Goal: Information Seeking & Learning: Learn about a topic

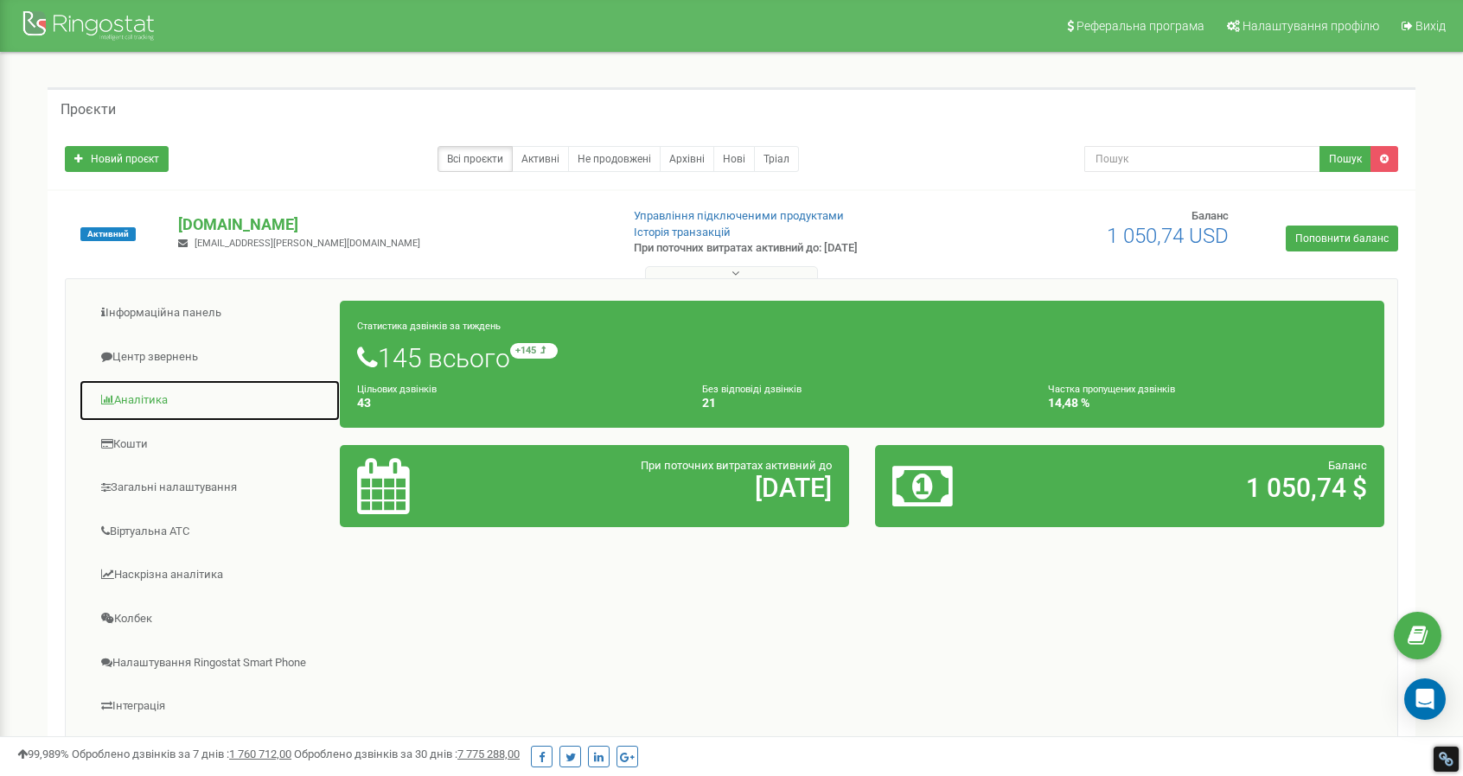
click at [131, 401] on link "Аналiтика" at bounding box center [210, 401] width 262 height 42
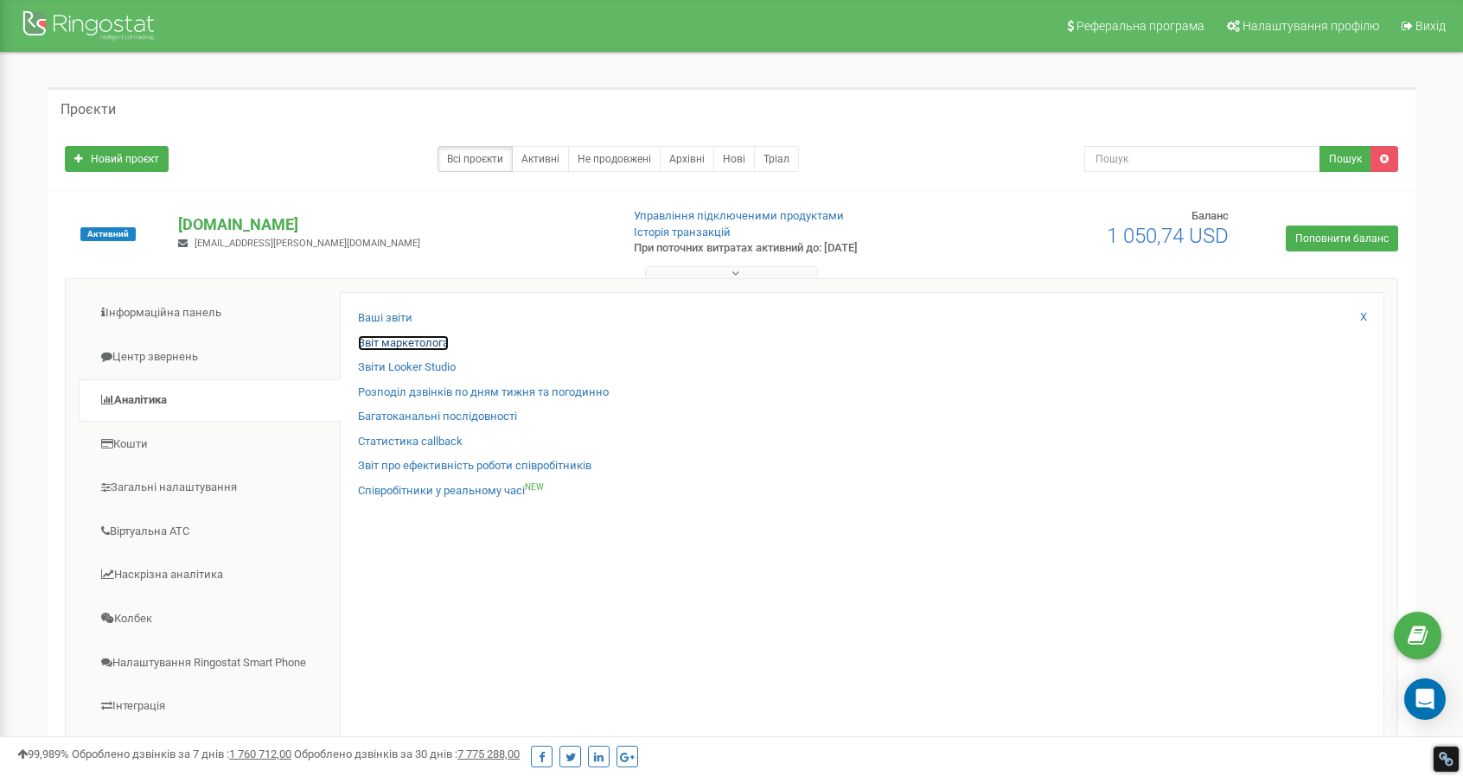
click at [398, 341] on link "Звіт маркетолога" at bounding box center [403, 343] width 91 height 16
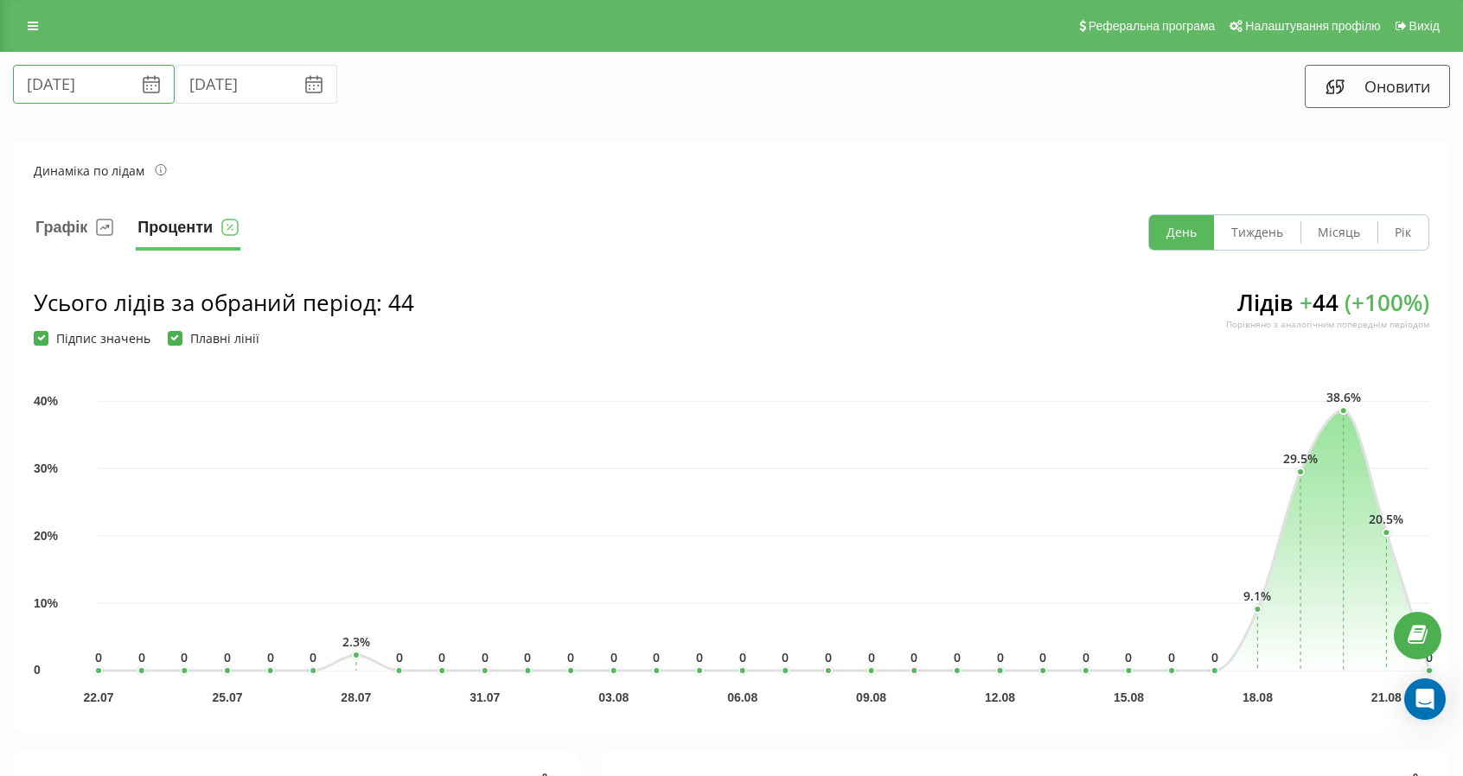
click at [59, 91] on input "22.07.2025" at bounding box center [94, 84] width 162 height 39
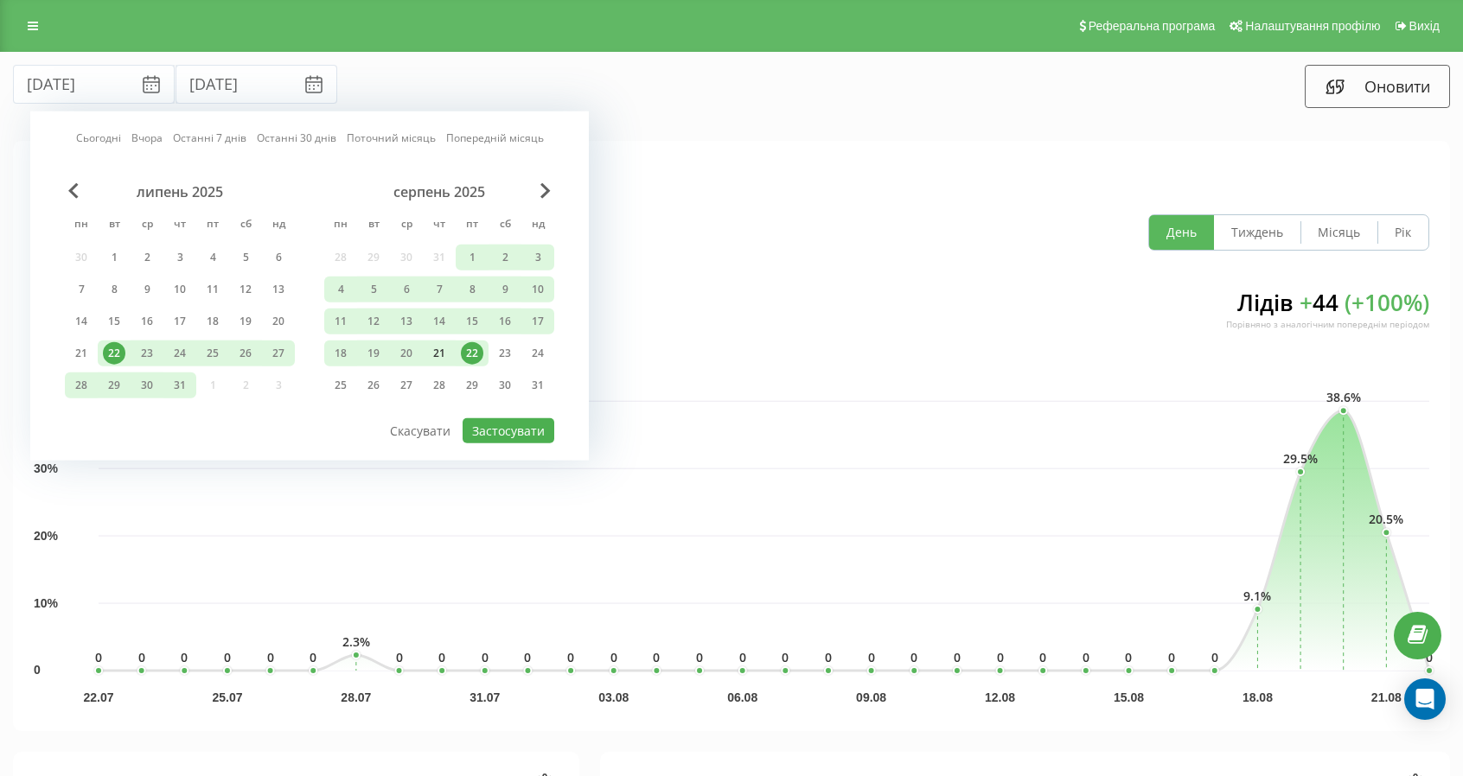
click at [432, 350] on div "21" at bounding box center [439, 353] width 22 height 22
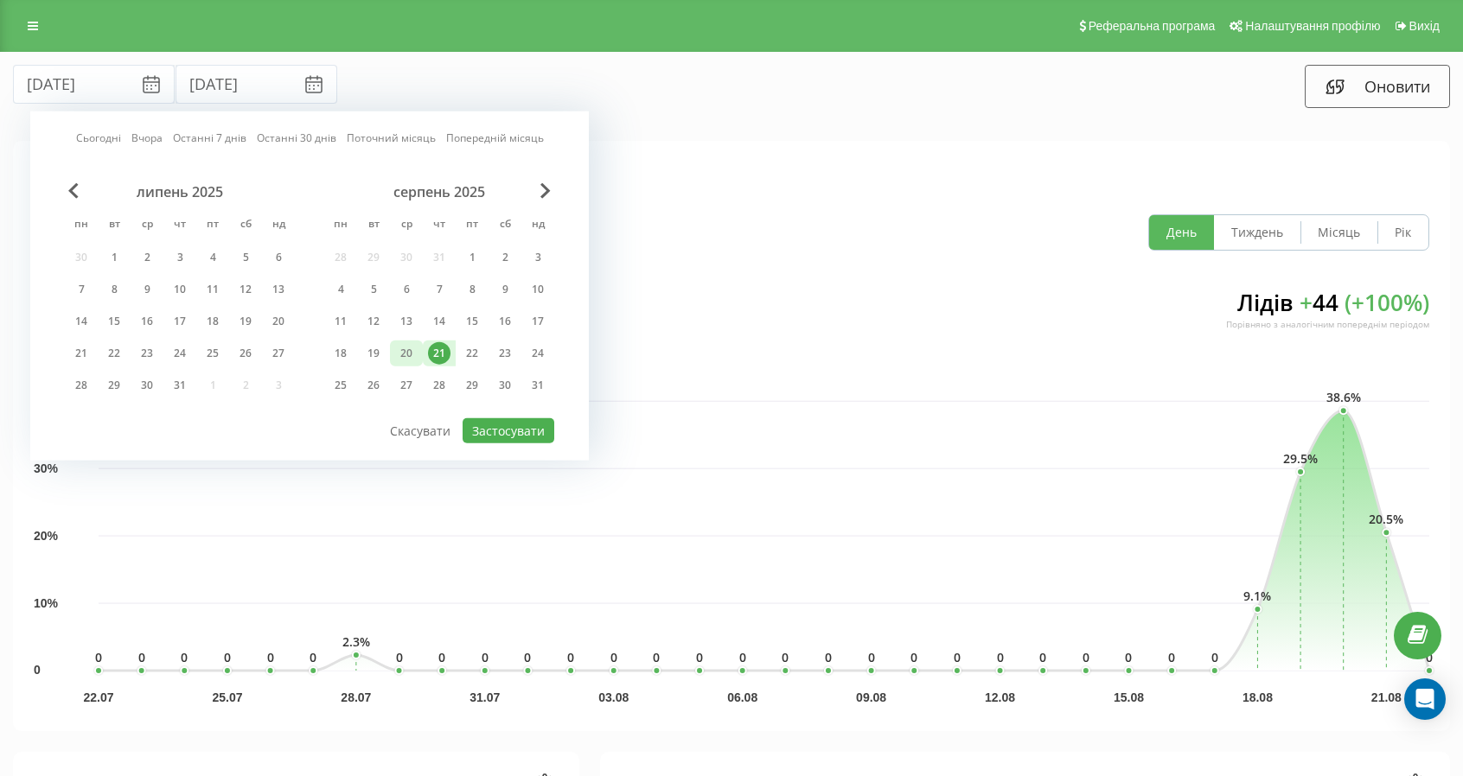
click at [407, 352] on div "20" at bounding box center [406, 353] width 22 height 22
click at [472, 355] on div "22" at bounding box center [472, 353] width 22 height 22
click at [408, 348] on div "20" at bounding box center [406, 353] width 22 height 22
click at [507, 434] on button "Застосувати" at bounding box center [509, 430] width 92 height 25
type input "20.08.2025"
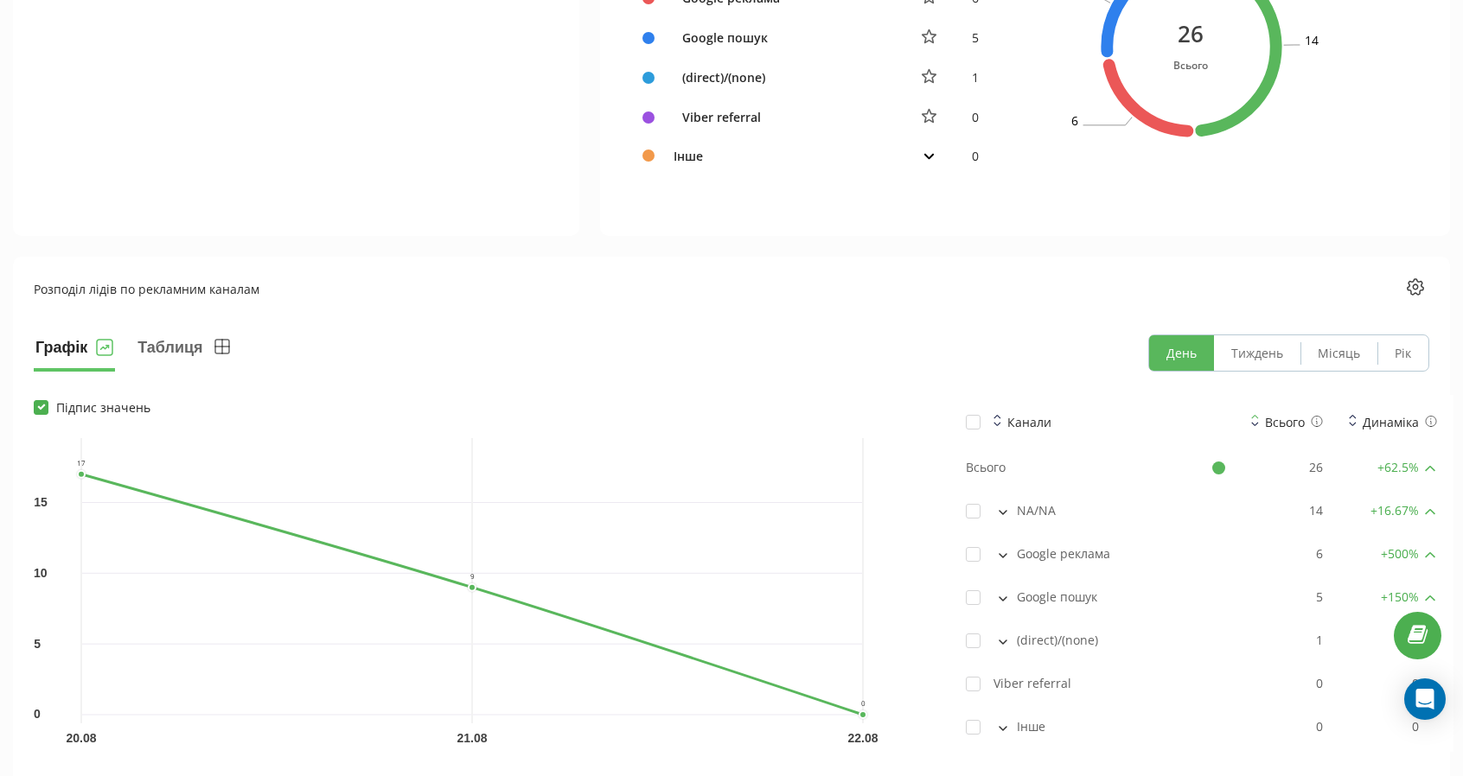
scroll to position [1098, 0]
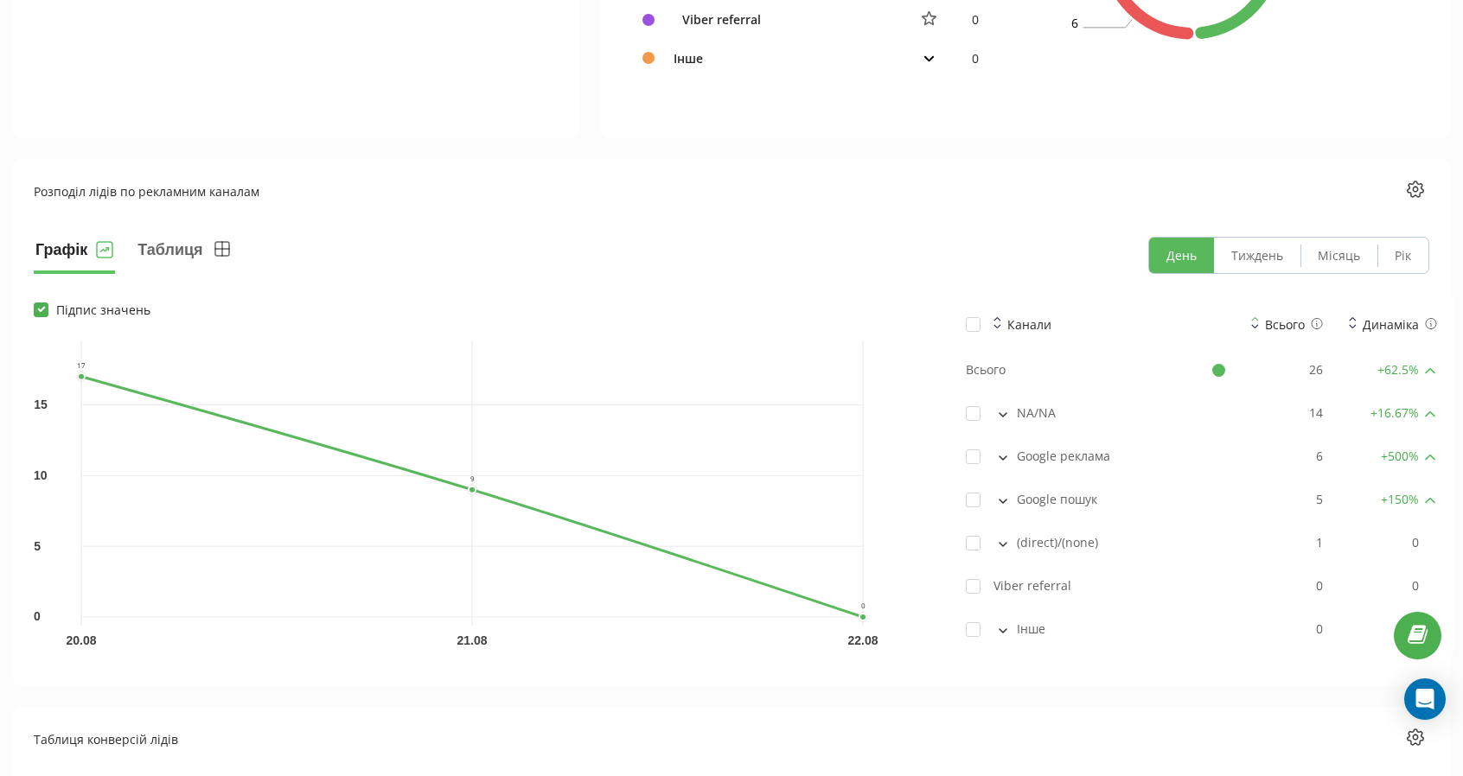
click at [1002, 414] on icon at bounding box center [1002, 414] width 7 height 3
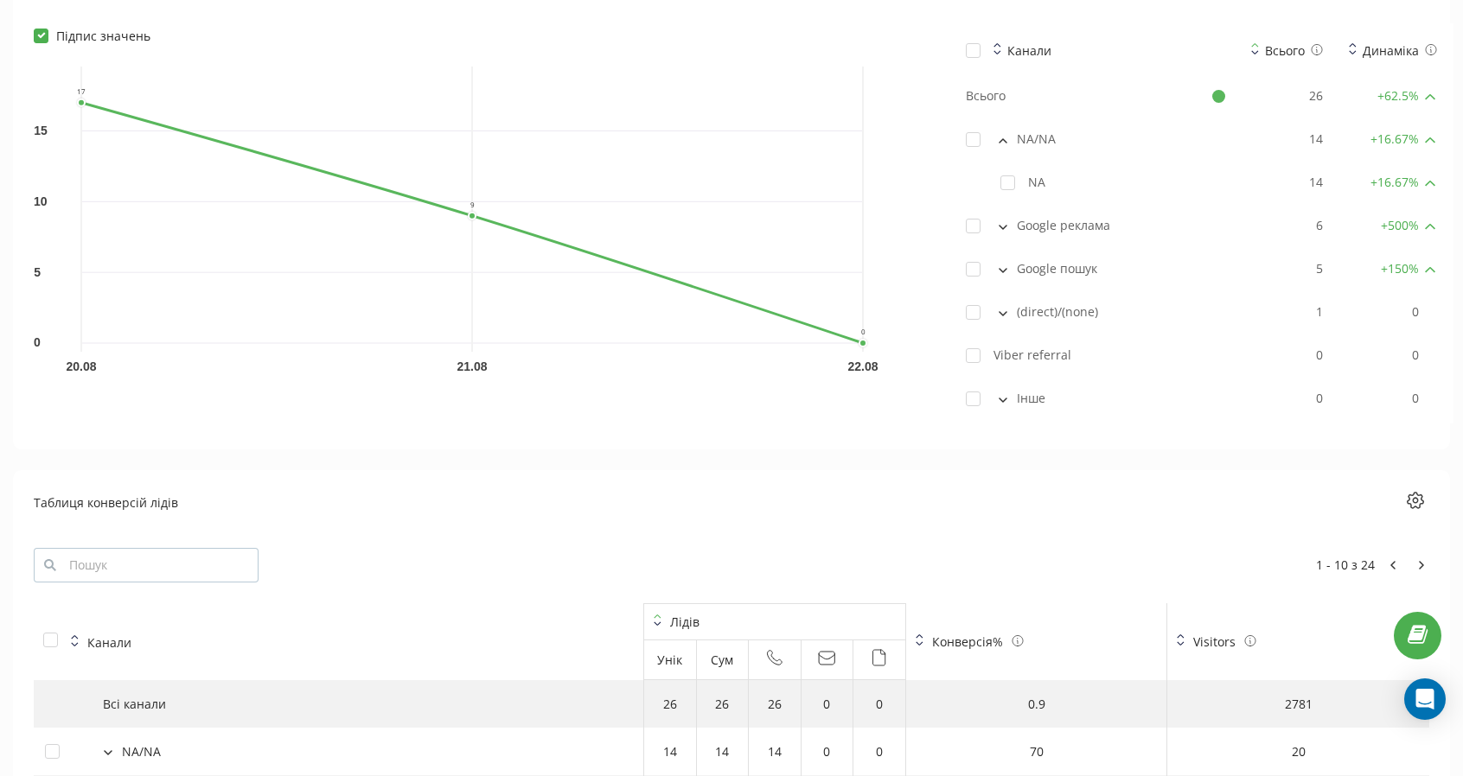
scroll to position [1382, 0]
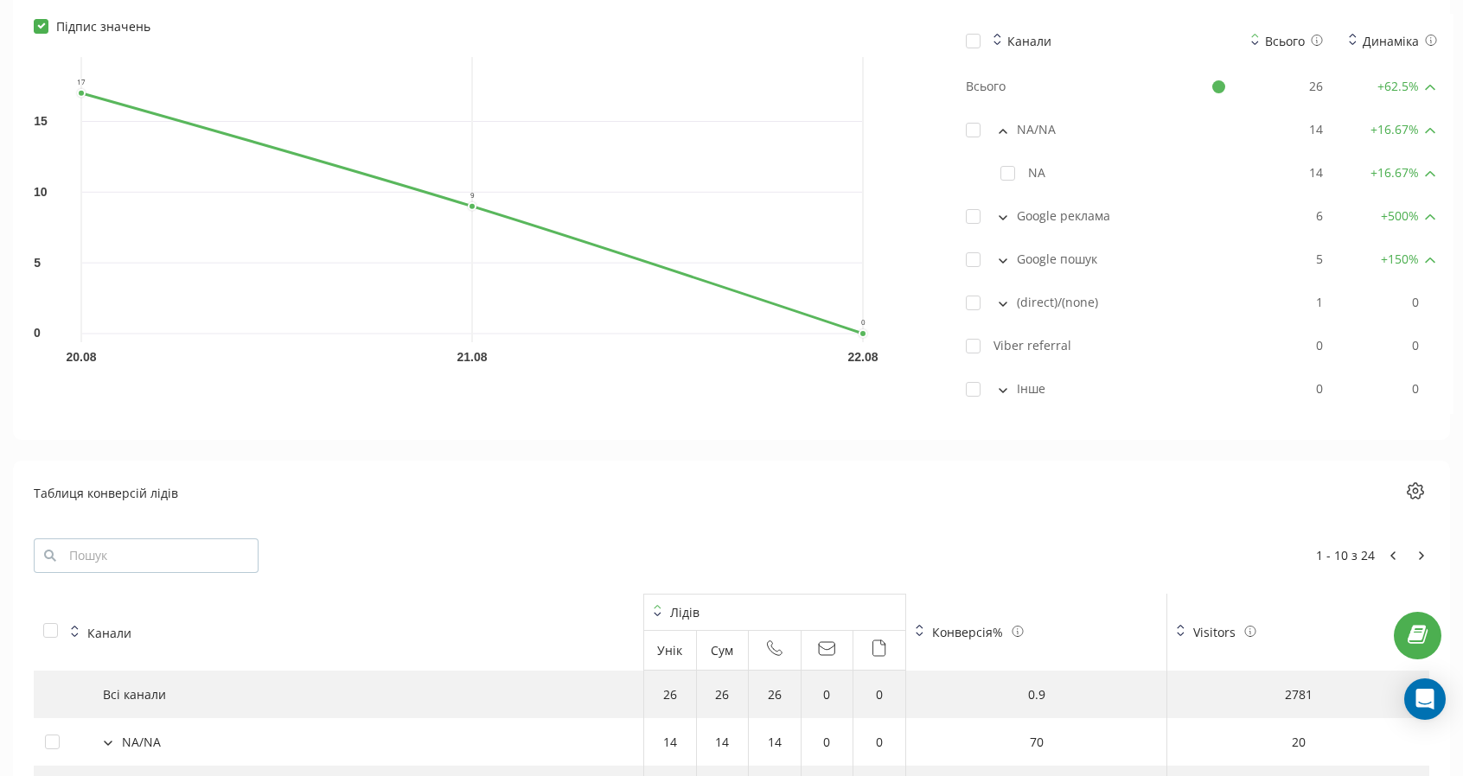
click at [1003, 388] on icon at bounding box center [1003, 390] width 9 height 5
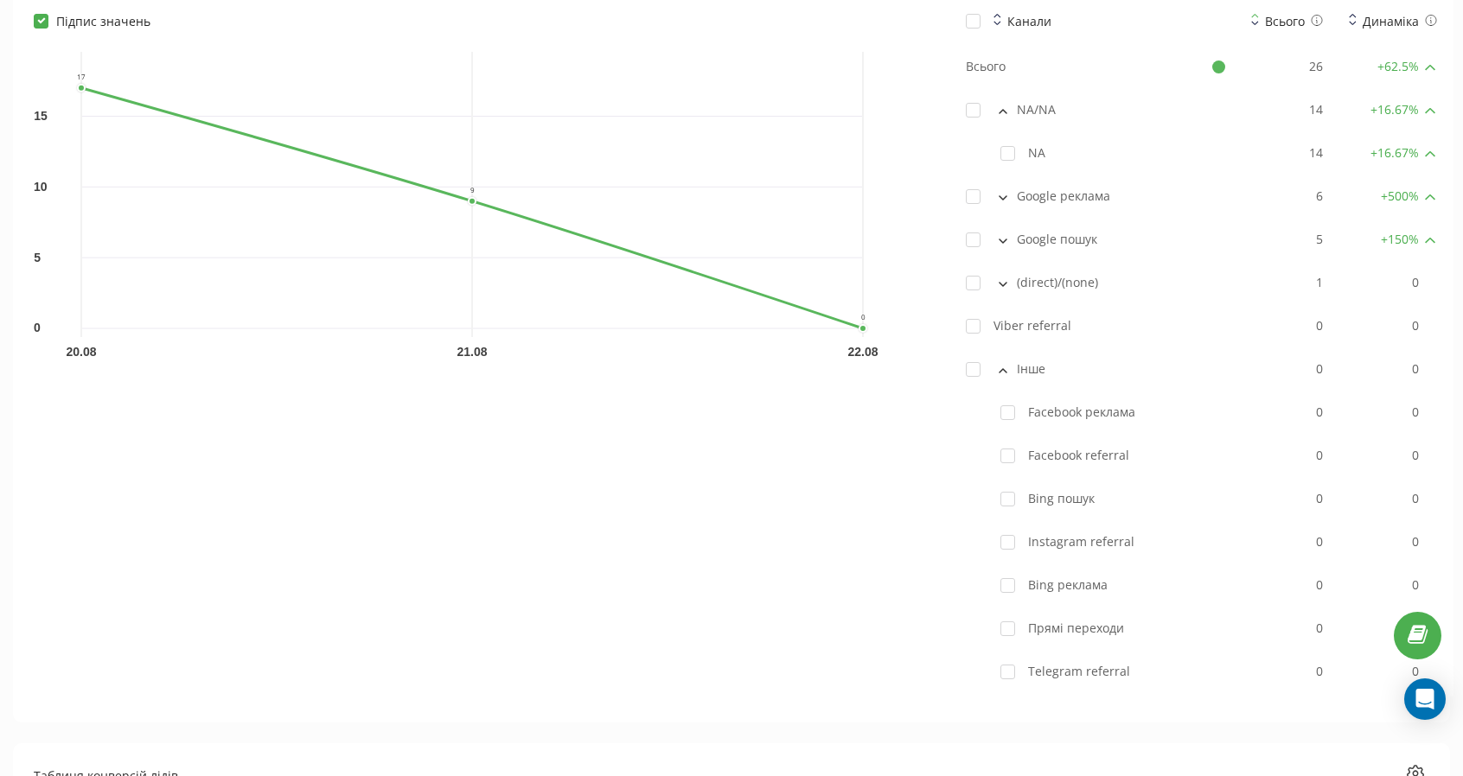
scroll to position [1378, 0]
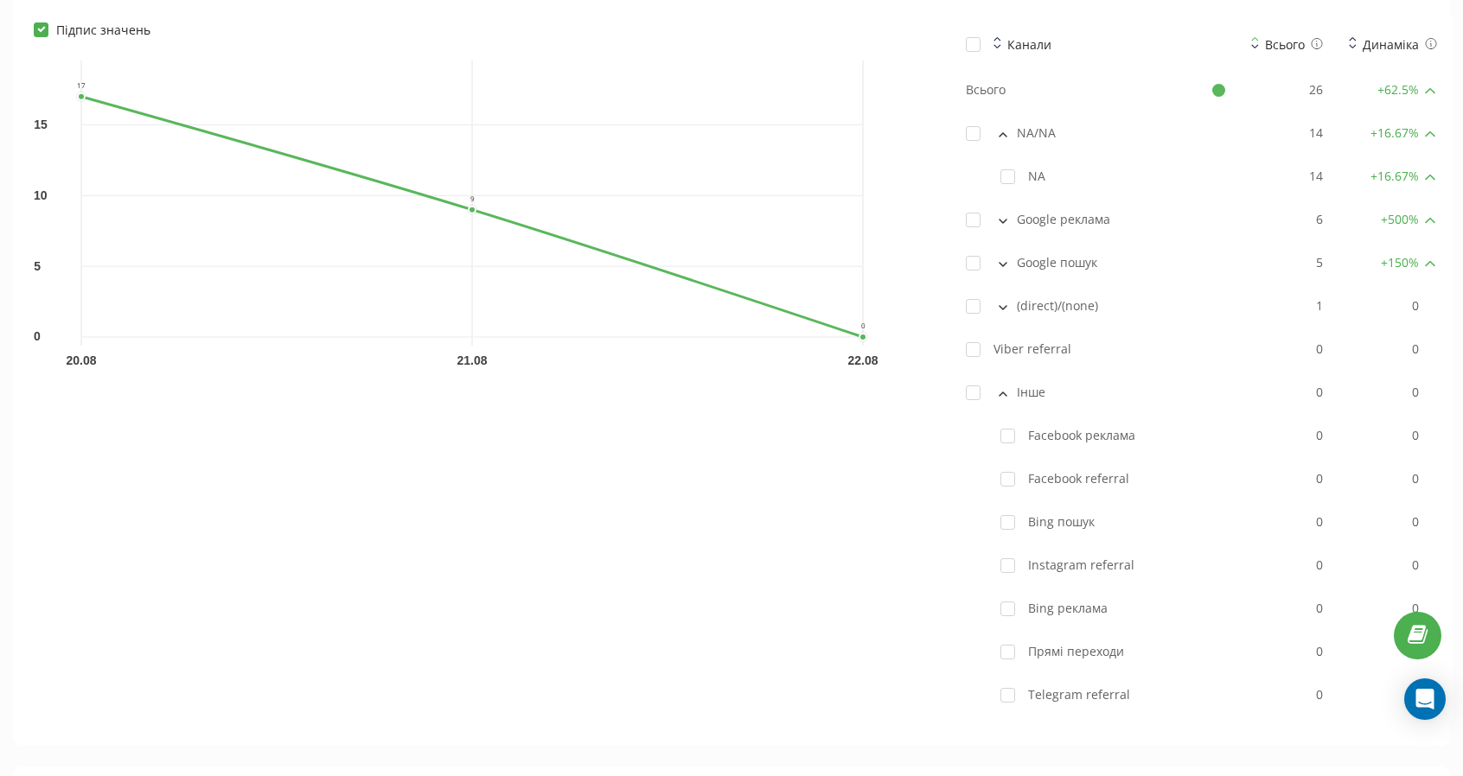
click at [1000, 392] on icon at bounding box center [1003, 394] width 9 height 5
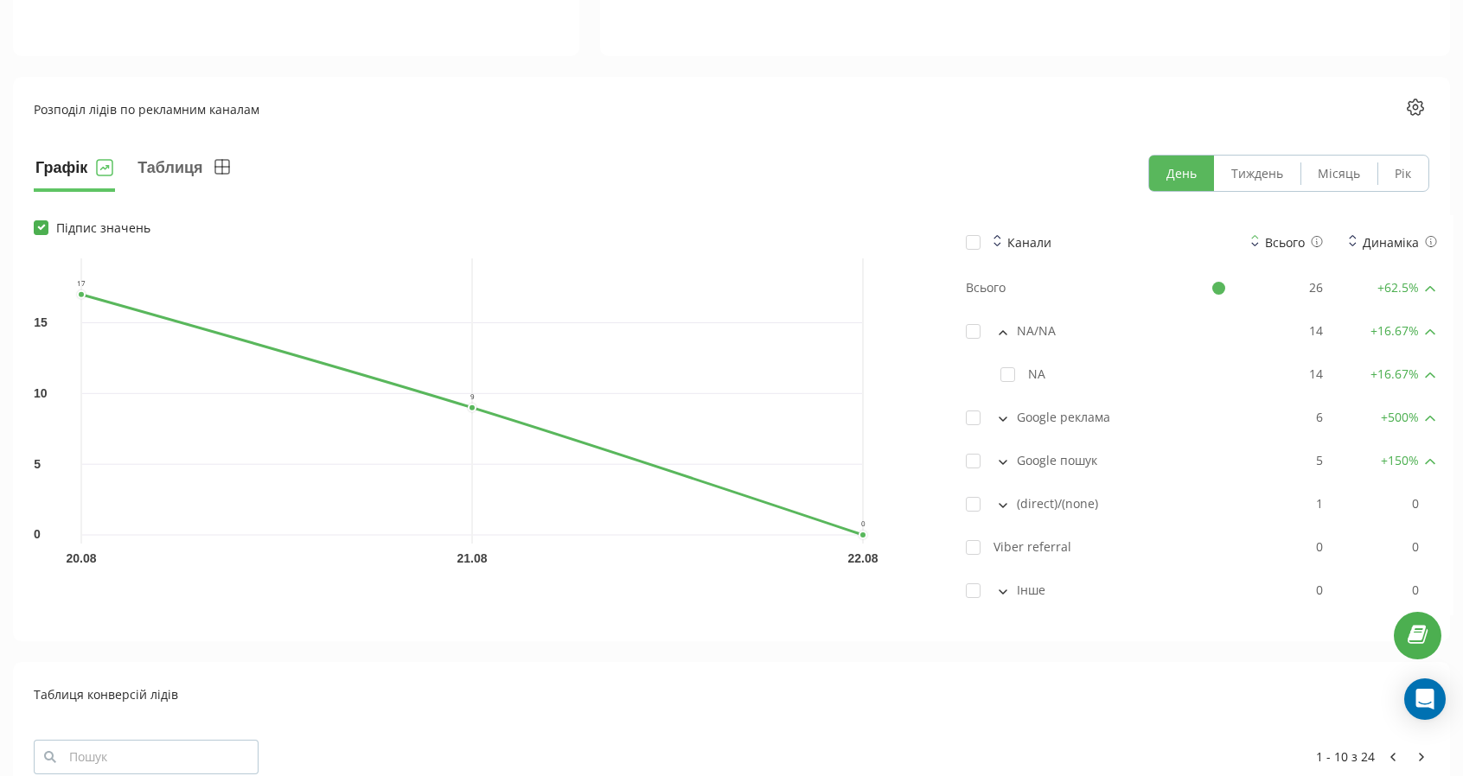
scroll to position [1084, 0]
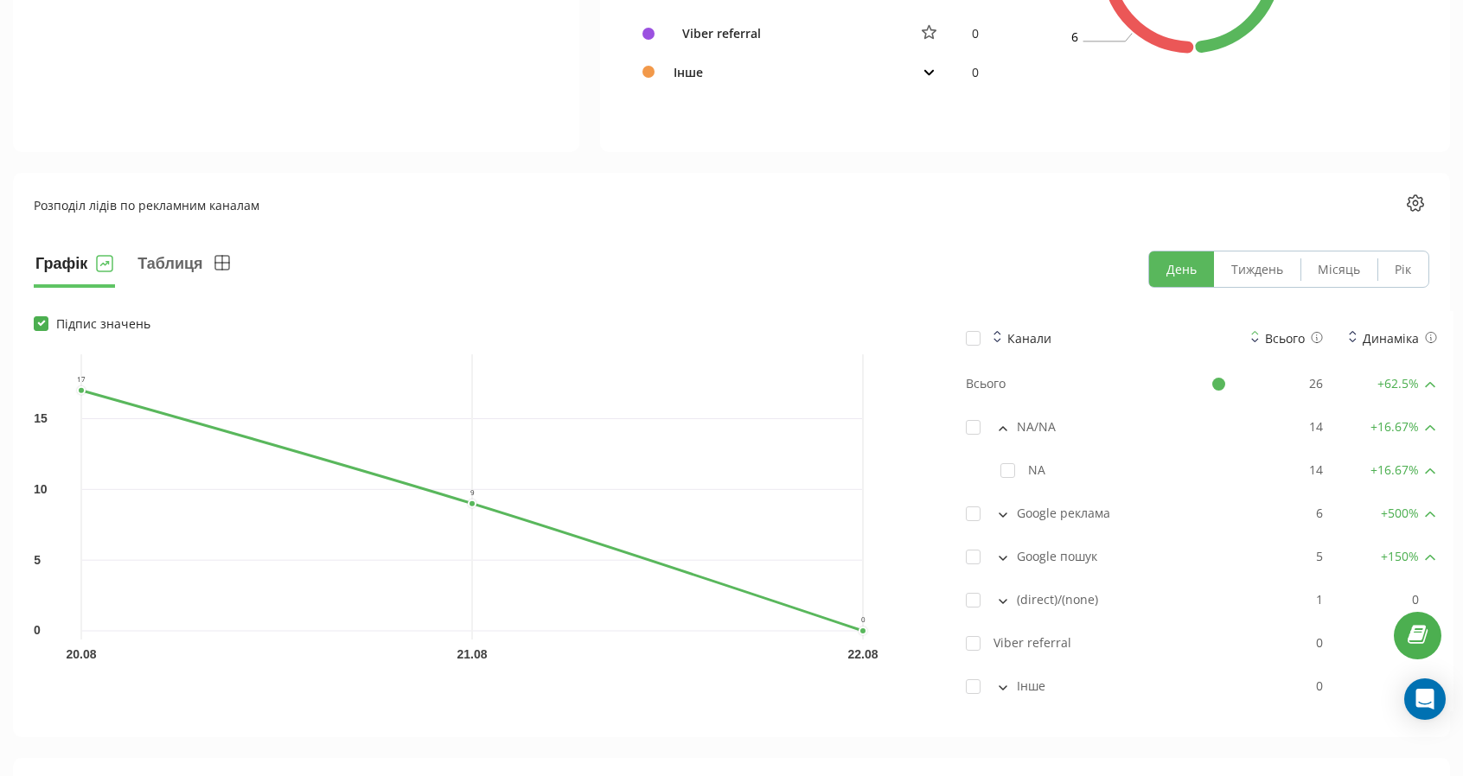
click at [1398, 469] on span "+ 16.67 %" at bounding box center [1394, 470] width 48 height 17
drag, startPoint x: 1321, startPoint y: 471, endPoint x: 1309, endPoint y: 471, distance: 12.1
click at [1309, 471] on div "14" at bounding box center [1287, 470] width 72 height 17
drag, startPoint x: 1008, startPoint y: 421, endPoint x: 1058, endPoint y: 424, distance: 50.3
click at [1058, 424] on div "NA/NA" at bounding box center [1095, 426] width 259 height 17
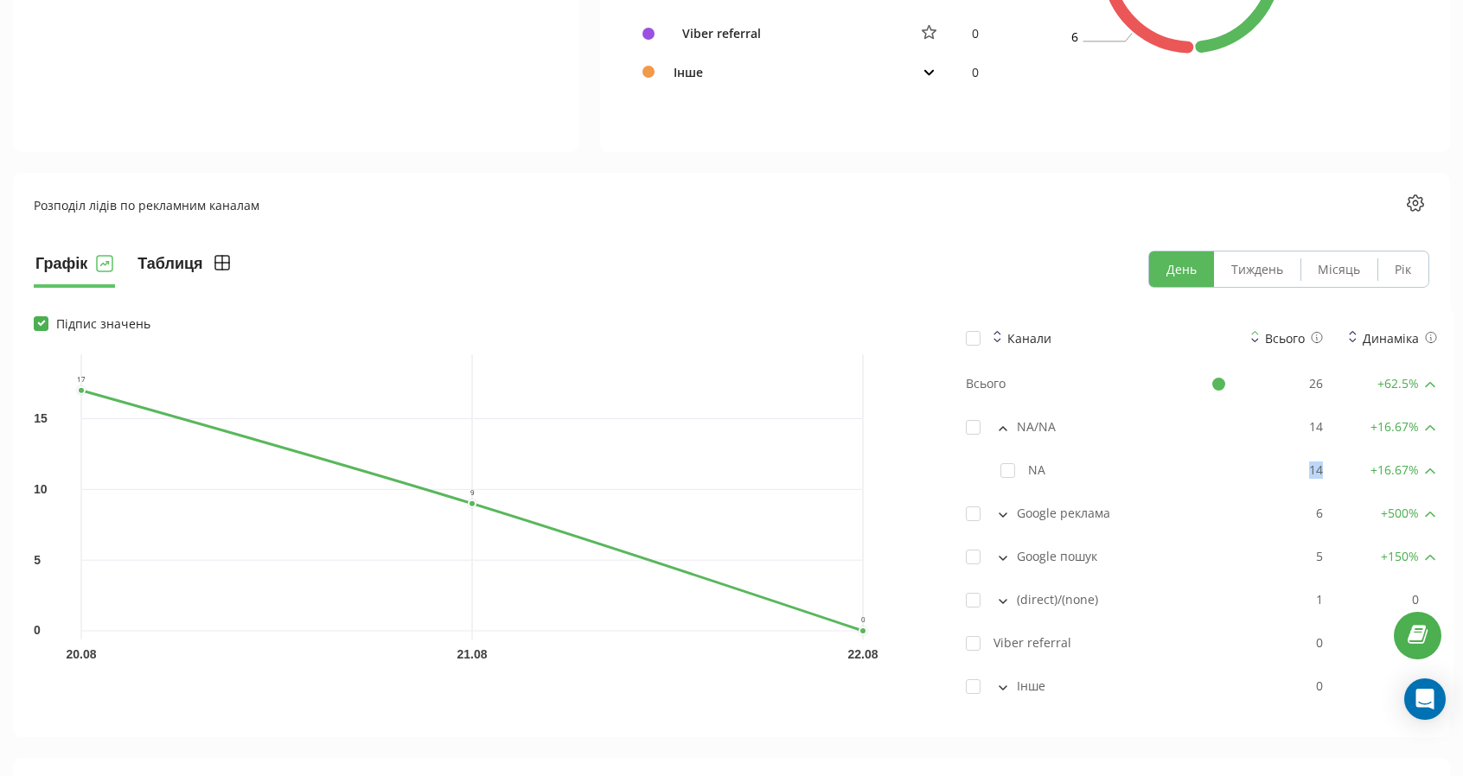
click at [179, 265] on button "Таблиця" at bounding box center [185, 269] width 98 height 37
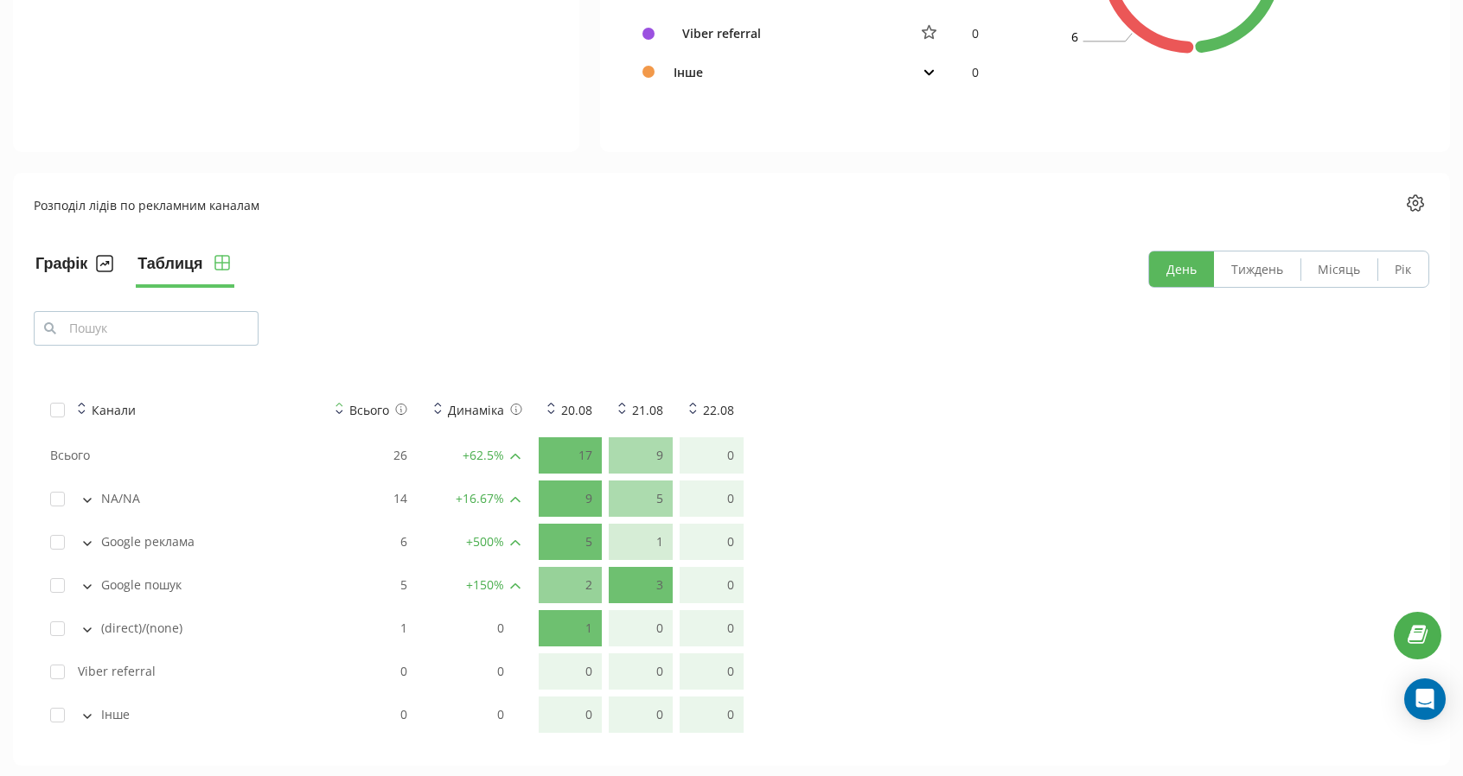
click at [48, 270] on button "Графік" at bounding box center [74, 269] width 81 height 37
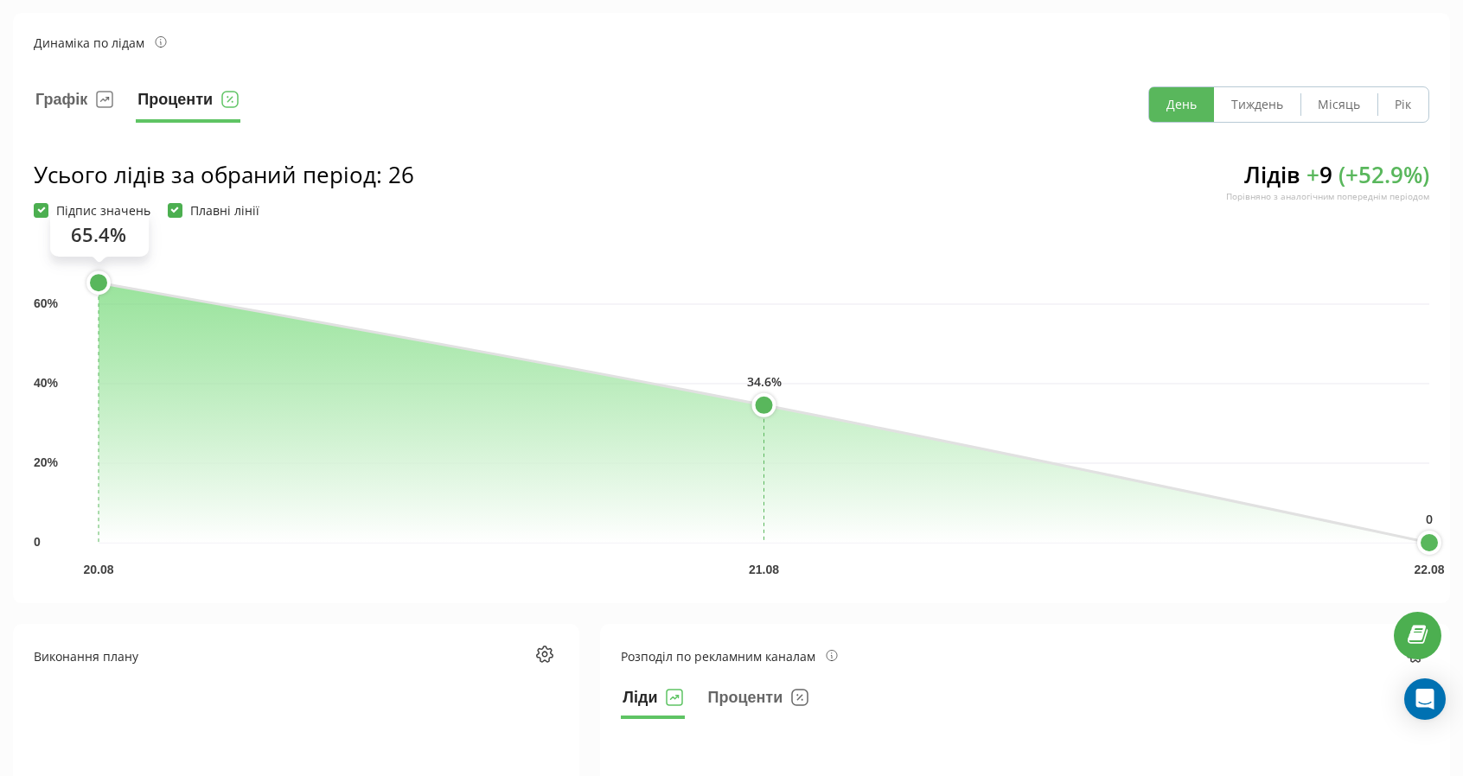
scroll to position [0, 0]
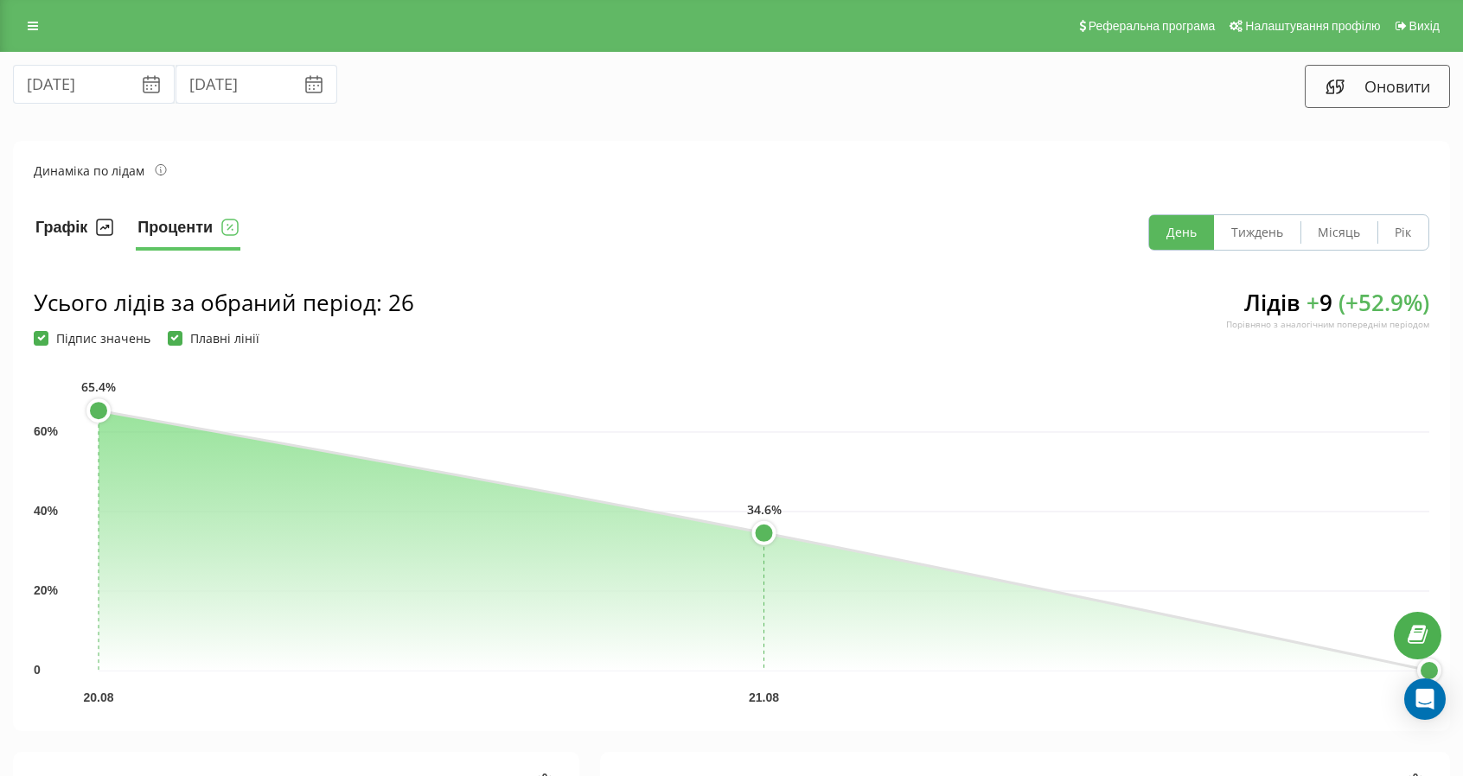
click at [63, 221] on button "Графік" at bounding box center [74, 232] width 81 height 36
click at [30, 29] on icon at bounding box center [33, 26] width 10 height 12
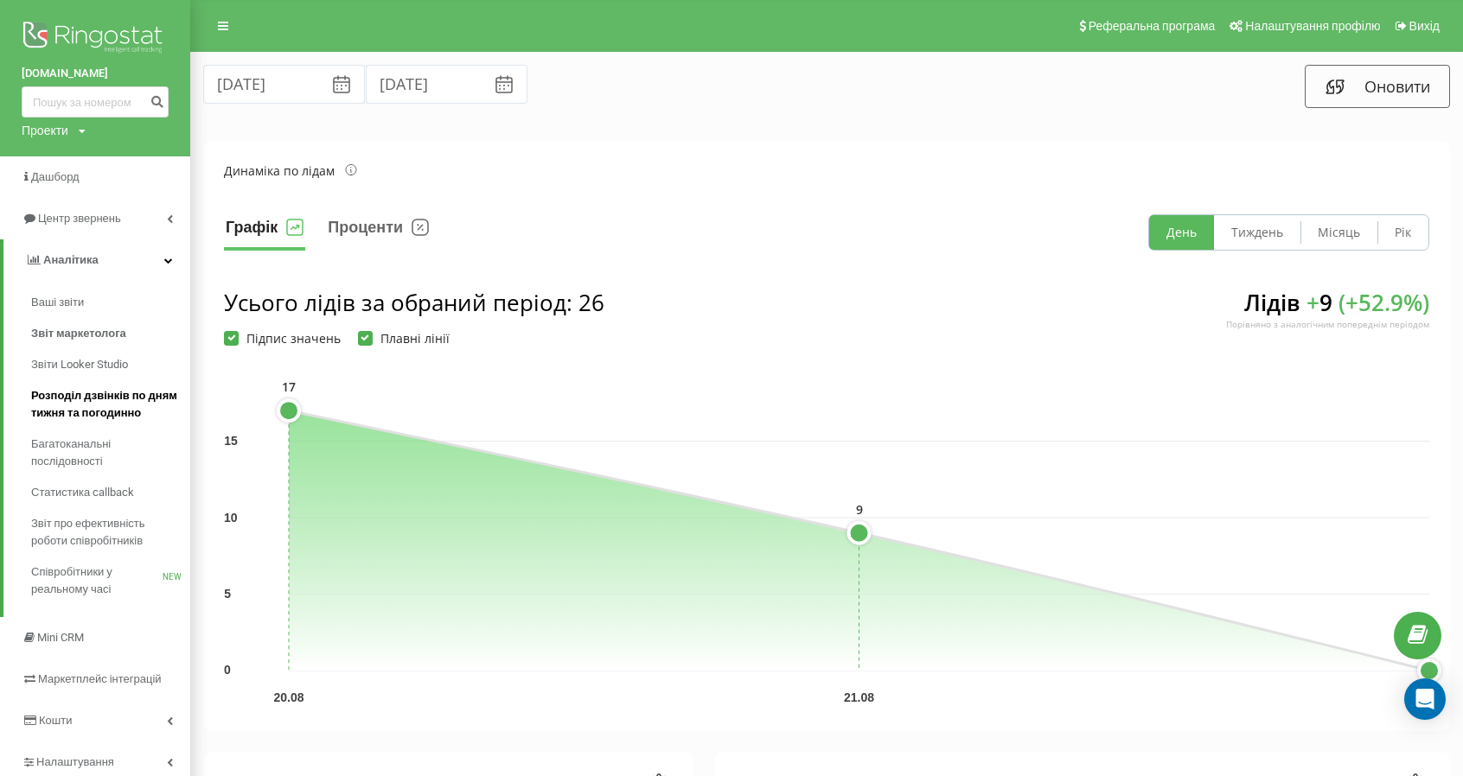
click at [60, 404] on span "Розподіл дзвінків по дням тижня та погодинно" at bounding box center [106, 404] width 150 height 35
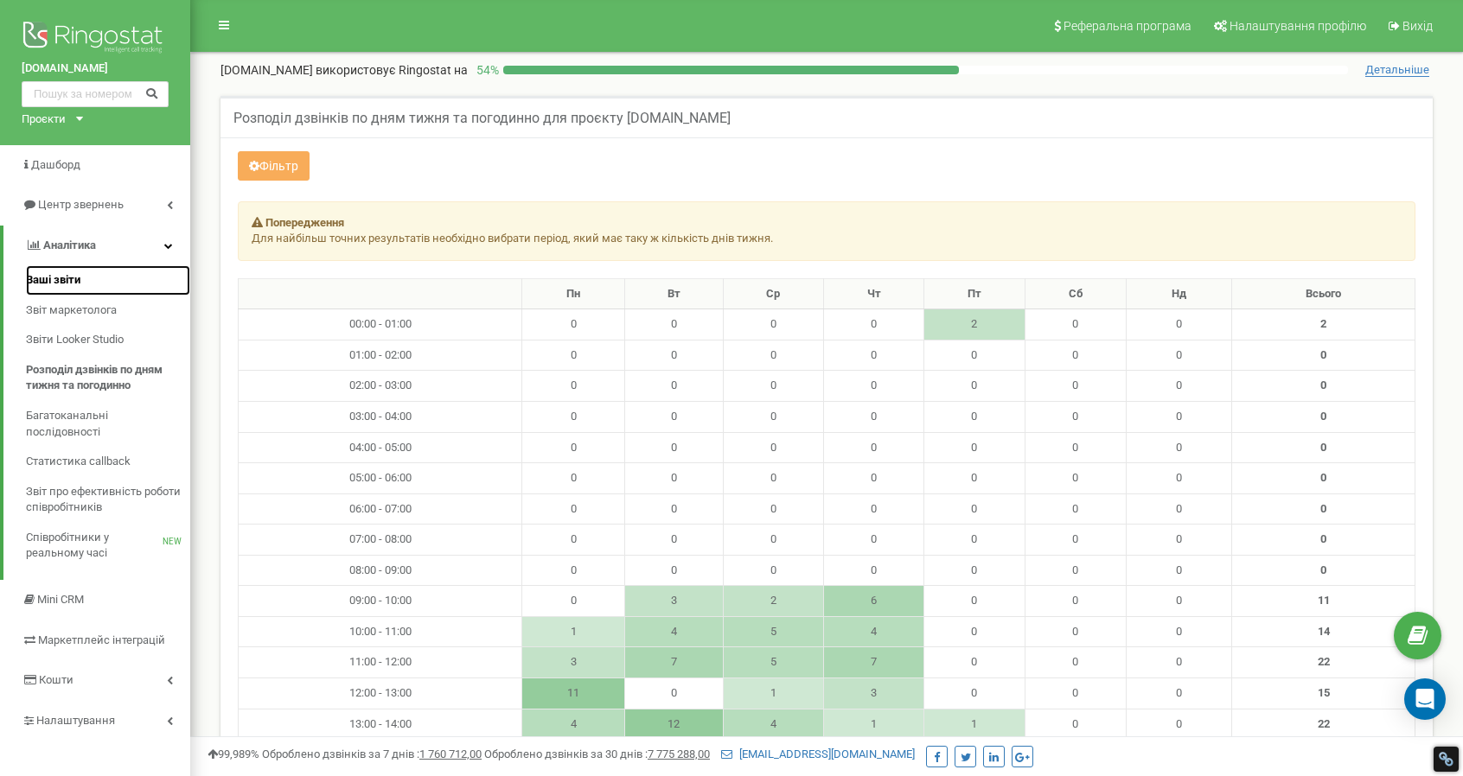
click at [39, 279] on span "Ваші звіти" at bounding box center [53, 280] width 54 height 16
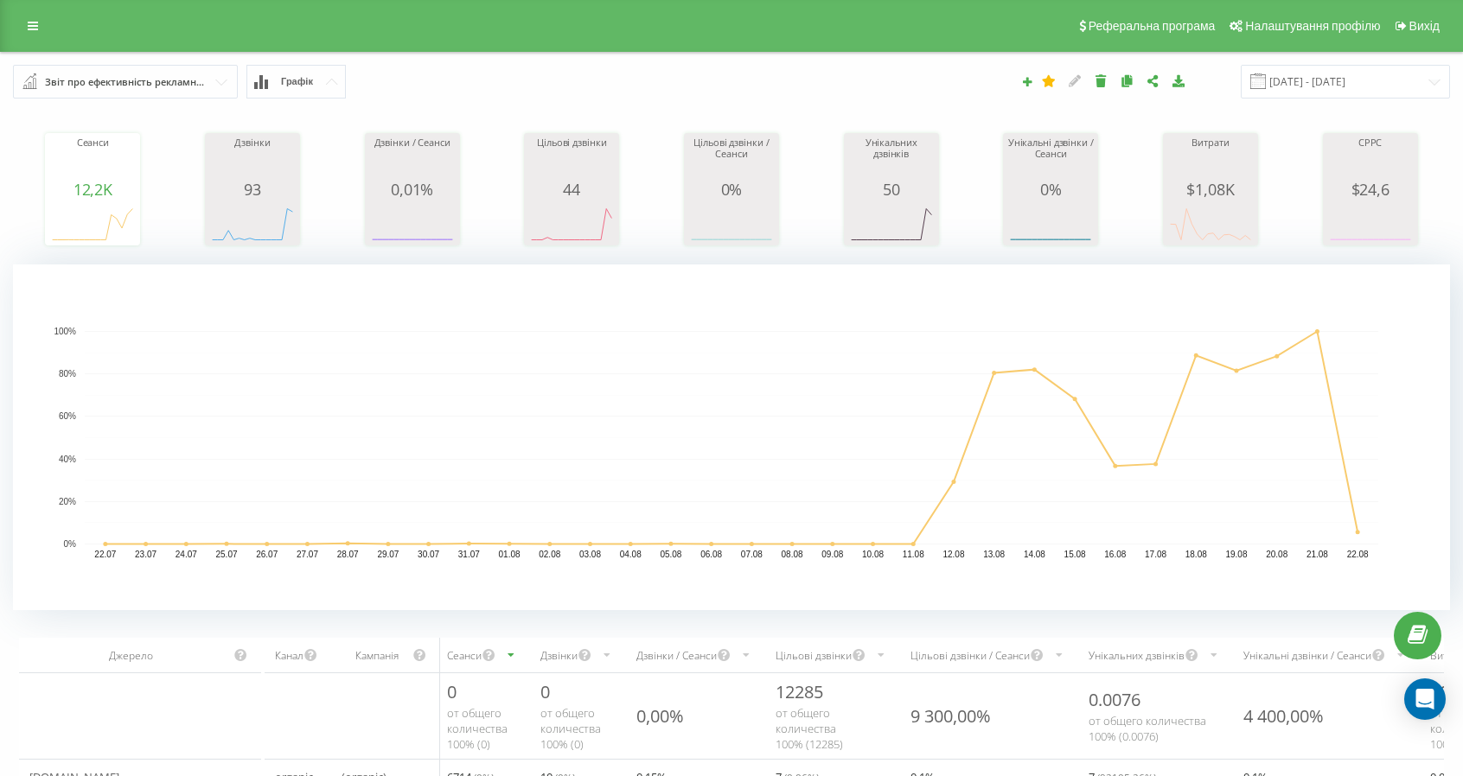
click at [201, 77] on div "Звіт про ефективність рекламних кампаній" at bounding box center [126, 82] width 163 height 19
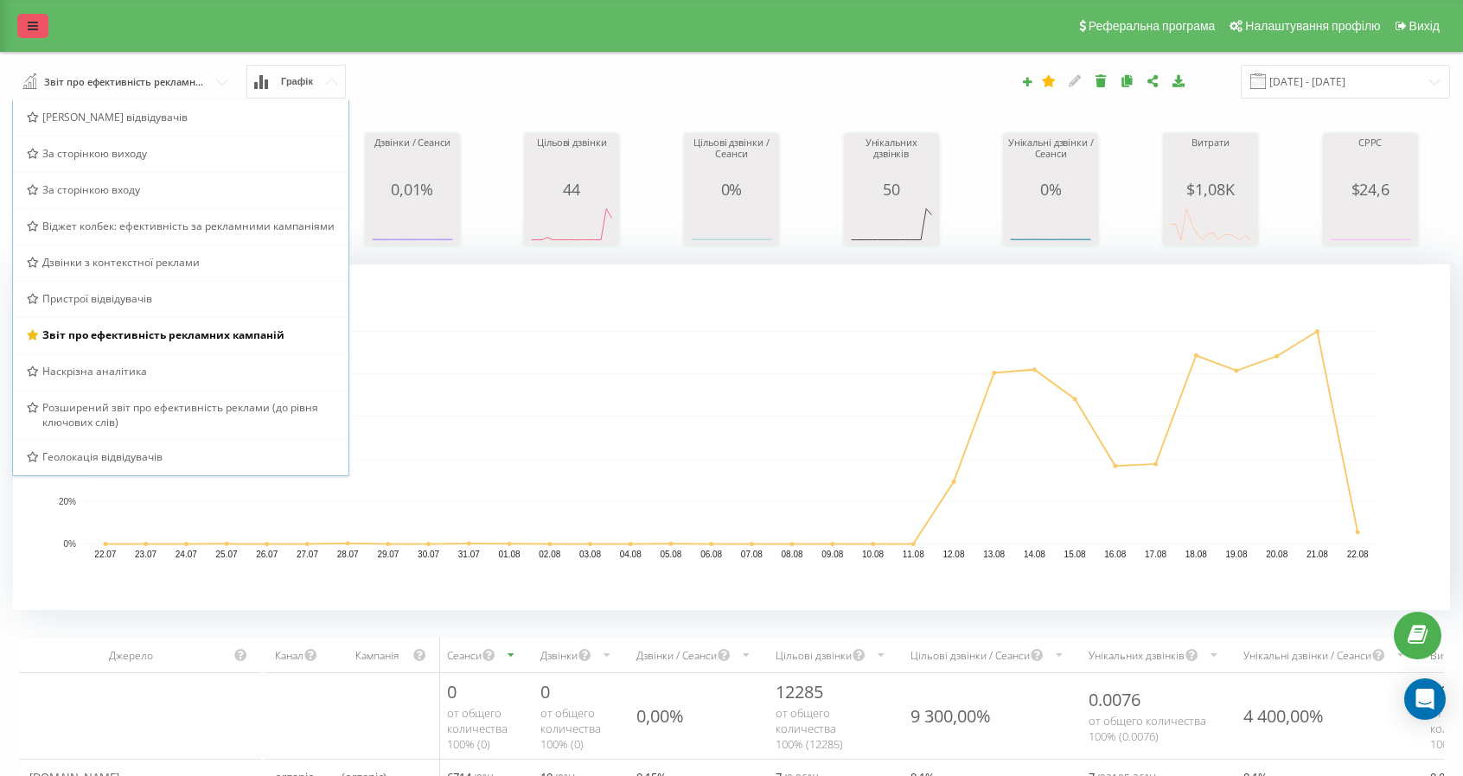
click at [33, 27] on icon at bounding box center [33, 26] width 10 height 12
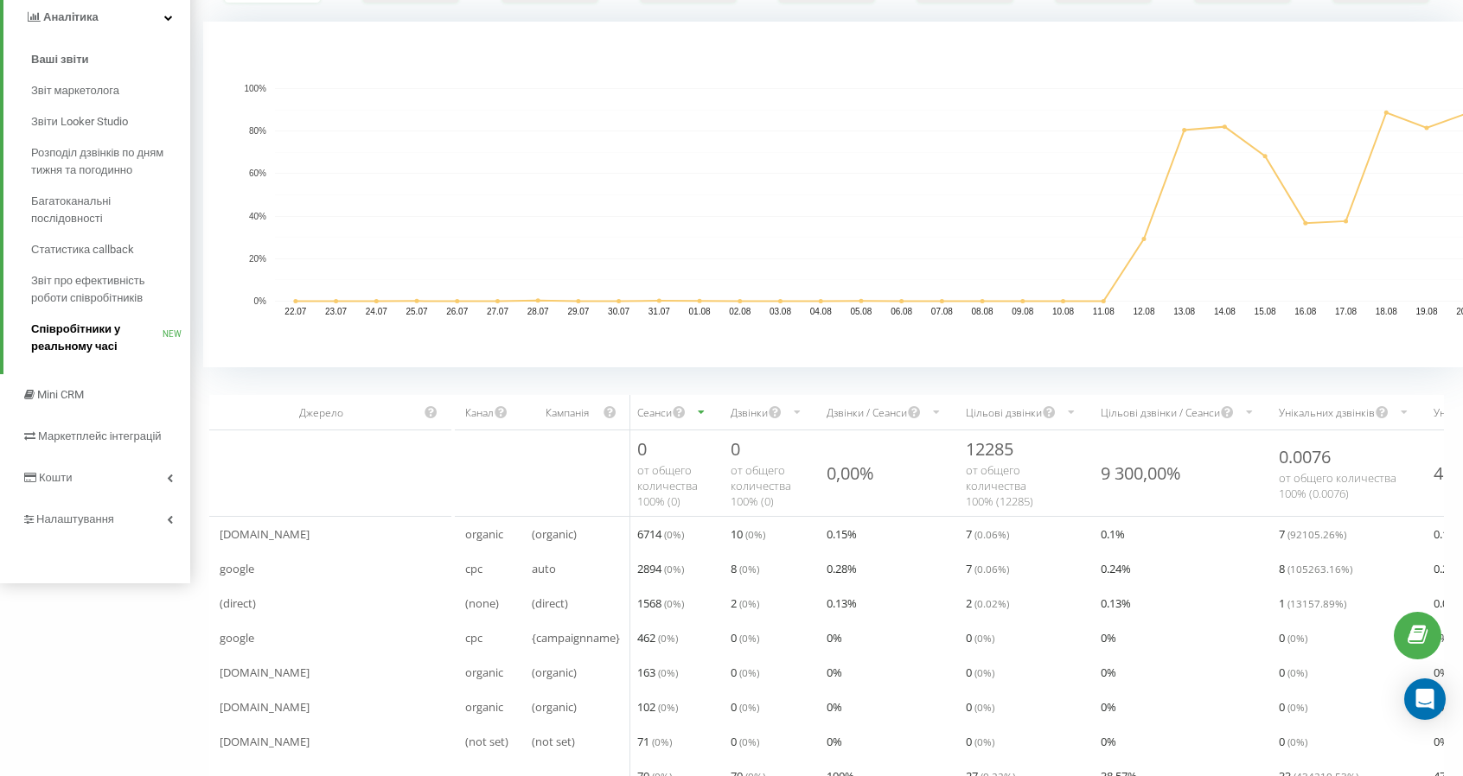
scroll to position [259, 0]
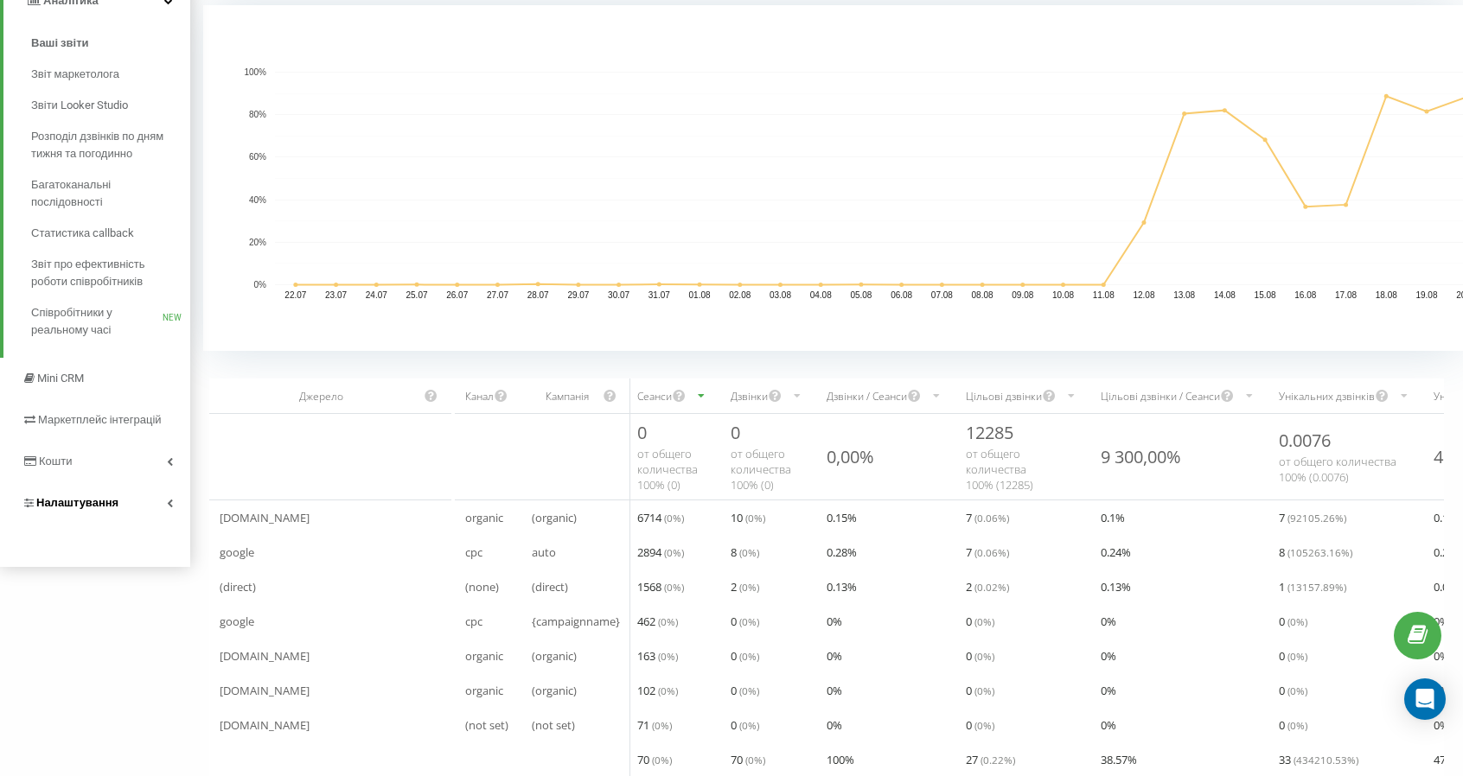
click at [69, 506] on span "Налаштування" at bounding box center [77, 502] width 82 height 13
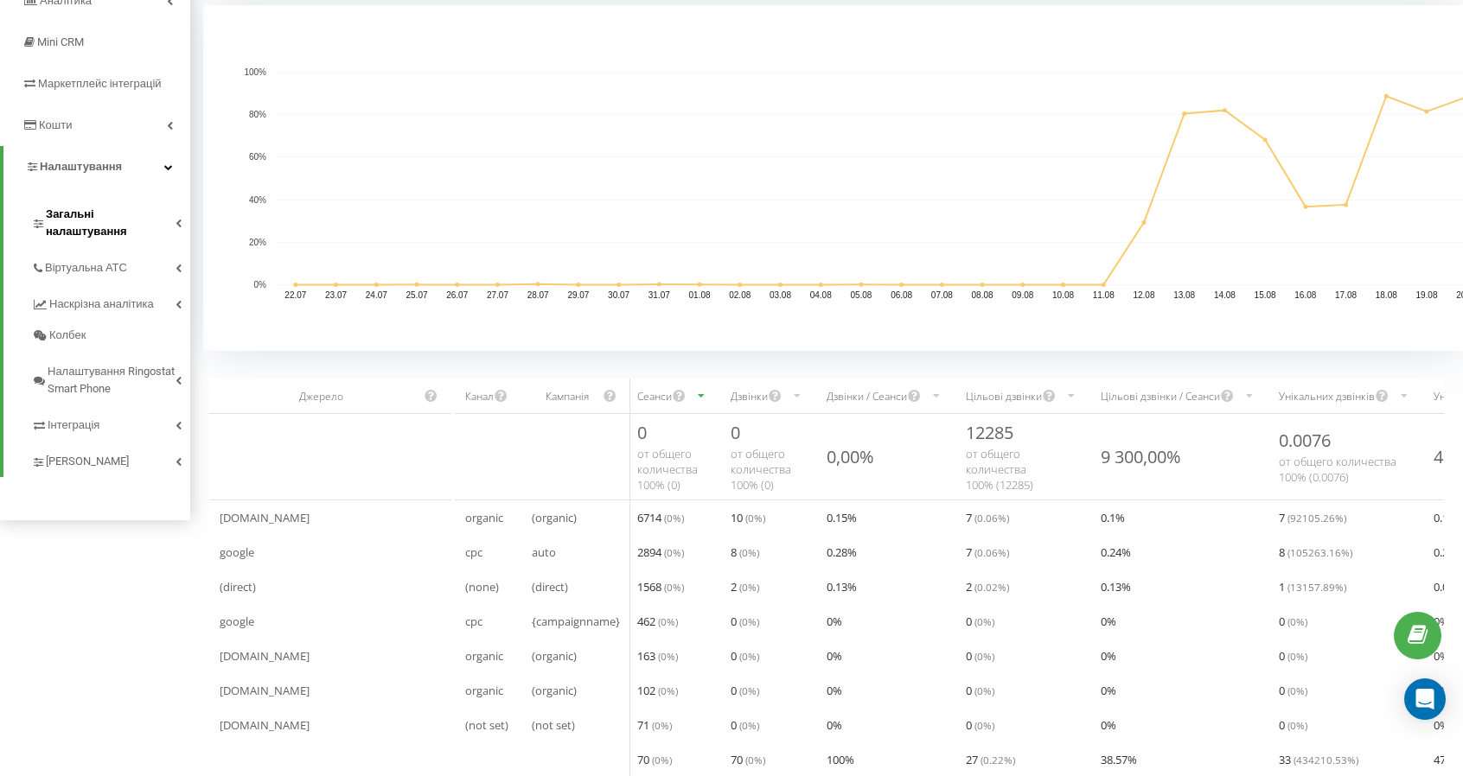
click at [144, 227] on link "Загальні налаштування" at bounding box center [110, 221] width 159 height 54
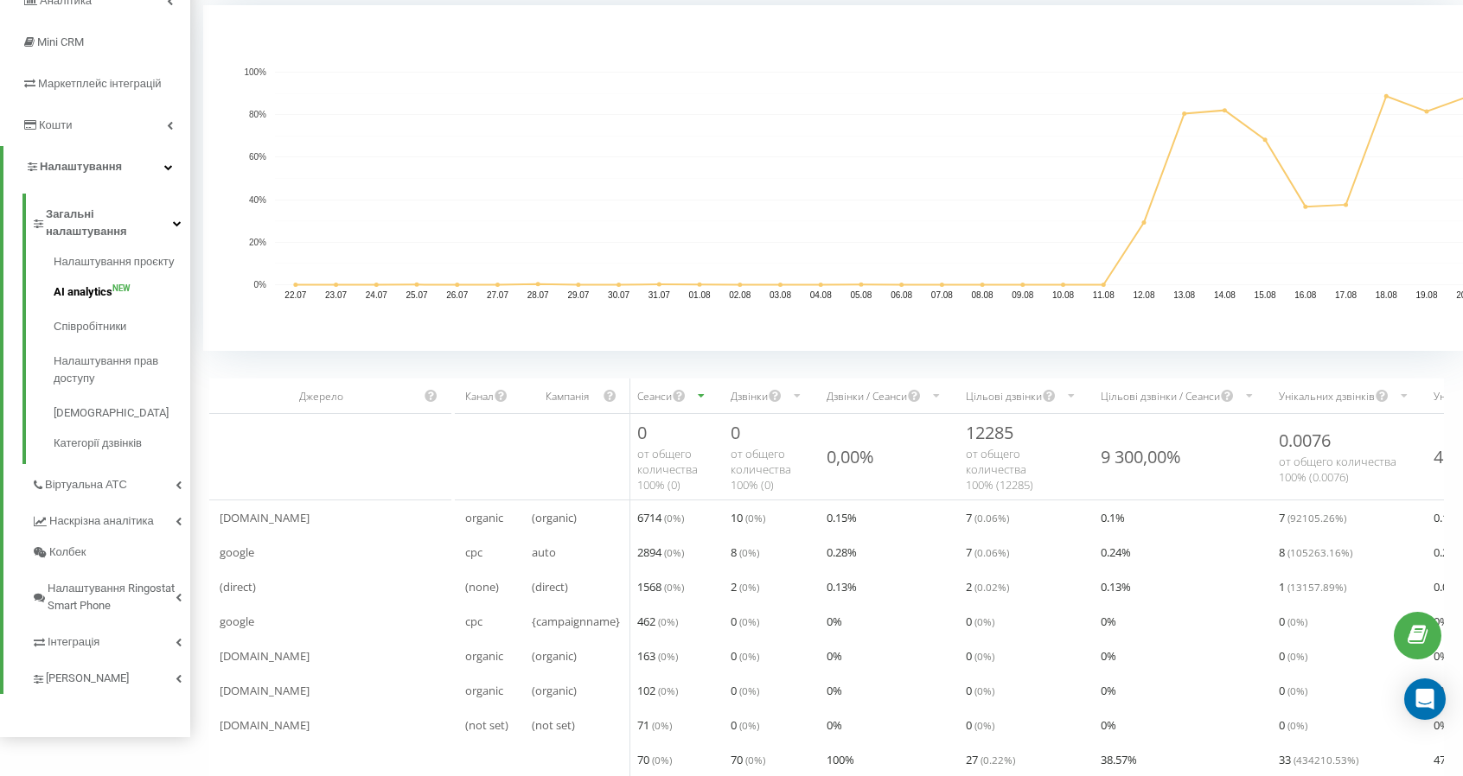
click at [79, 284] on span "AI analytics" at bounding box center [83, 292] width 59 height 17
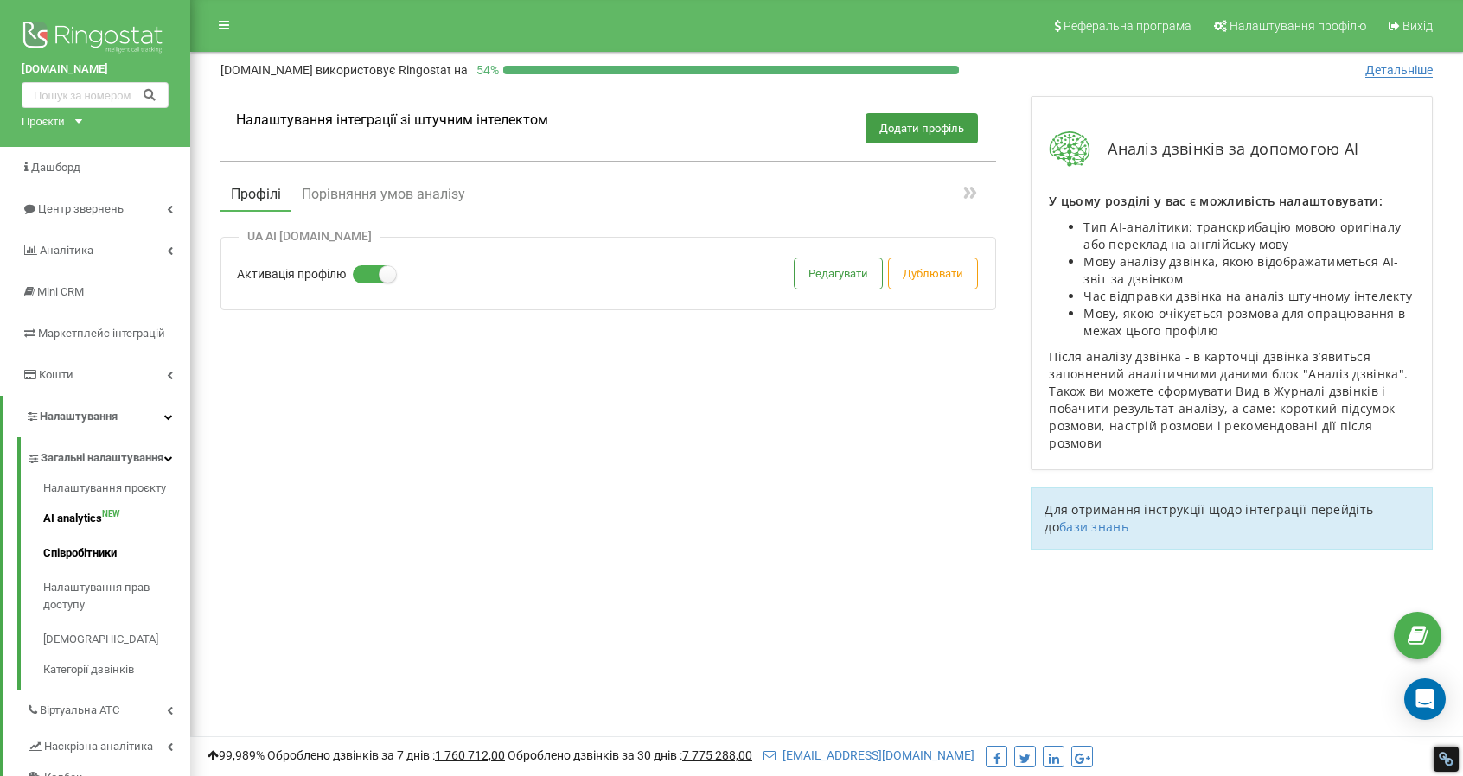
scroll to position [86, 0]
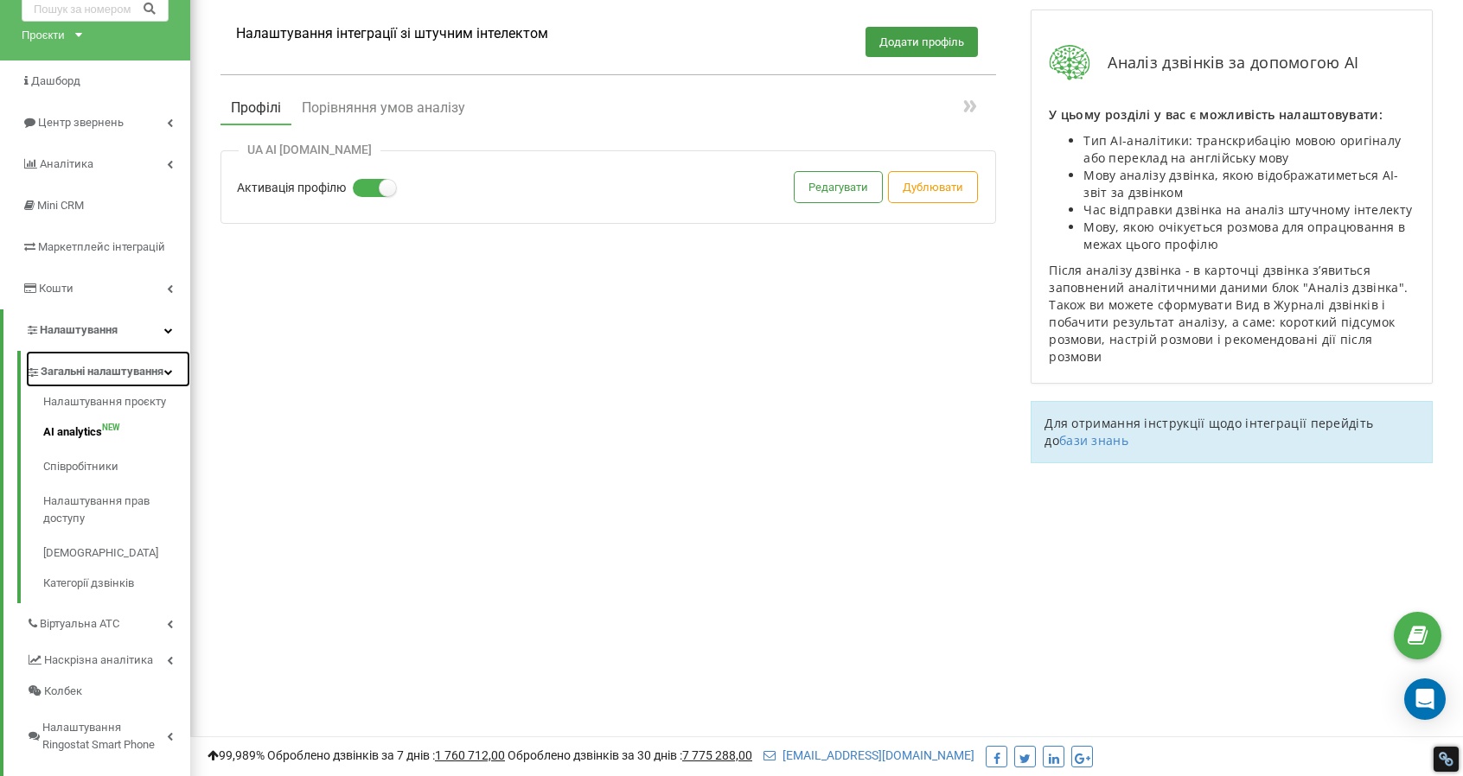
click at [47, 380] on span "Загальні налаштування" at bounding box center [102, 371] width 123 height 17
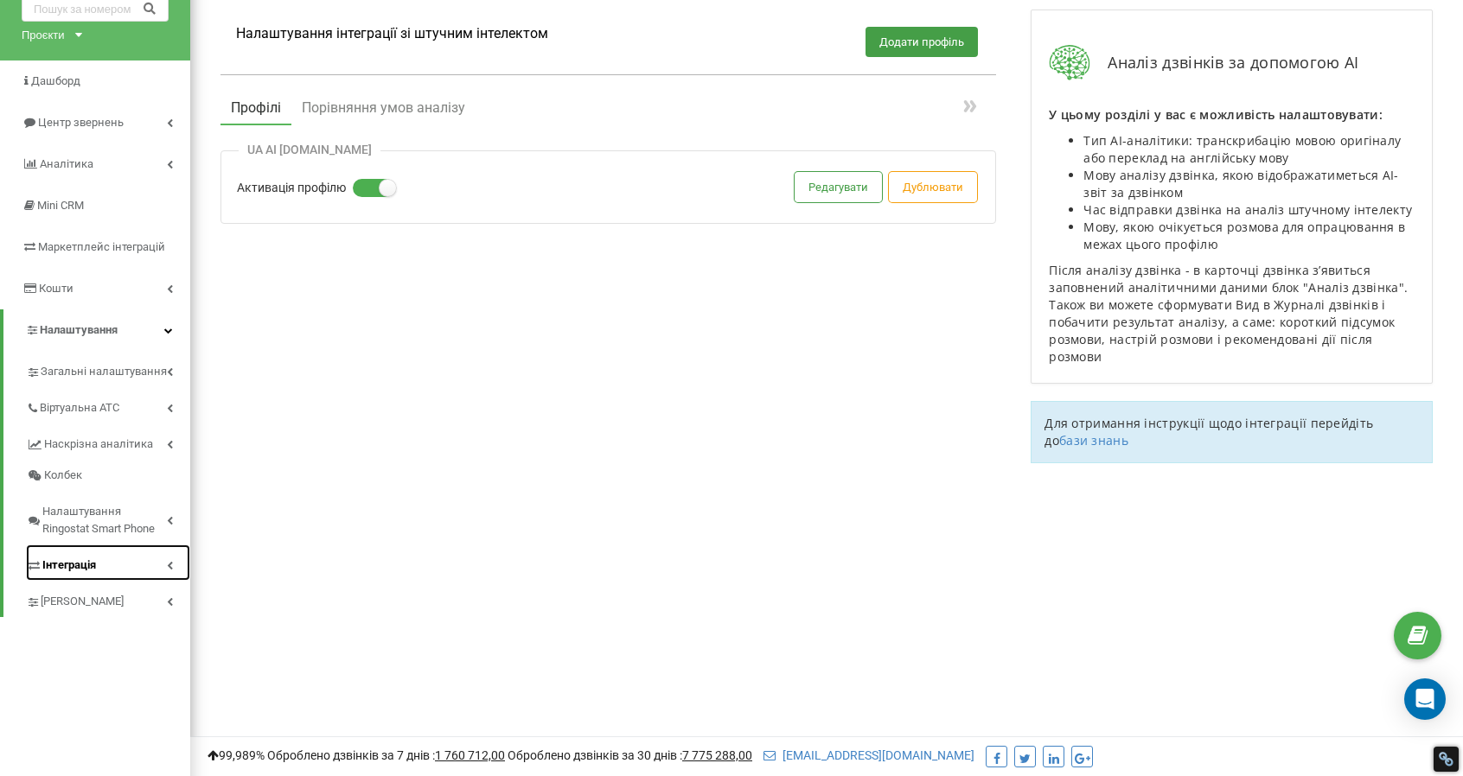
click at [73, 571] on span "Інтеграція" at bounding box center [69, 565] width 54 height 17
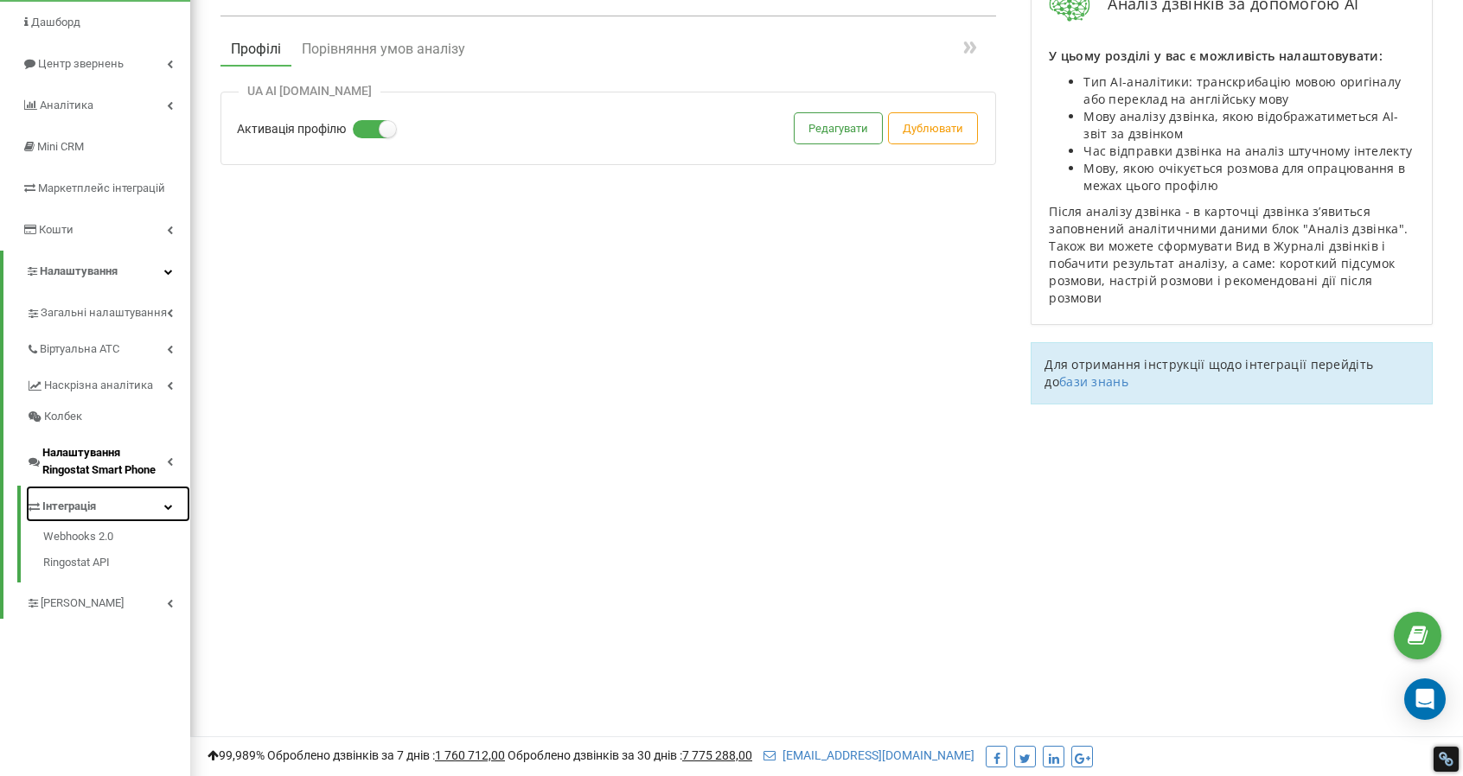
scroll to position [173, 0]
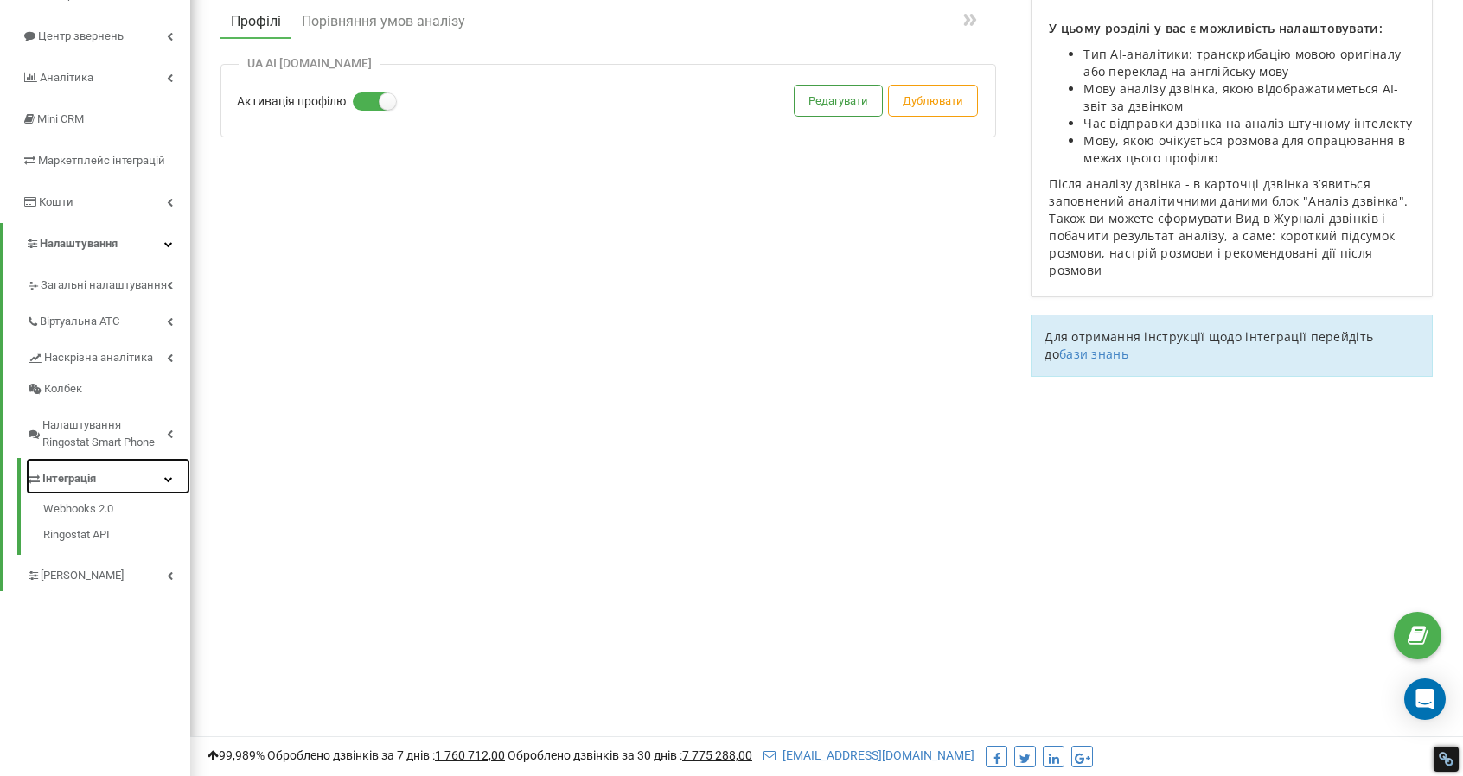
click at [65, 466] on link "Інтеграція" at bounding box center [108, 476] width 164 height 36
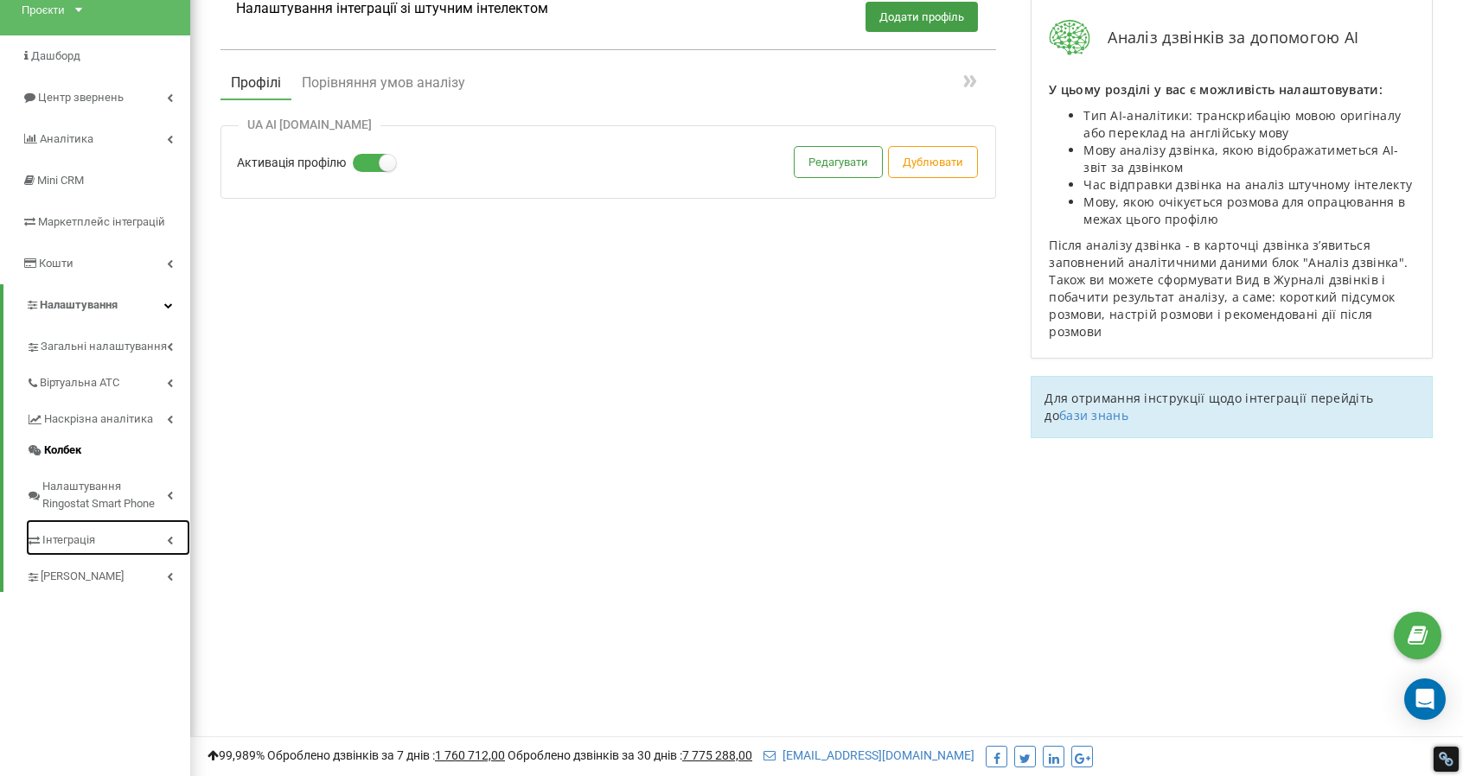
scroll to position [86, 0]
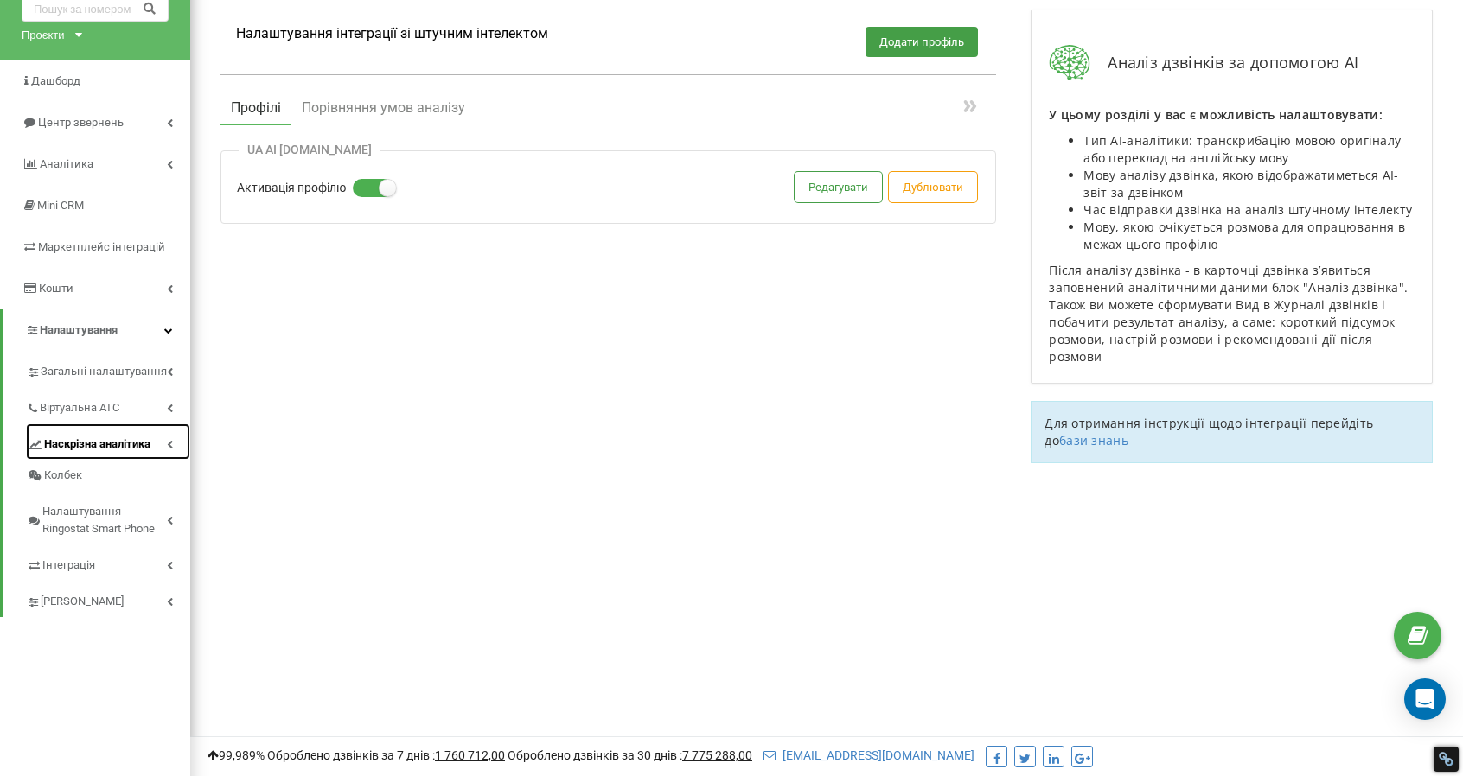
click at [71, 444] on span "Наскрізна аналітика" at bounding box center [97, 444] width 106 height 17
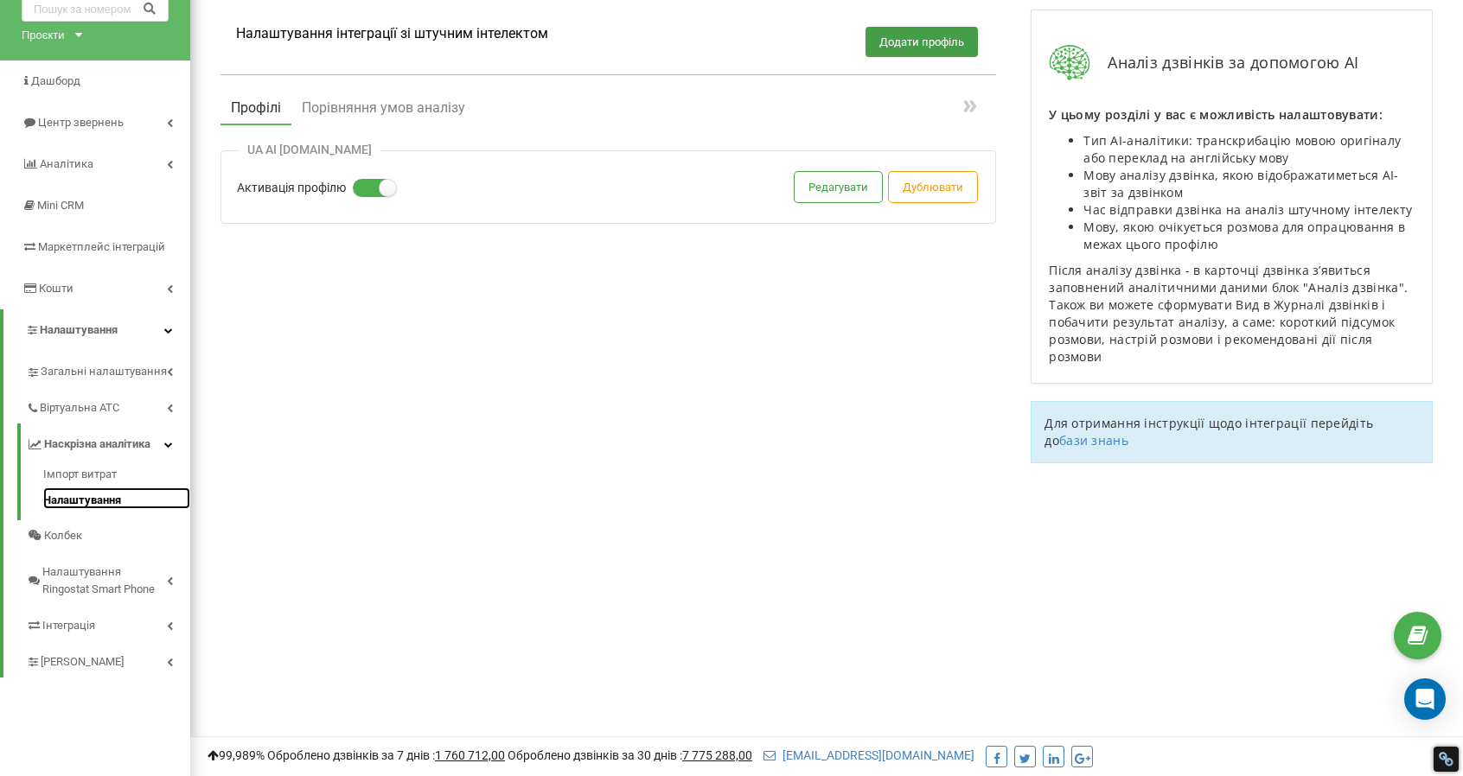
click at [74, 495] on link "Налаштування" at bounding box center [116, 499] width 147 height 22
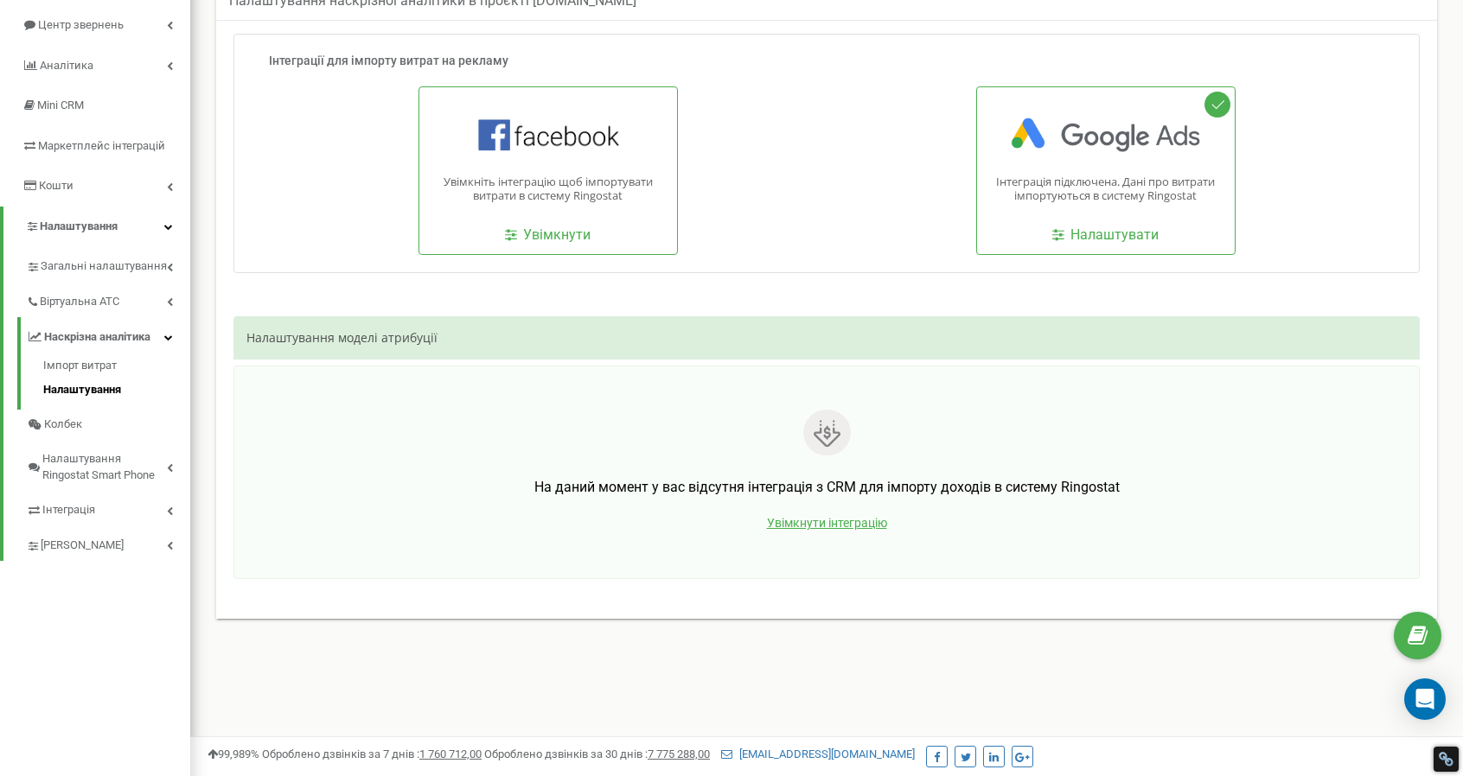
scroll to position [259, 0]
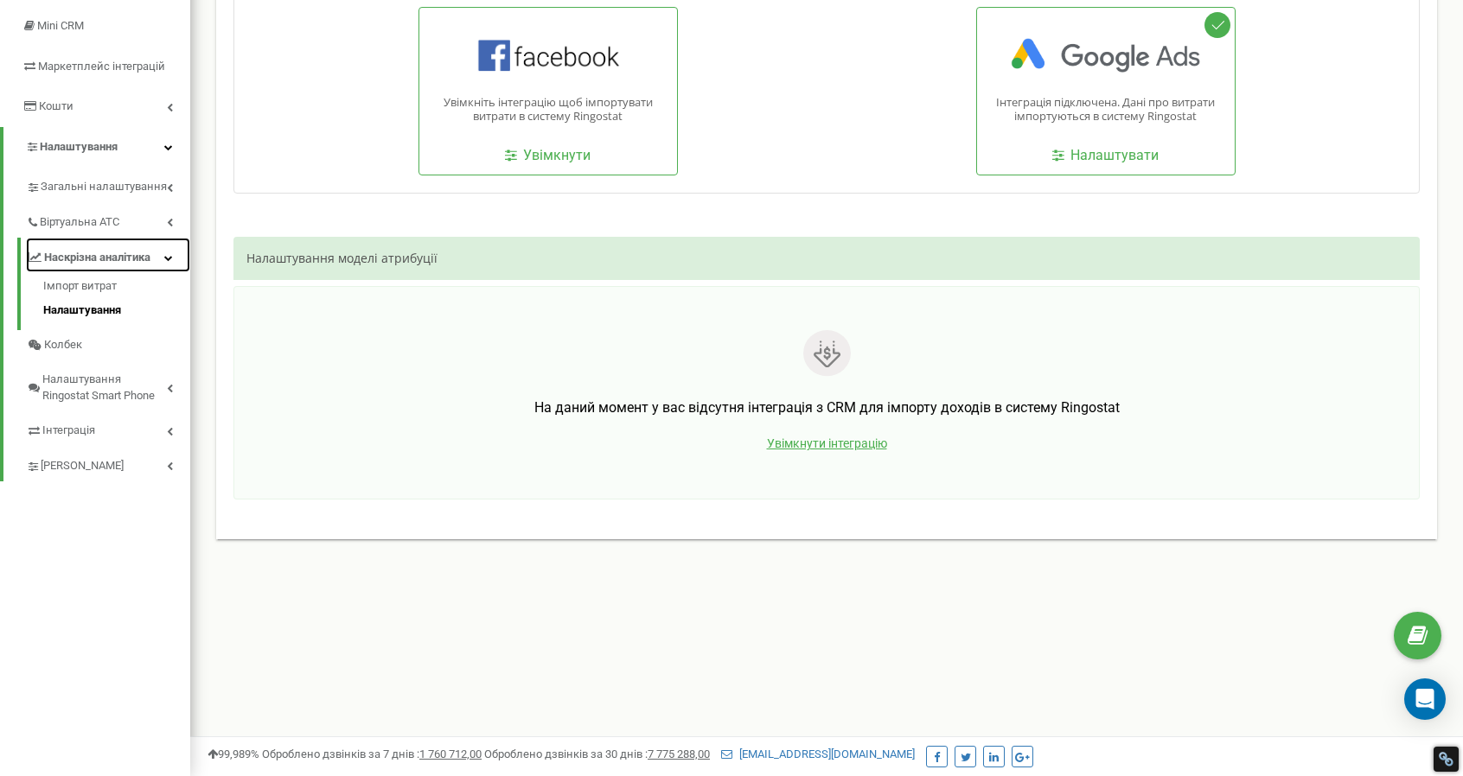
click at [172, 258] on icon at bounding box center [168, 257] width 9 height 9
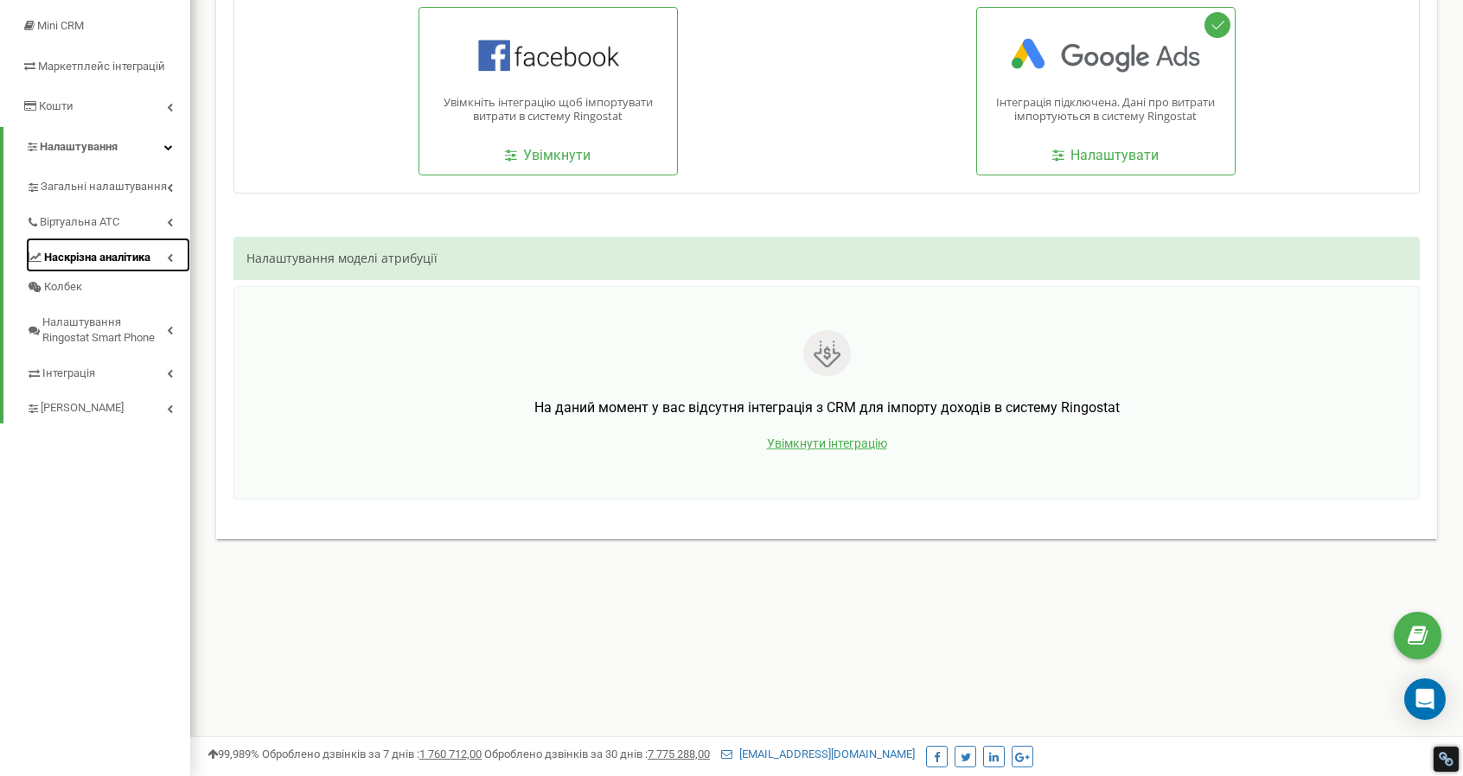
click at [173, 255] on link "Наскрізна аналітика" at bounding box center [108, 255] width 164 height 35
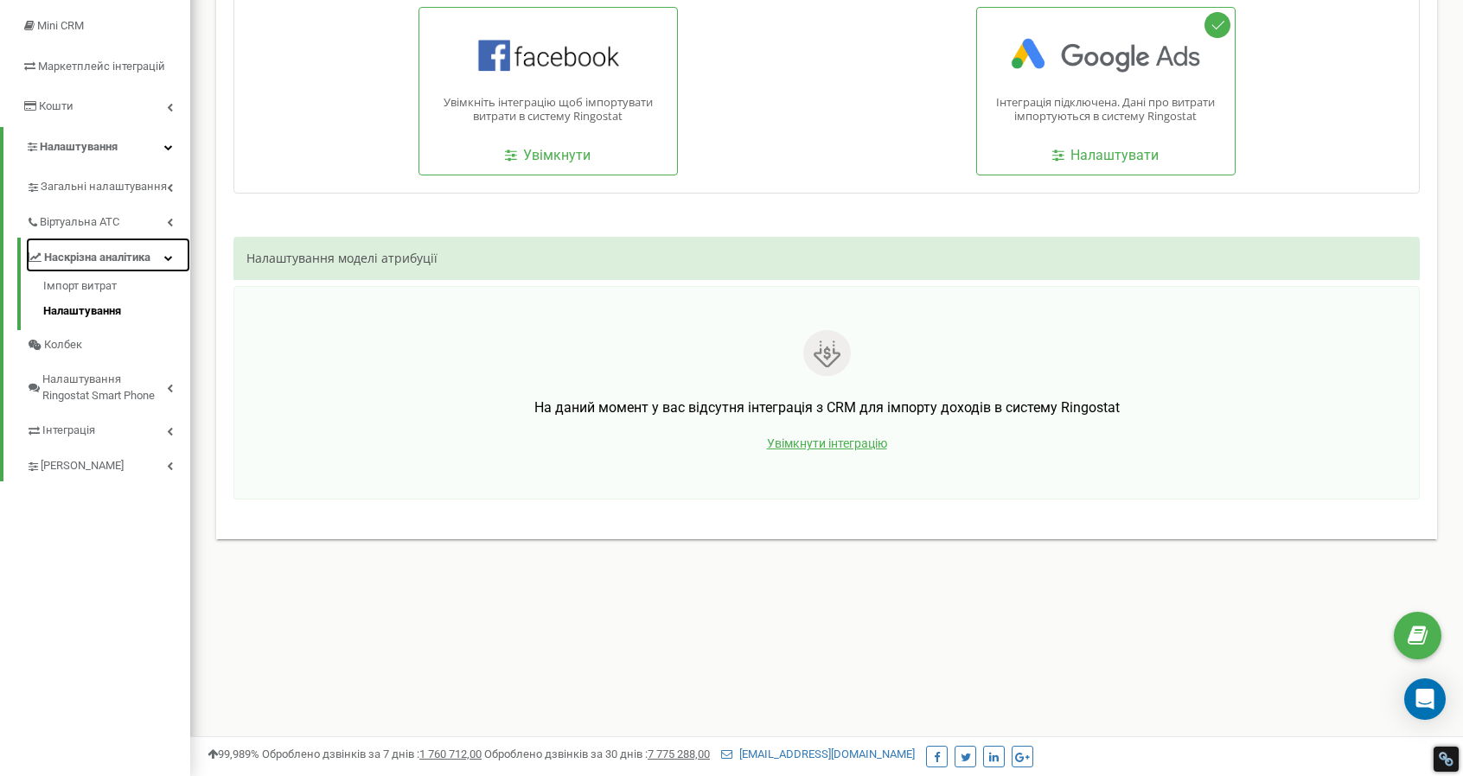
click at [173, 255] on link "Наскрізна аналітика" at bounding box center [108, 255] width 164 height 35
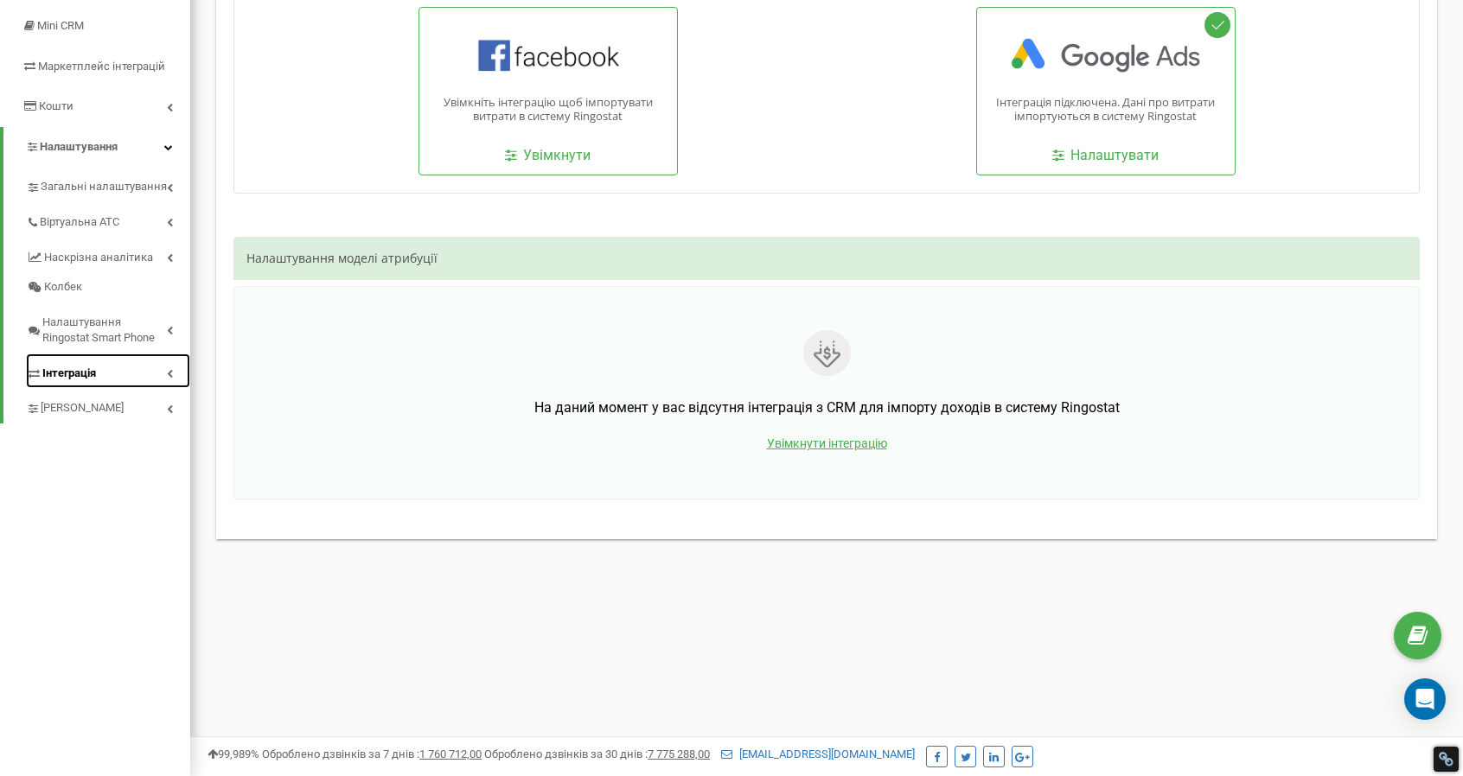
click at [63, 374] on span "Інтеграція" at bounding box center [69, 374] width 54 height 16
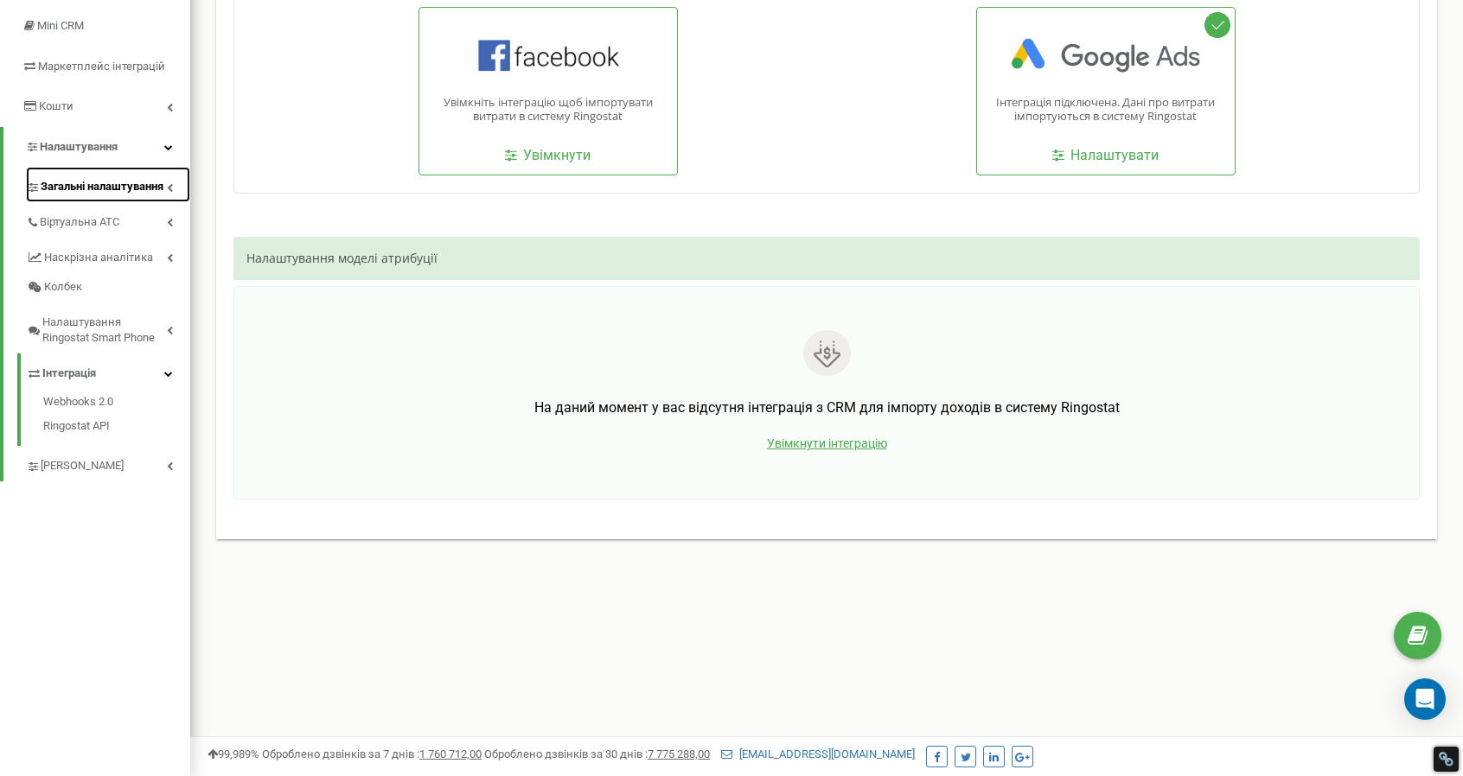
click at [81, 184] on span "Загальні налаштування" at bounding box center [102, 187] width 123 height 16
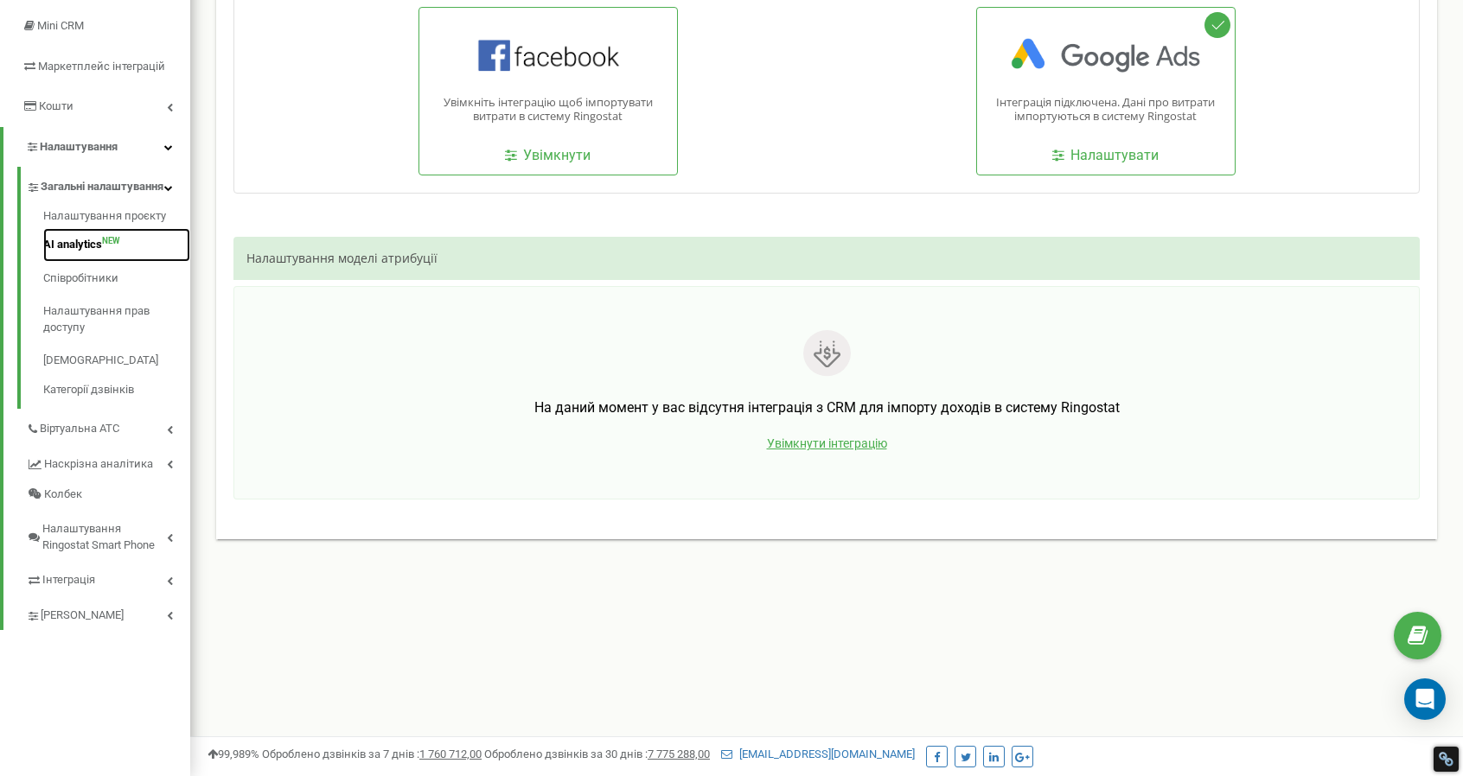
click at [69, 262] on link "AI analytics NEW" at bounding box center [116, 245] width 147 height 34
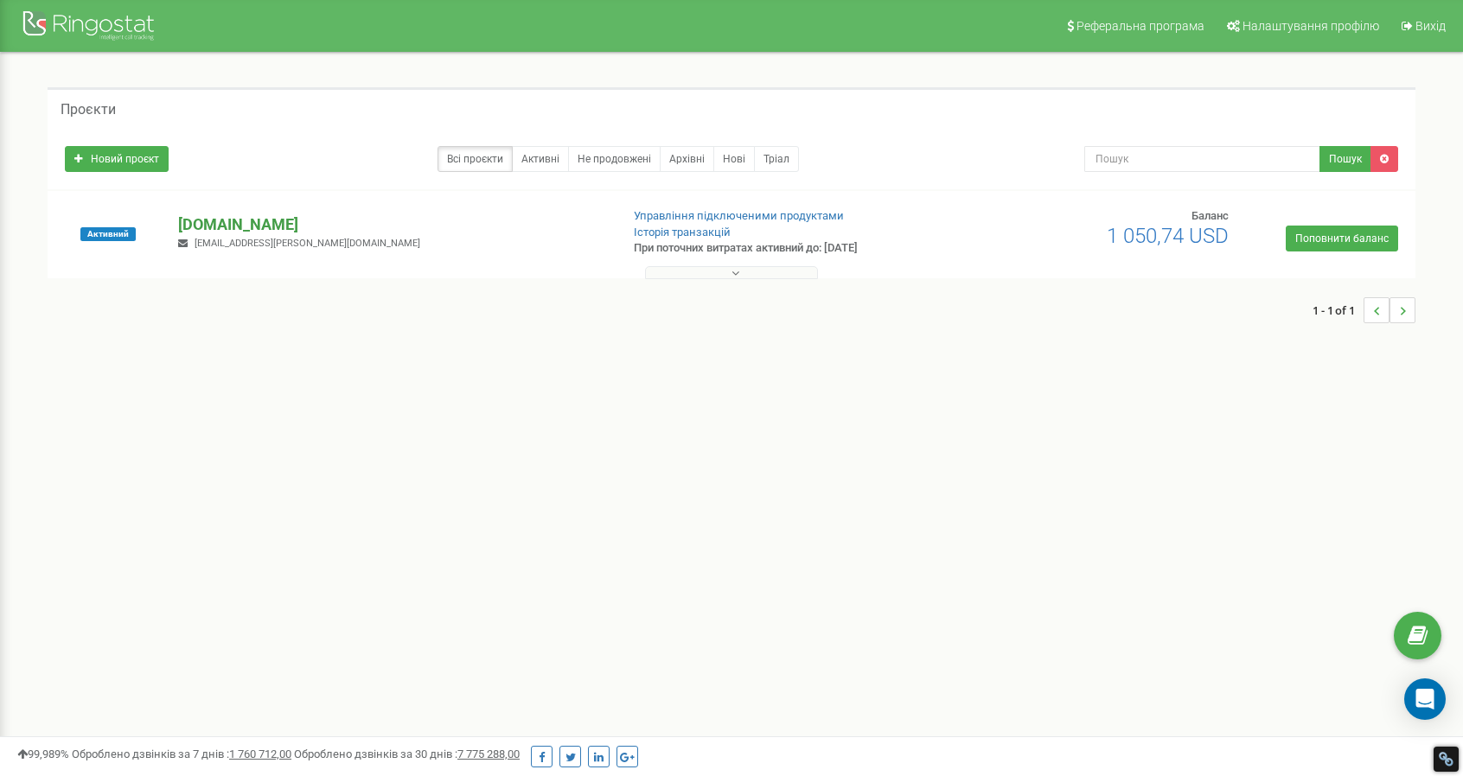
click at [241, 230] on p "[DOMAIN_NAME]" at bounding box center [391, 225] width 427 height 22
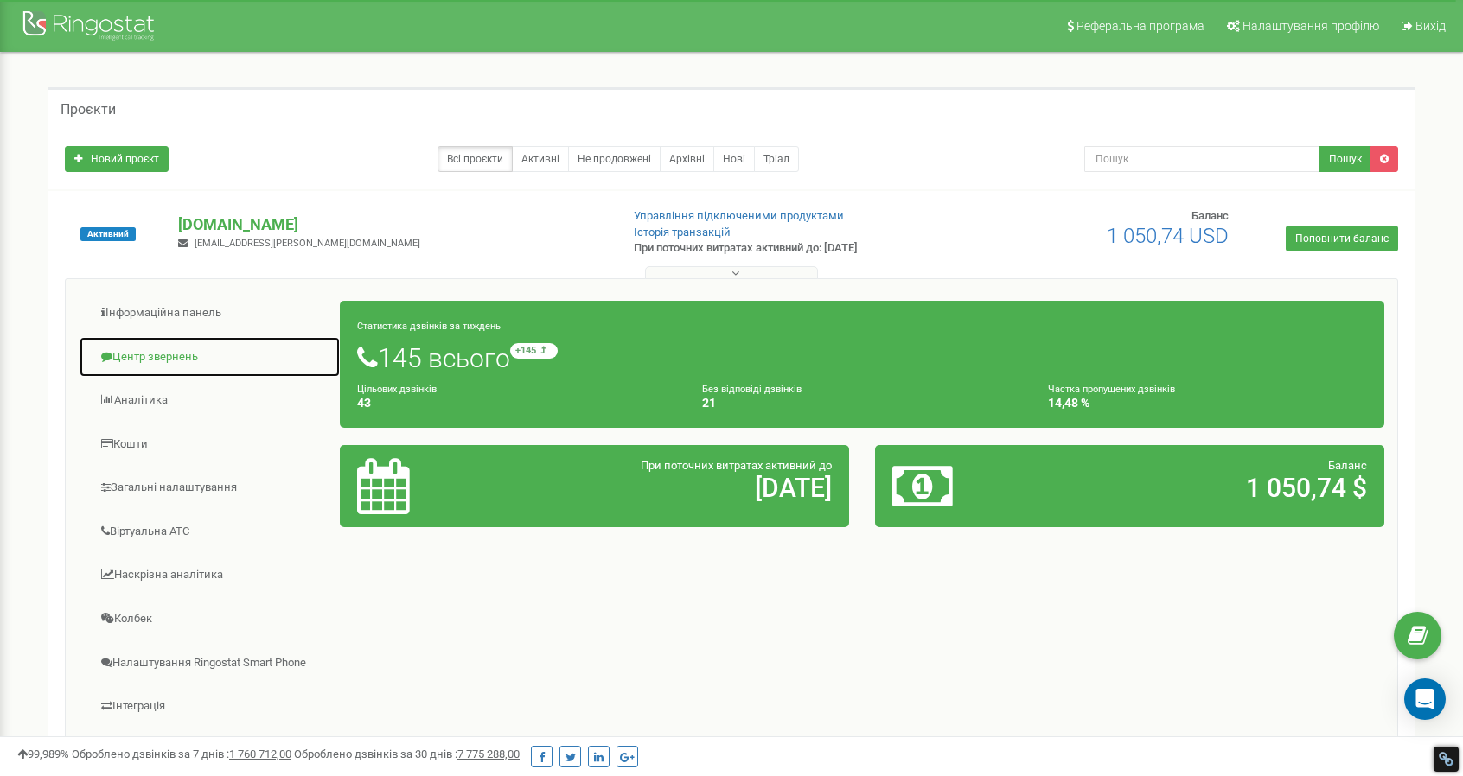
click at [140, 357] on link "Центр звернень" at bounding box center [210, 357] width 262 height 42
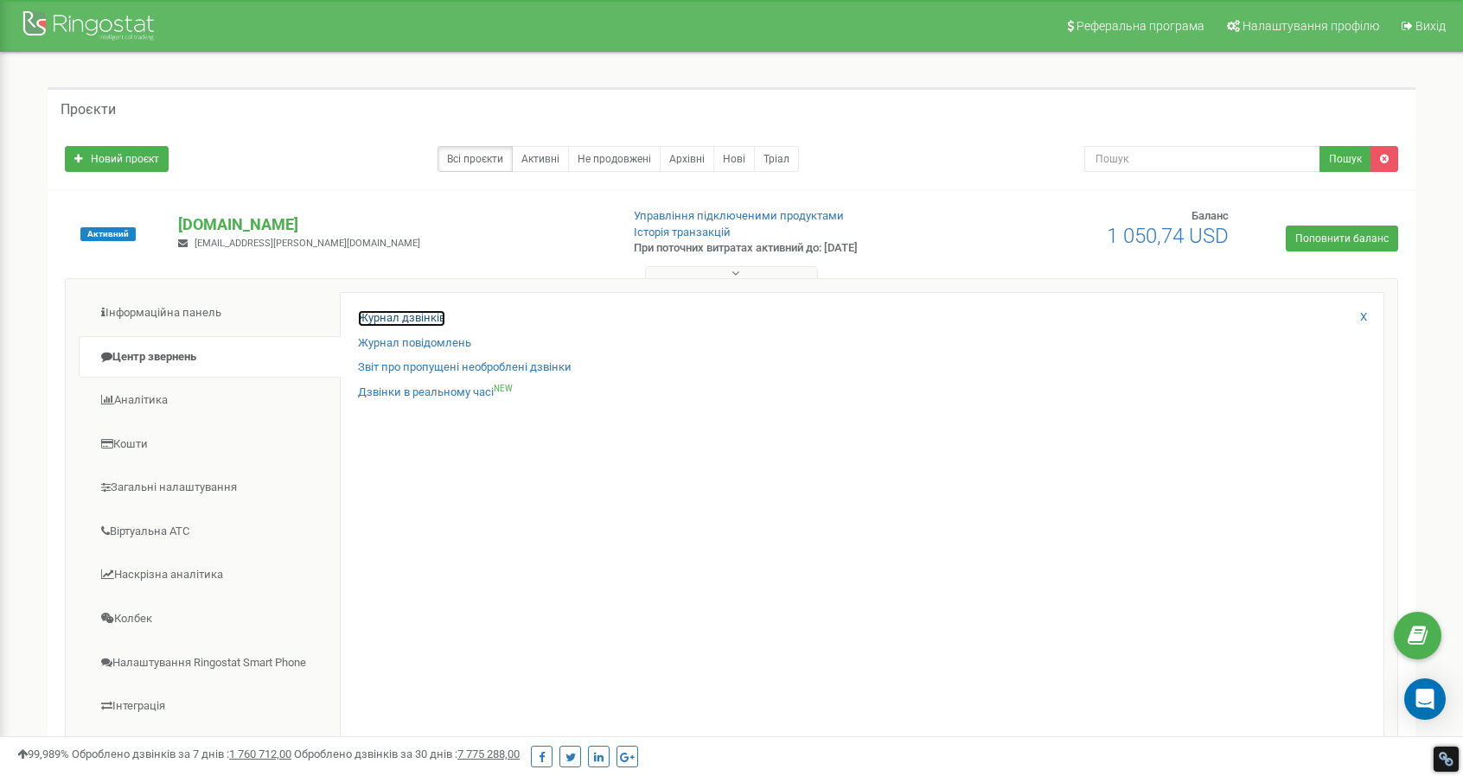
click at [385, 315] on link "Журнал дзвінків" at bounding box center [401, 318] width 87 height 16
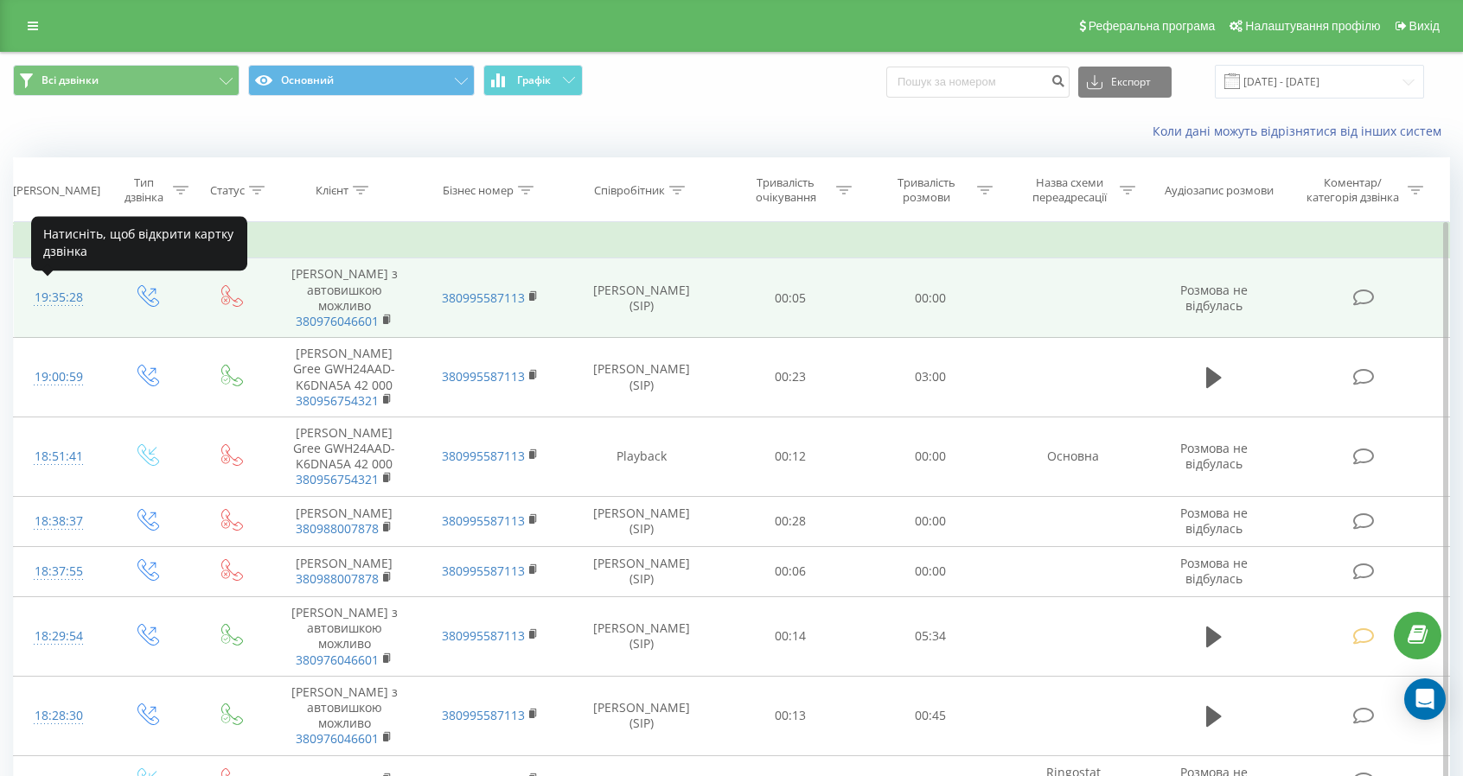
click at [54, 297] on div "19:35:28" at bounding box center [58, 298] width 54 height 34
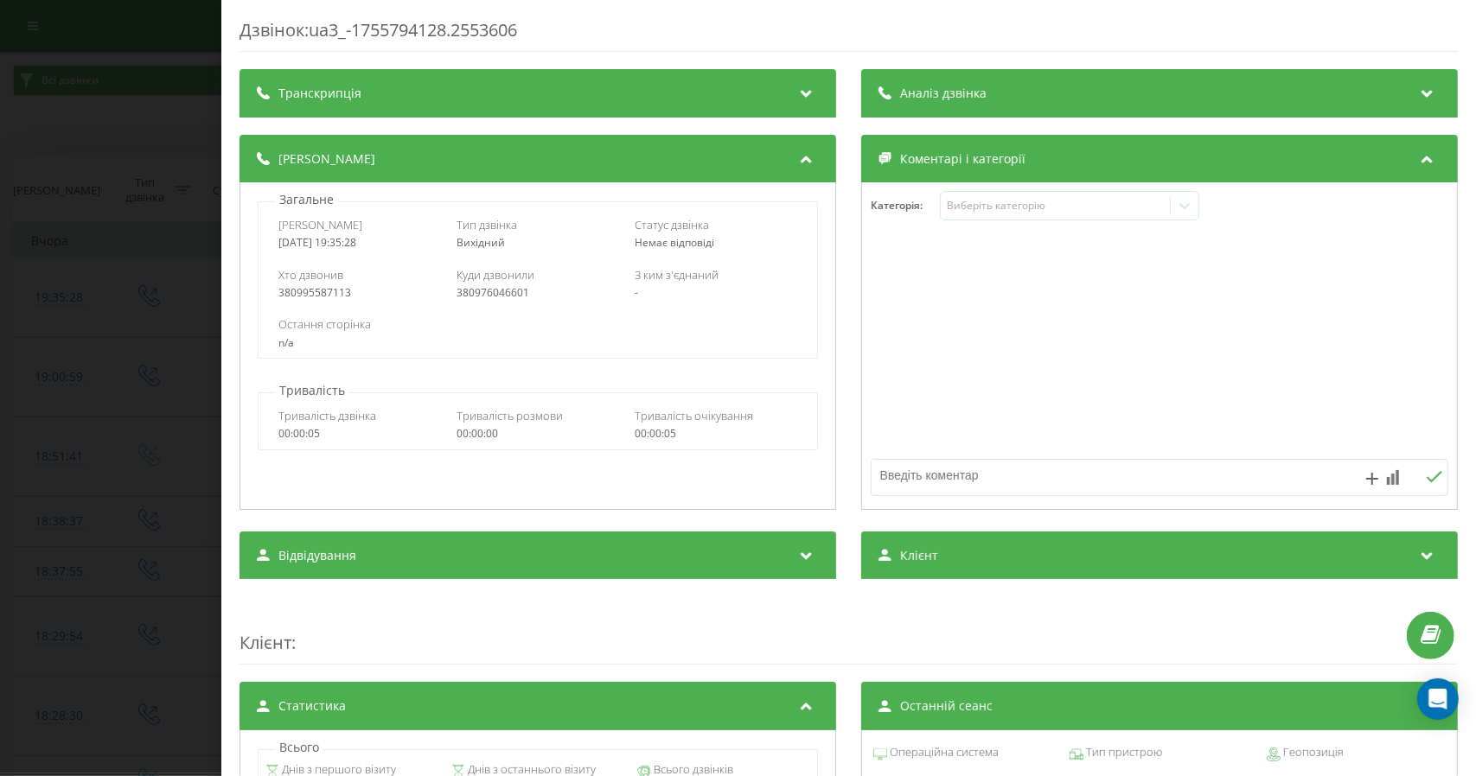
scroll to position [86, 0]
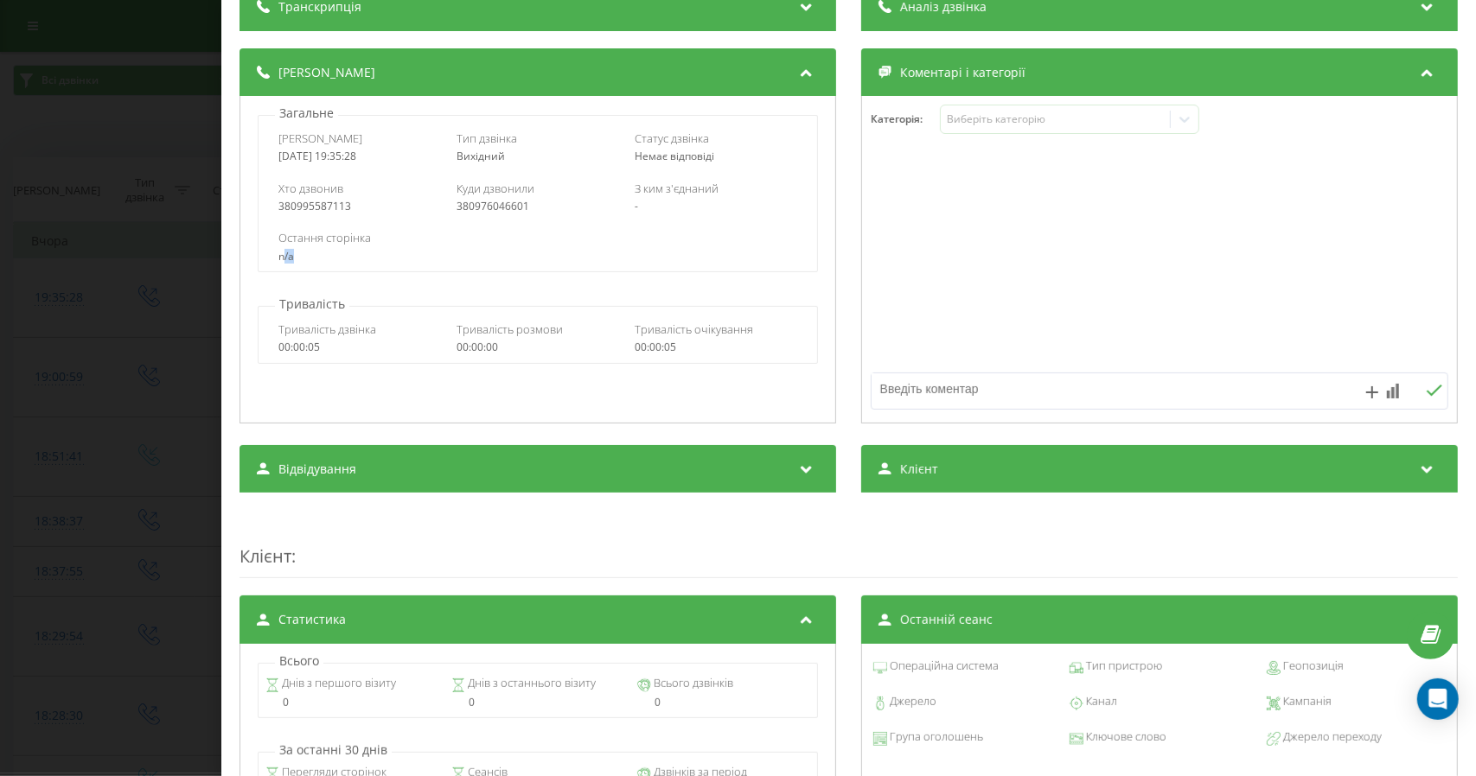
click at [292, 258] on div "n/a" at bounding box center [537, 257] width 519 height 12
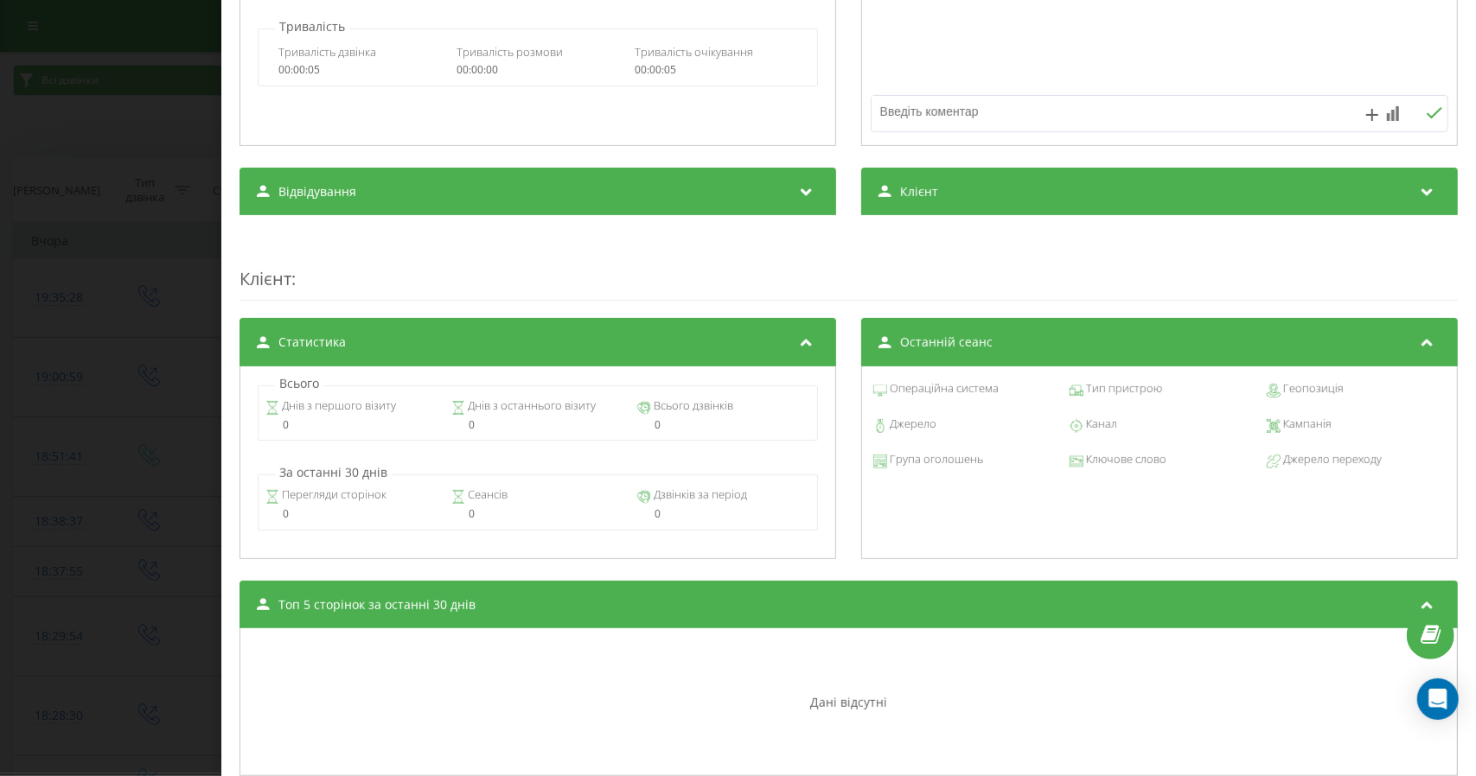
scroll to position [367, 0]
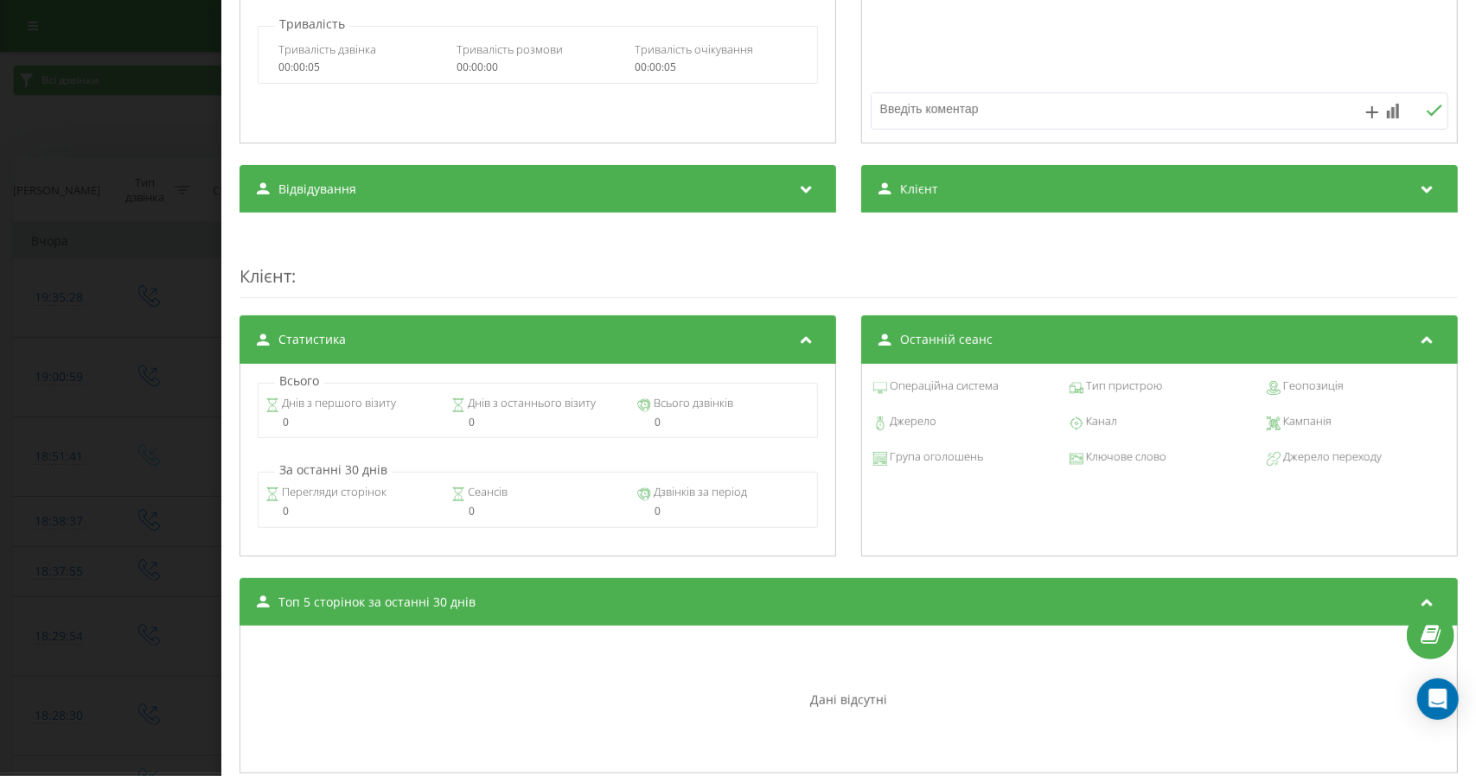
click at [1417, 343] on icon at bounding box center [1427, 337] width 21 height 17
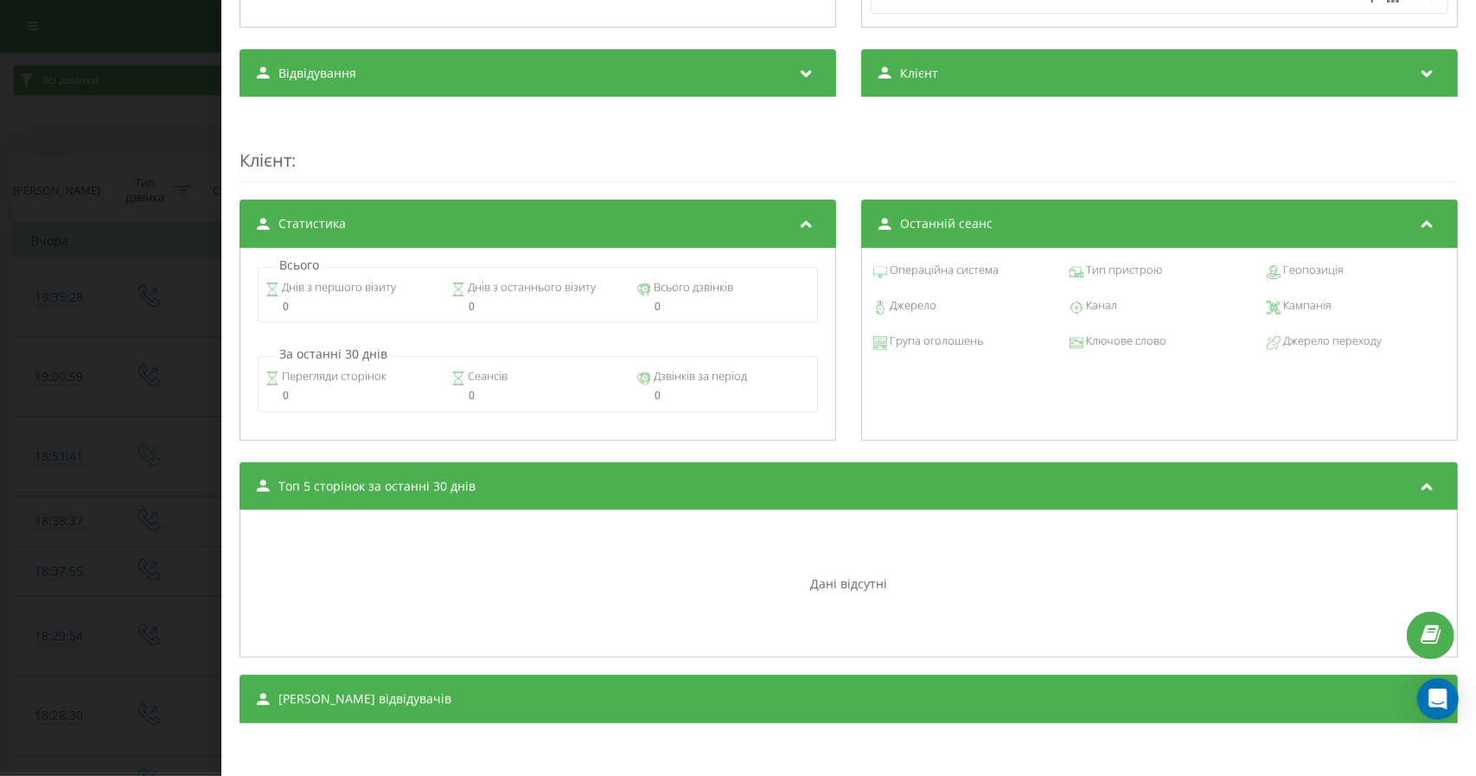
scroll to position [0, 0]
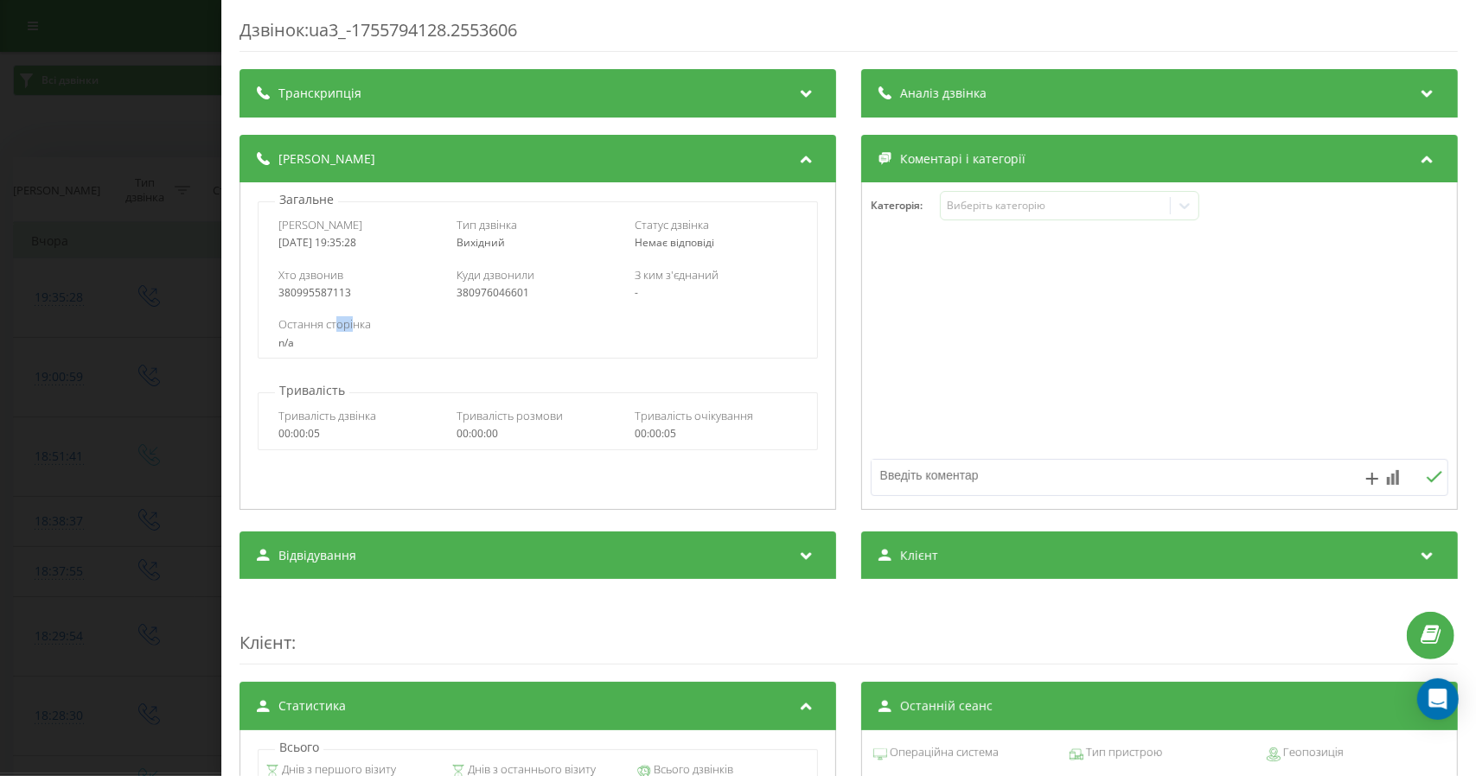
drag, startPoint x: 353, startPoint y: 323, endPoint x: 333, endPoint y: 323, distance: 19.9
click at [333, 323] on span "Остання сторінка" at bounding box center [324, 324] width 93 height 16
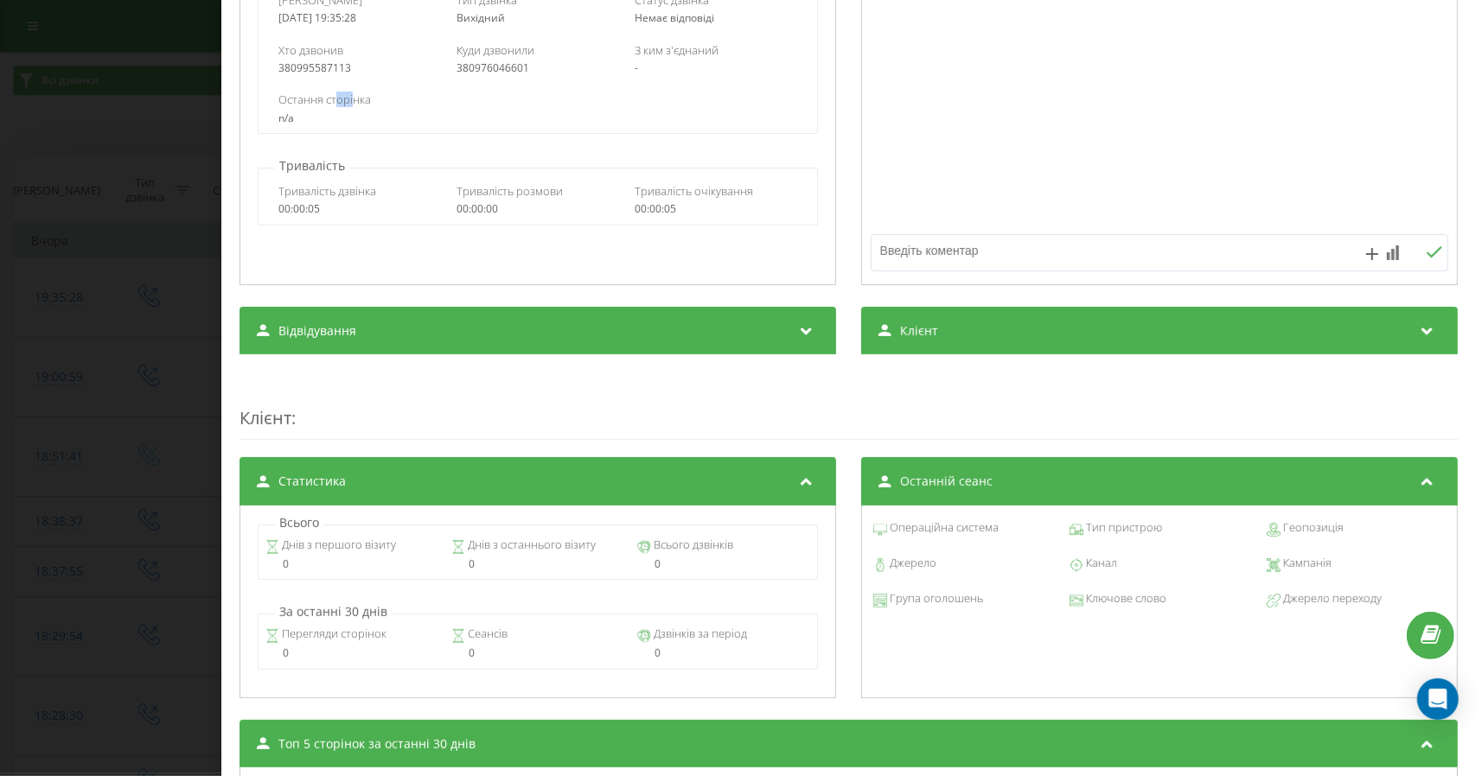
scroll to position [482, 0]
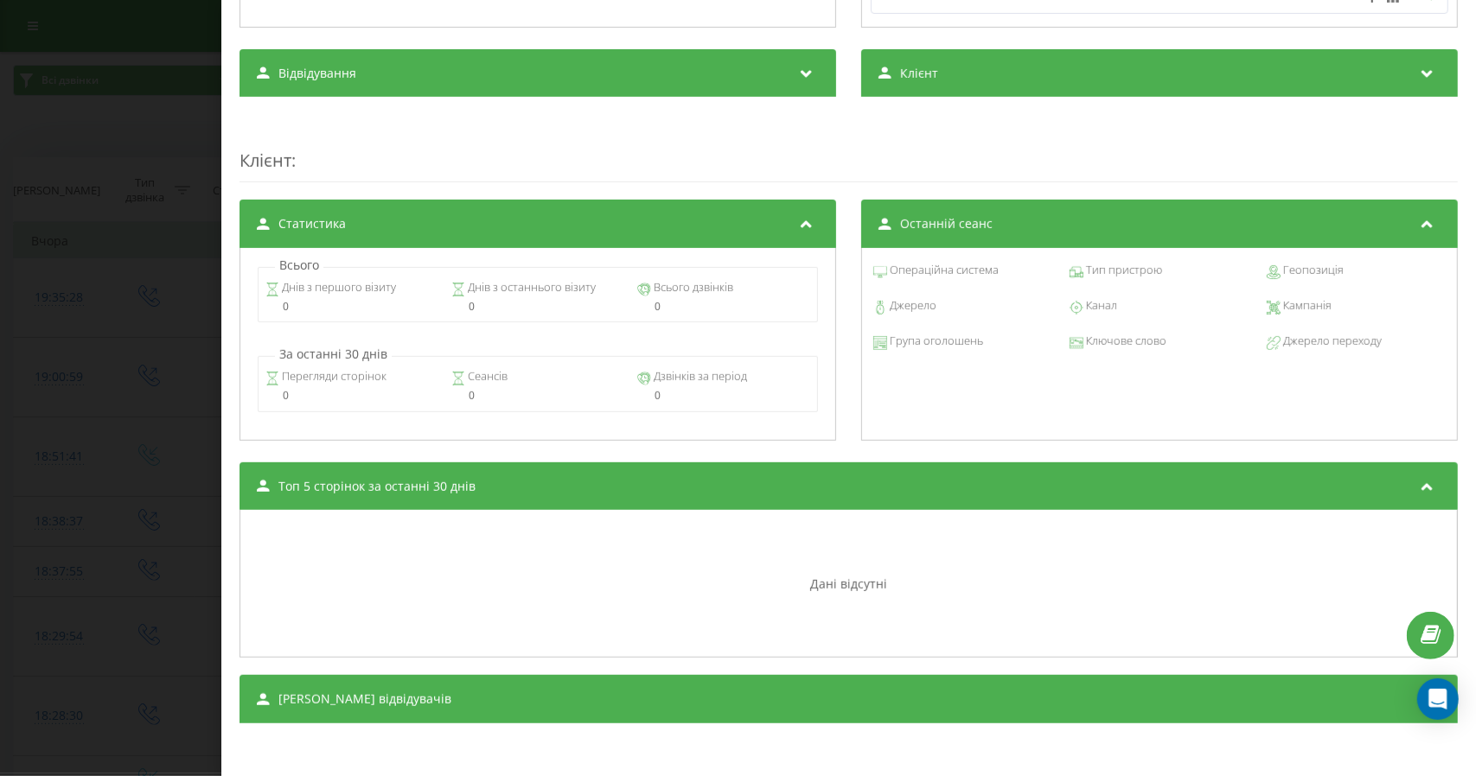
click at [1305, 340] on span "Джерело переходу" at bounding box center [1330, 341] width 101 height 17
click at [1267, 343] on icon at bounding box center [1274, 343] width 14 height 14
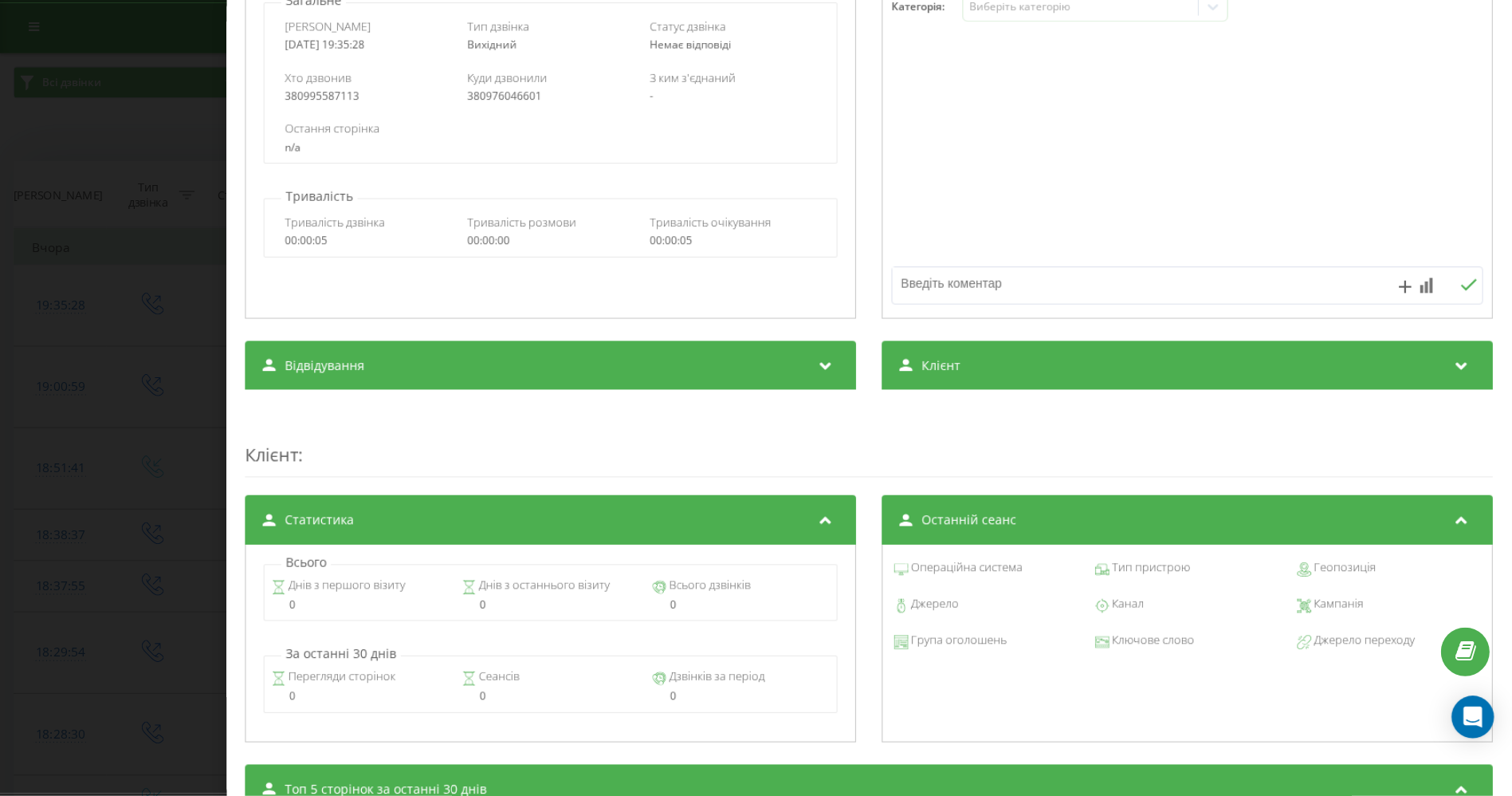
scroll to position [184, 0]
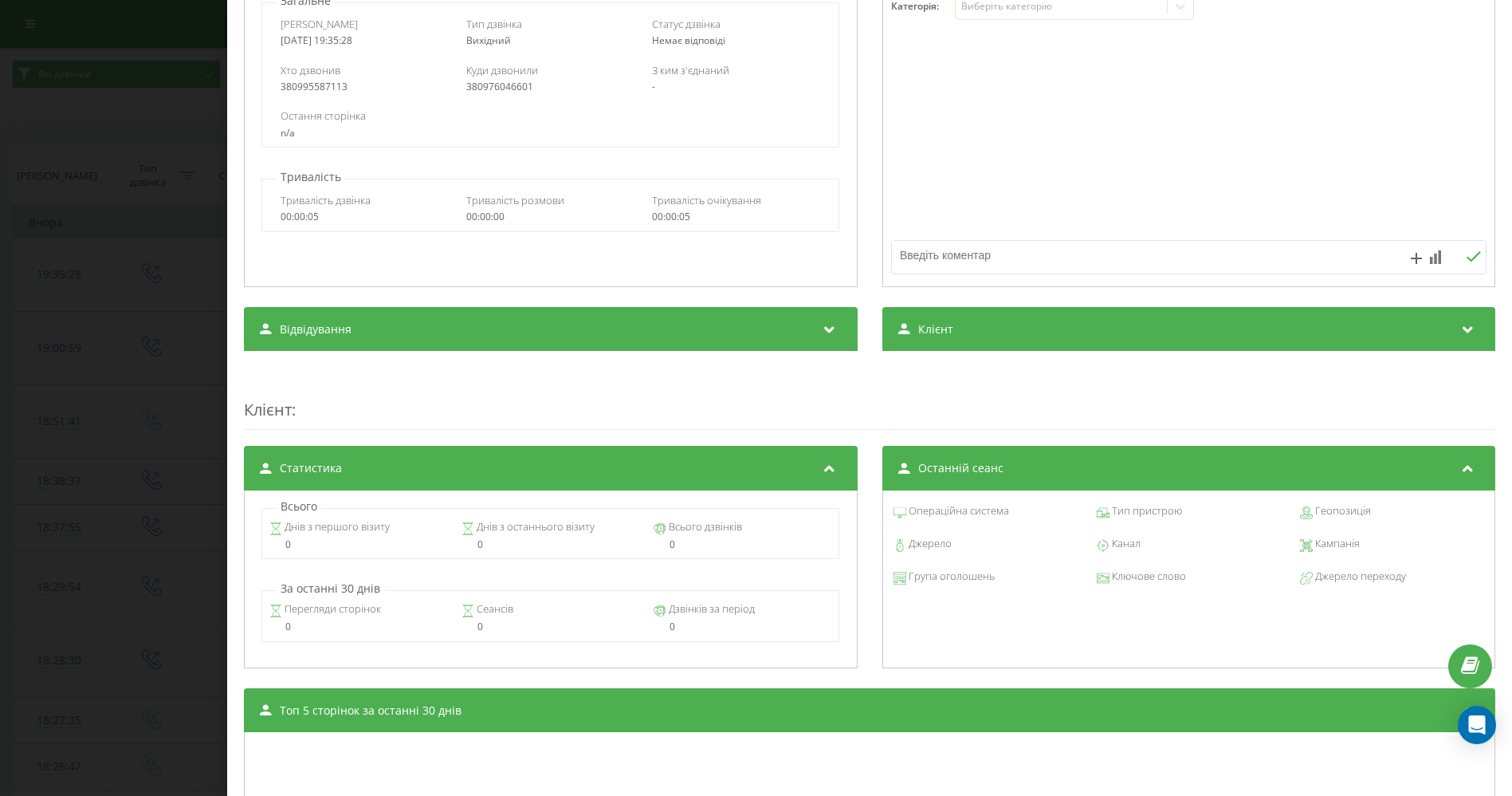
click at [1336, 545] on span "Кампанія" at bounding box center [1335, 543] width 47 height 16
click at [1331, 581] on span "Джерело переходу" at bounding box center [1358, 576] width 93 height 16
click at [1109, 571] on span "Ключове слово" at bounding box center [1147, 576] width 77 height 16
click at [963, 461] on span "Останній сеанс" at bounding box center [961, 468] width 86 height 16
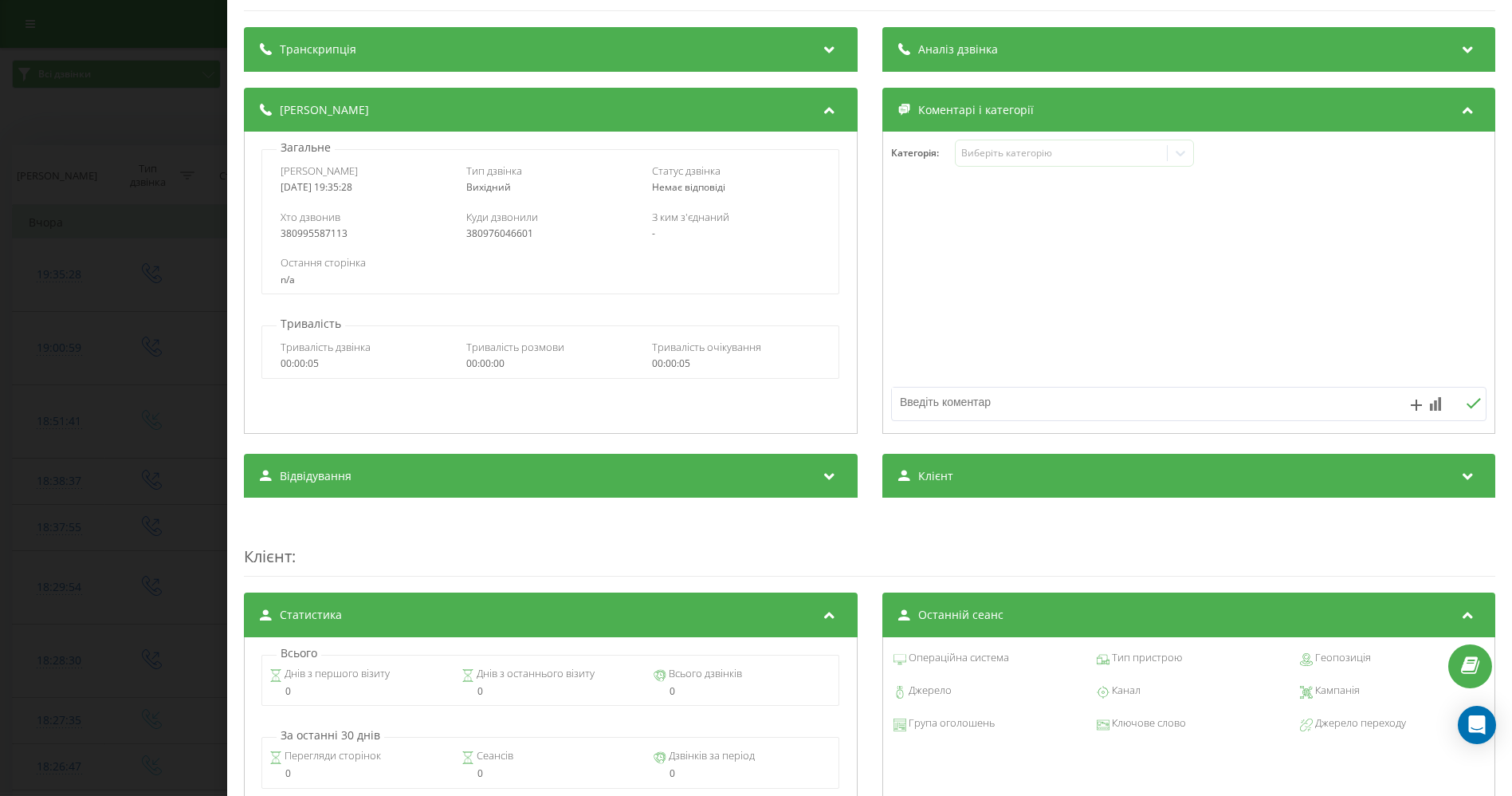
scroll to position [0, 0]
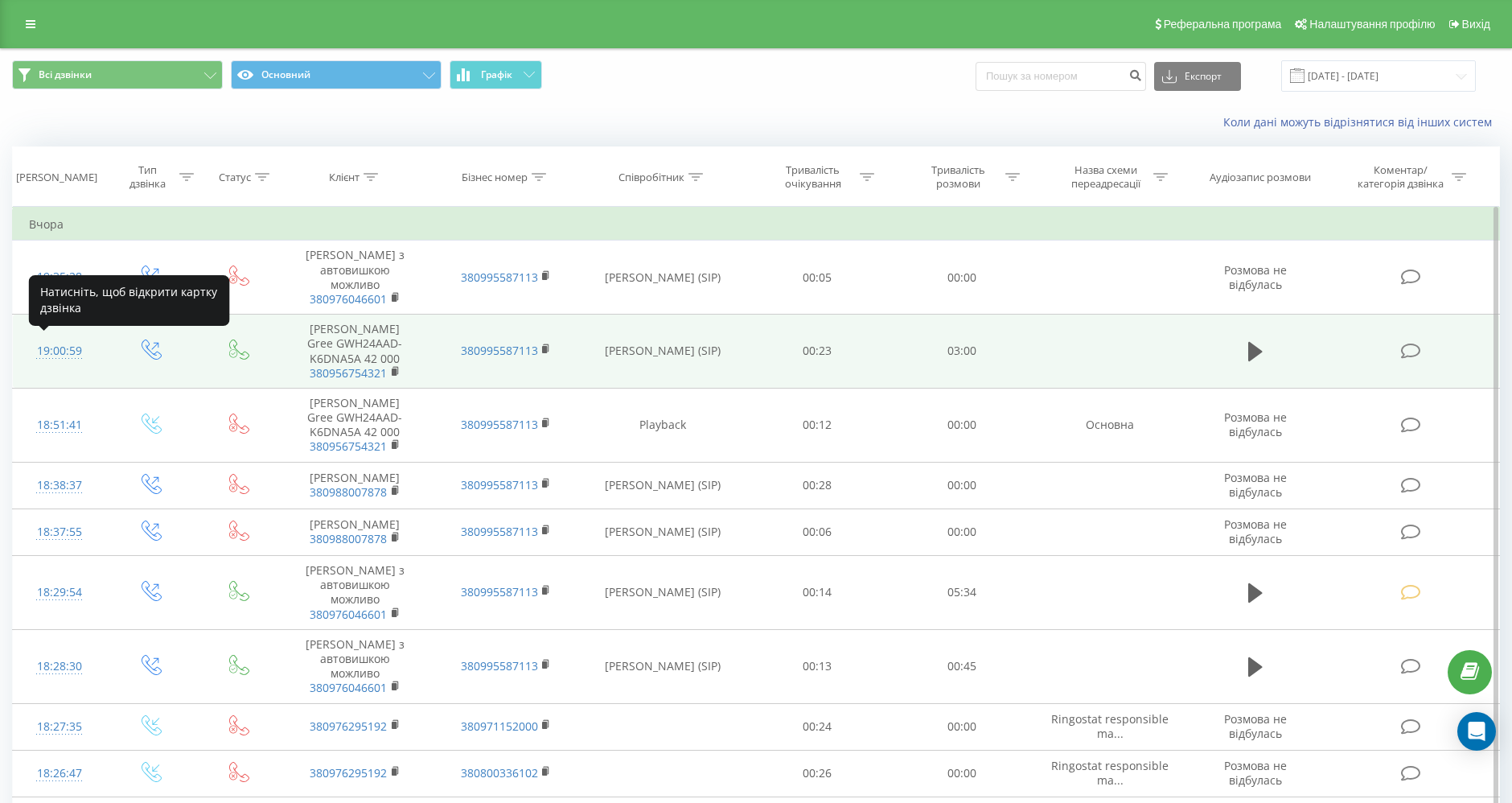
click at [57, 352] on div "19:00:59" at bounding box center [59, 352] width 60 height 32
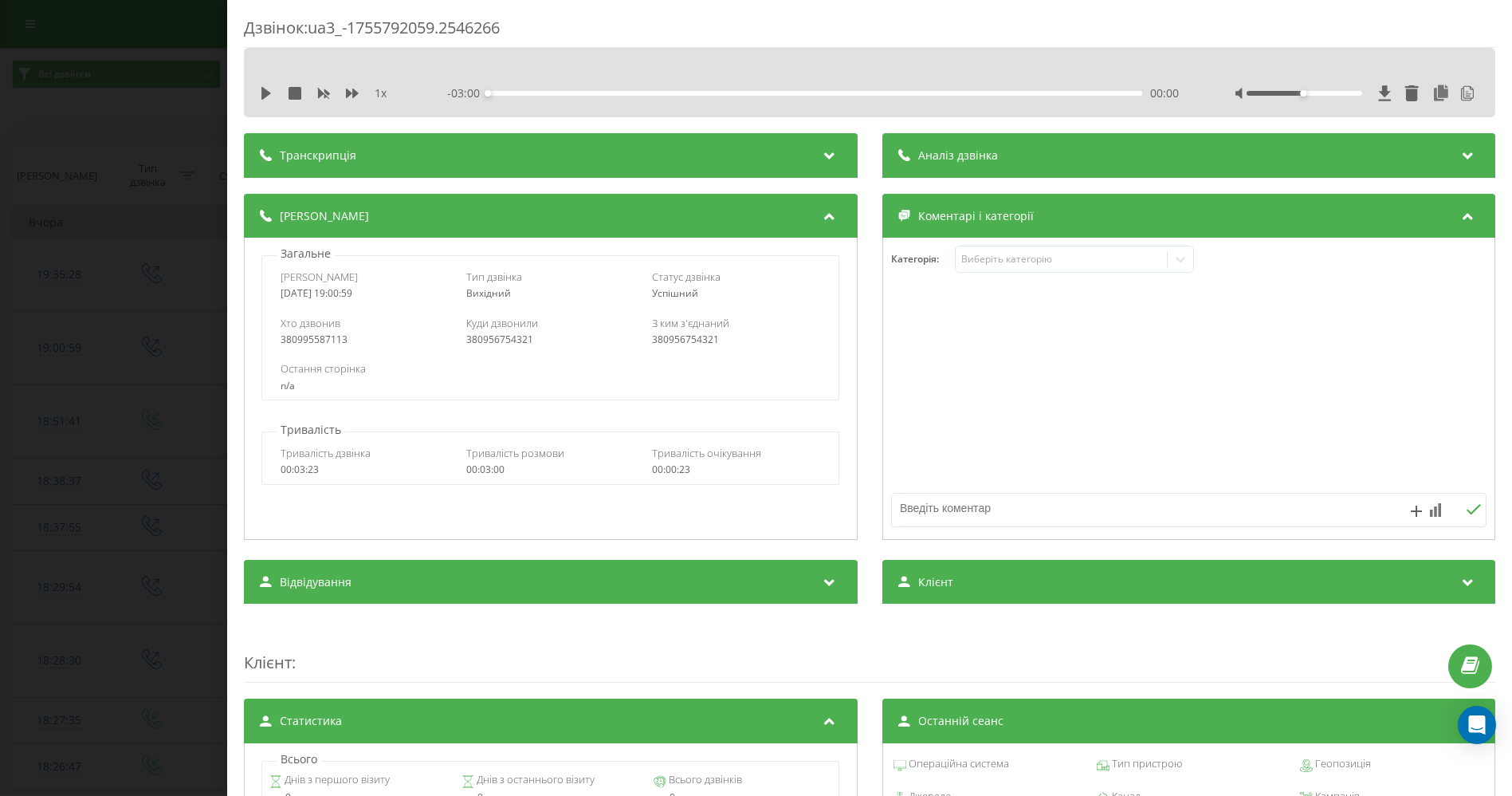
click at [150, 120] on div "Дзвінок : ua3_-1755792059.2546266 1 x - 03:00 00:00 00:00 Транскрипція 00:01 Ал…" at bounding box center [756, 398] width 1512 height 796
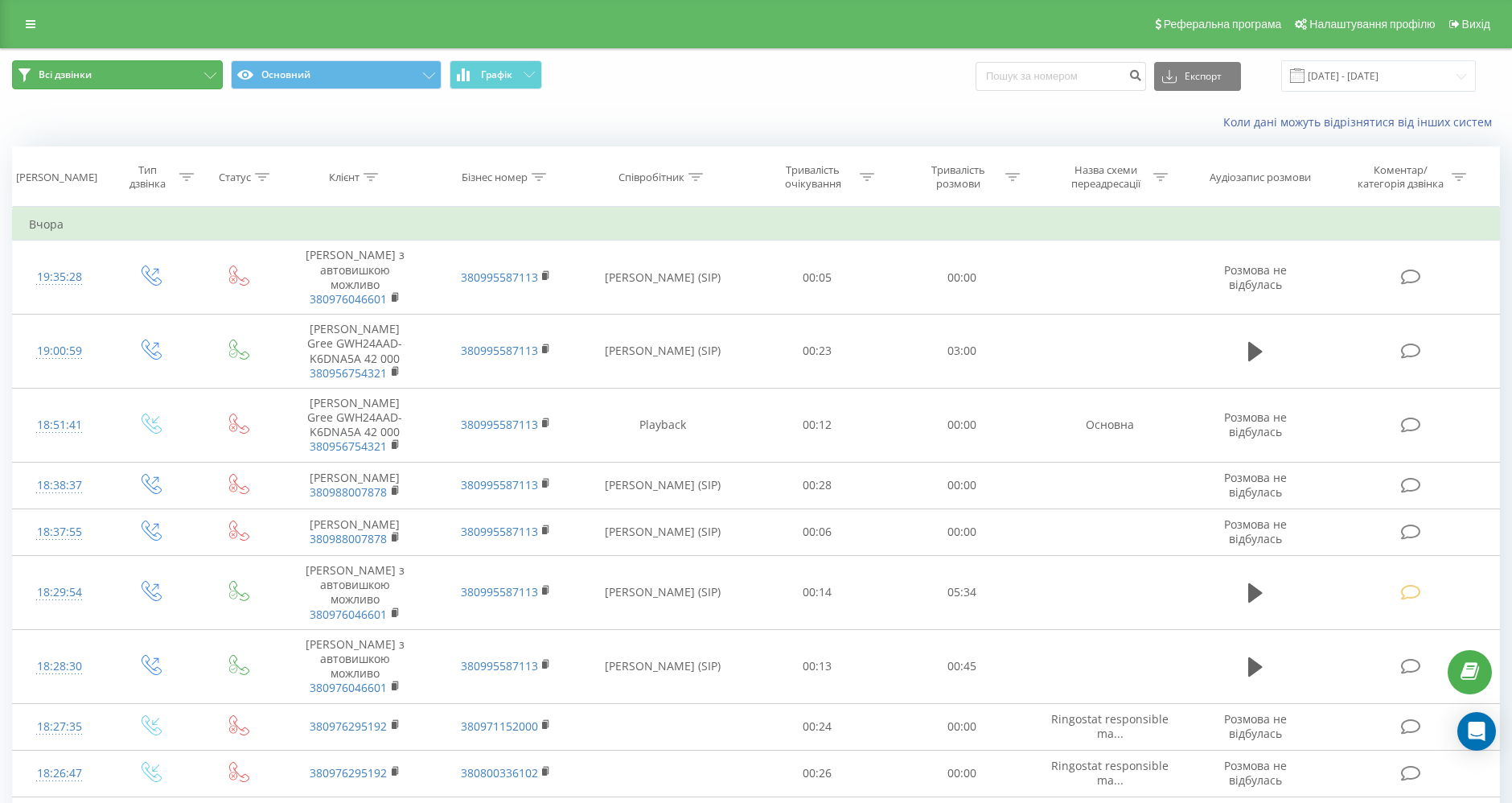
click at [44, 73] on span "Всі дзвінки" at bounding box center [64, 74] width 53 height 13
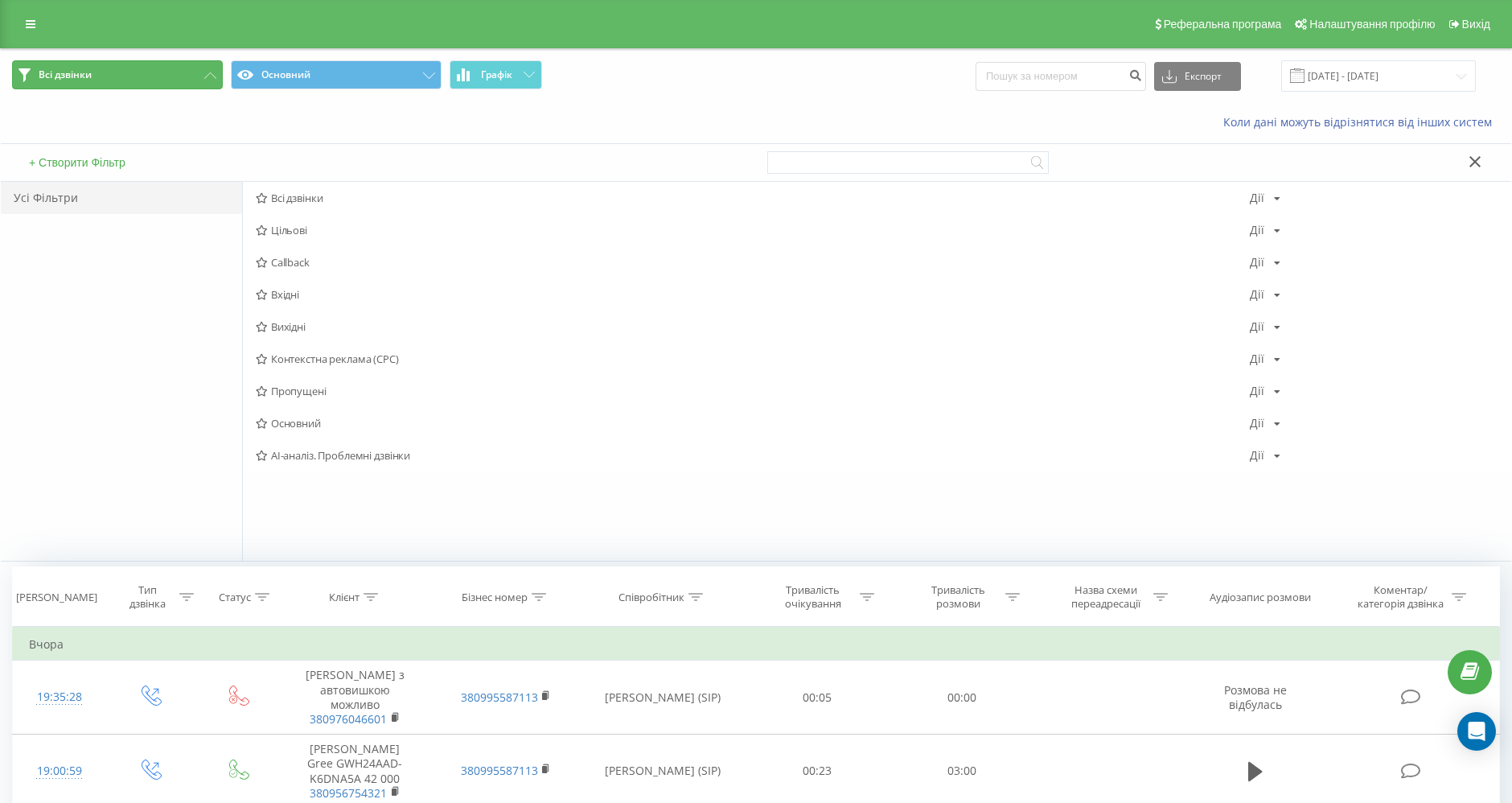
click at [27, 73] on icon at bounding box center [24, 74] width 12 height 14
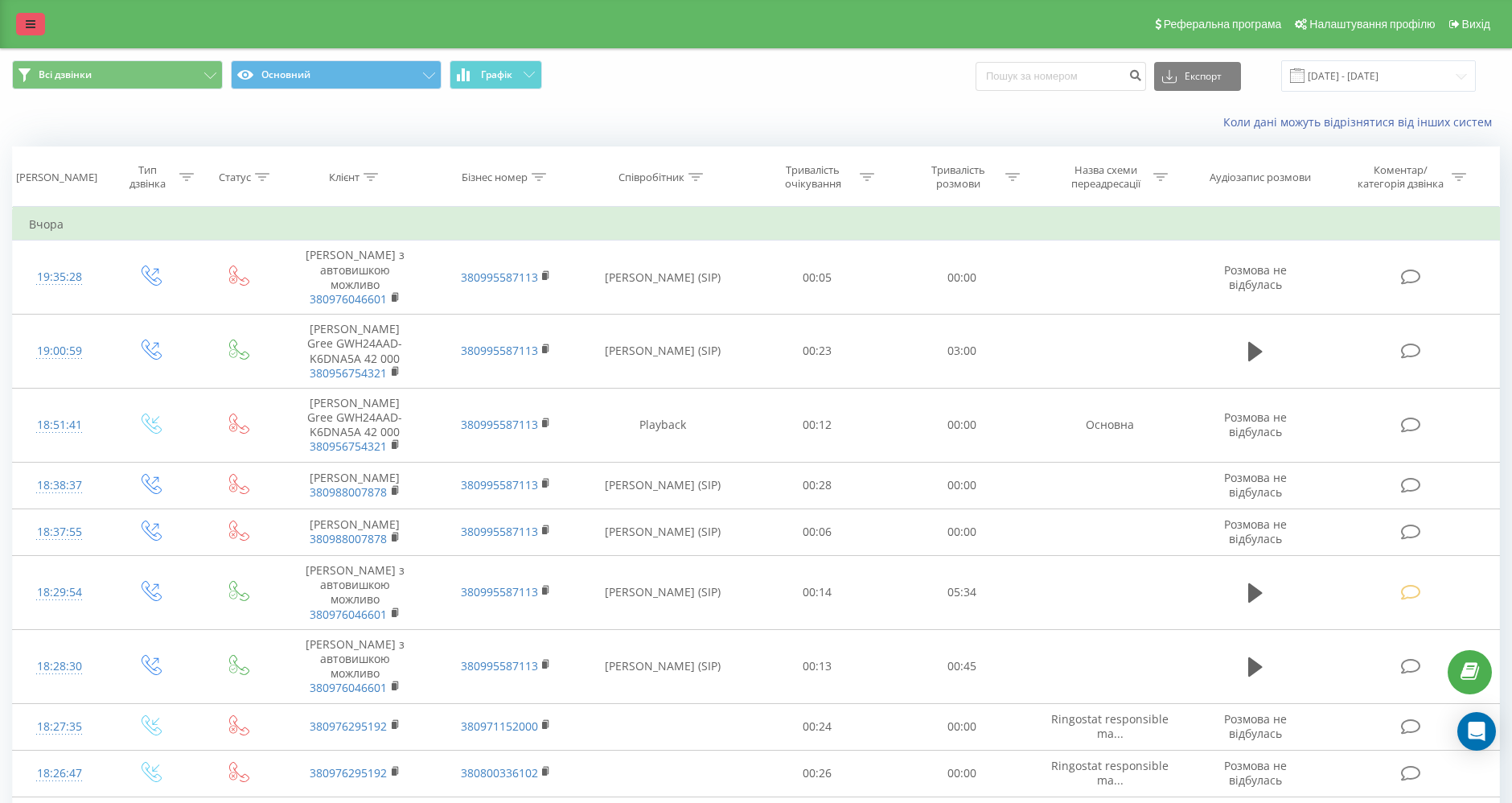
click at [27, 26] on icon at bounding box center [31, 24] width 9 height 11
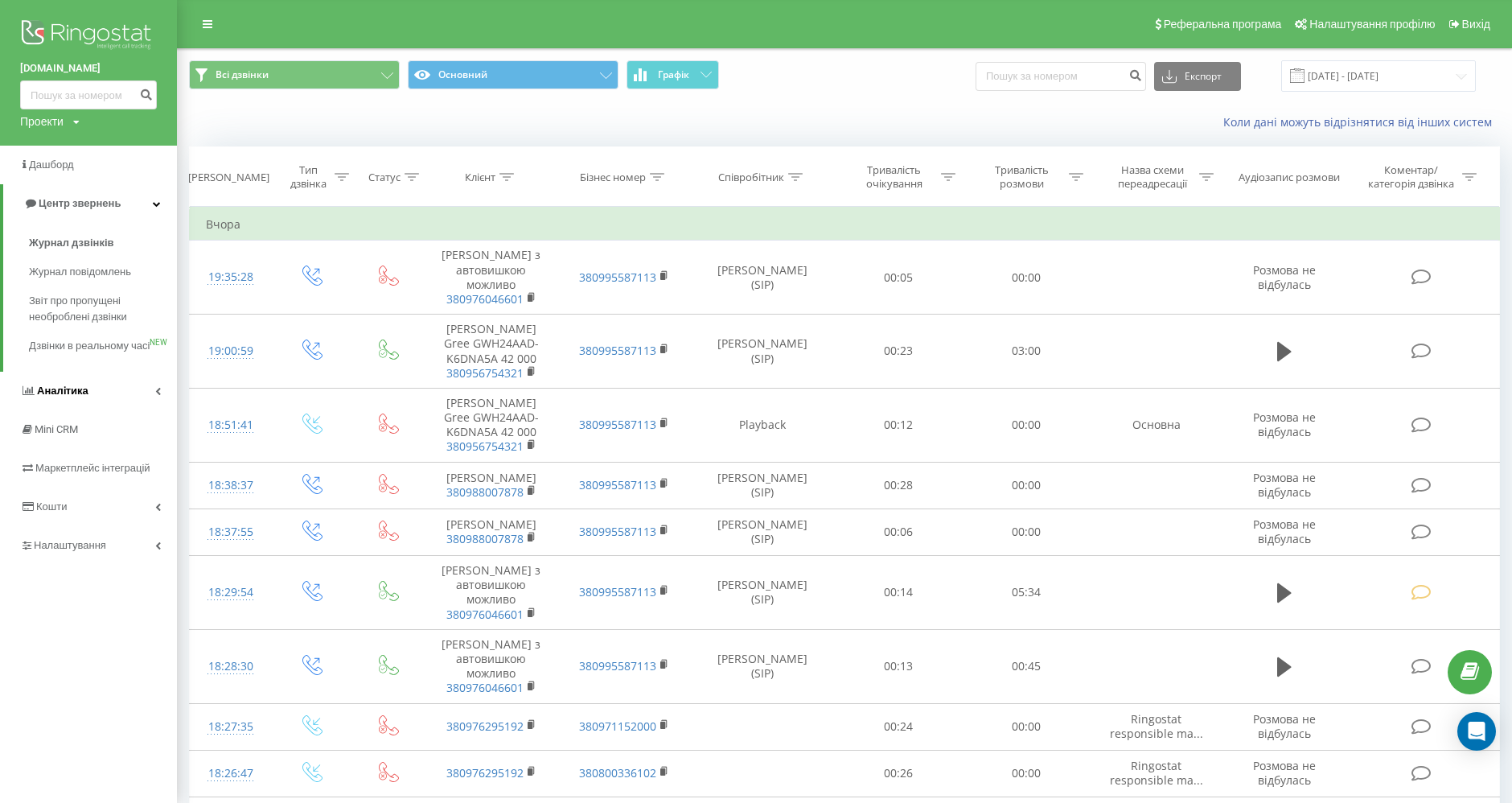
click at [60, 396] on span "Аналiтика" at bounding box center [62, 390] width 51 height 12
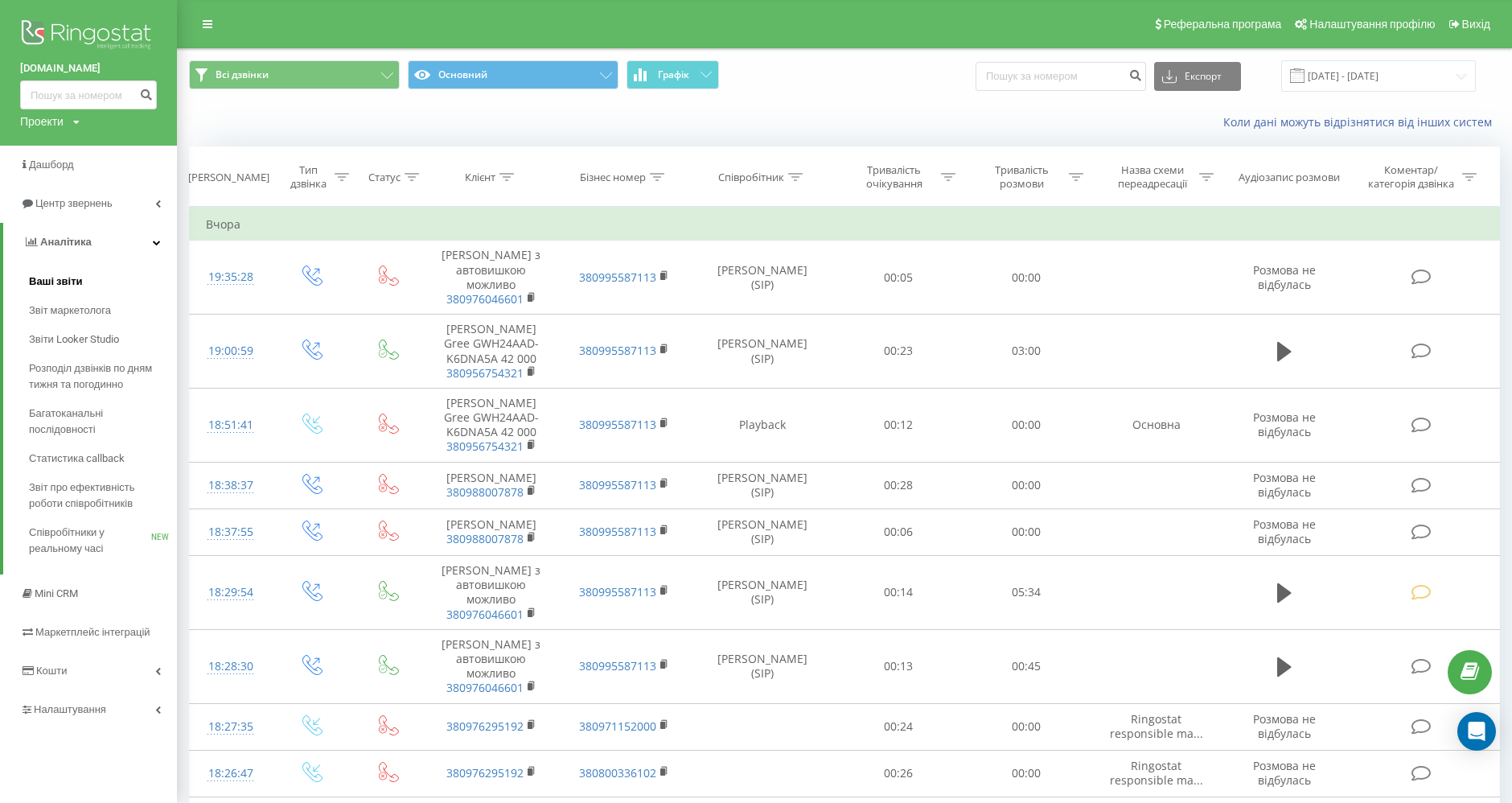
click at [44, 284] on span "Ваші звіти" at bounding box center [56, 281] width 54 height 16
click at [45, 315] on span "Звіт маркетолога" at bounding box center [73, 310] width 88 height 16
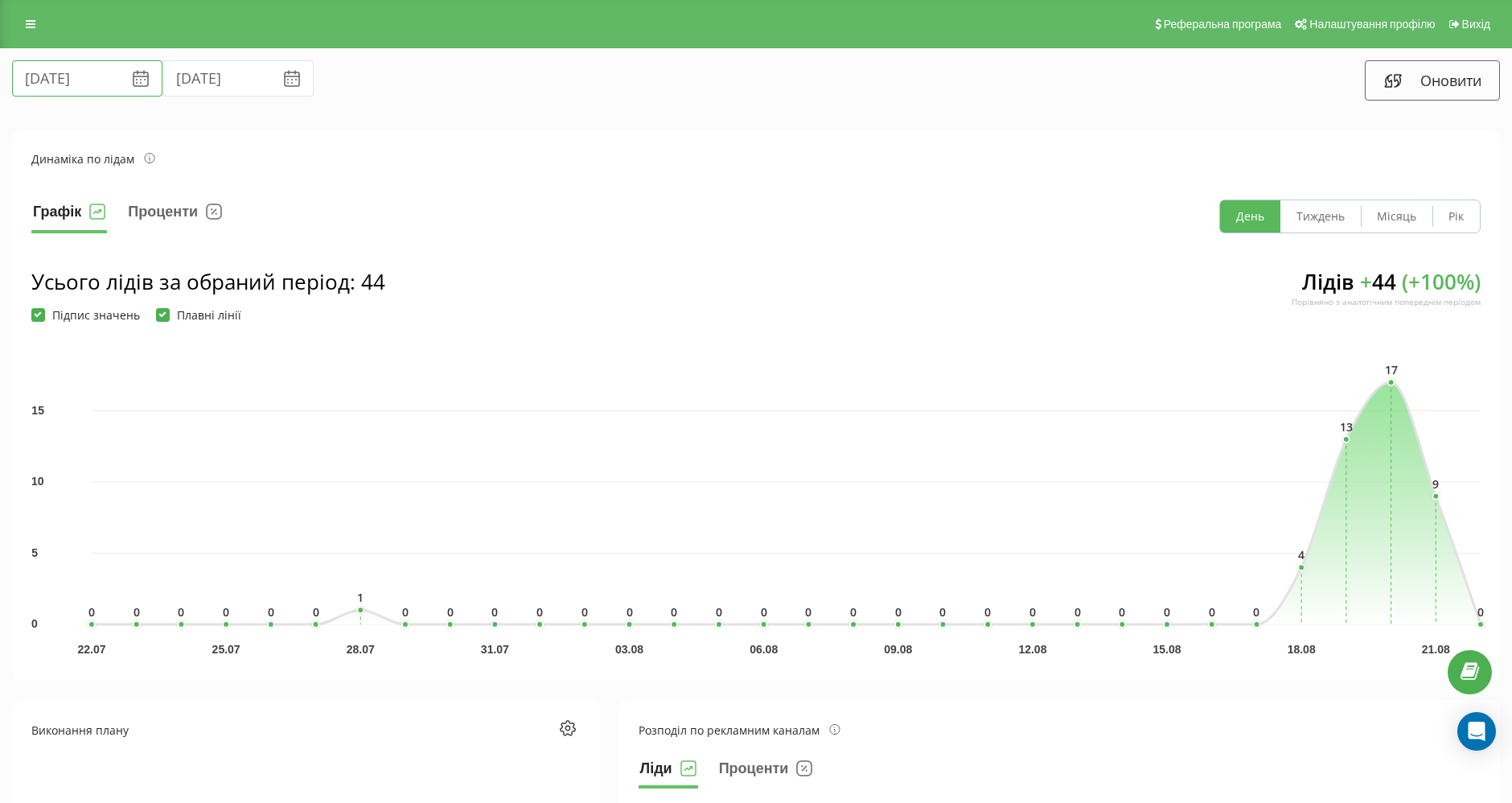
click at [66, 77] on input "22.07.2025" at bounding box center [87, 78] width 151 height 36
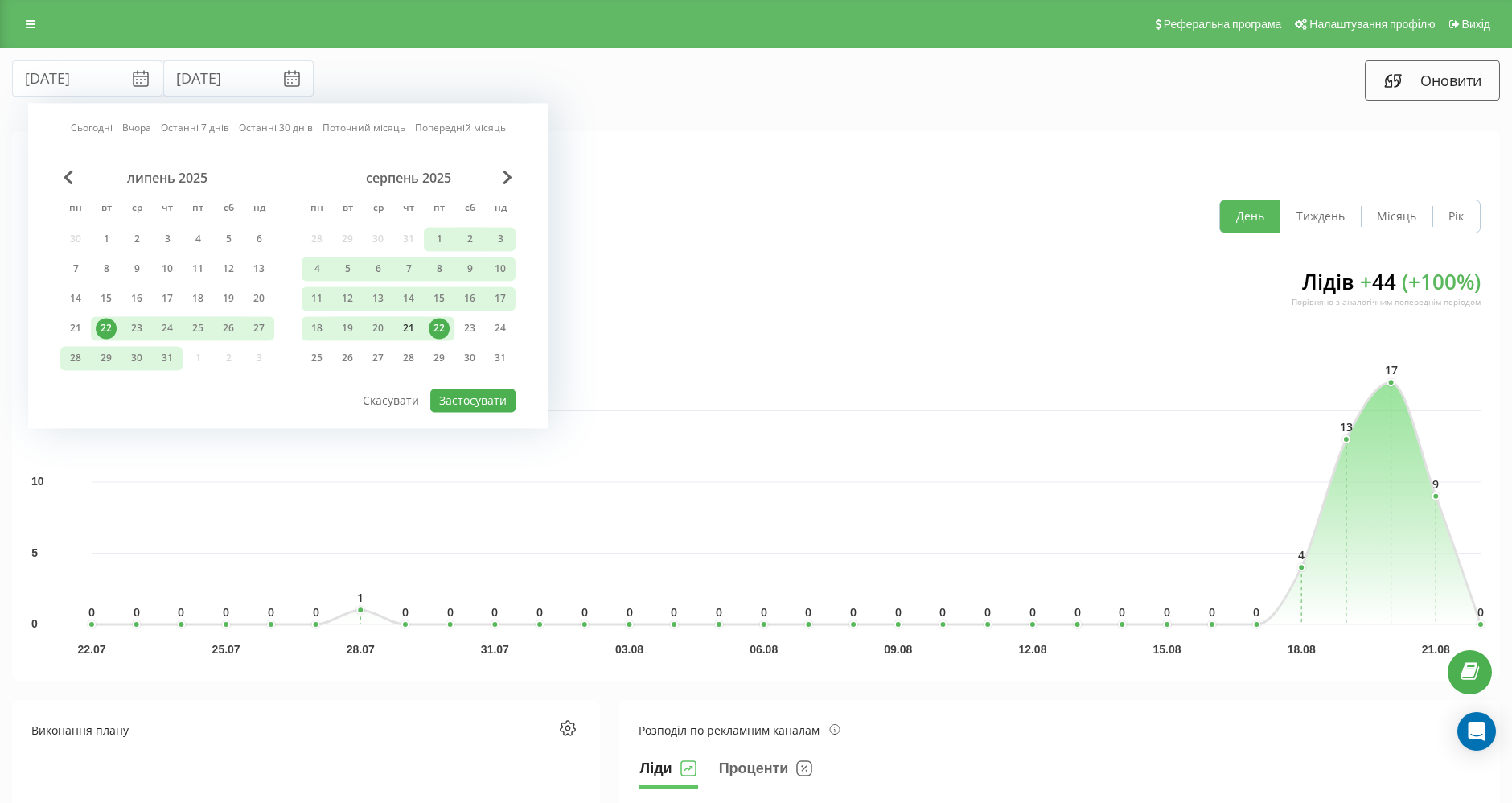
click at [407, 322] on div "21" at bounding box center [408, 328] width 20 height 20
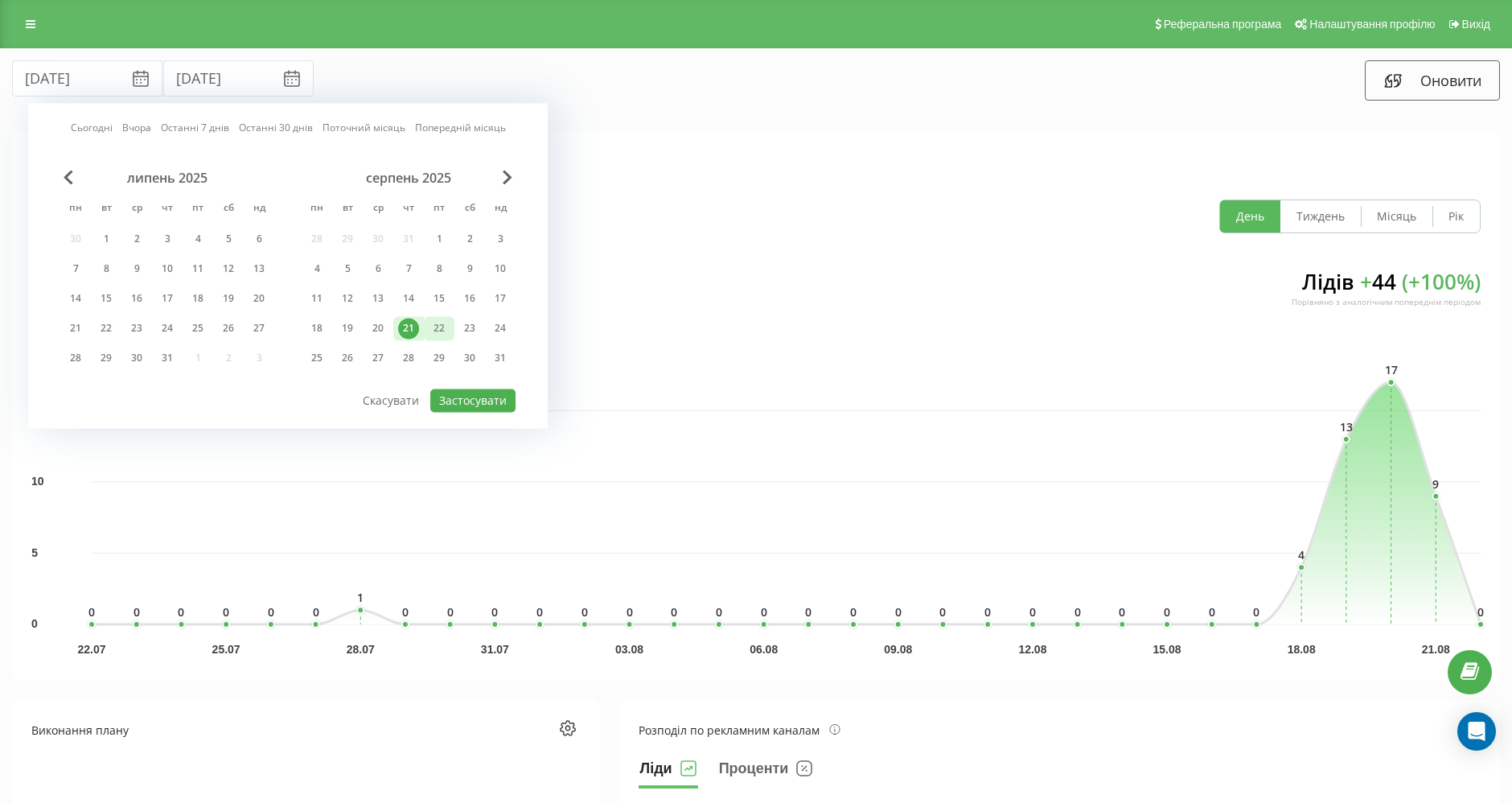
click at [439, 320] on div "22" at bounding box center [439, 328] width 20 height 20
click at [465, 401] on button "Застосувати" at bounding box center [474, 400] width 86 height 23
type input "21.08.2025"
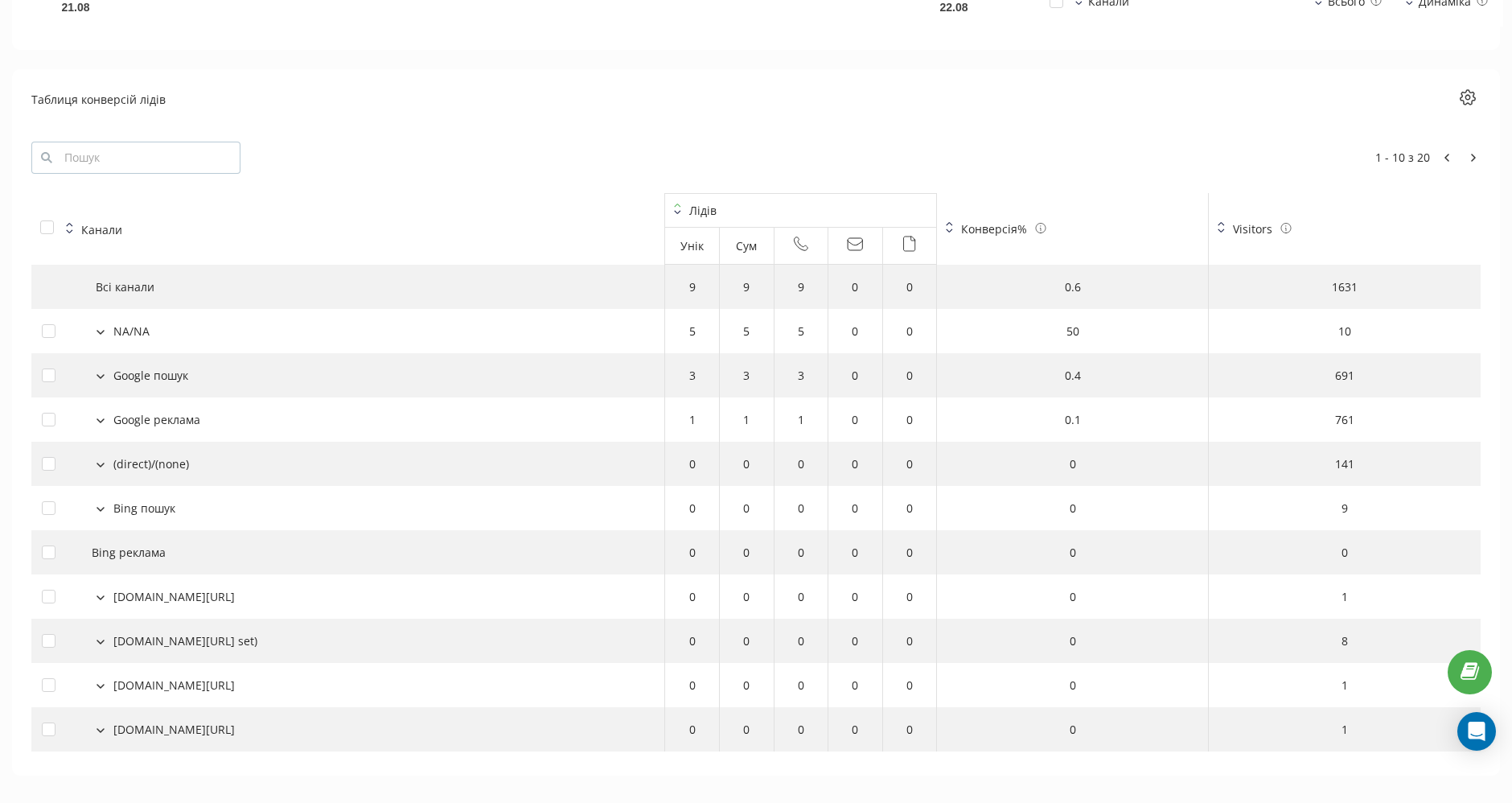
scroll to position [1632, 0]
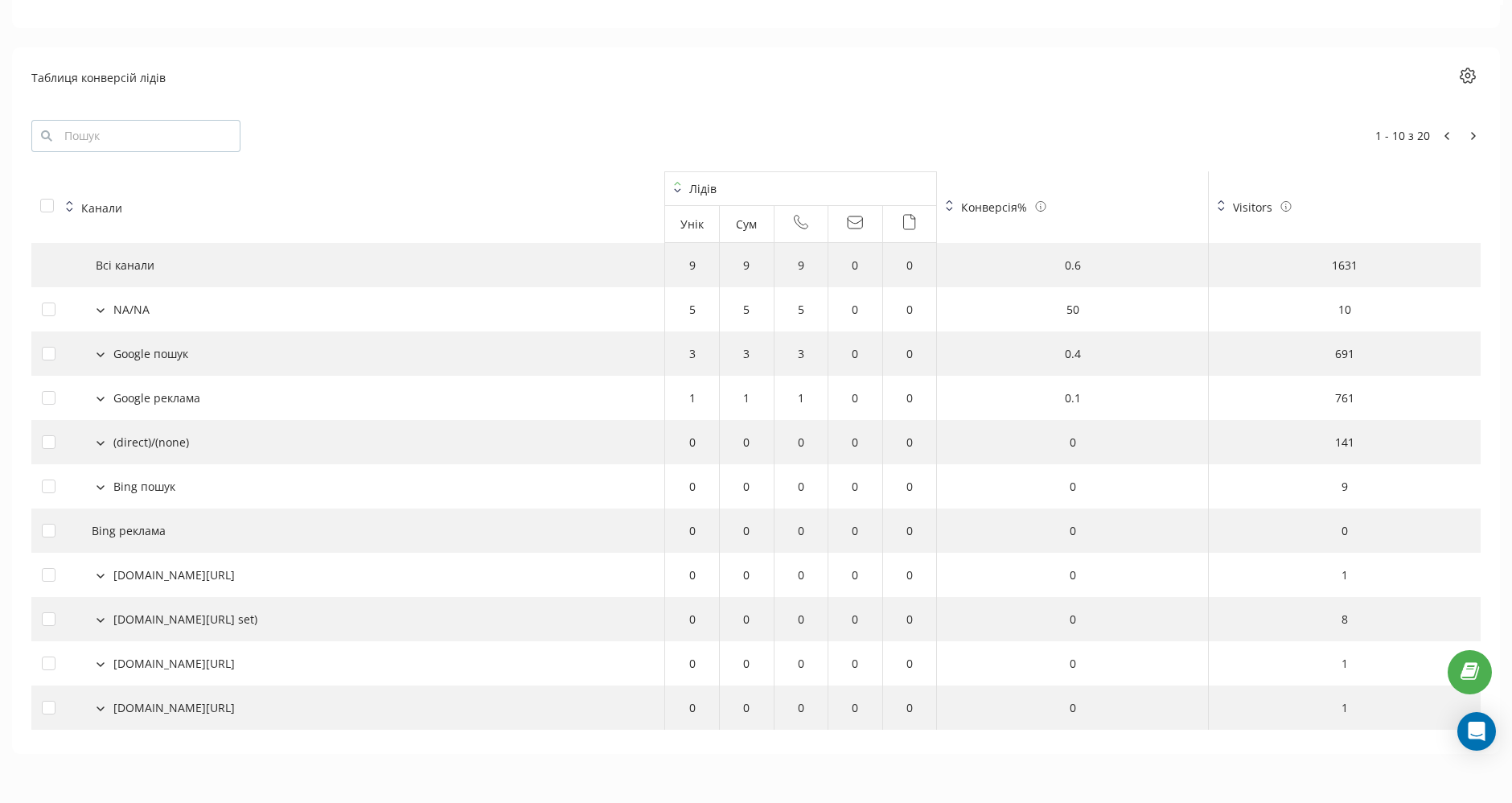
click at [101, 306] on button at bounding box center [100, 309] width 18 height 15
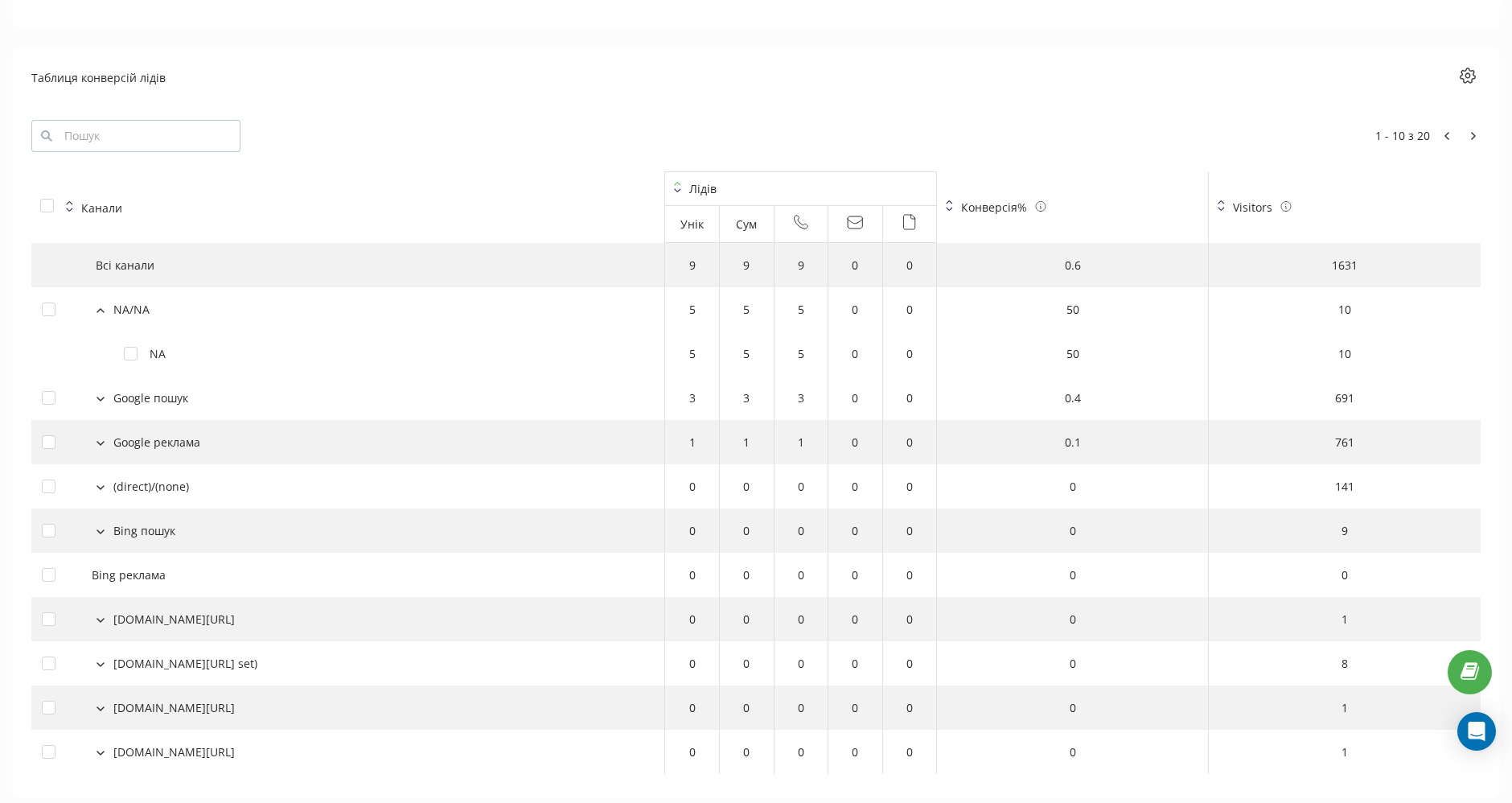
click at [101, 306] on button at bounding box center [100, 309] width 18 height 15
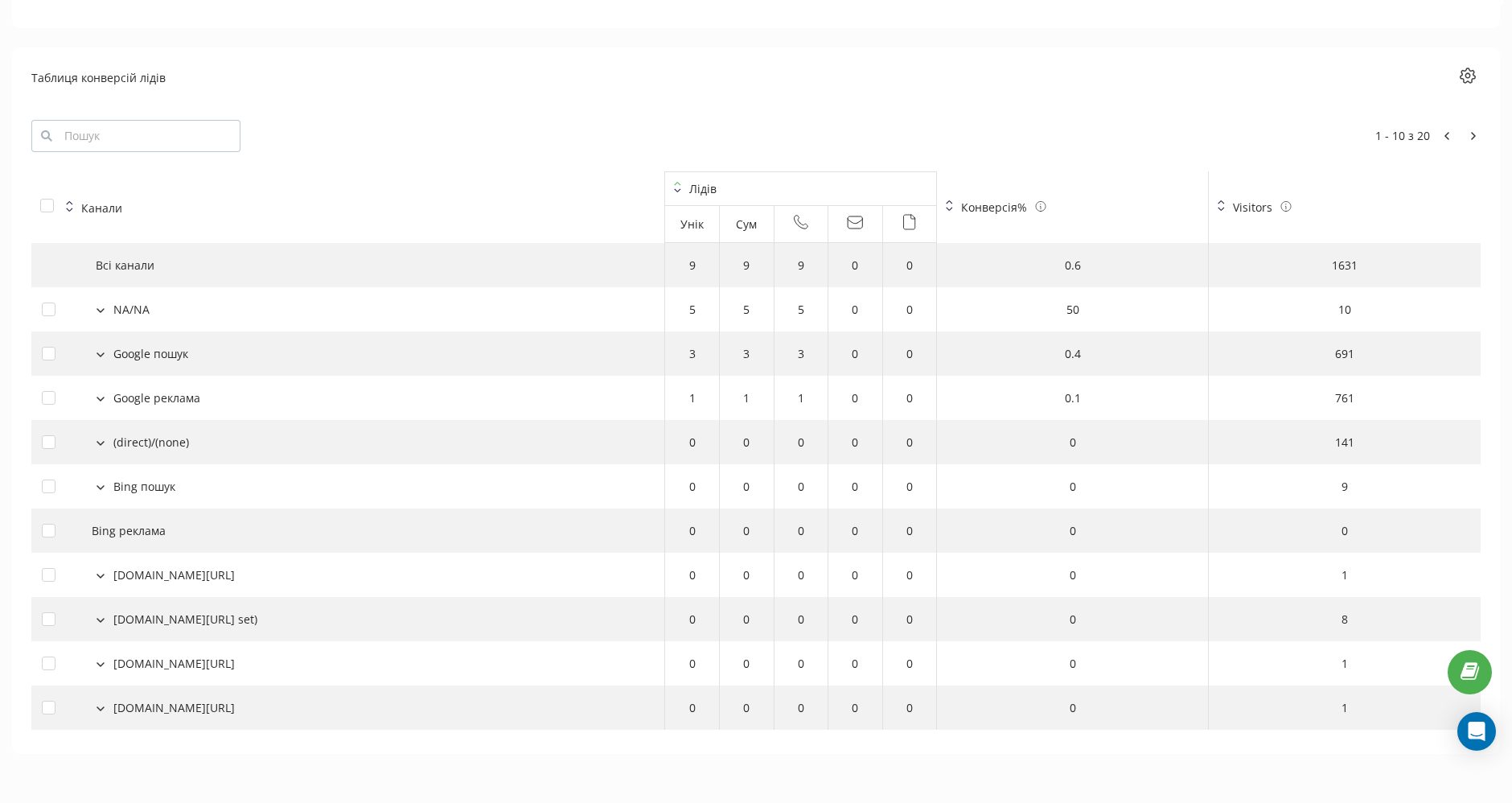
click at [103, 397] on icon at bounding box center [100, 398] width 8 height 5
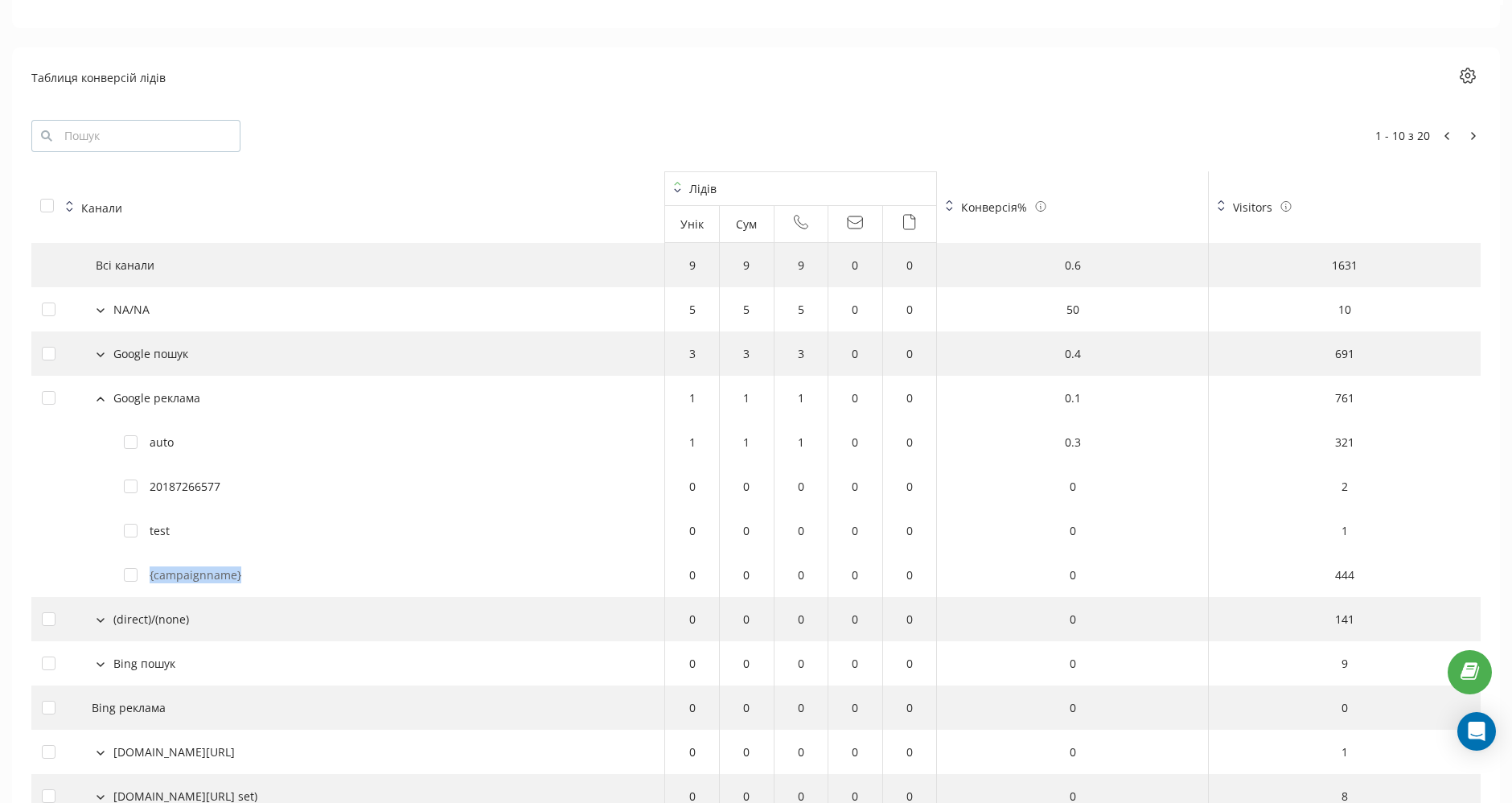
drag, startPoint x: 258, startPoint y: 575, endPoint x: 150, endPoint y: 573, distance: 108.0
click at [150, 573] on div "{campaignname}" at bounding box center [389, 575] width 530 height 17
copy div "{campaignname}"
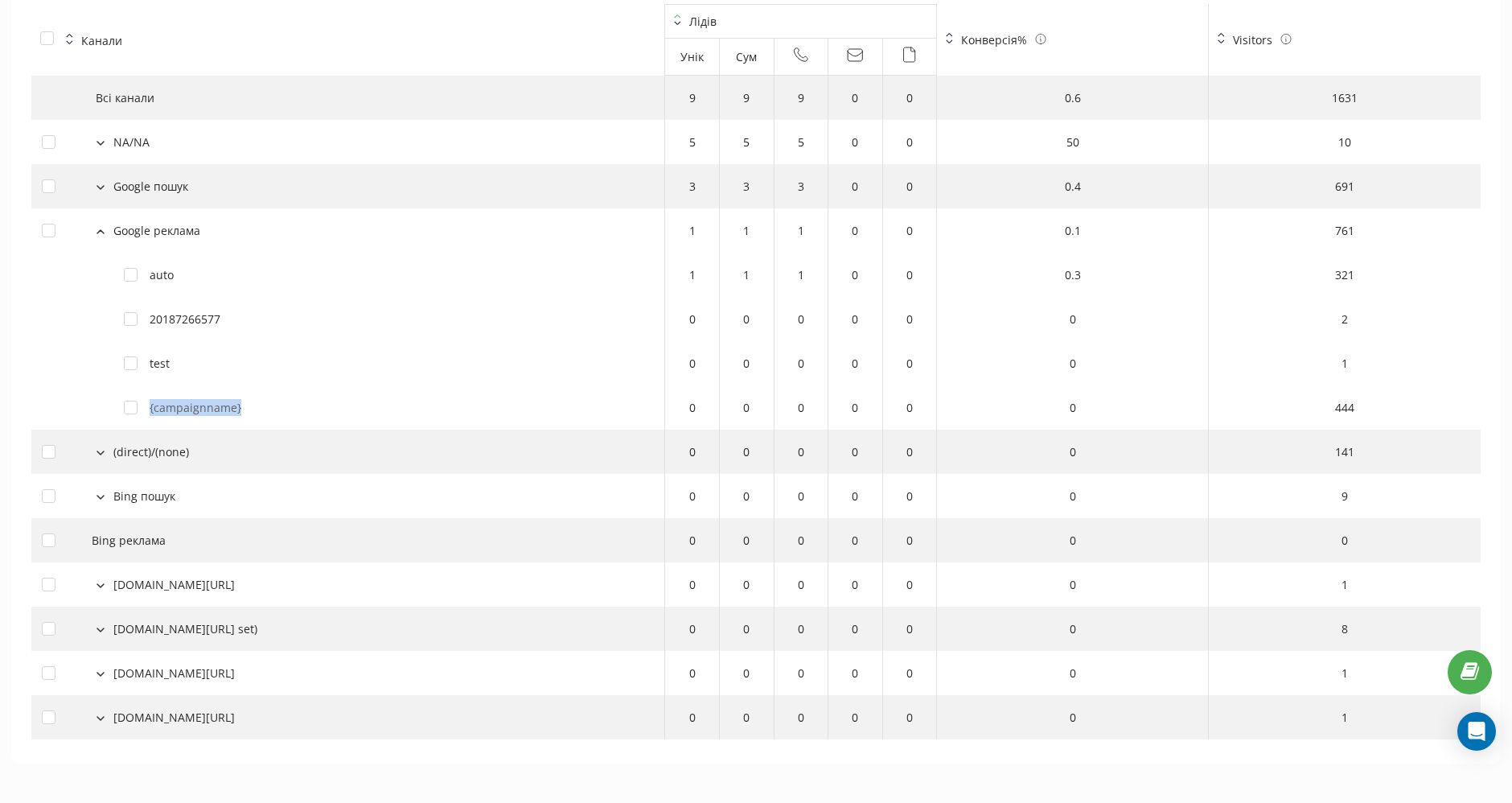
scroll to position [1645, 0]
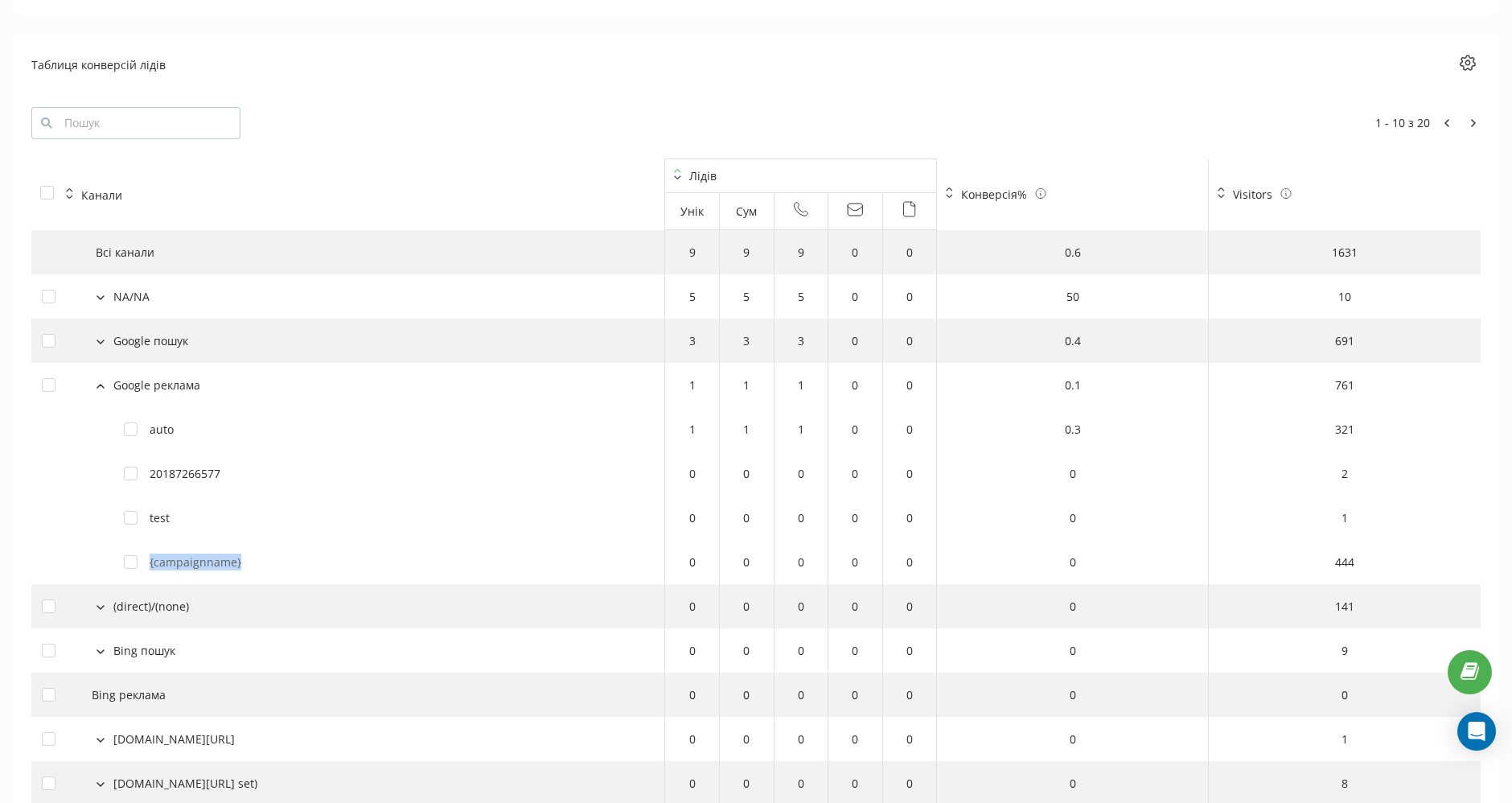
click at [100, 341] on icon at bounding box center [100, 341] width 7 height 3
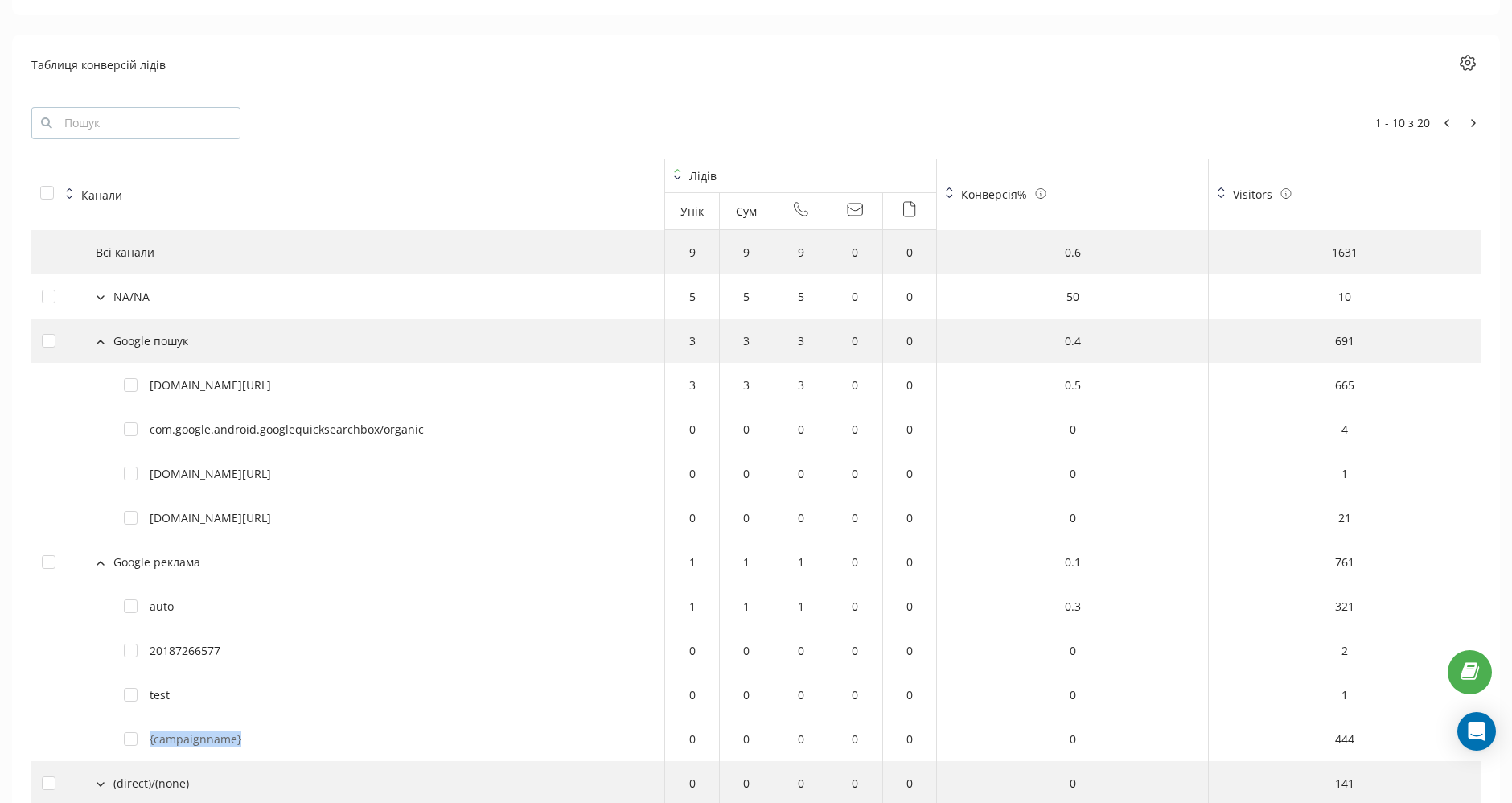
click at [101, 296] on icon at bounding box center [100, 297] width 7 height 3
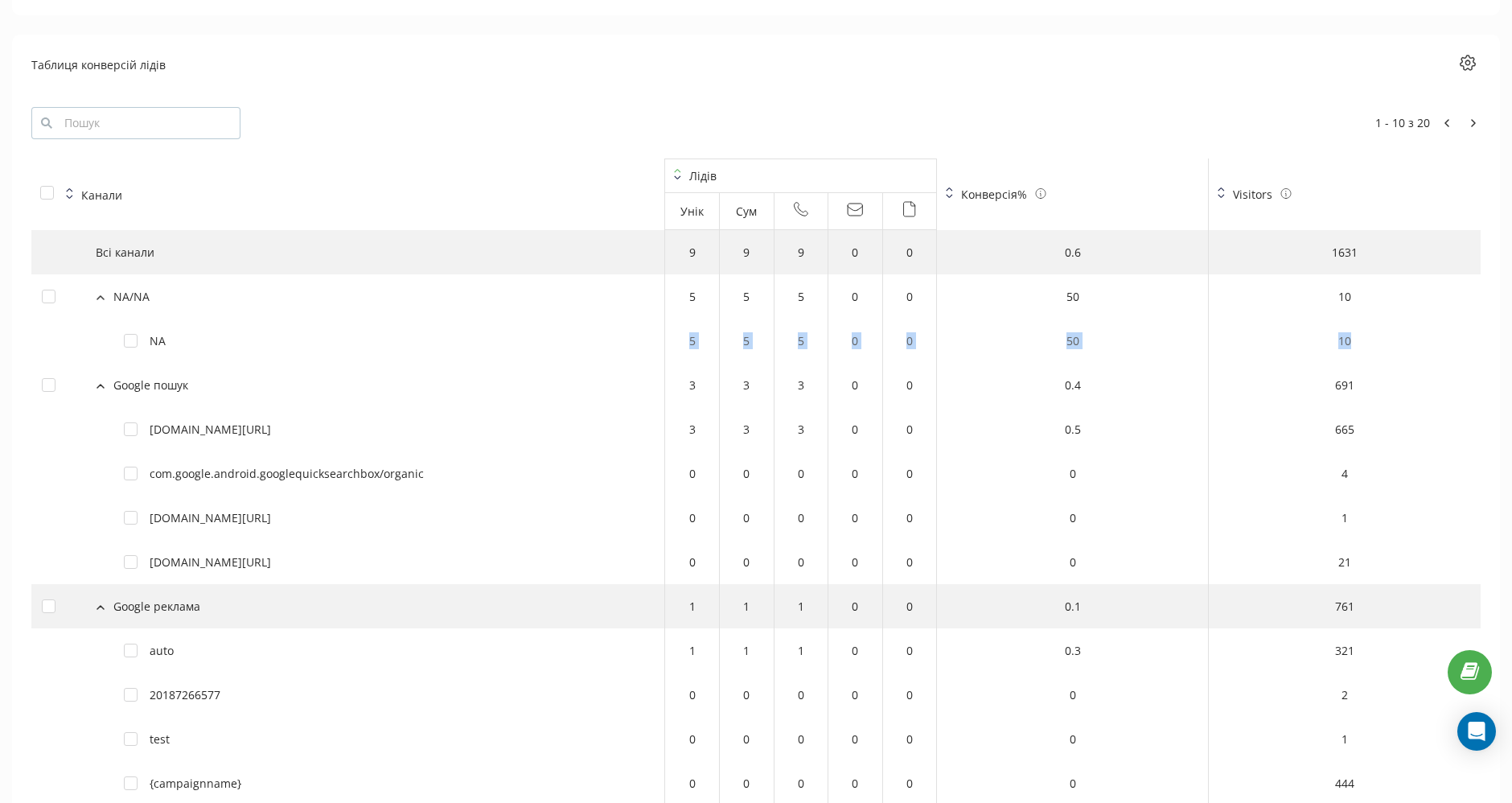
drag, startPoint x: 686, startPoint y: 334, endPoint x: 1361, endPoint y: 337, distance: 675.0
click at [1361, 337] on tr "NA 5 5 5 0 0 50 10" at bounding box center [756, 341] width 1450 height 45
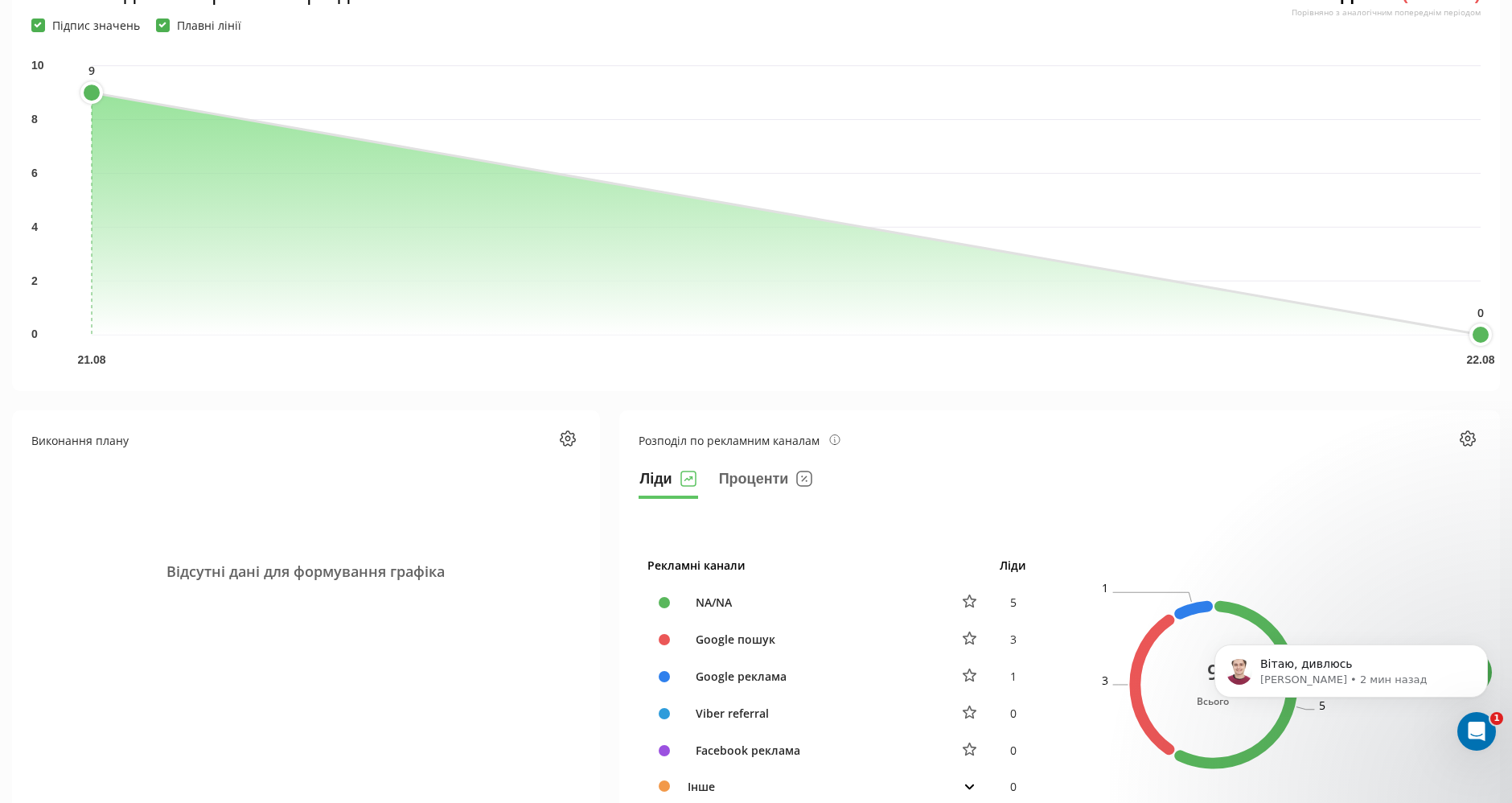
scroll to position [0, 0]
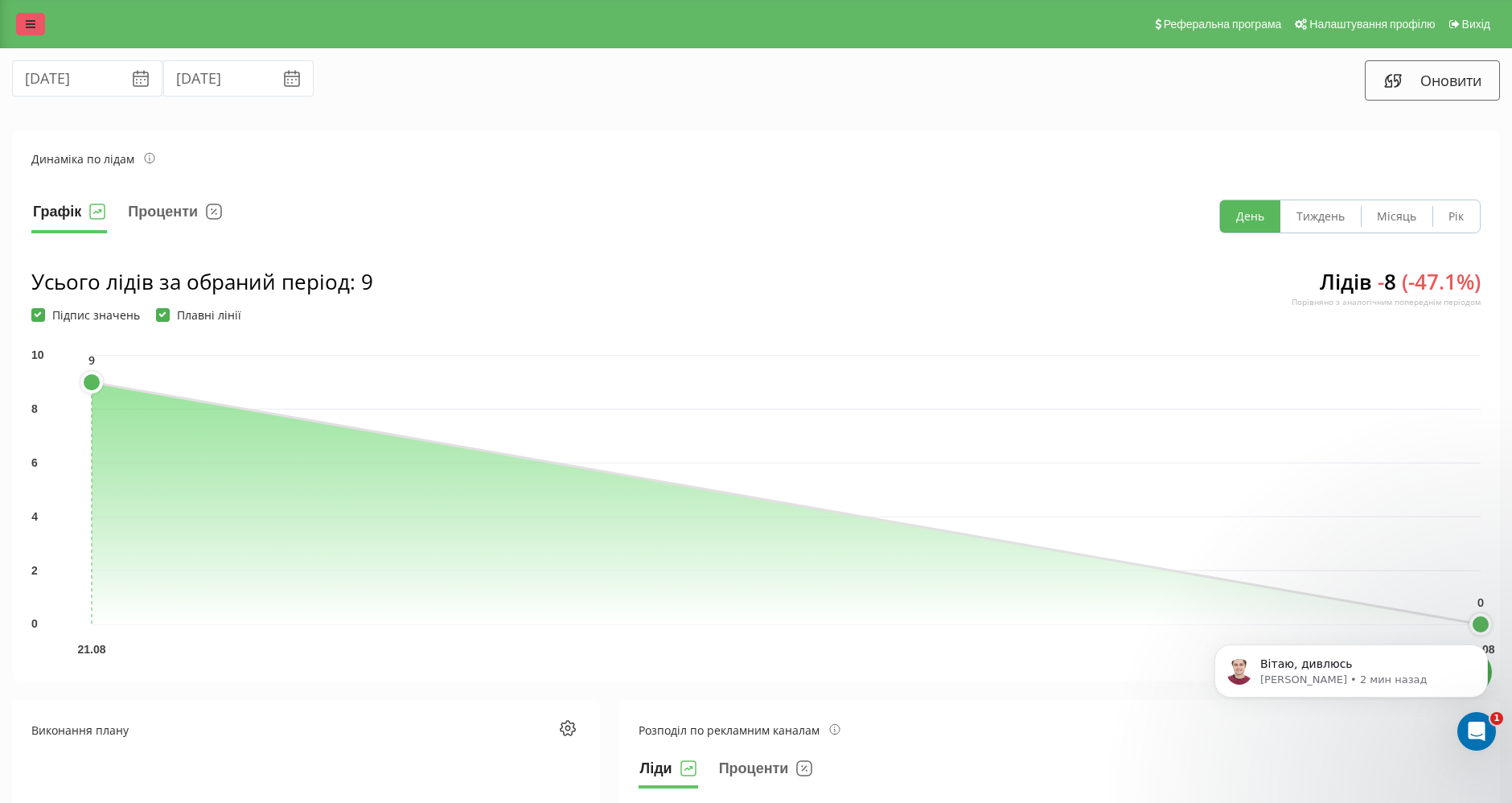
click at [33, 27] on icon at bounding box center [31, 24] width 9 height 11
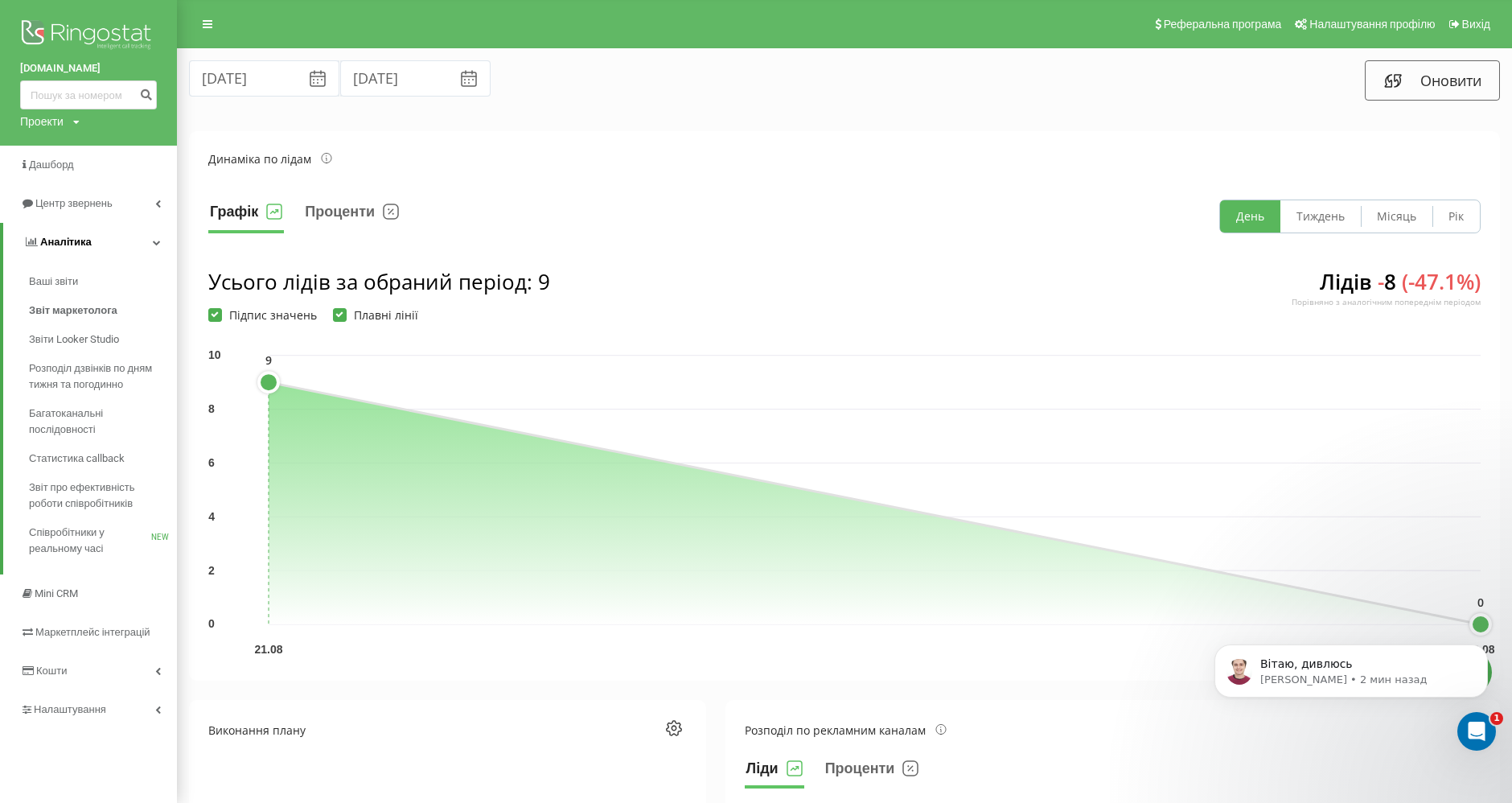
click at [163, 247] on link "Аналiтика" at bounding box center [89, 241] width 174 height 38
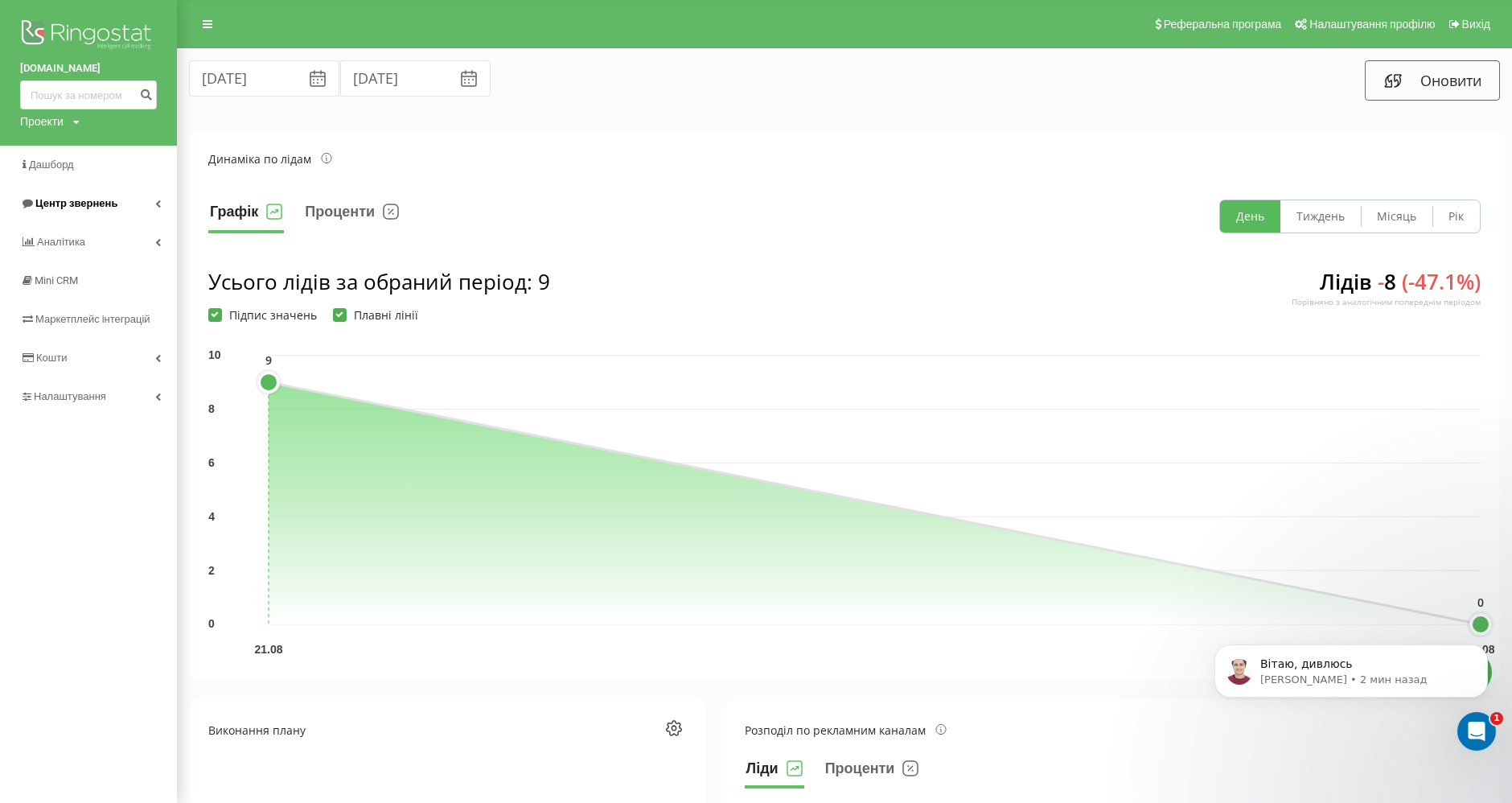
click at [69, 206] on span "Центр звернень" at bounding box center [76, 203] width 82 height 12
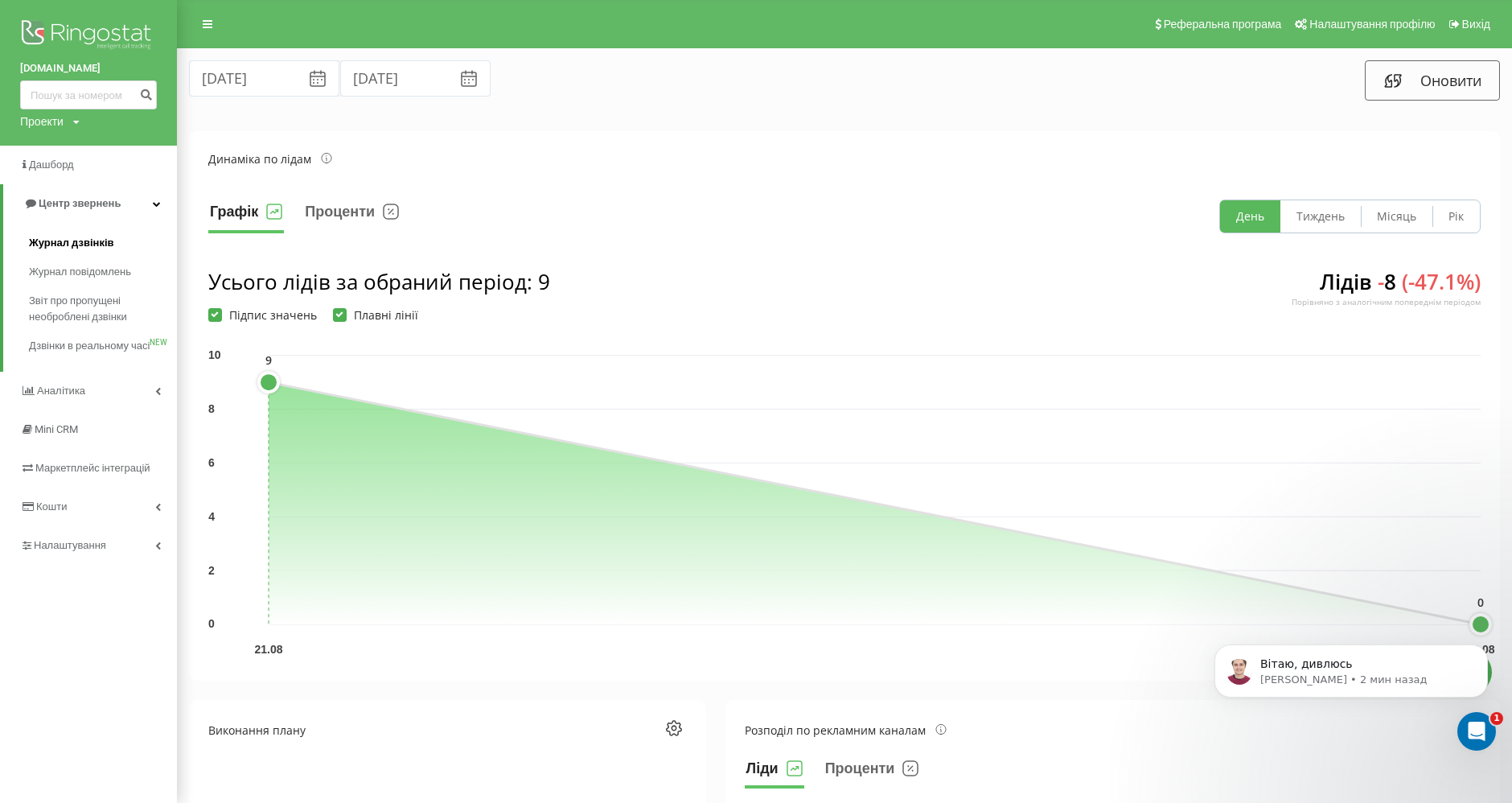
click at [50, 246] on span "Журнал дзвінків" at bounding box center [72, 242] width 86 height 16
click at [54, 245] on span "Журнал дзвінків" at bounding box center [72, 242] width 86 height 16
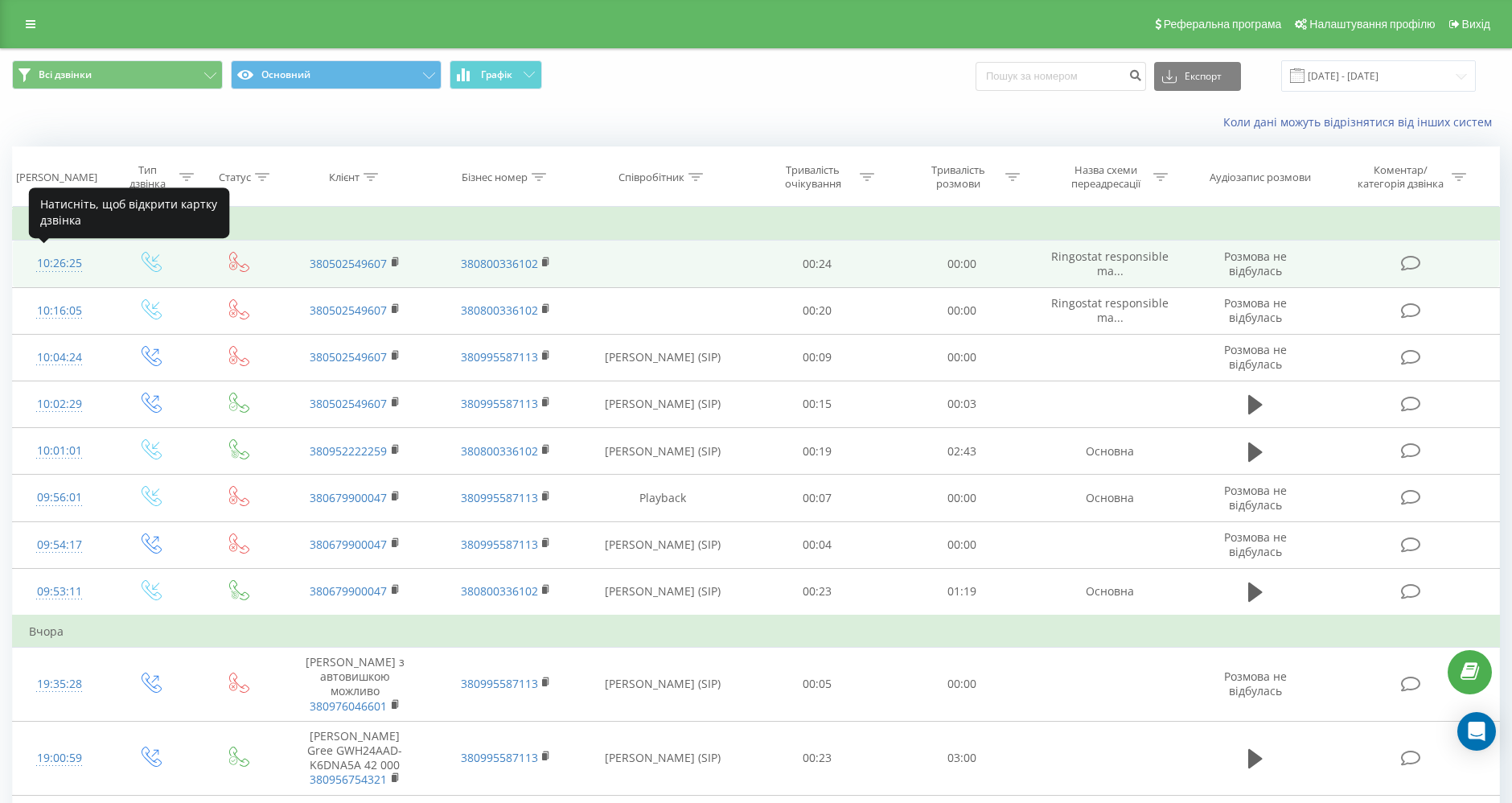
click at [57, 265] on div "10:26:25" at bounding box center [59, 263] width 60 height 32
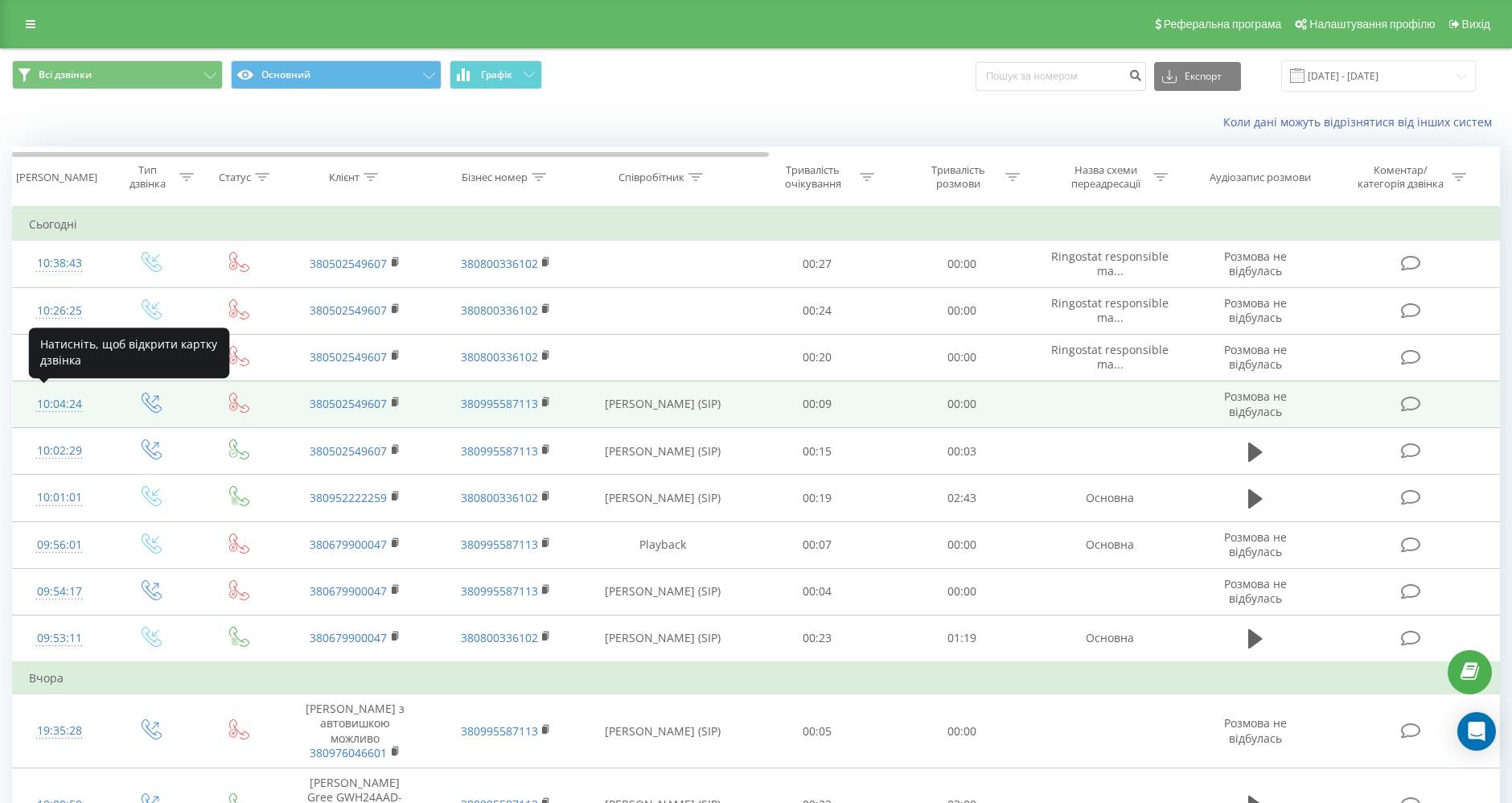
click at [50, 403] on div "10:04:24" at bounding box center [59, 405] width 60 height 32
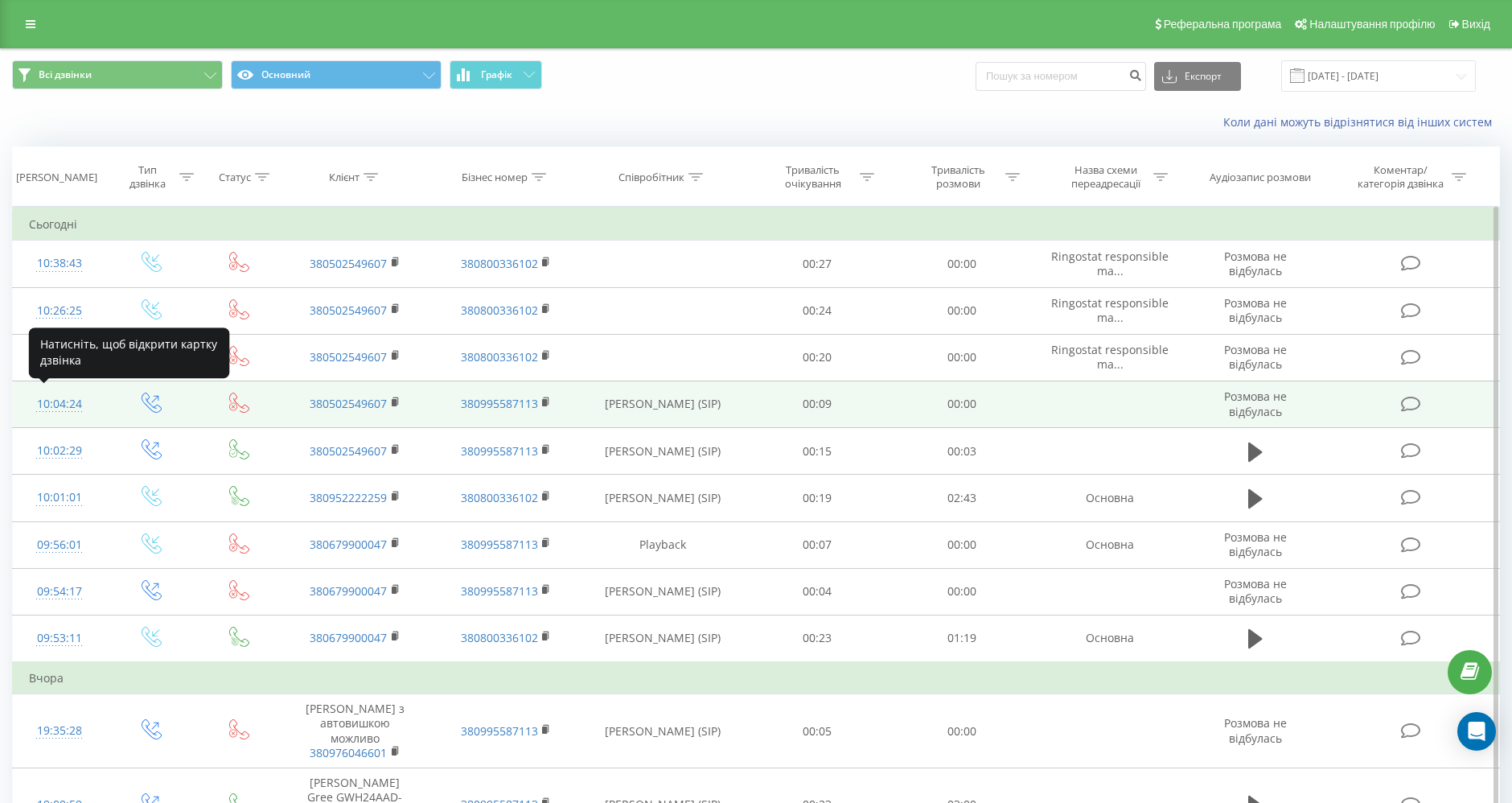
click at [50, 405] on div "10:04:24" at bounding box center [59, 405] width 60 height 32
click at [57, 399] on div "10:04:24" at bounding box center [59, 405] width 60 height 32
click at [153, 398] on icon at bounding box center [152, 403] width 20 height 20
click at [147, 401] on icon at bounding box center [152, 403] width 20 height 20
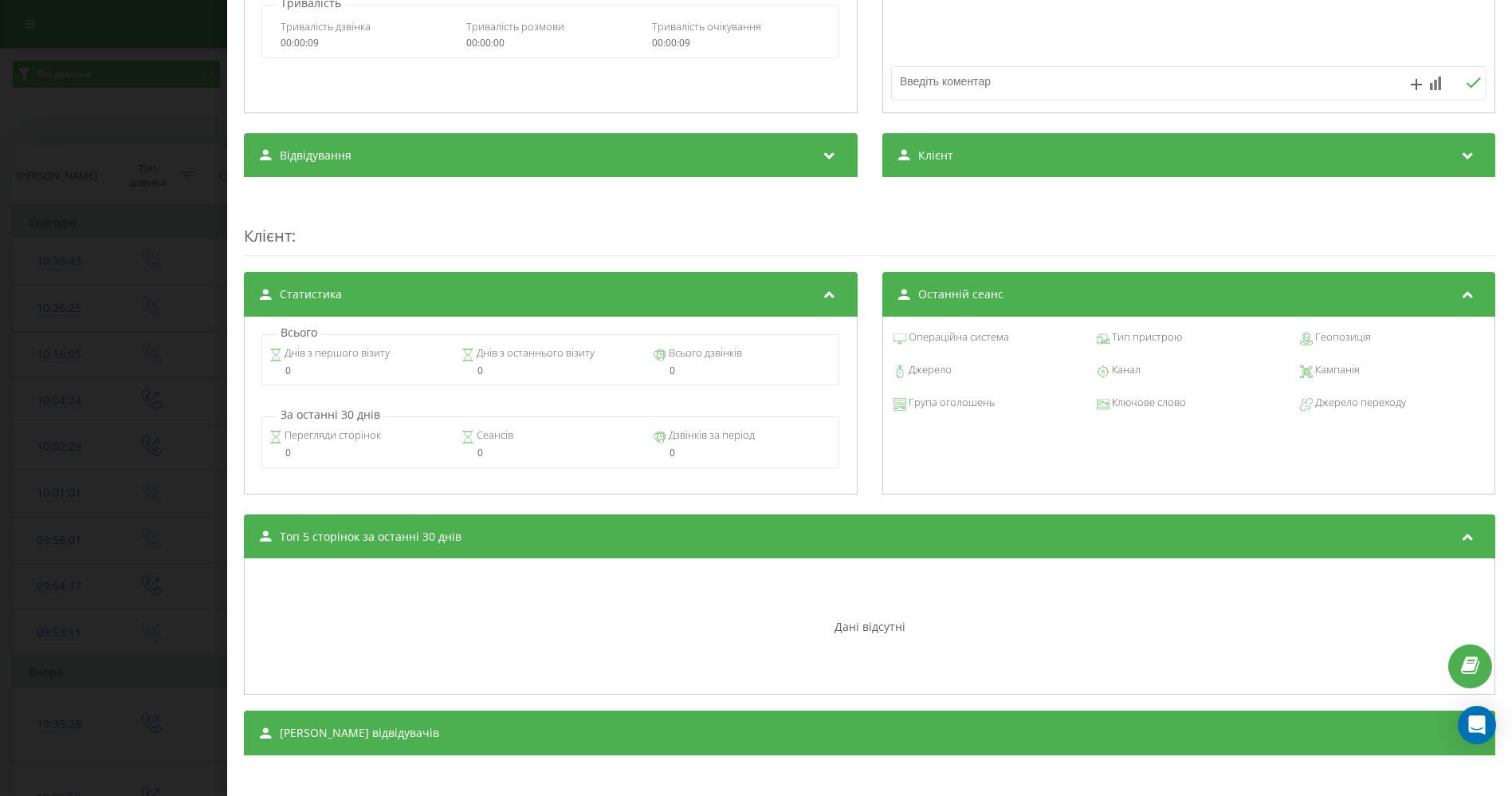
scroll to position [362, 0]
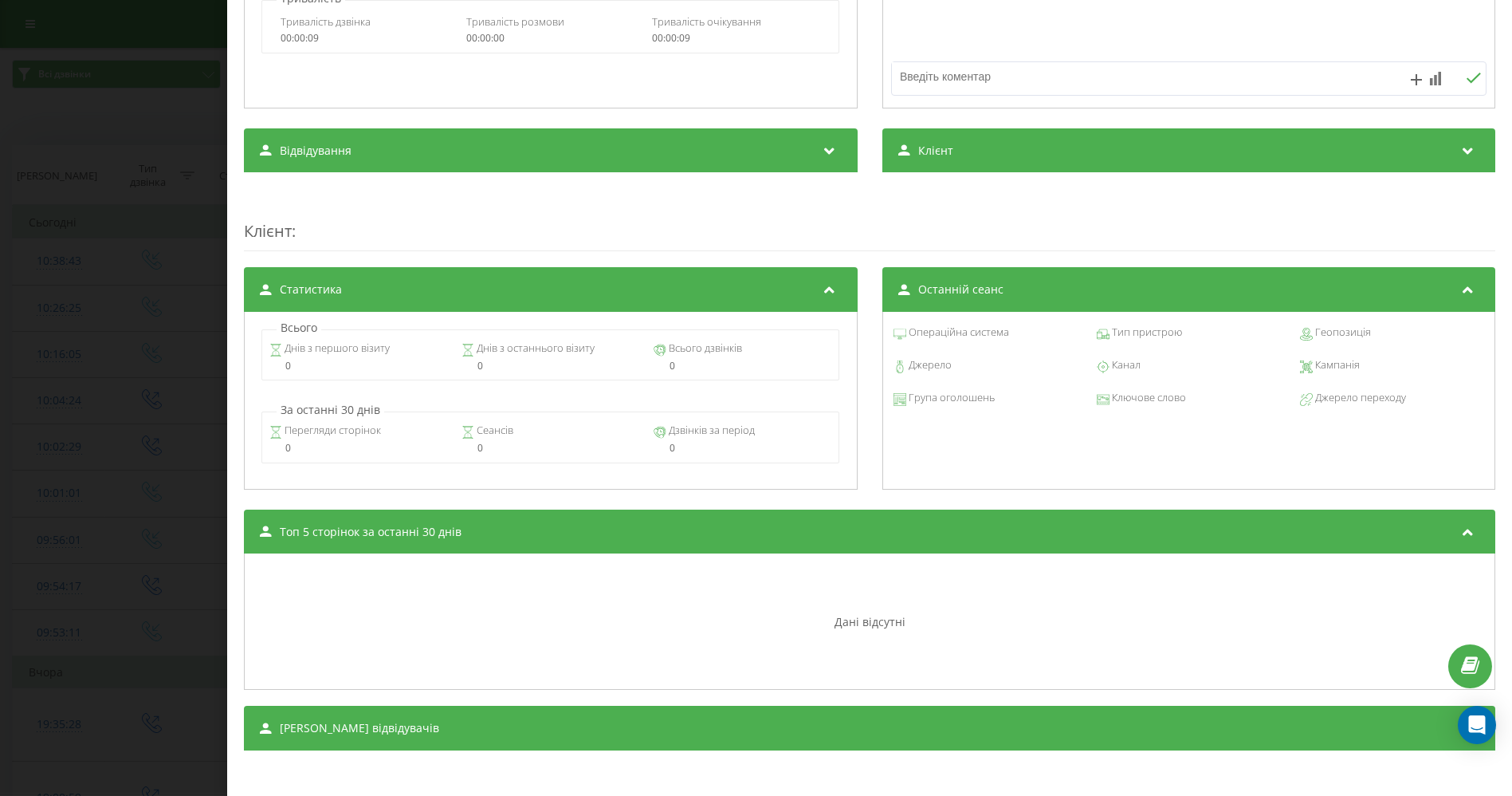
click at [931, 296] on div "Останній сеанс" at bounding box center [1189, 290] width 614 height 44
click at [926, 363] on span "Джерело" at bounding box center [928, 364] width 45 height 16
click at [893, 366] on icon at bounding box center [900, 367] width 13 height 13
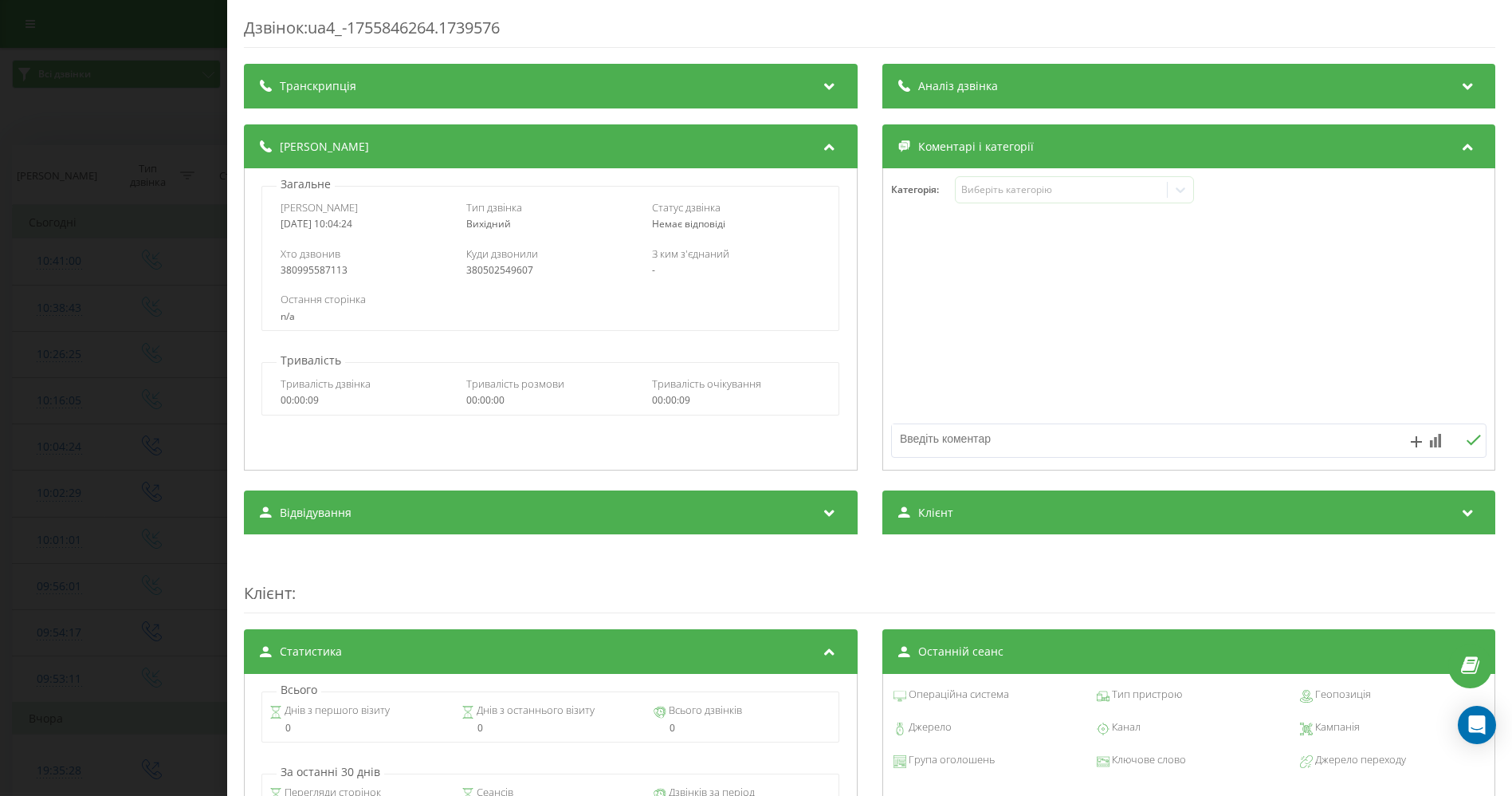
click at [56, 65] on div "Дзвінок : ua4_-1755846264.1739576 Транскрипція Для AI-аналізу майбутніх дзвінкі…" at bounding box center [756, 398] width 1512 height 796
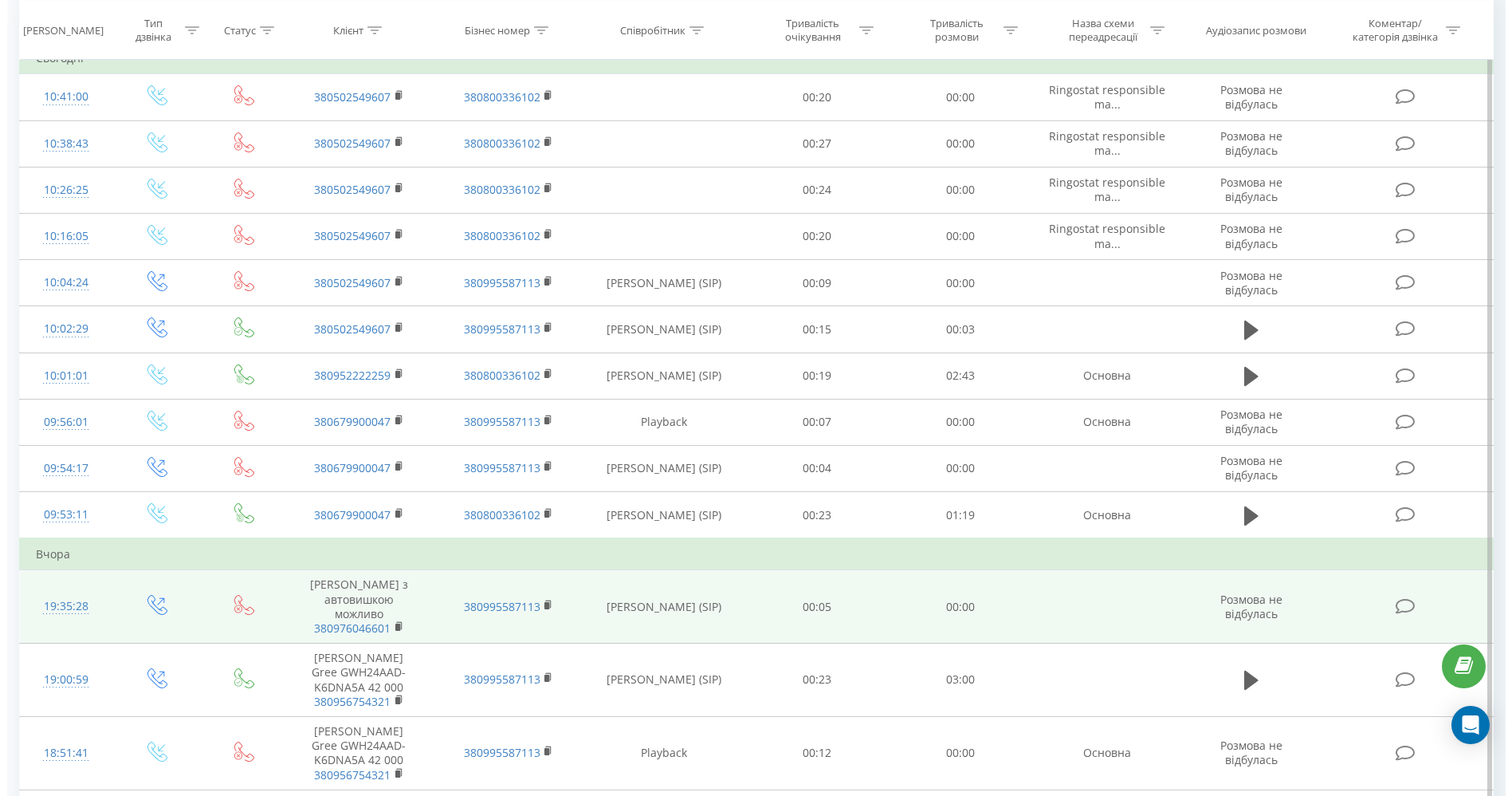
scroll to position [177, 0]
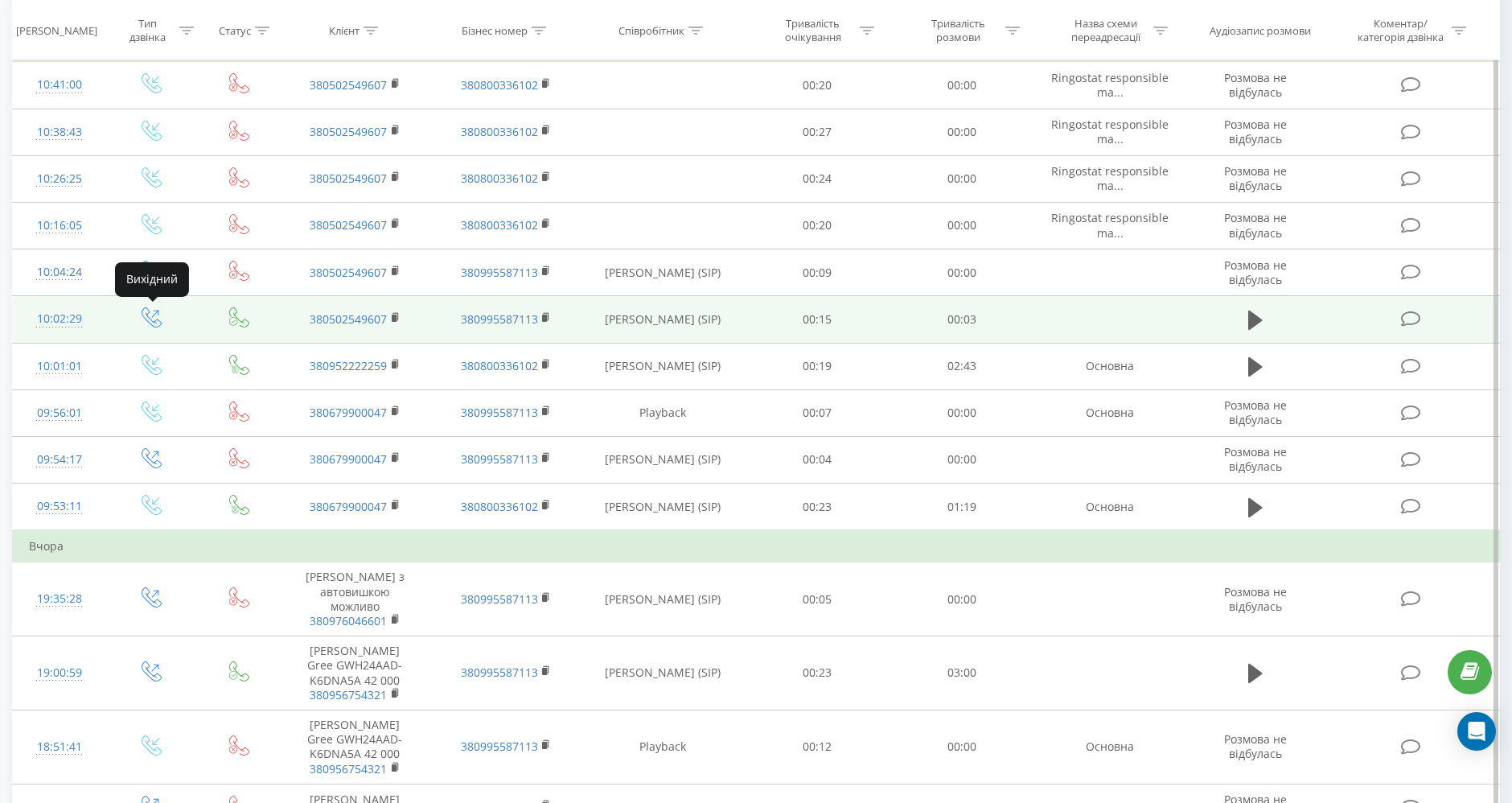
click at [150, 317] on icon at bounding box center [152, 317] width 20 height 20
click at [50, 312] on div "10:02:29" at bounding box center [59, 319] width 60 height 32
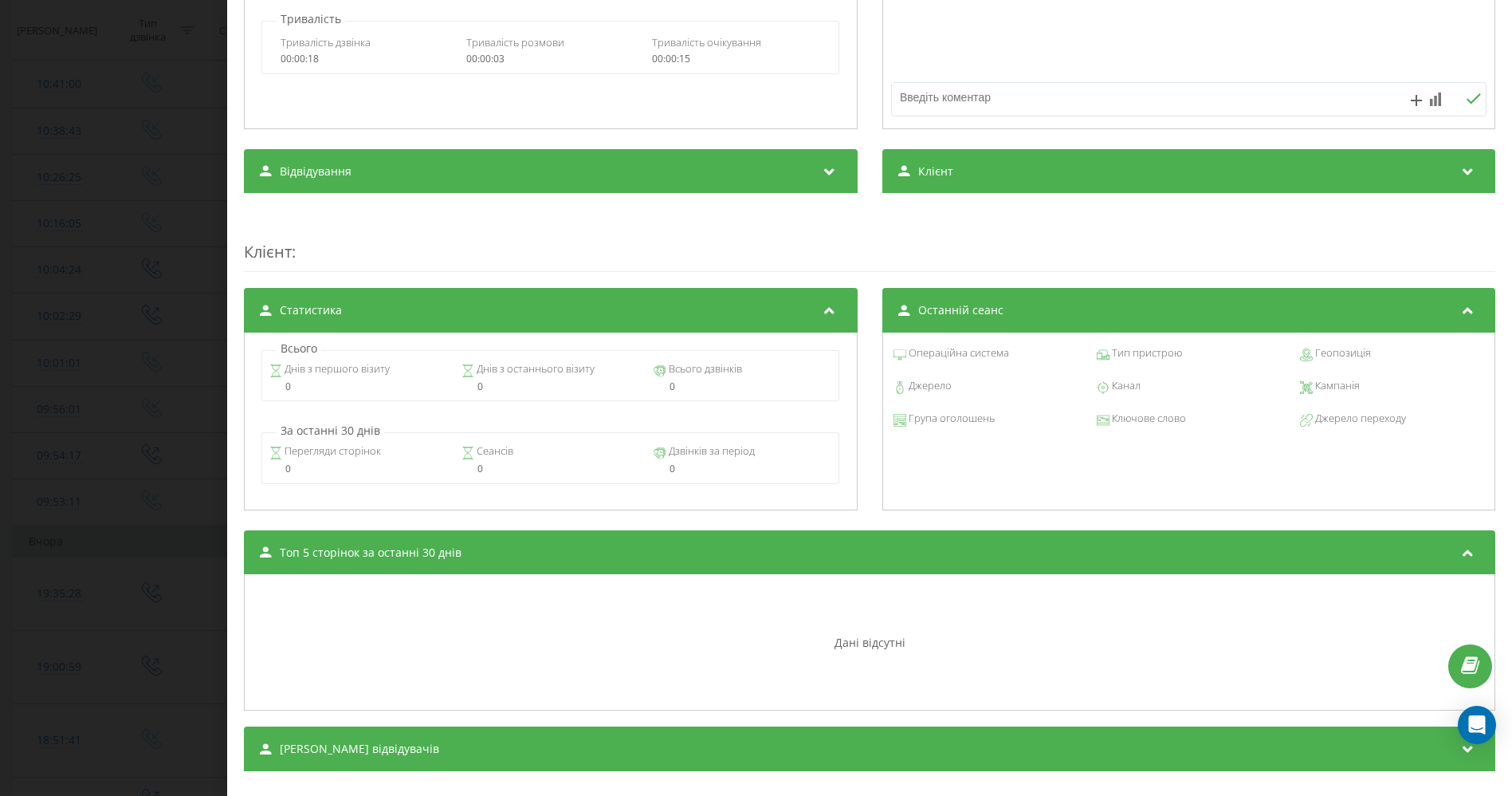
scroll to position [431, 0]
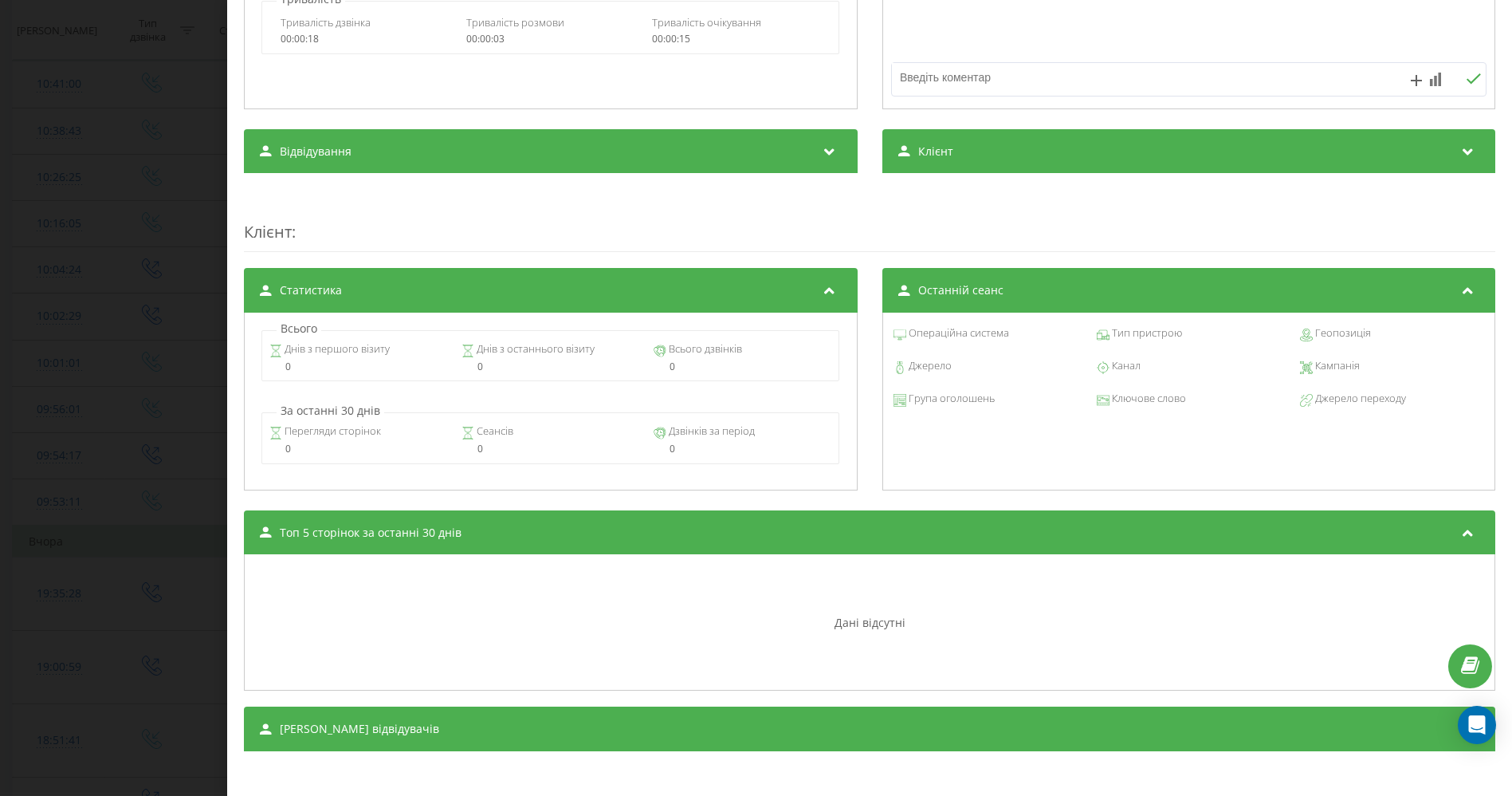
click at [323, 532] on span "Топ 5 сторінок за останні 30 днів" at bounding box center [370, 532] width 182 height 16
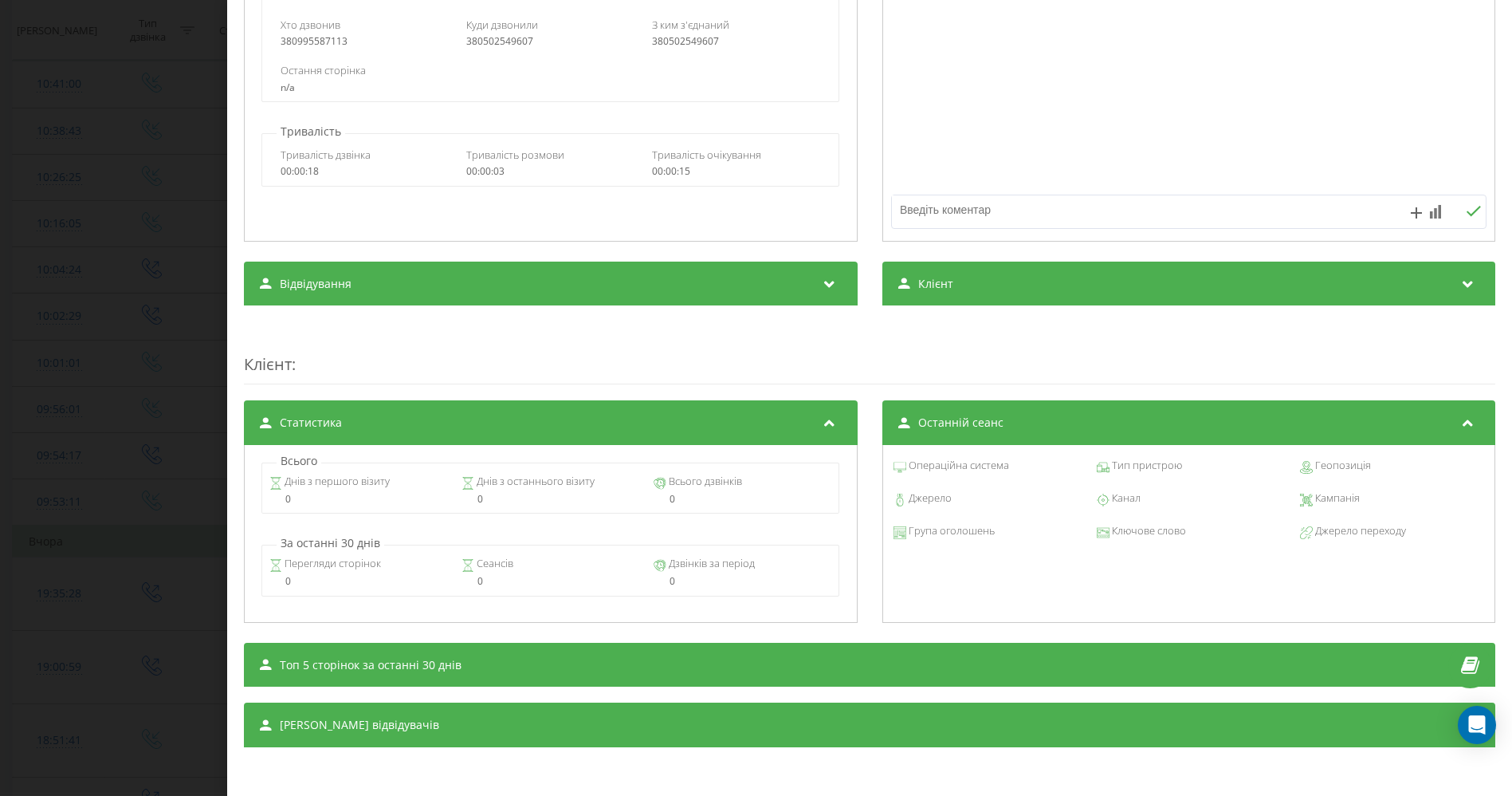
scroll to position [295, 0]
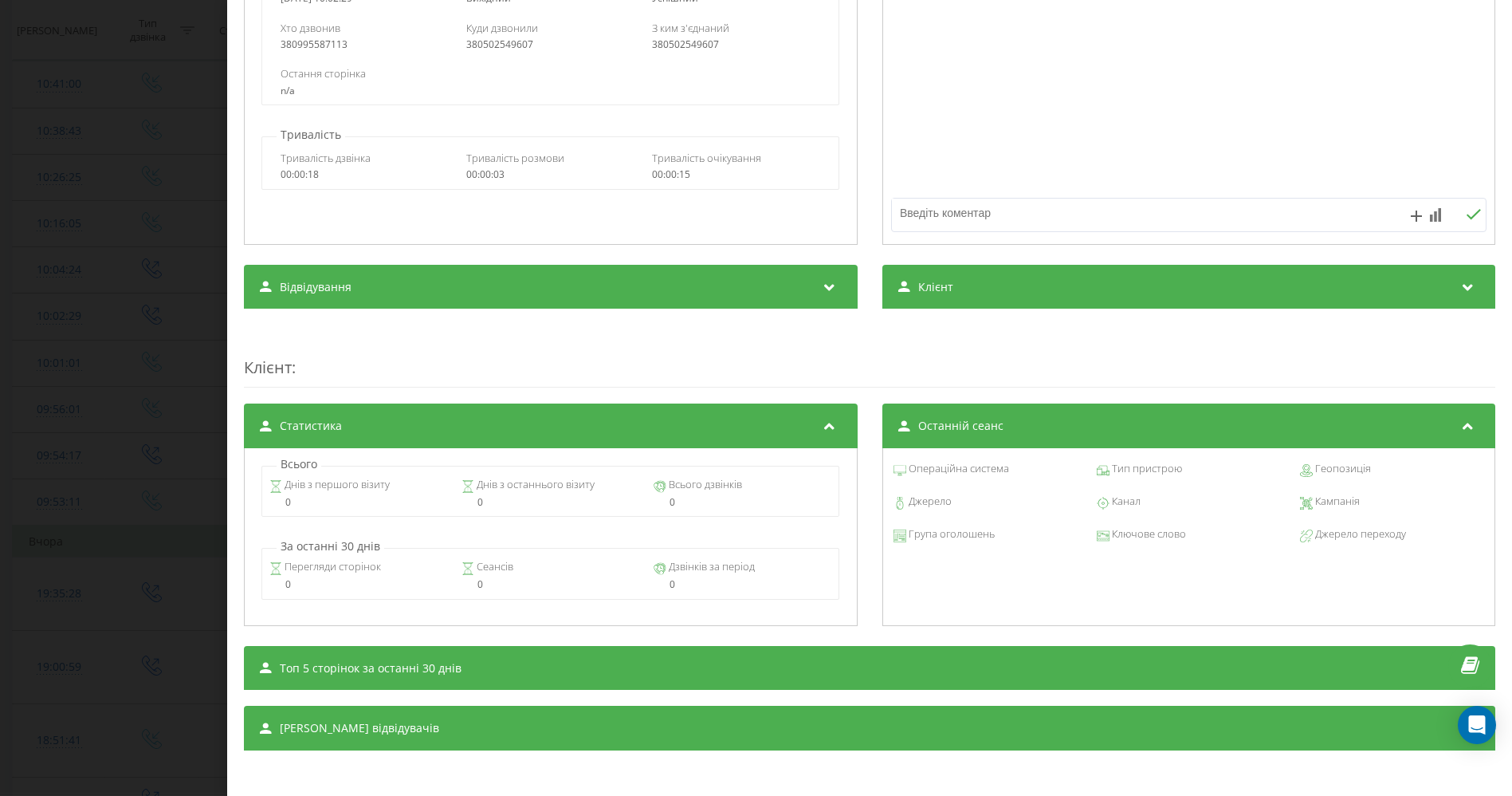
click at [288, 418] on span "Статистика" at bounding box center [310, 425] width 62 height 16
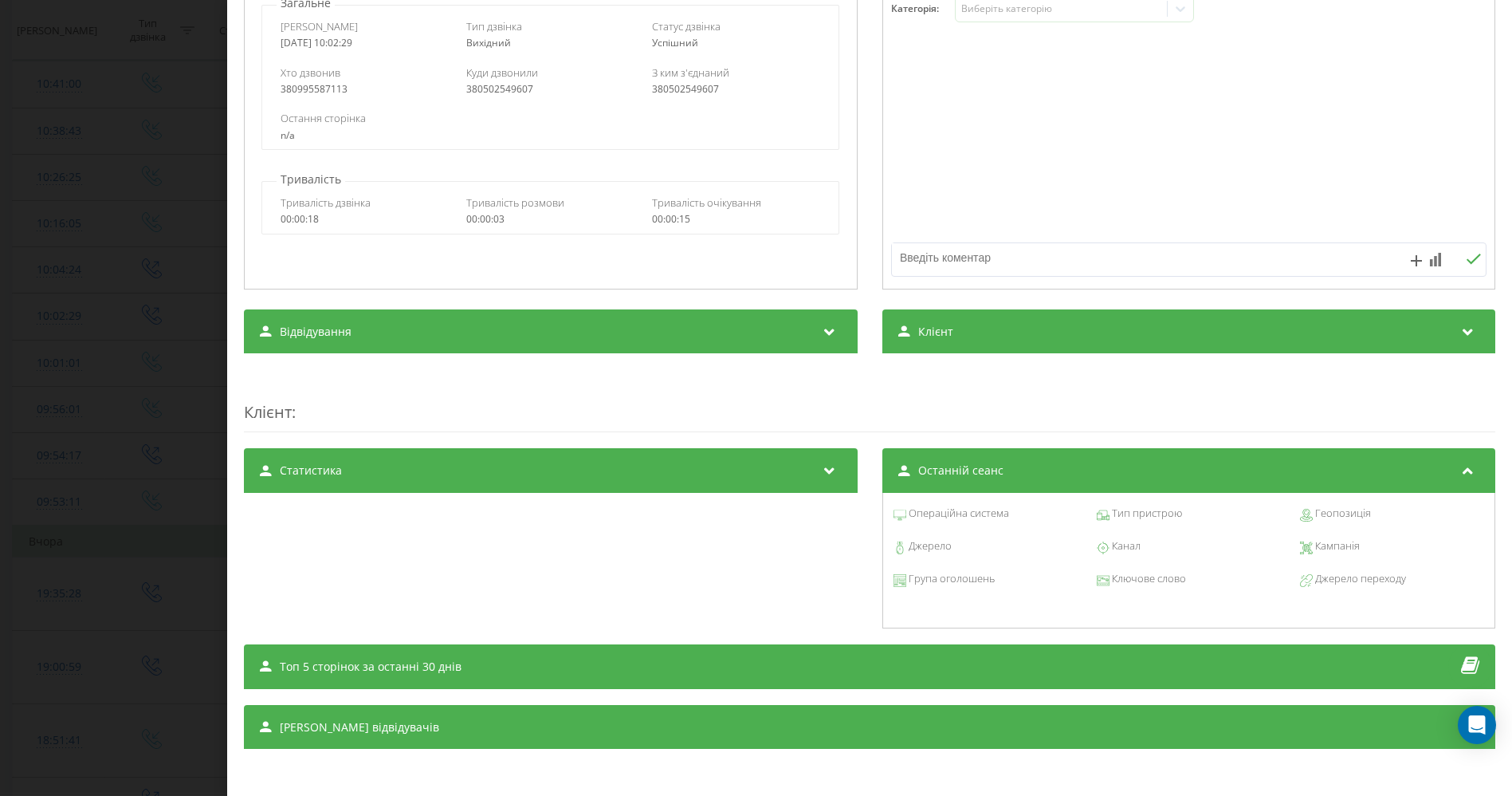
click at [820, 463] on icon at bounding box center [829, 468] width 19 height 16
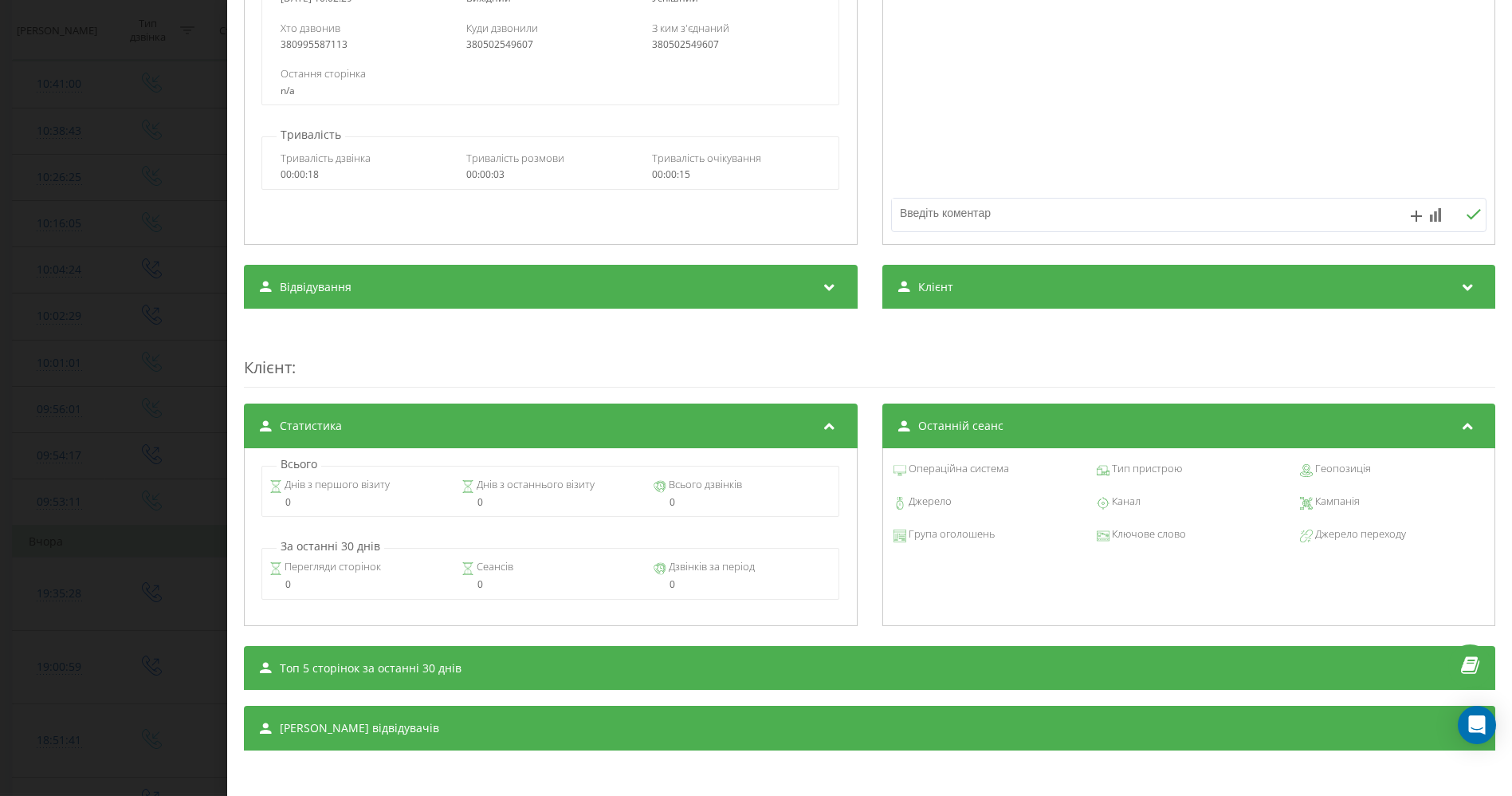
click at [301, 481] on span "Днів з першого візиту" at bounding box center [335, 484] width 108 height 16
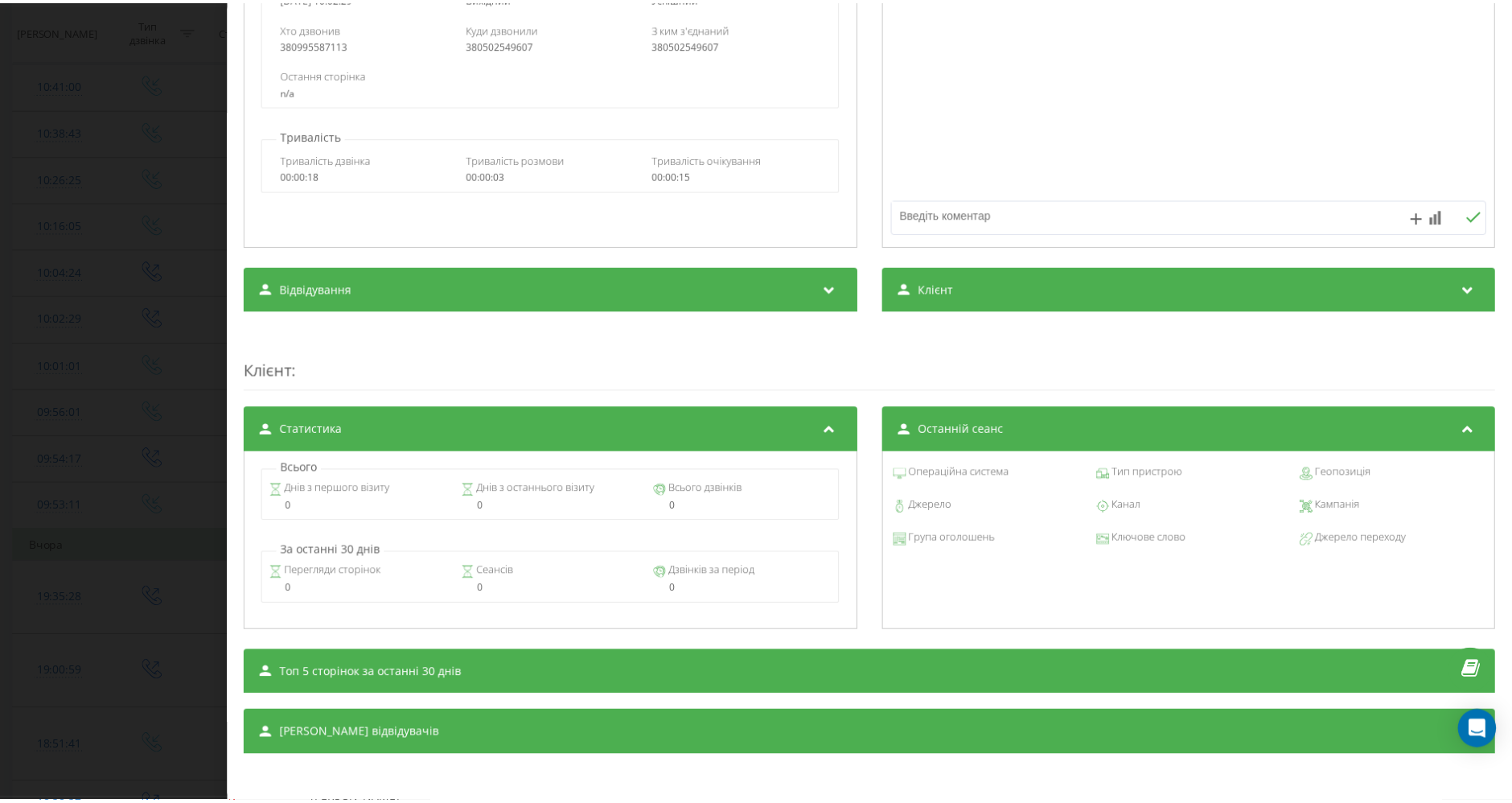
scroll to position [0, 0]
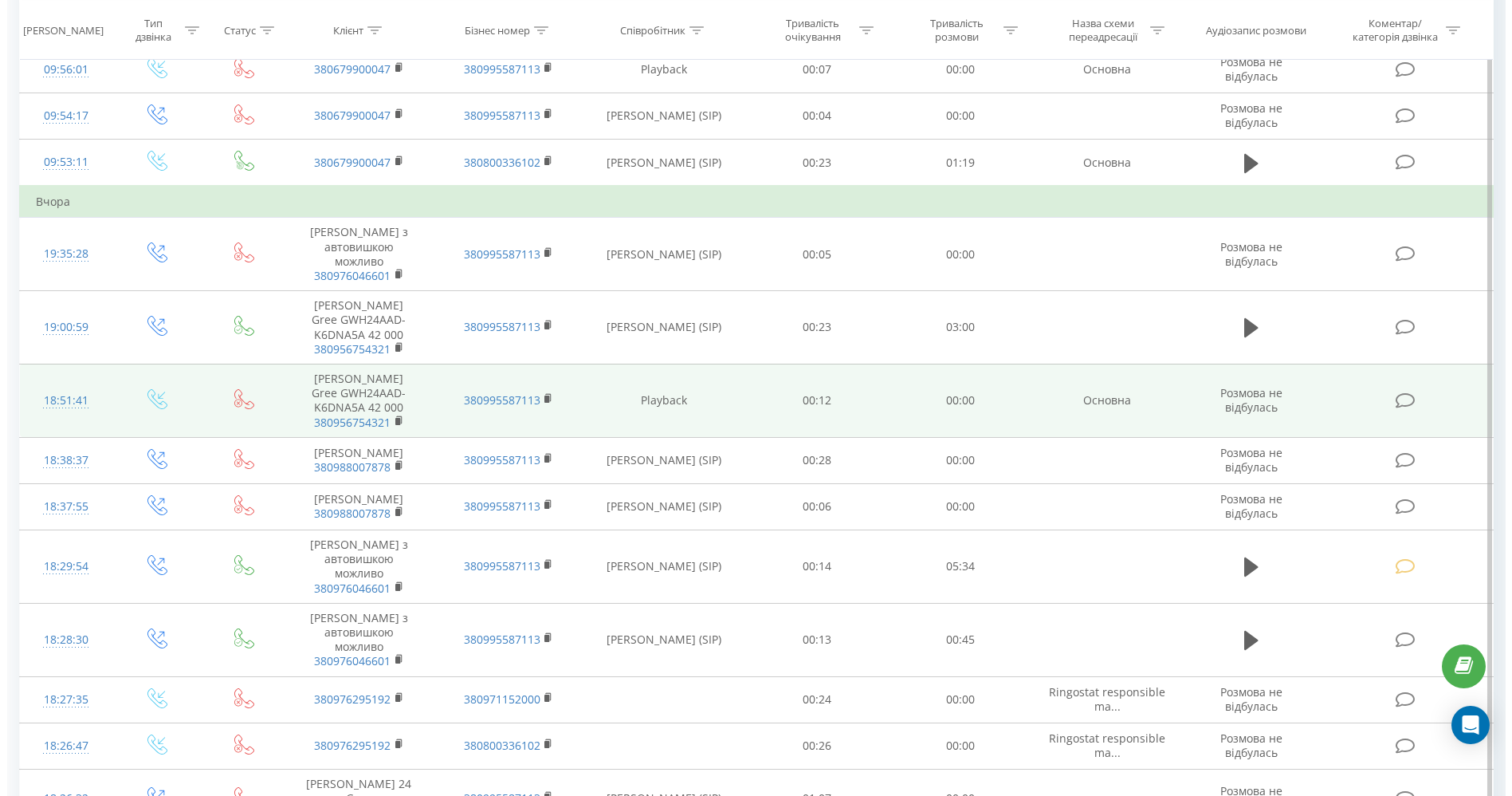
scroll to position [620, 0]
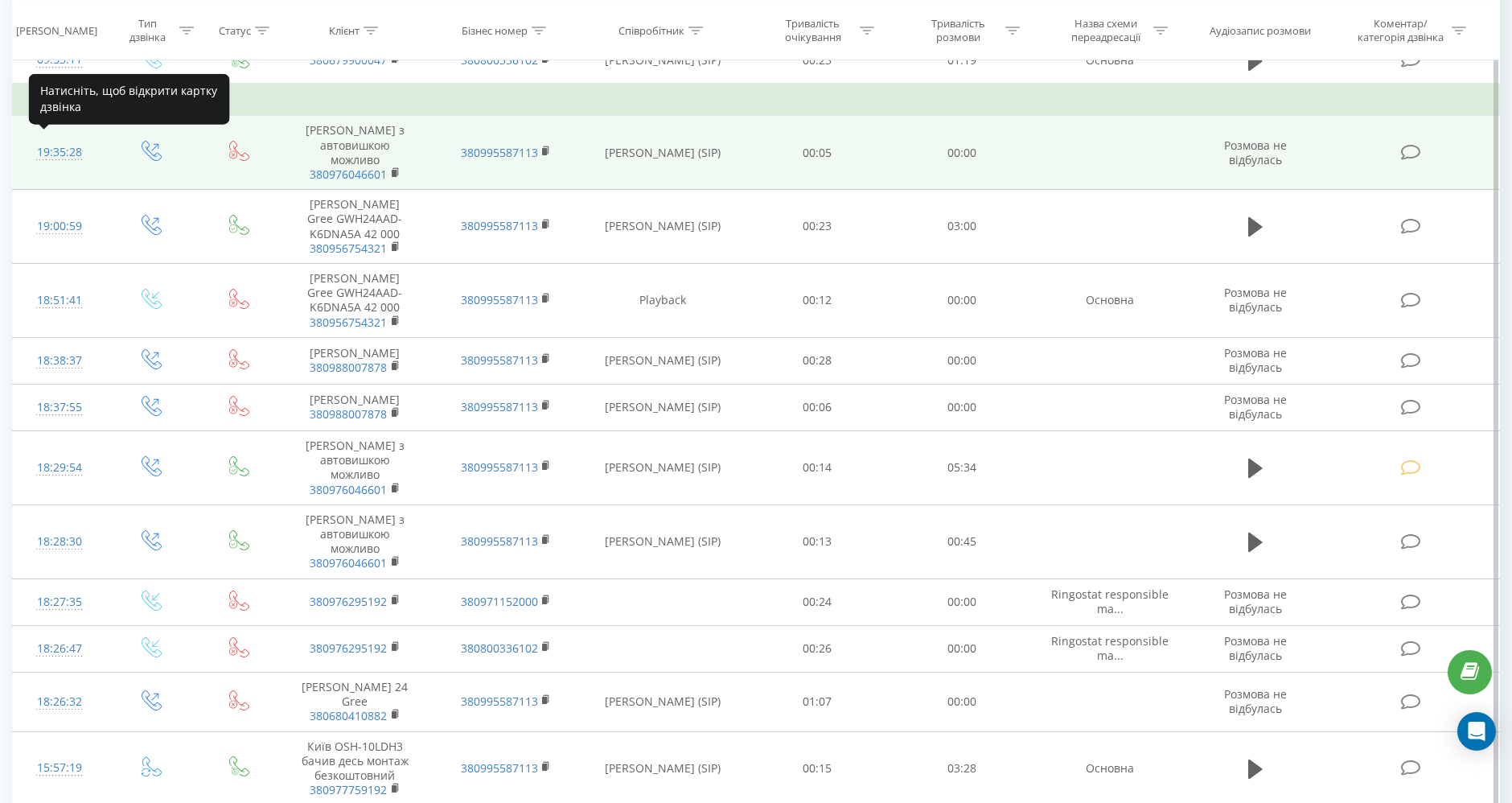
click at [60, 147] on div "19:35:28" at bounding box center [59, 153] width 60 height 32
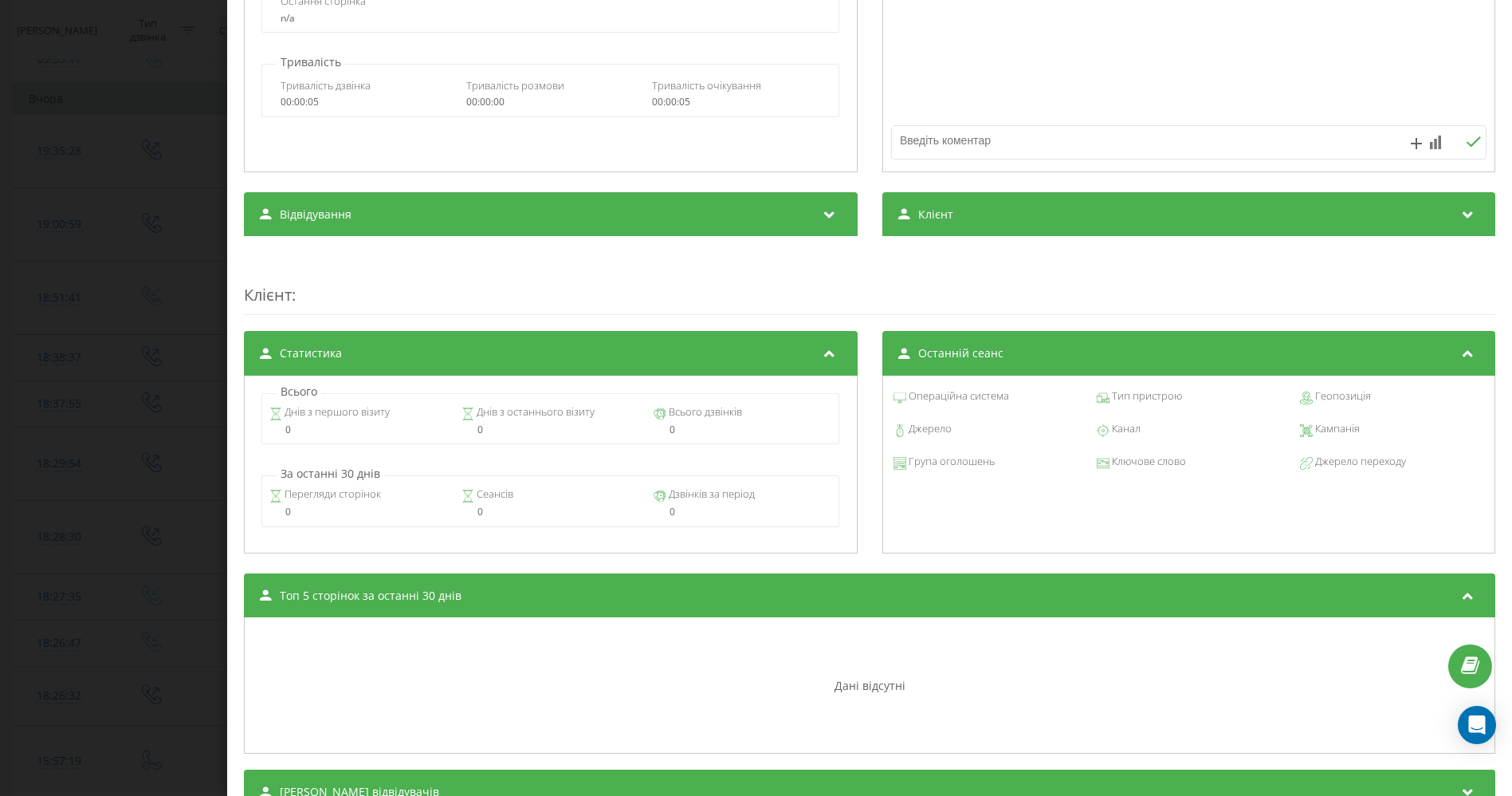
scroll to position [362, 0]
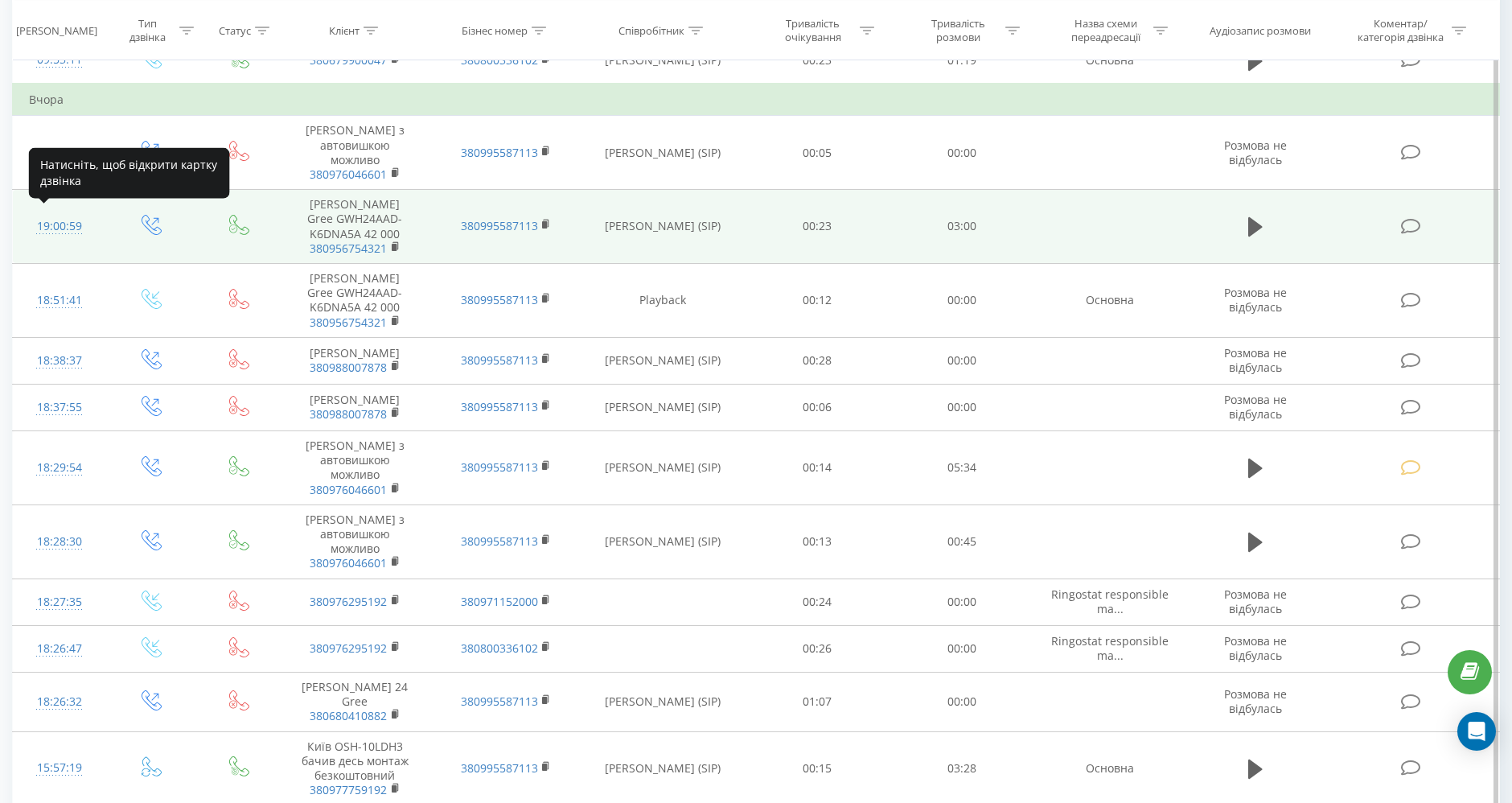
click at [50, 222] on div "19:00:59" at bounding box center [59, 227] width 60 height 32
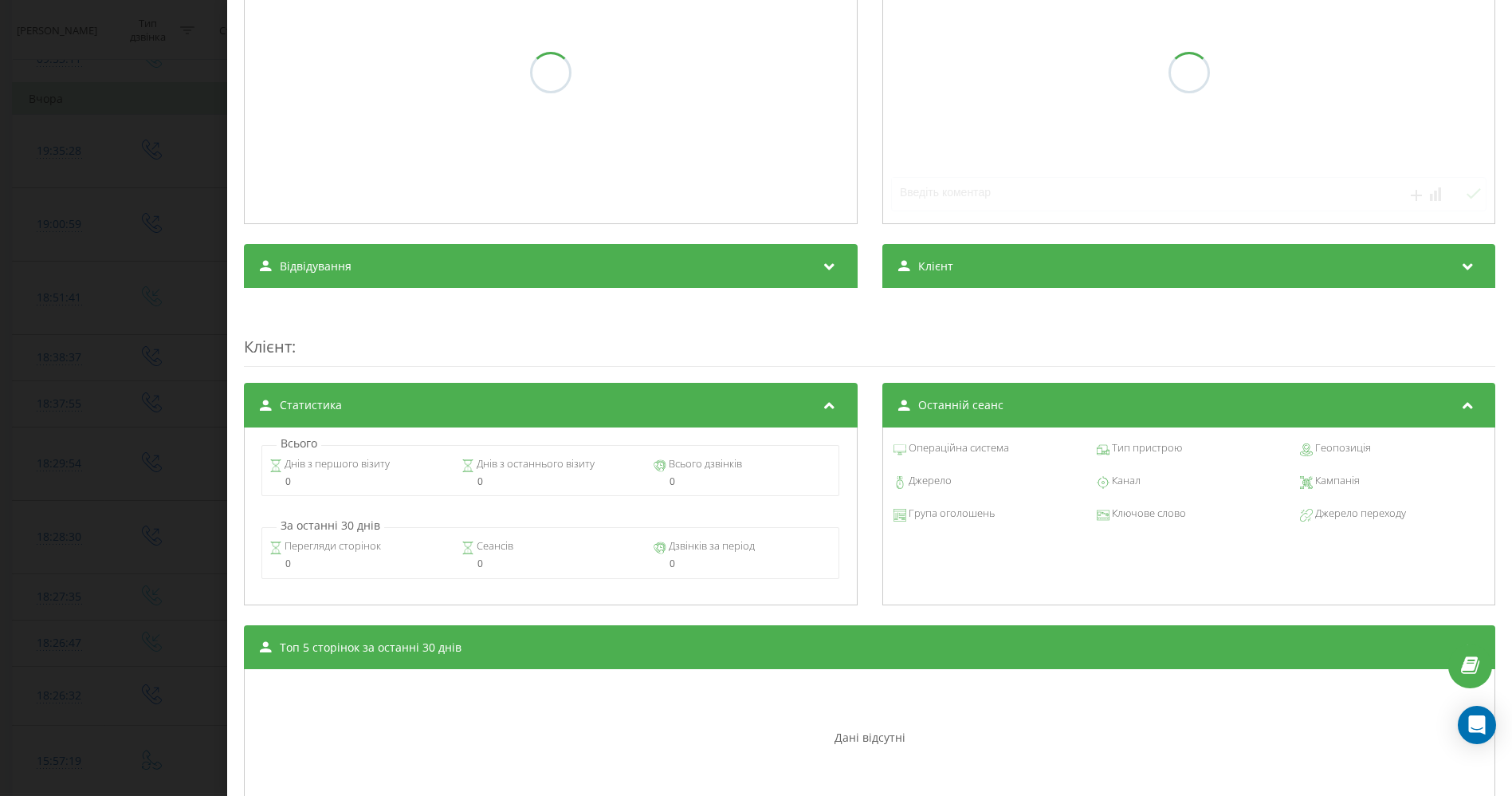
scroll to position [431, 0]
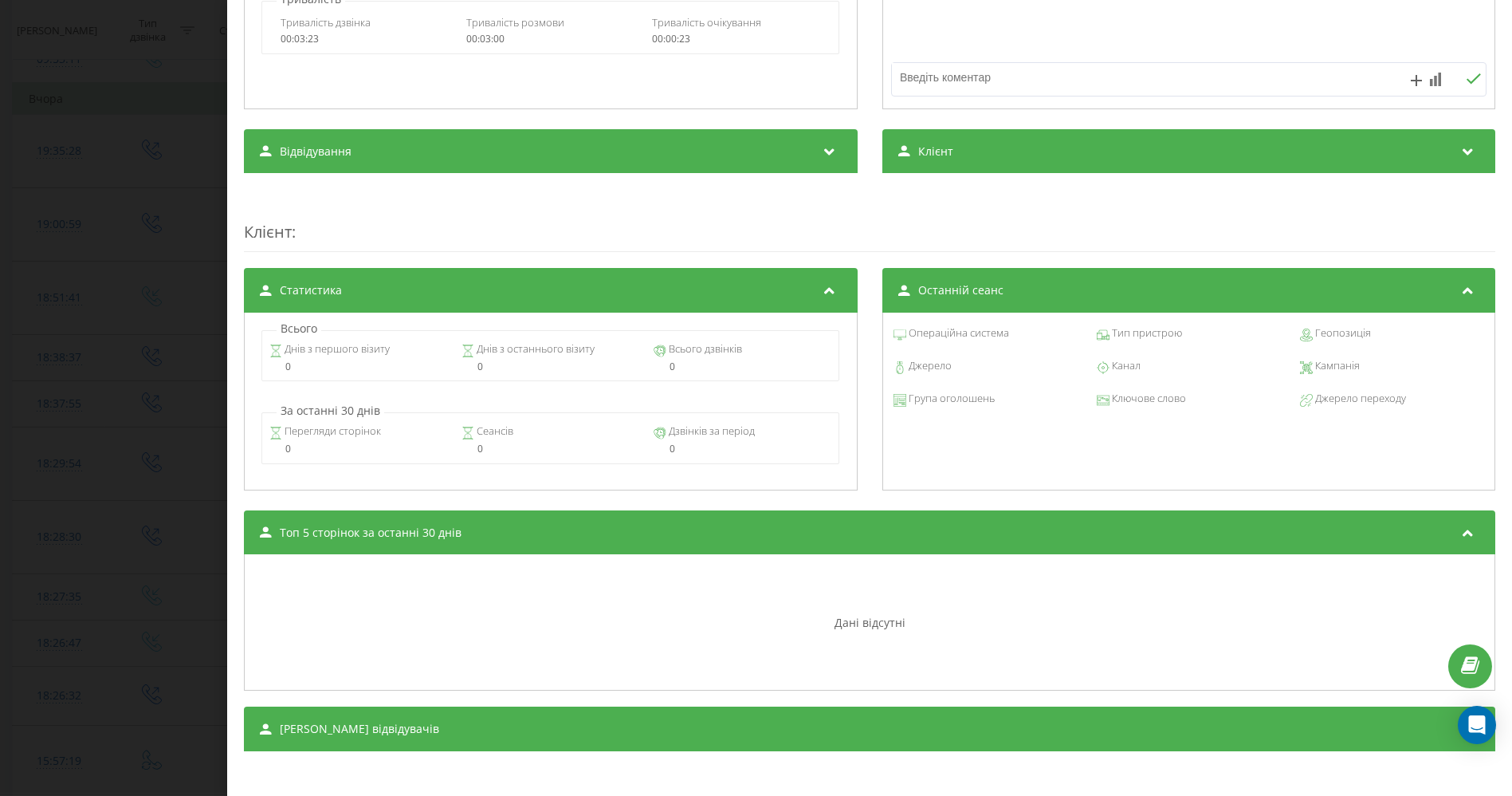
click at [1092, 83] on textarea at bounding box center [1128, 77] width 475 height 29
click at [1151, 339] on div "Тип пристрою" at bounding box center [1188, 337] width 185 height 17
click at [479, 296] on div "Статистика" at bounding box center [551, 290] width 614 height 44
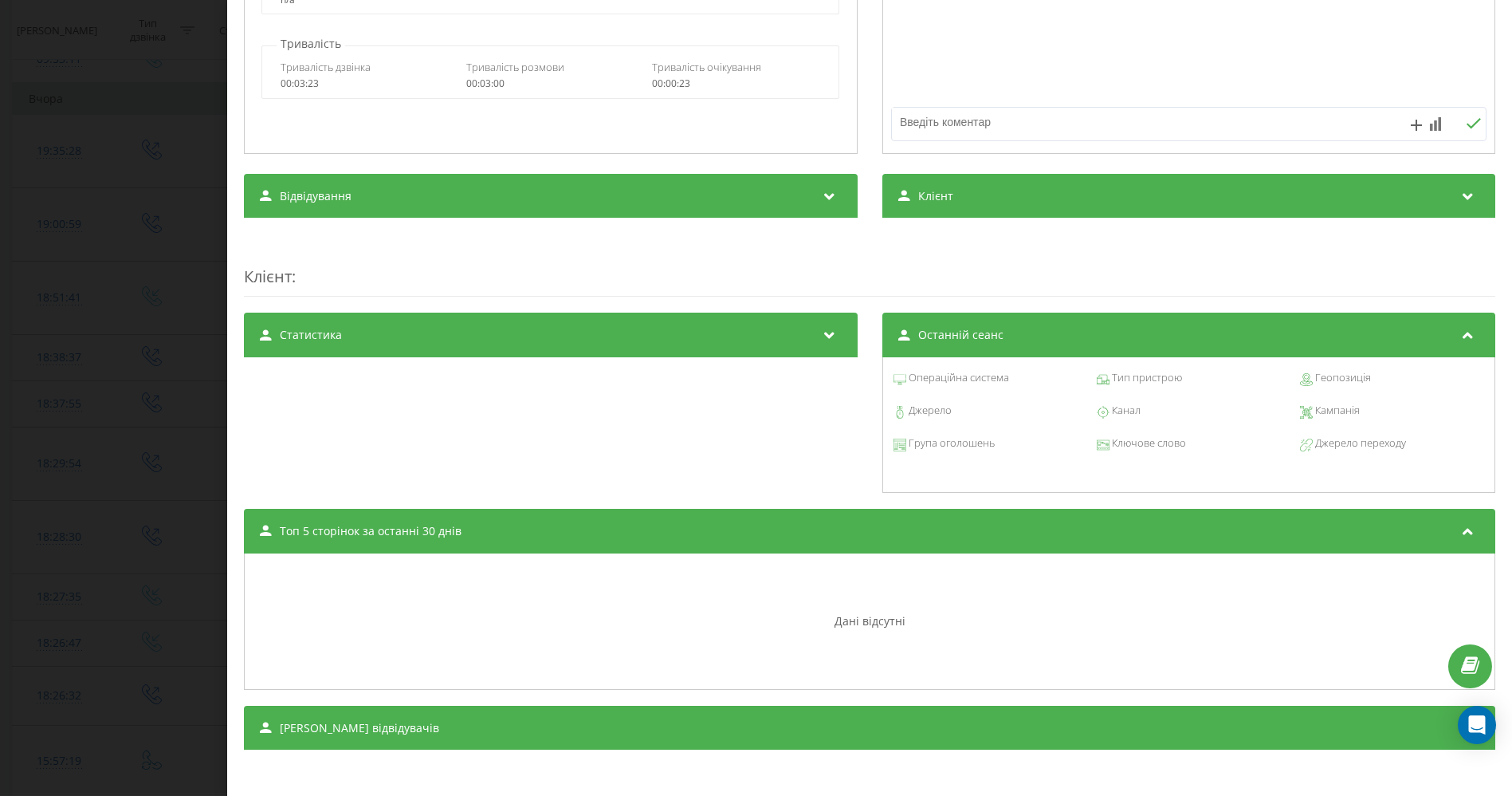
click at [435, 340] on div "Статистика" at bounding box center [551, 335] width 614 height 44
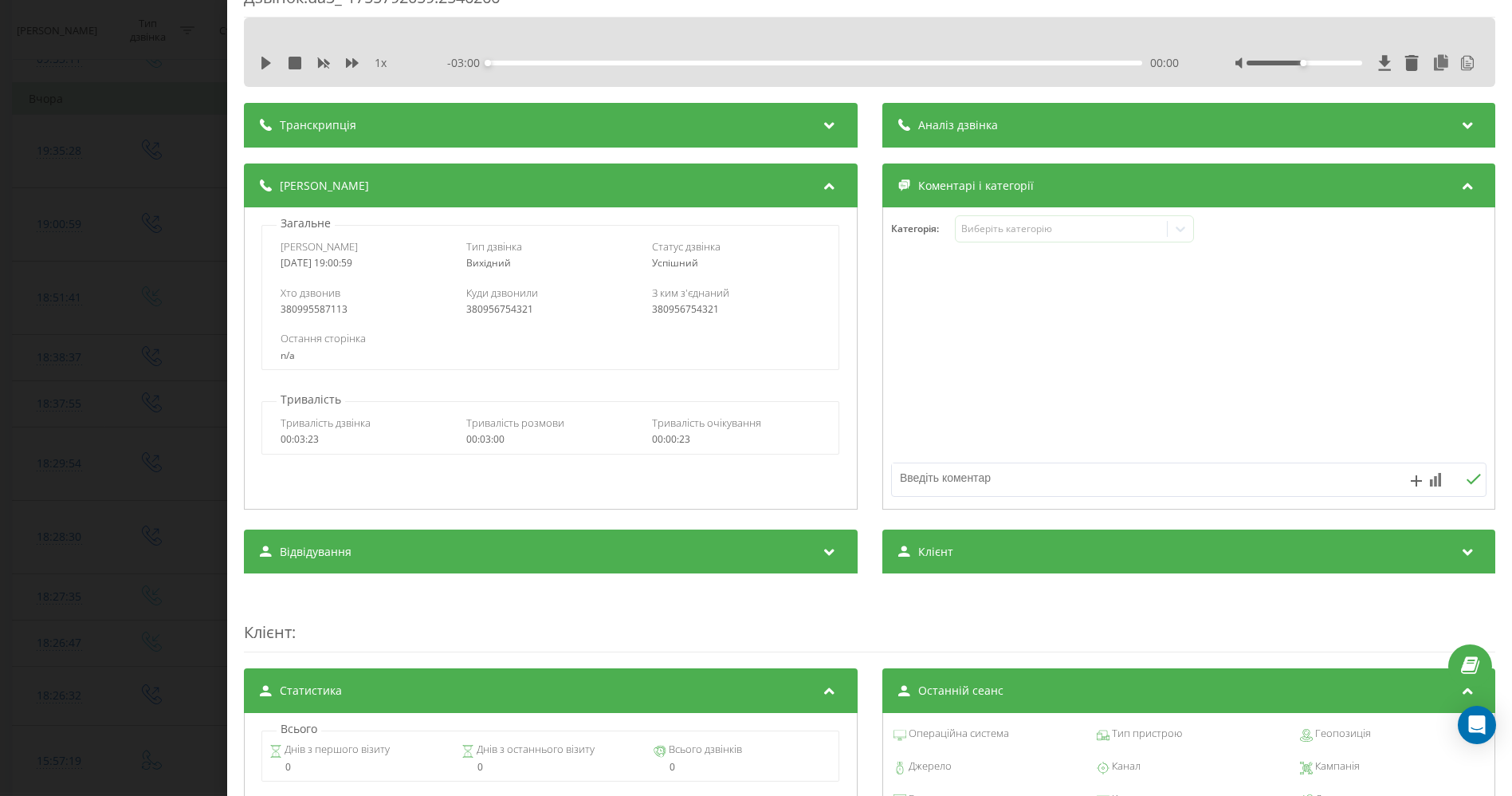
scroll to position [0, 0]
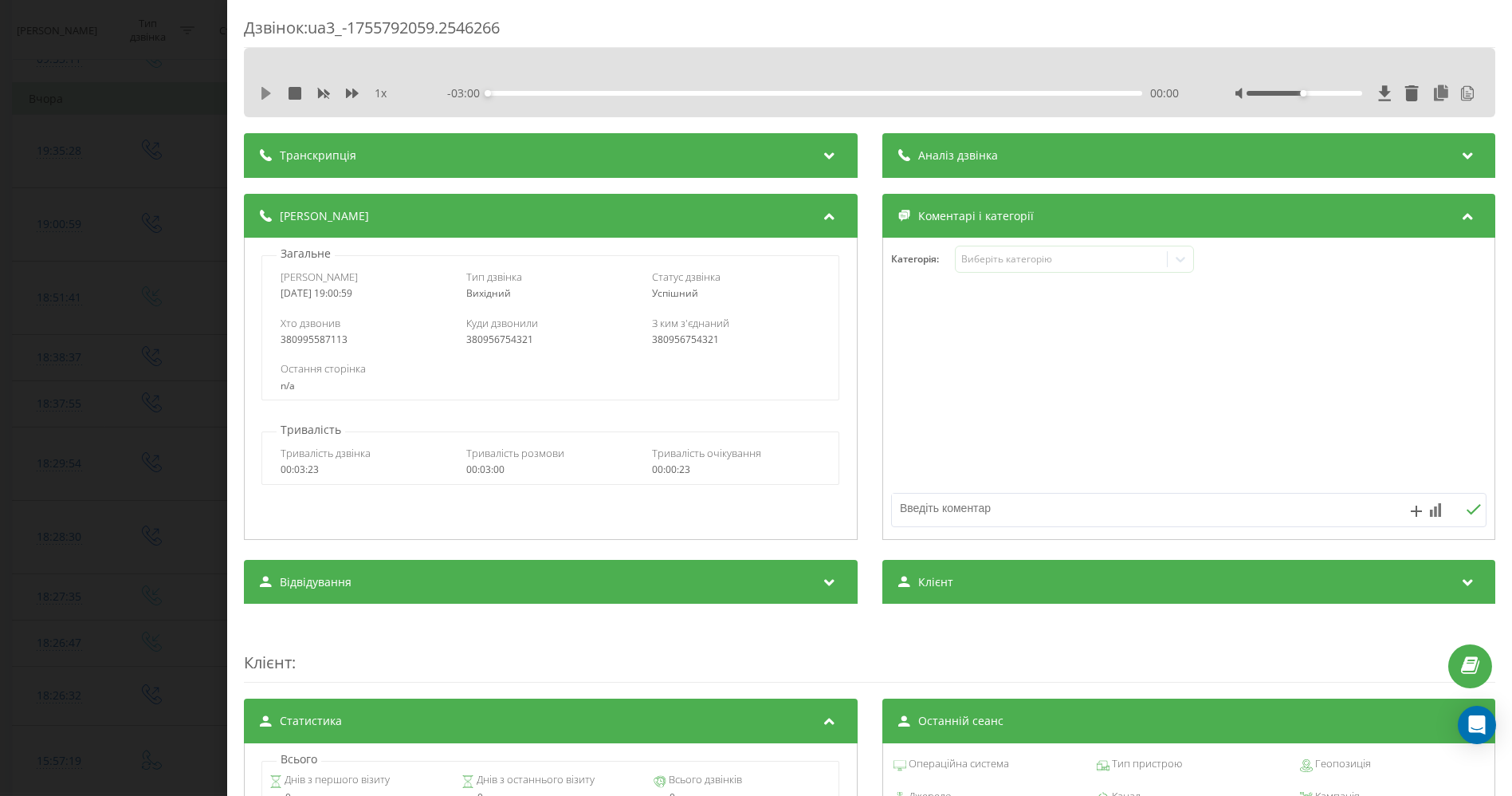
click at [266, 95] on icon at bounding box center [266, 93] width 9 height 13
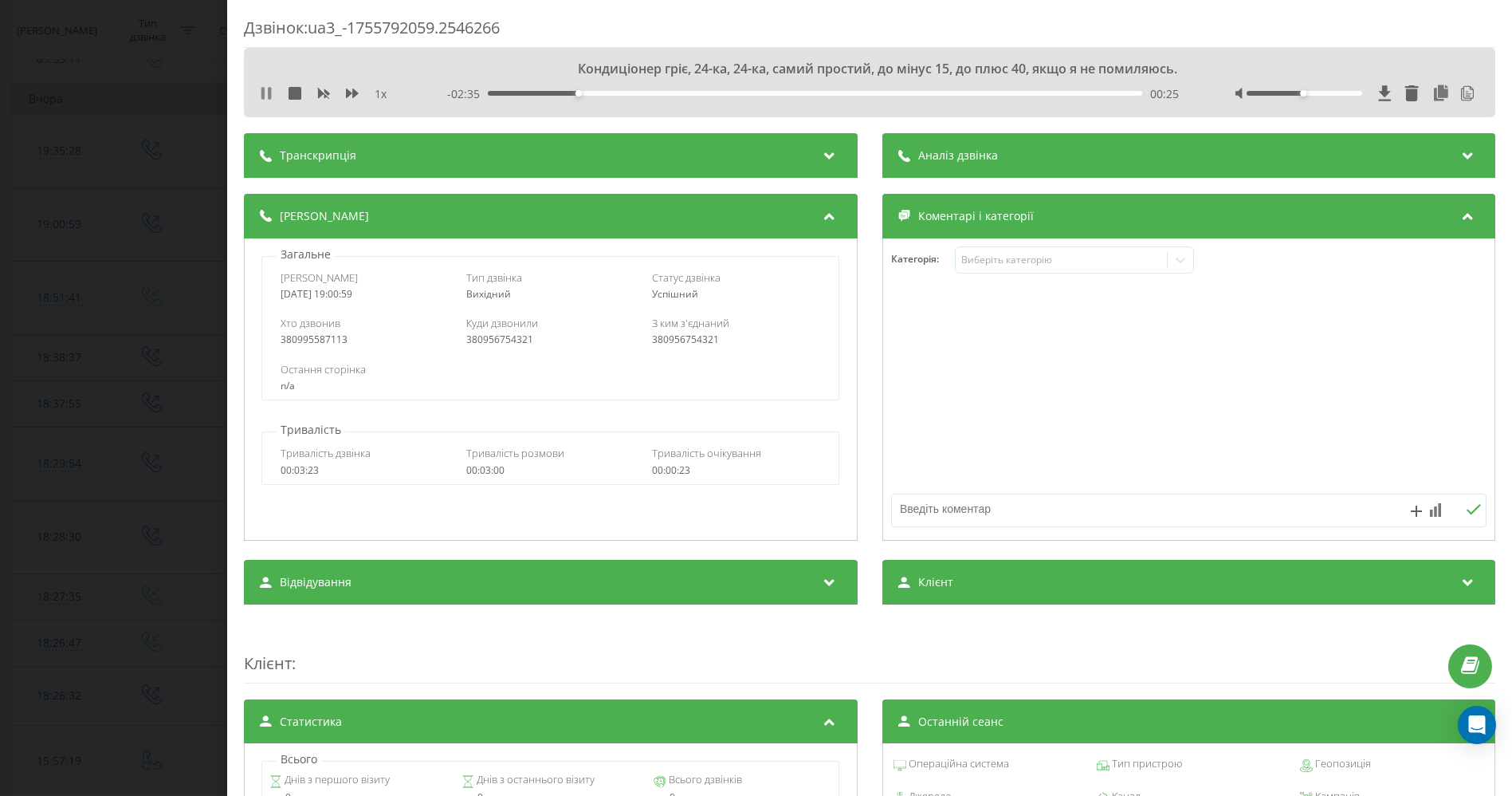
click at [263, 93] on icon at bounding box center [262, 93] width 3 height 13
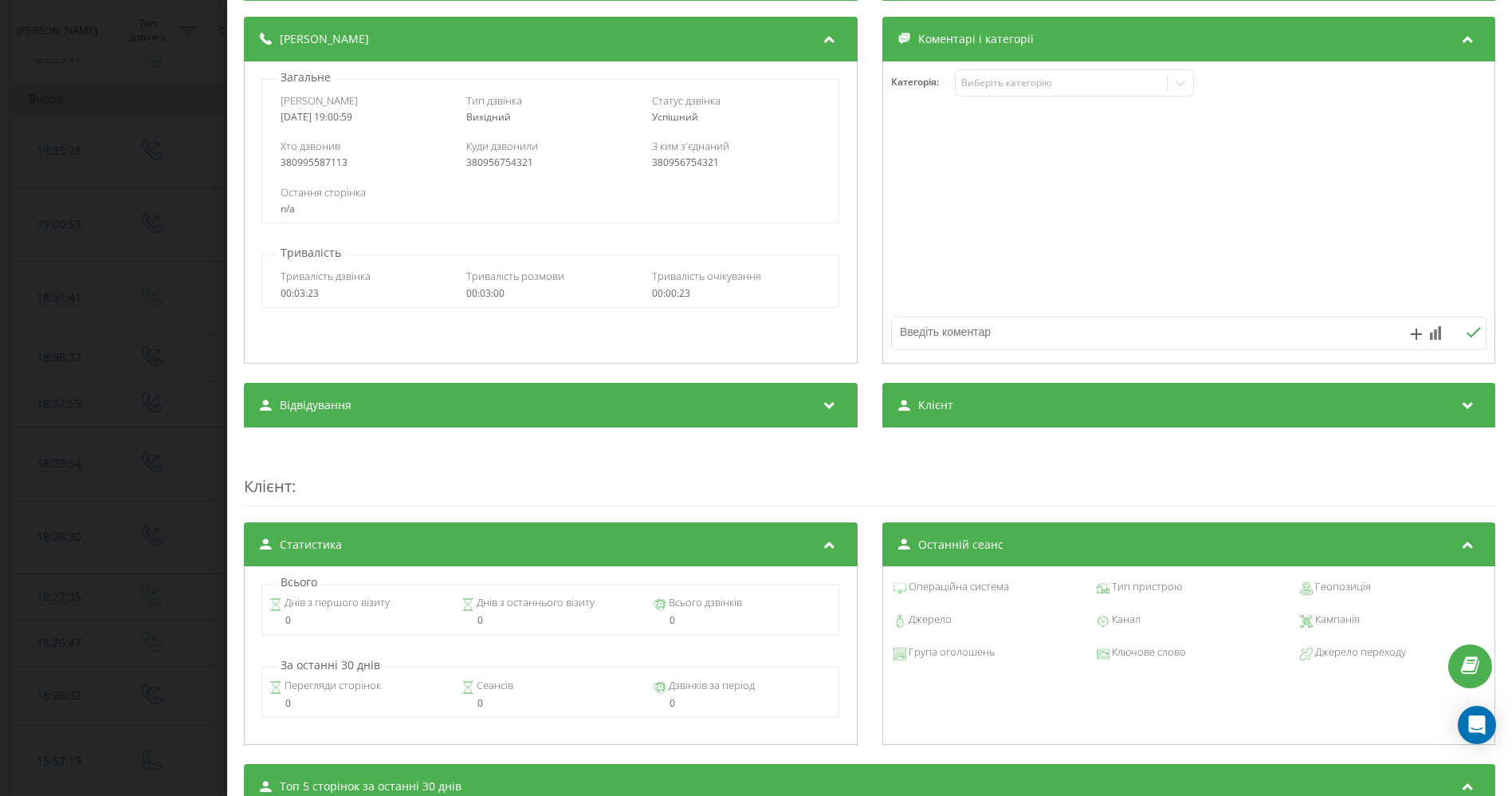
scroll to position [432, 0]
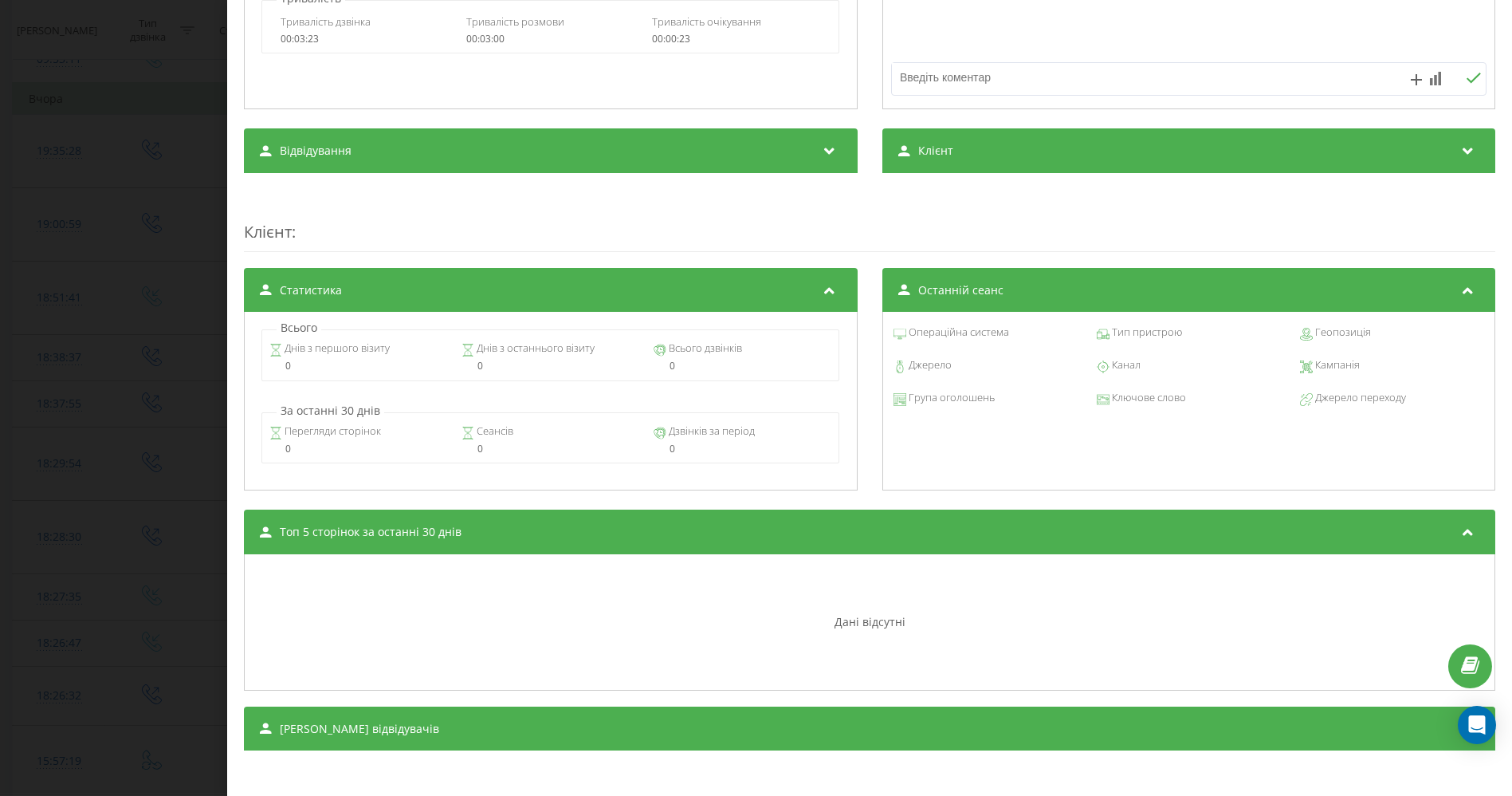
click at [1277, 450] on div "Операційна система Тип пристрою Геопозиція Джерело Канал Кампанія Група оголоше…" at bounding box center [1189, 400] width 614 height 178
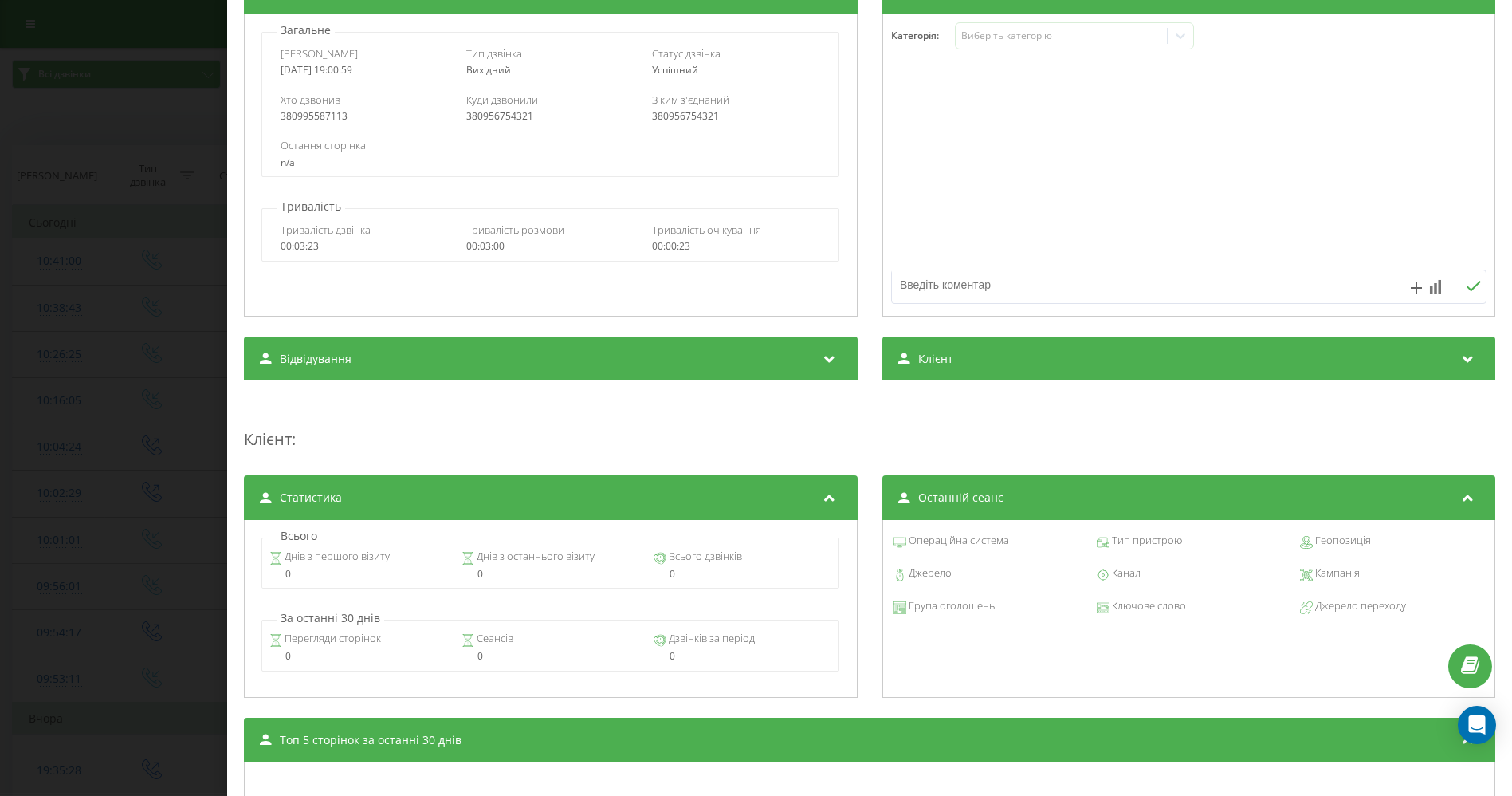
scroll to position [226, 0]
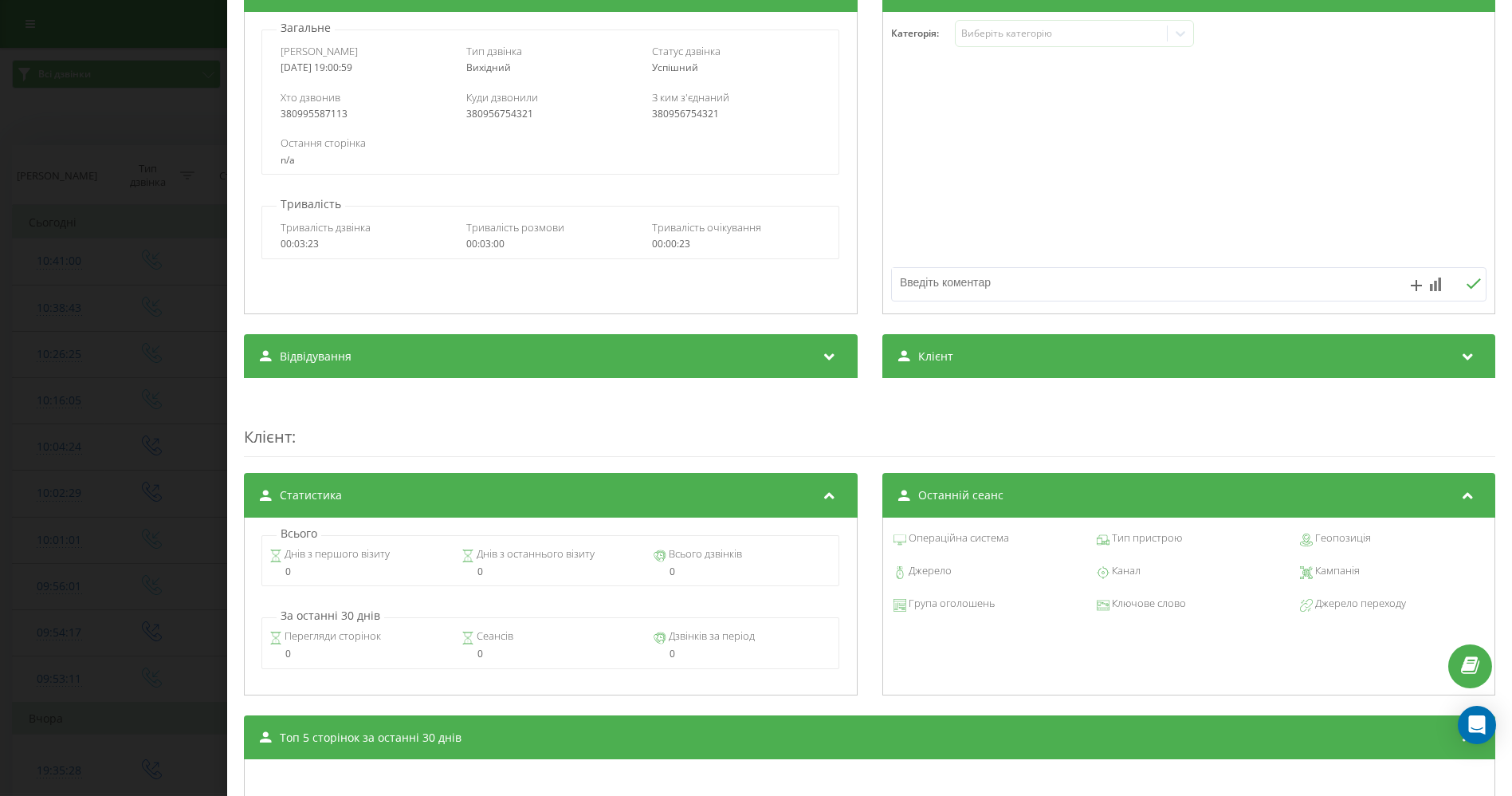
click at [1494, 274] on div "Дзвінок : ua3_-1755792059.2546266 1 x - 03:00 00:00 00:00 Транскрипція 00:01 Ал…" at bounding box center [869, 398] width 1285 height 796
click at [1299, 606] on icon at bounding box center [1305, 605] width 13 height 13
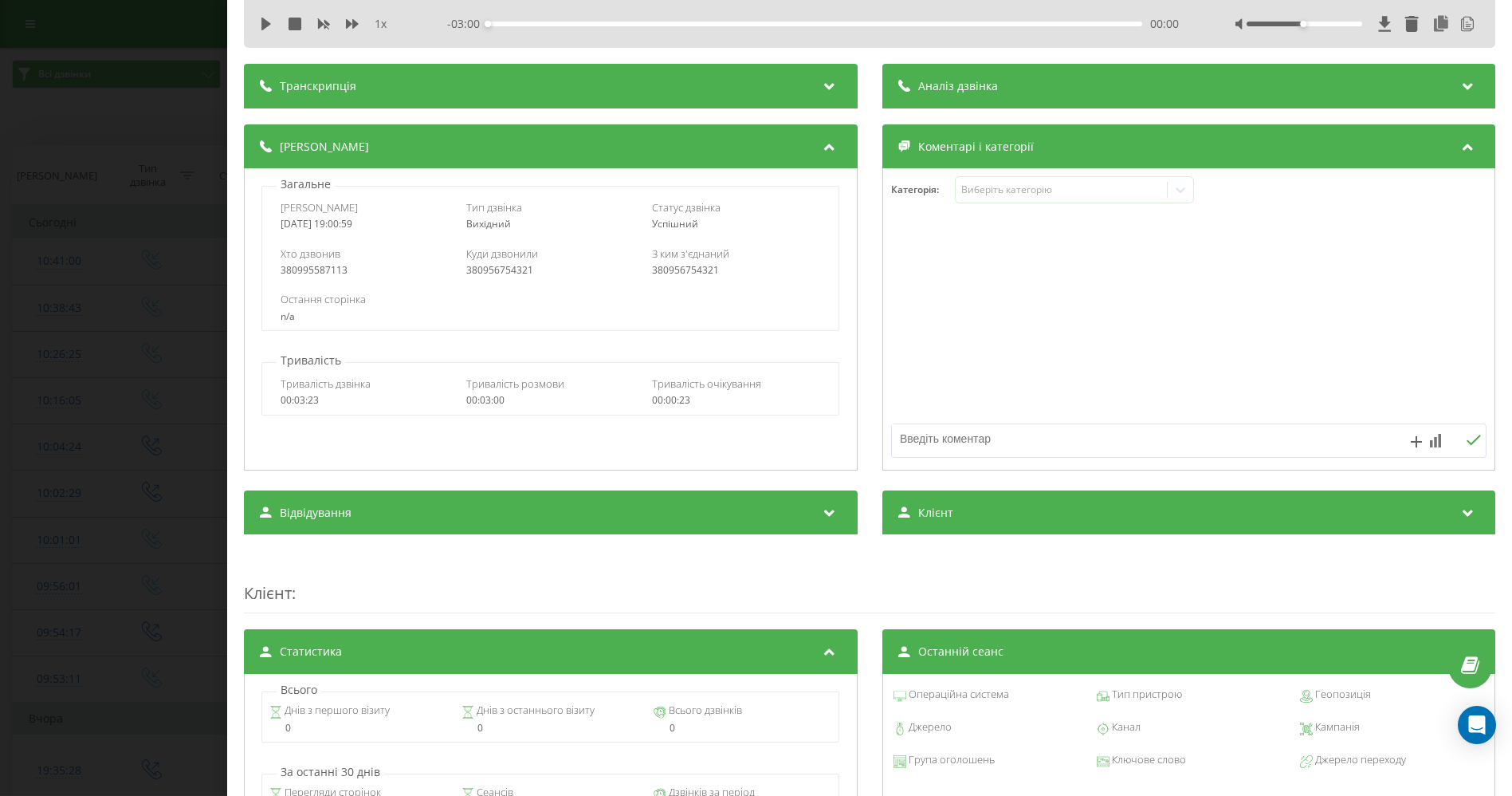
scroll to position [0, 0]
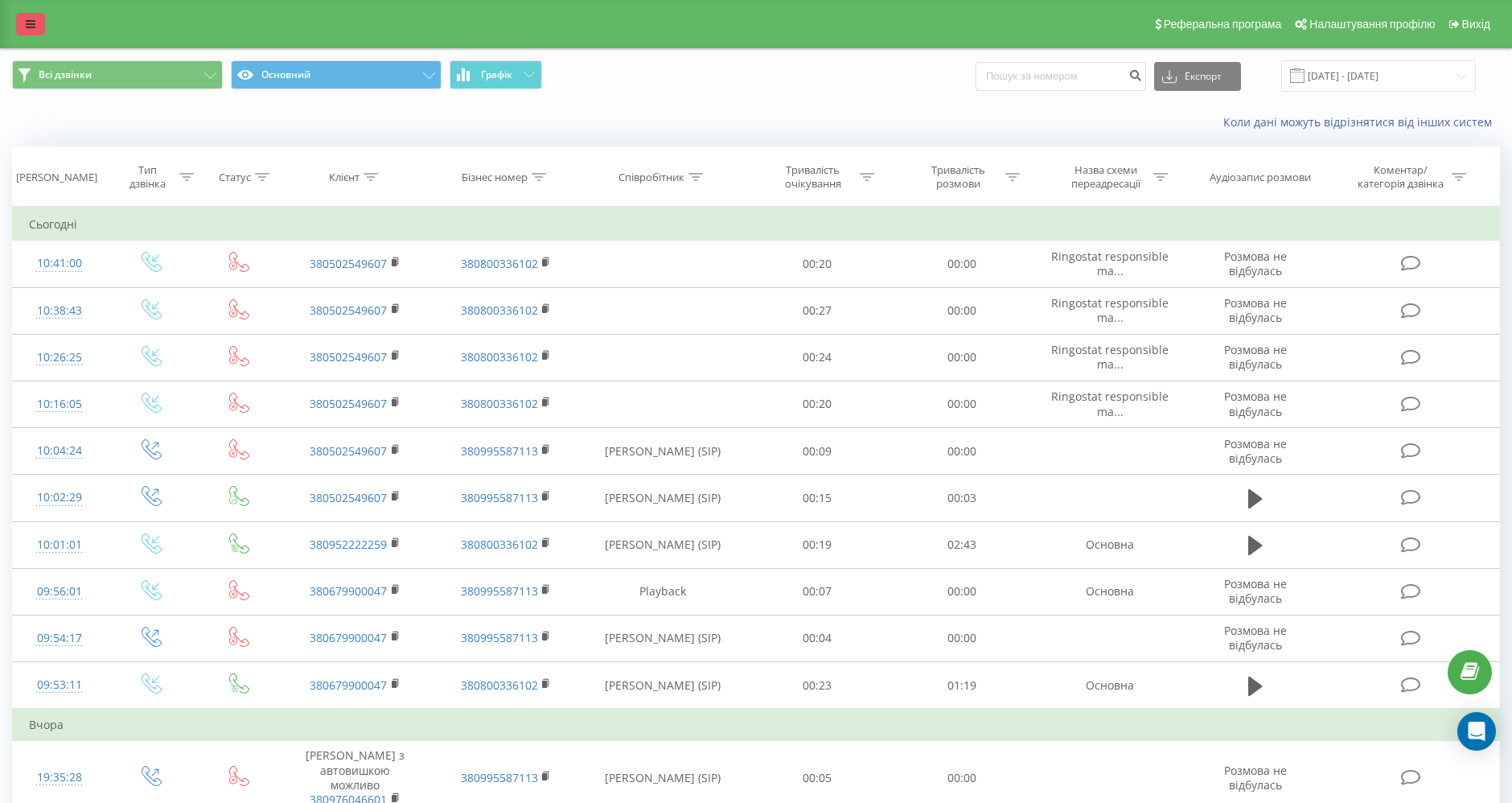
click at [27, 27] on icon at bounding box center [31, 24] width 9 height 11
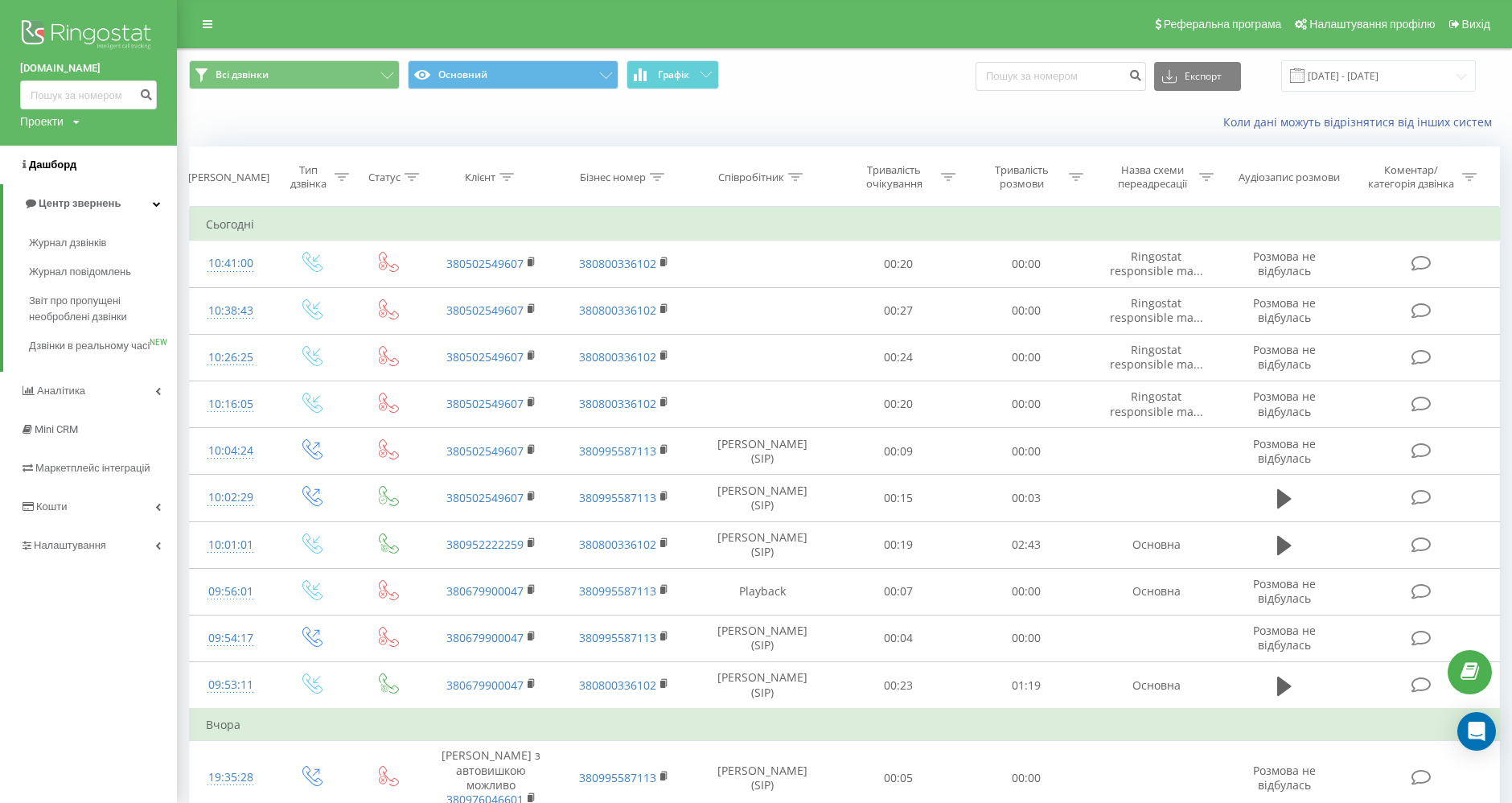
click at [56, 165] on span "Дашборд" at bounding box center [52, 164] width 47 height 12
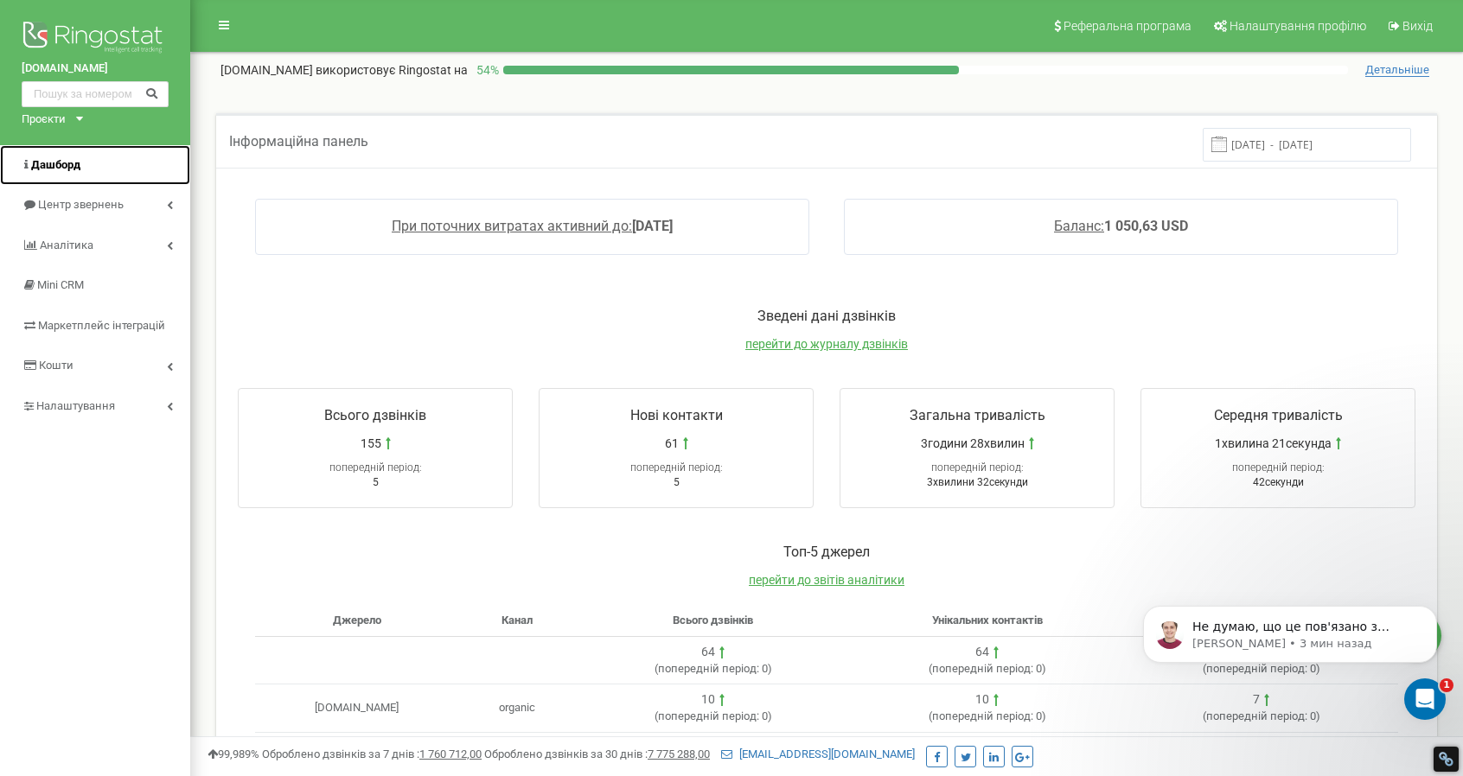
click at [47, 162] on span "Дашборд" at bounding box center [55, 164] width 49 height 13
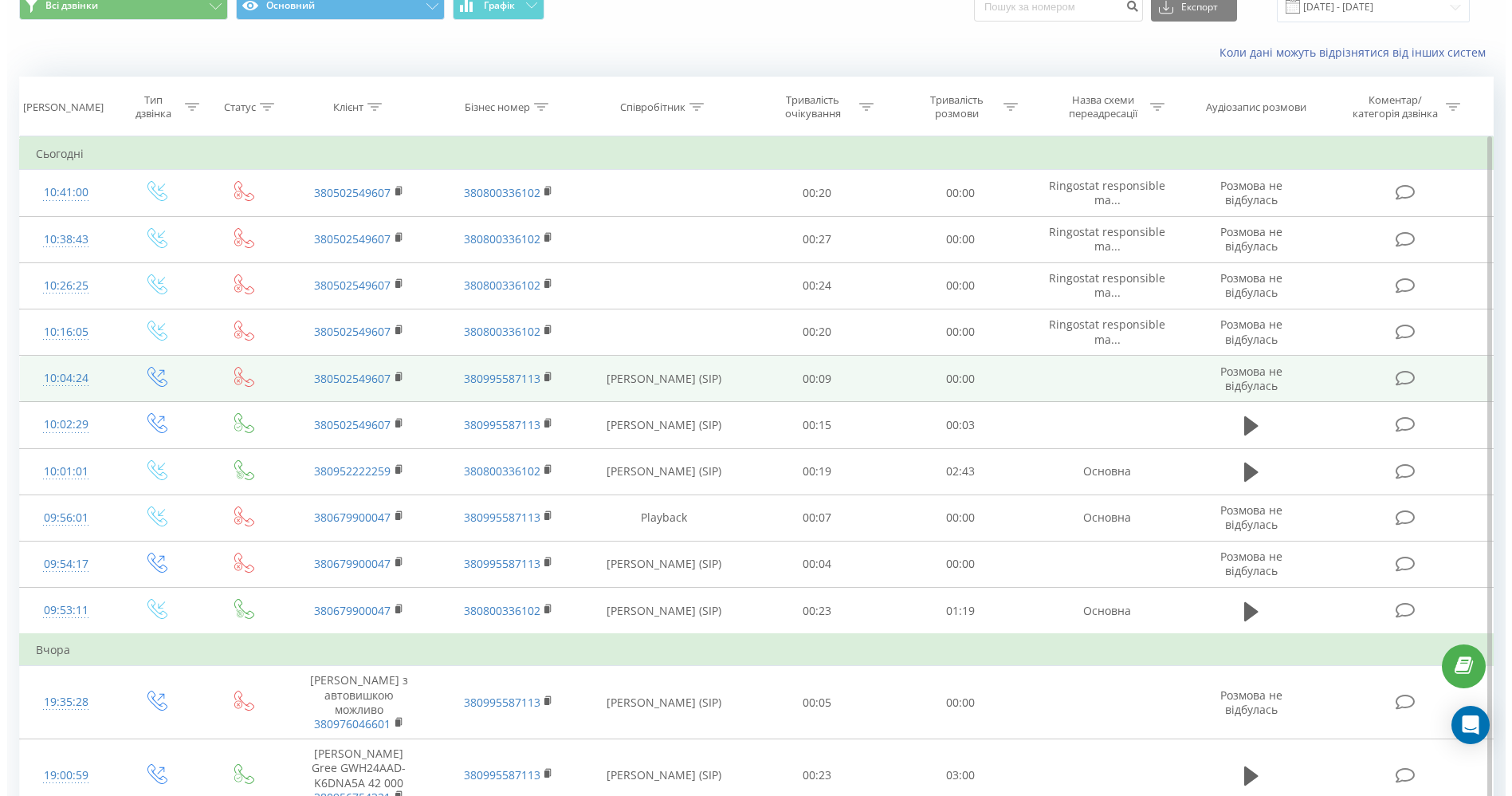
scroll to position [89, 0]
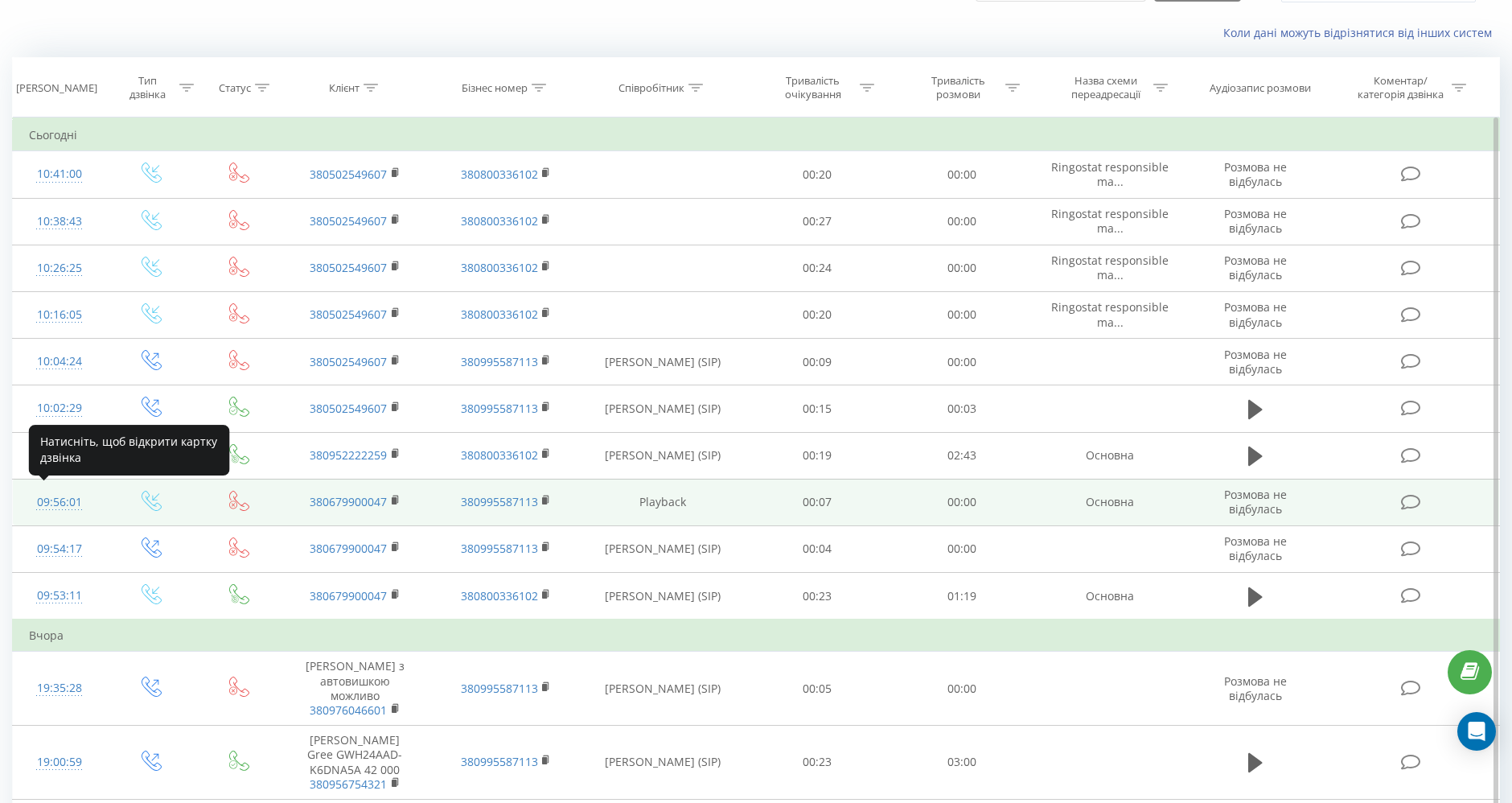
click at [59, 495] on div "09:56:01" at bounding box center [59, 502] width 60 height 32
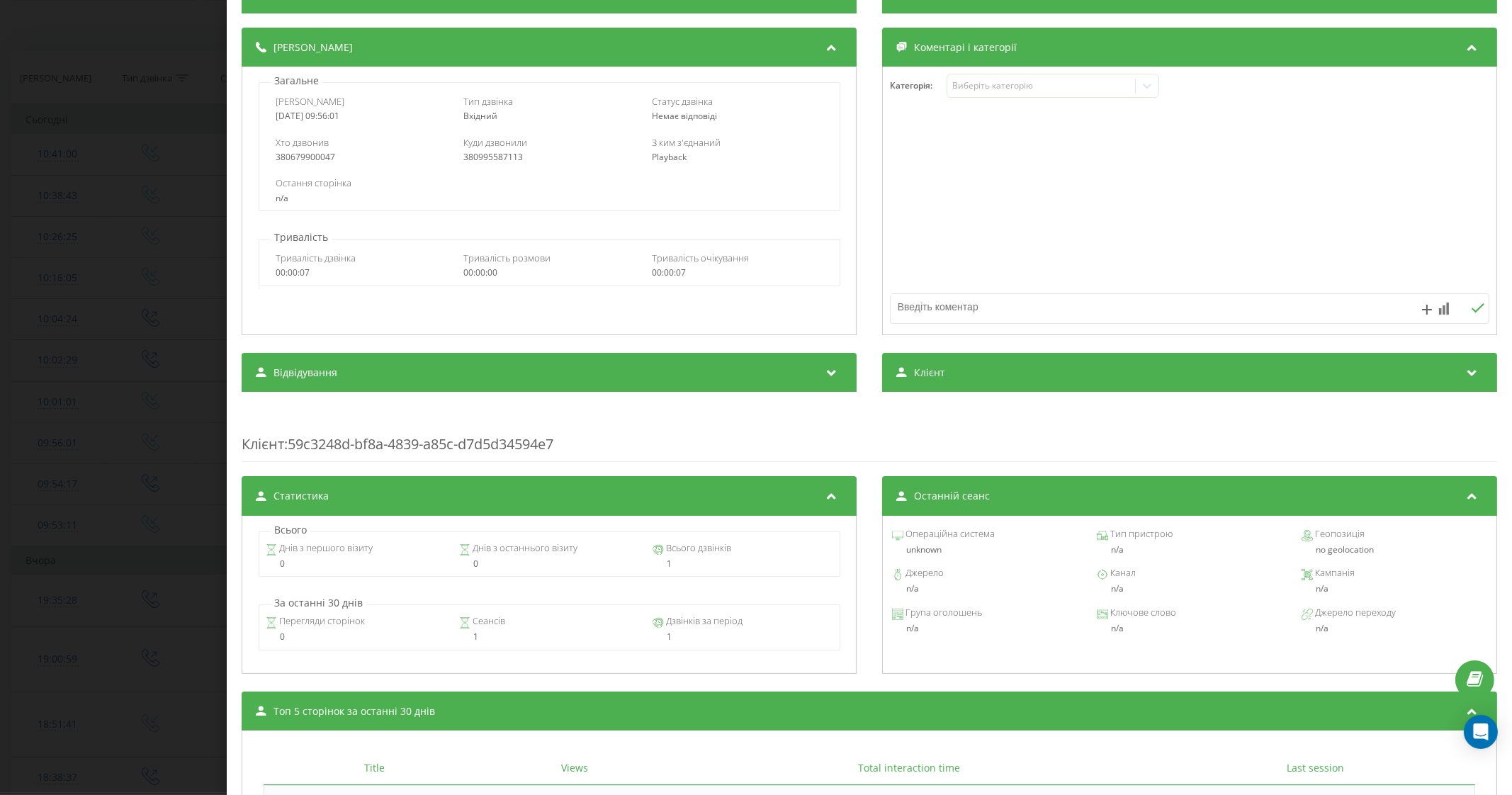
scroll to position [60, 0]
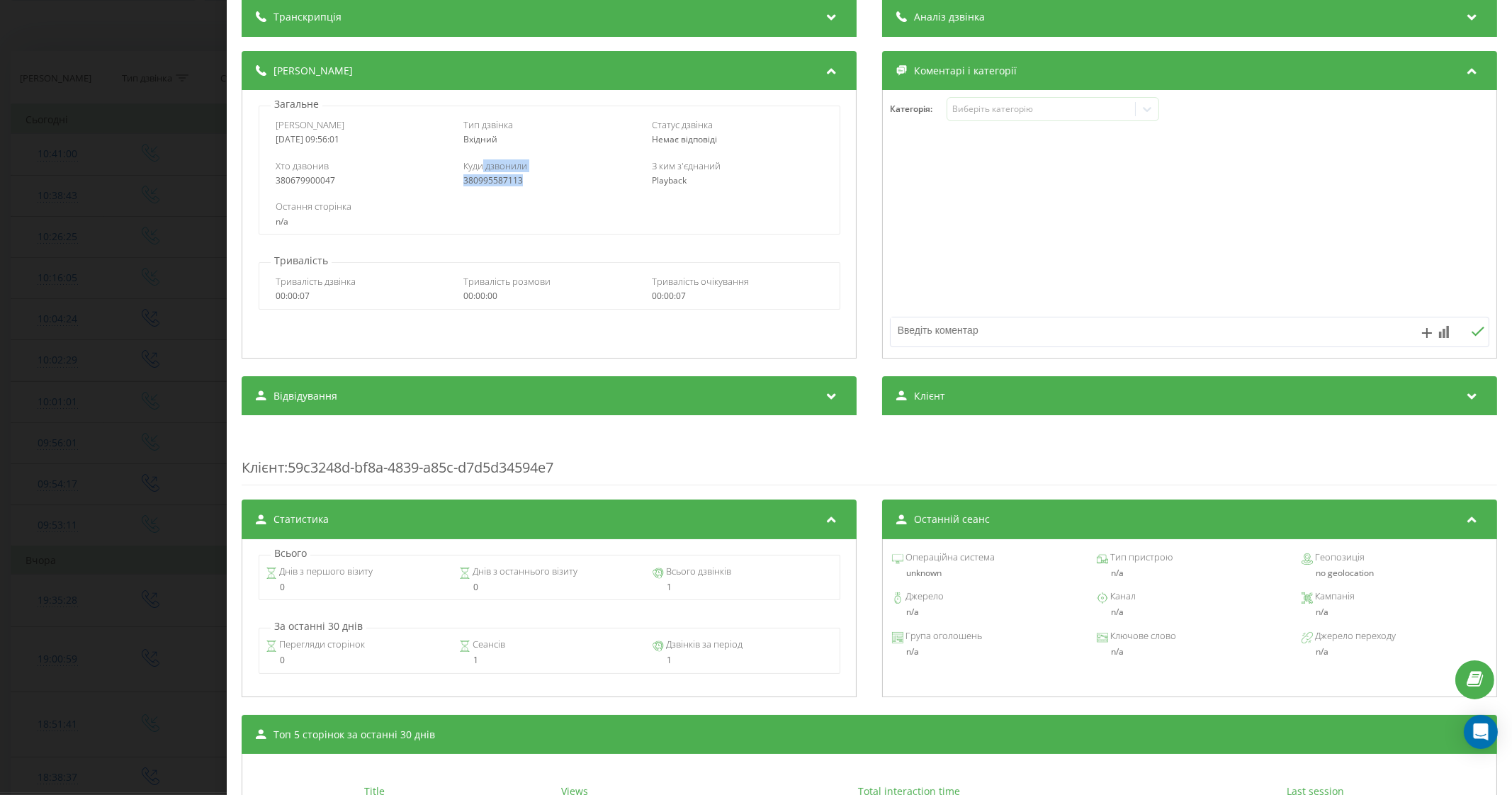
drag, startPoint x: 482, startPoint y: 161, endPoint x: 520, endPoint y: 179, distance: 42.0
click at [520, 179] on div "Куди дзвонили 380995587113" at bounding box center [549, 173] width 170 height 27
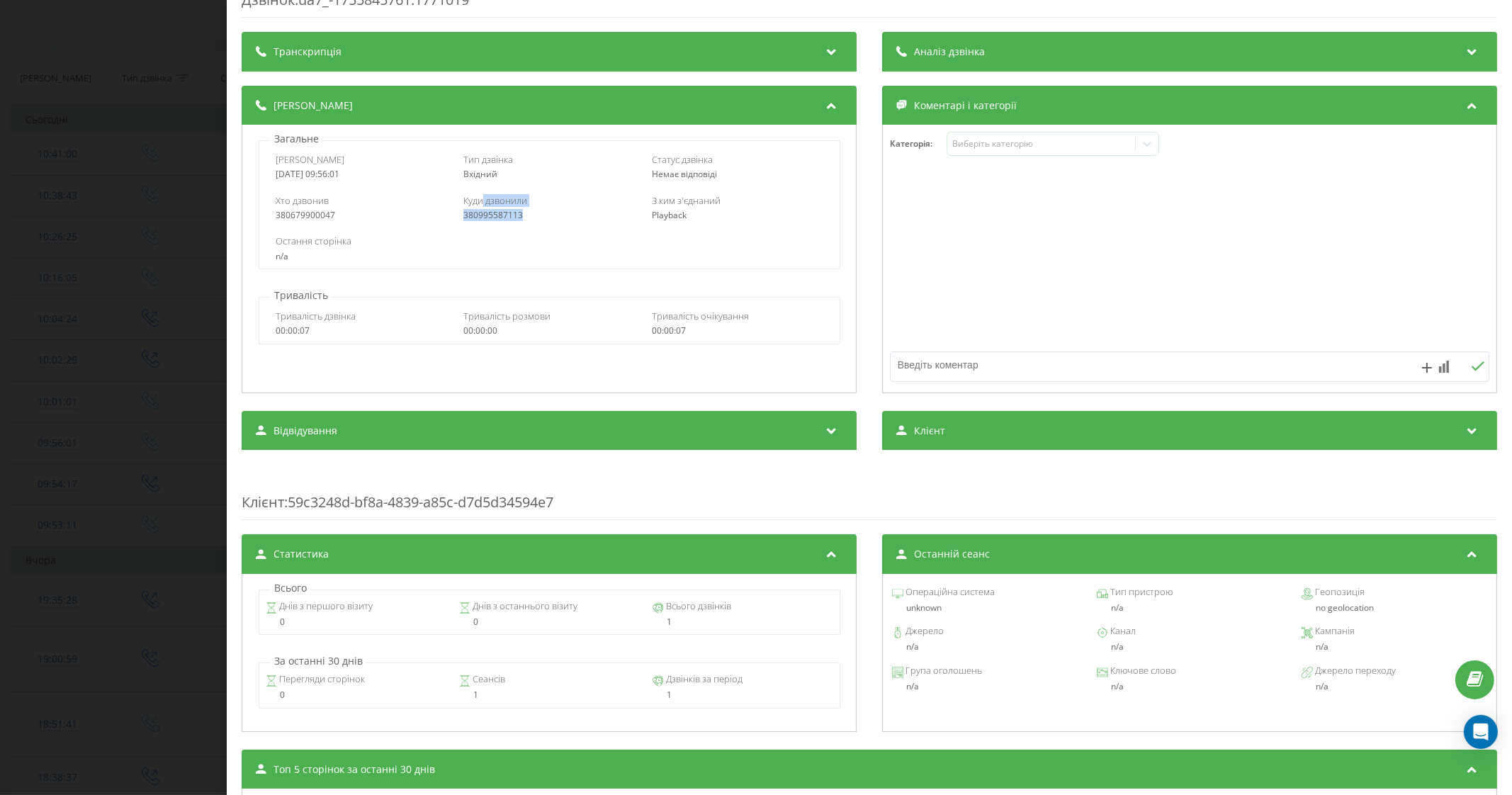
scroll to position [0, 0]
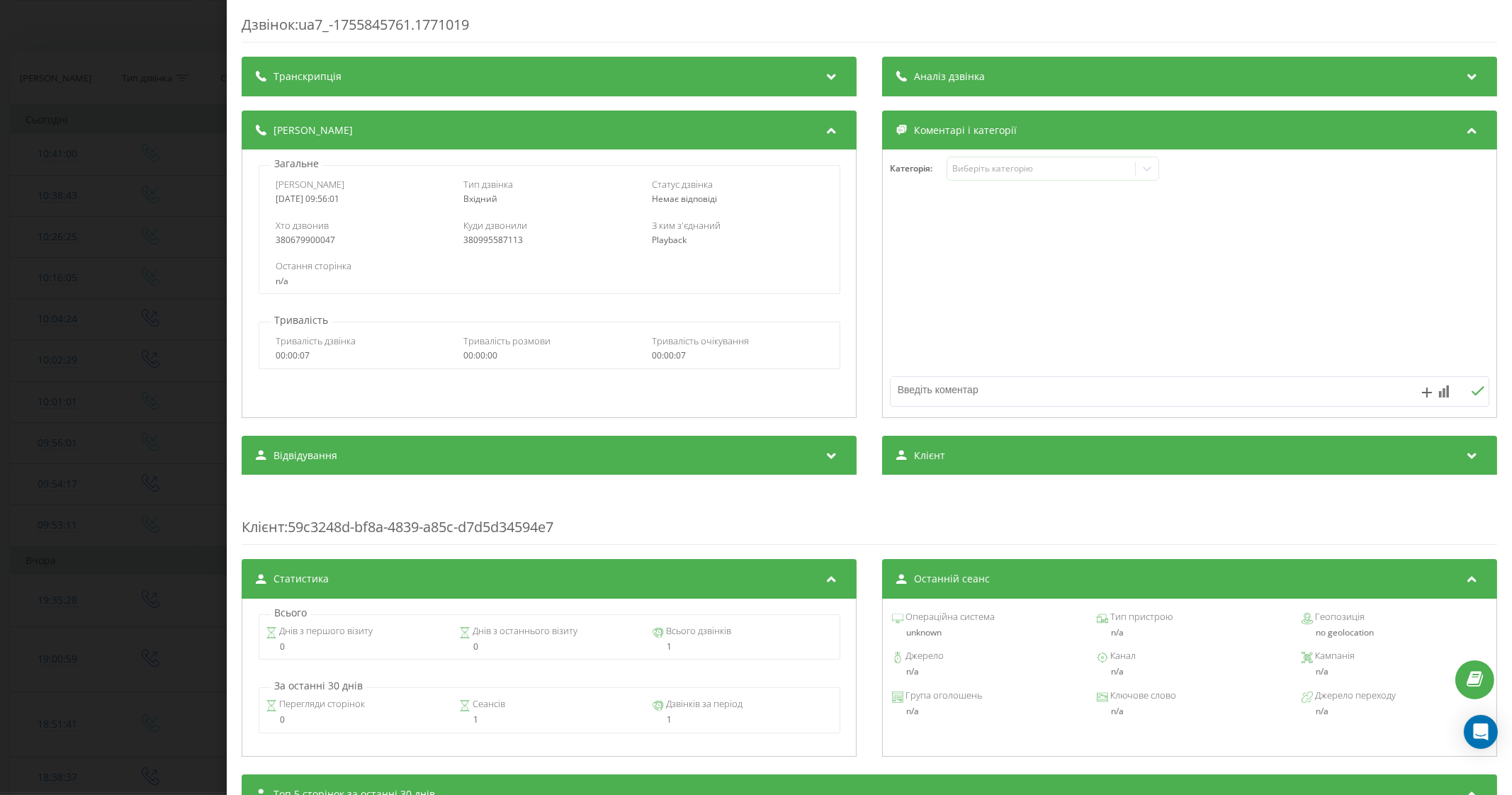
click at [268, 124] on div "Деталі дзвінка" at bounding box center [304, 129] width 97 height 14
click at [308, 76] on span "Транскрипція" at bounding box center [307, 76] width 68 height 14
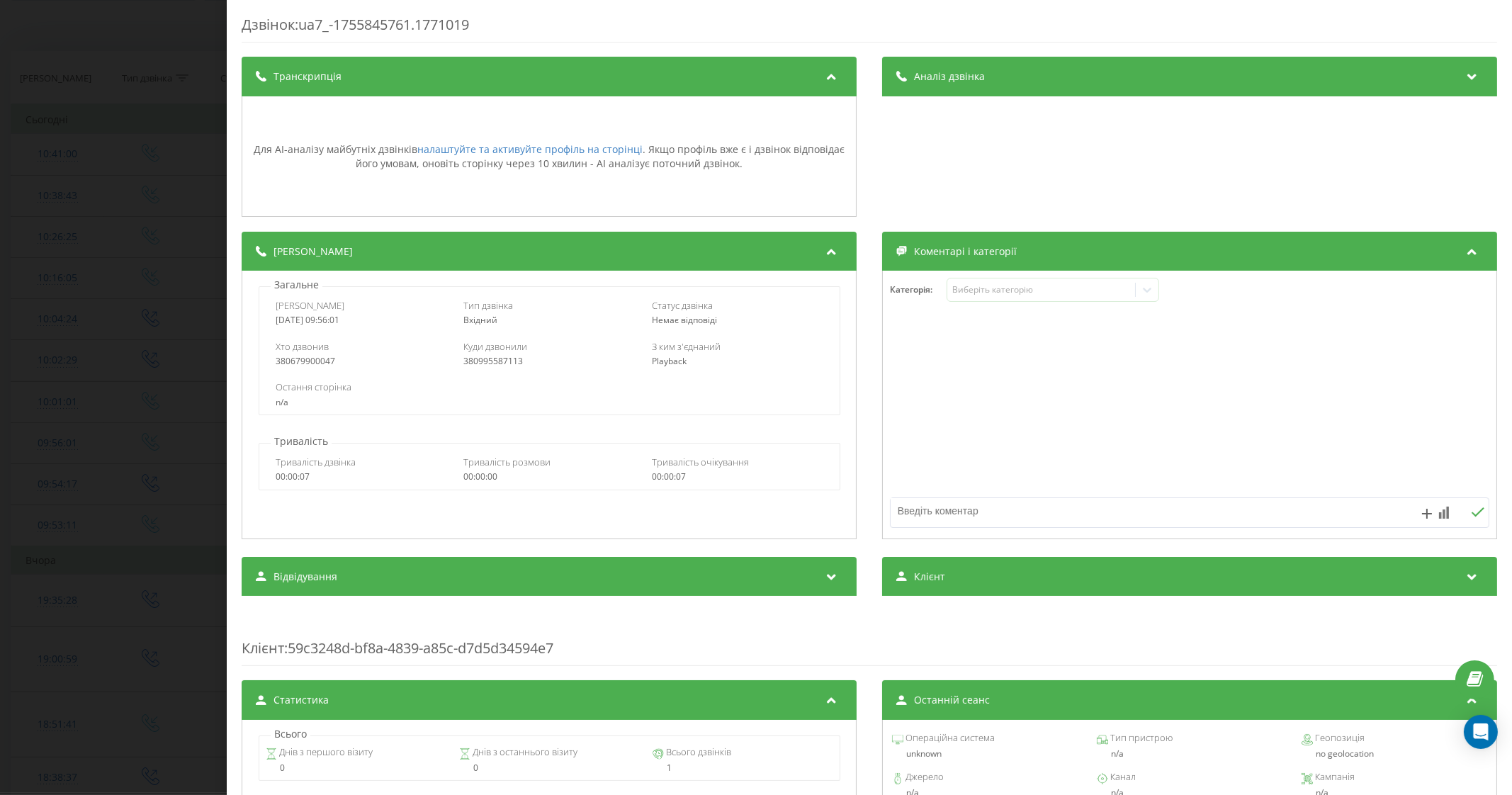
click at [308, 76] on span "Транскрипція" at bounding box center [307, 76] width 68 height 14
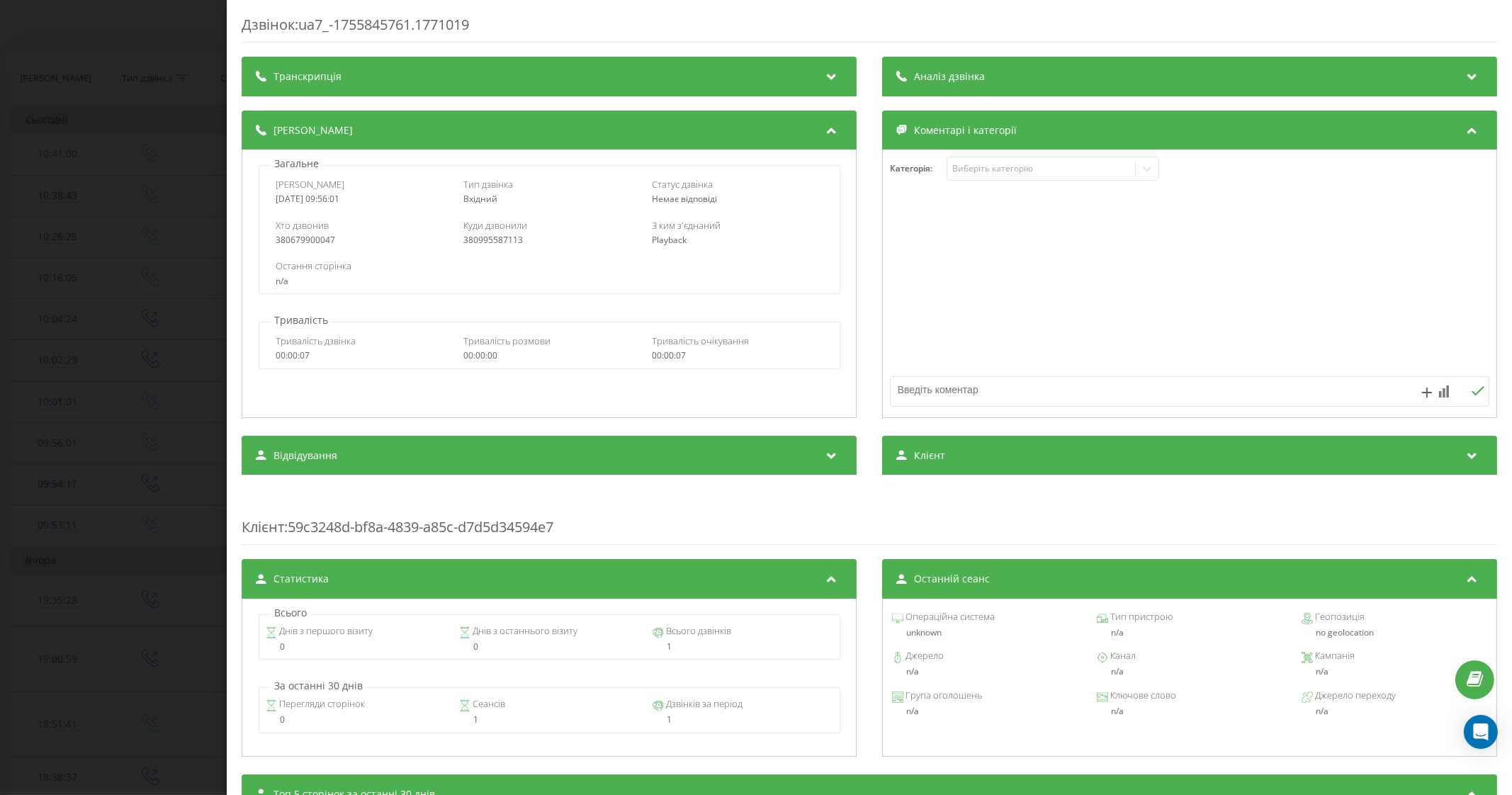
click at [988, 83] on div "Аналіз дзвінка" at bounding box center [1189, 76] width 615 height 39
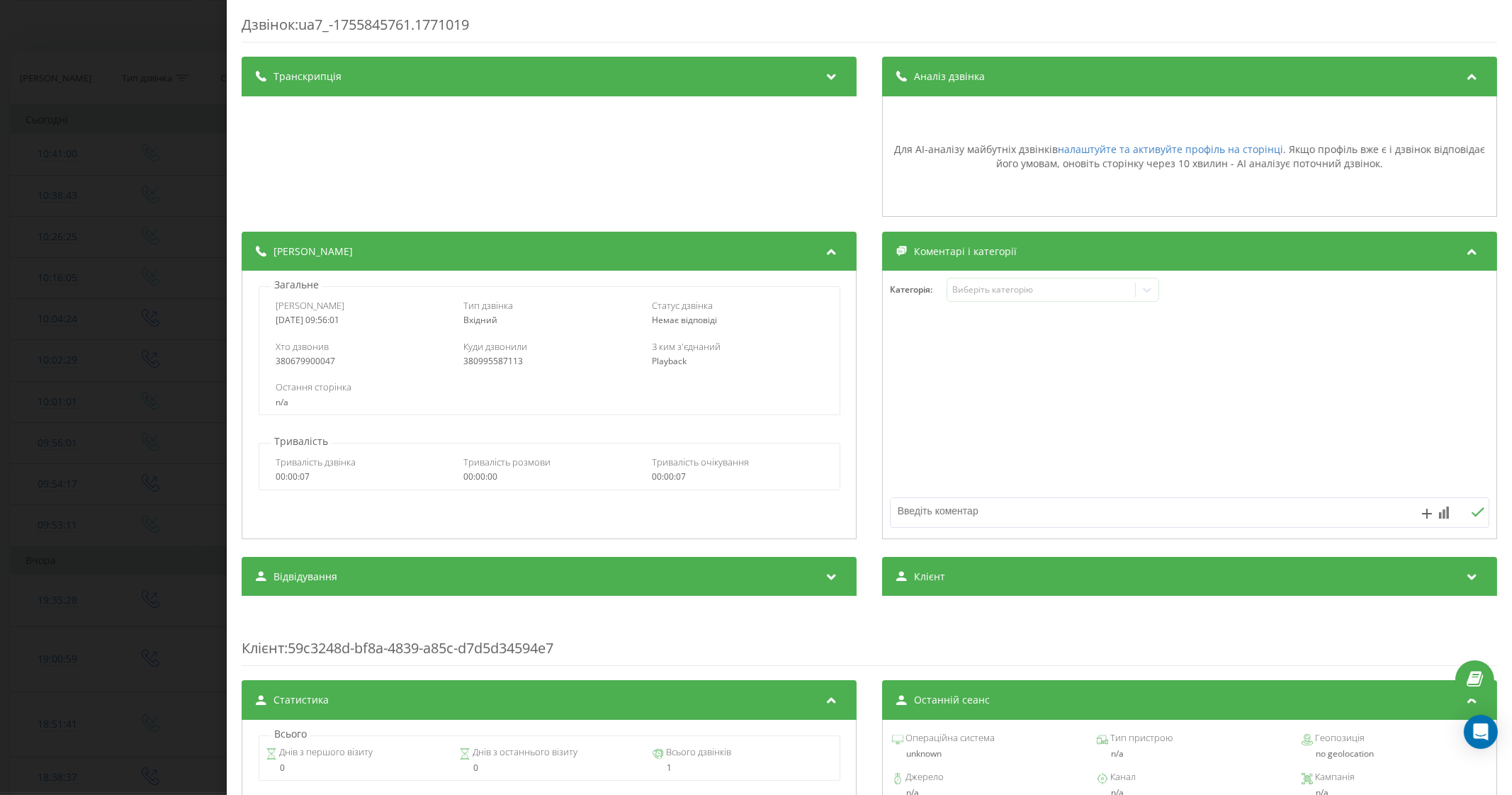
click at [988, 83] on div "Аналіз дзвінка" at bounding box center [1189, 76] width 615 height 39
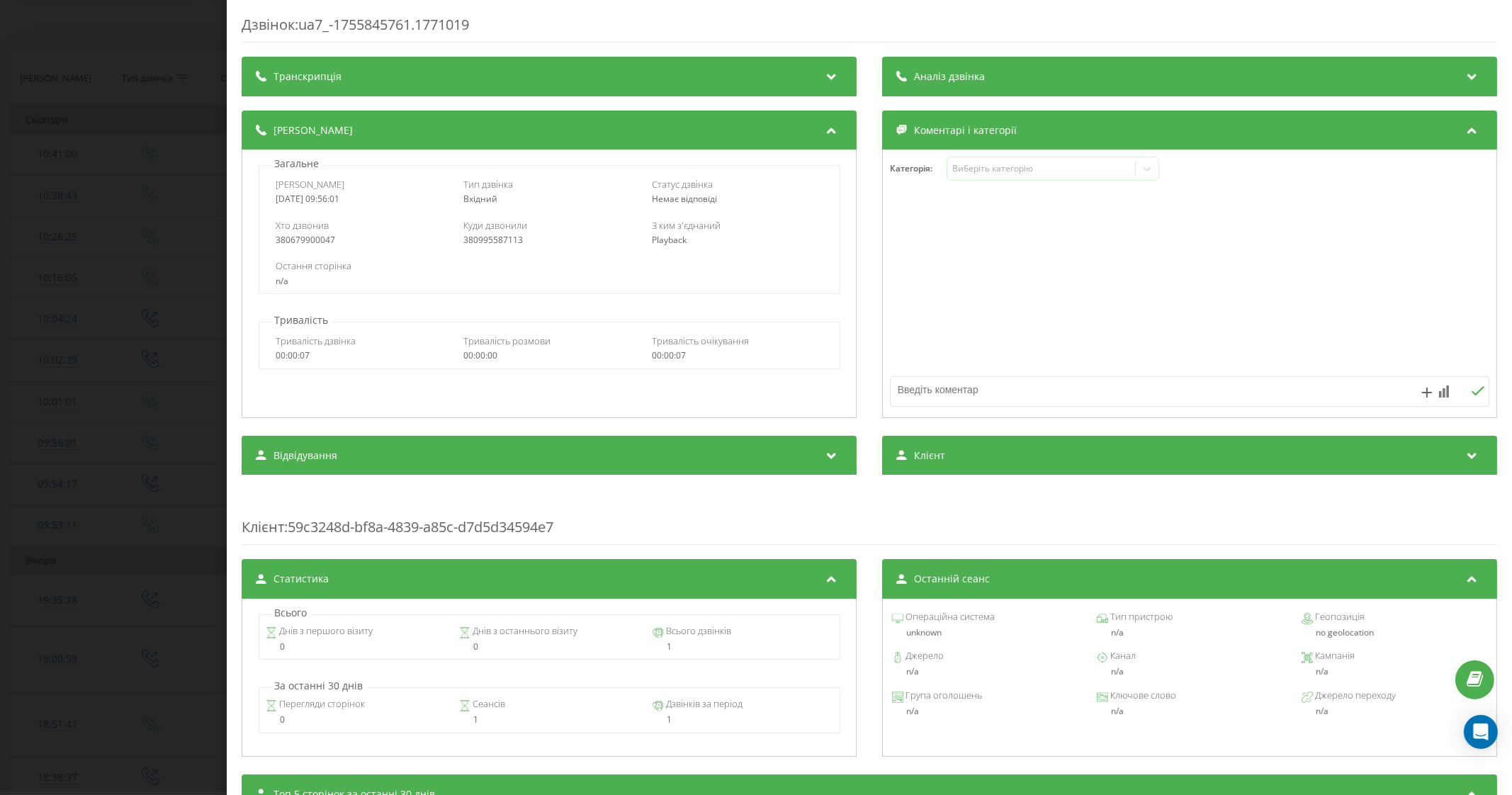
scroll to position [88, 0]
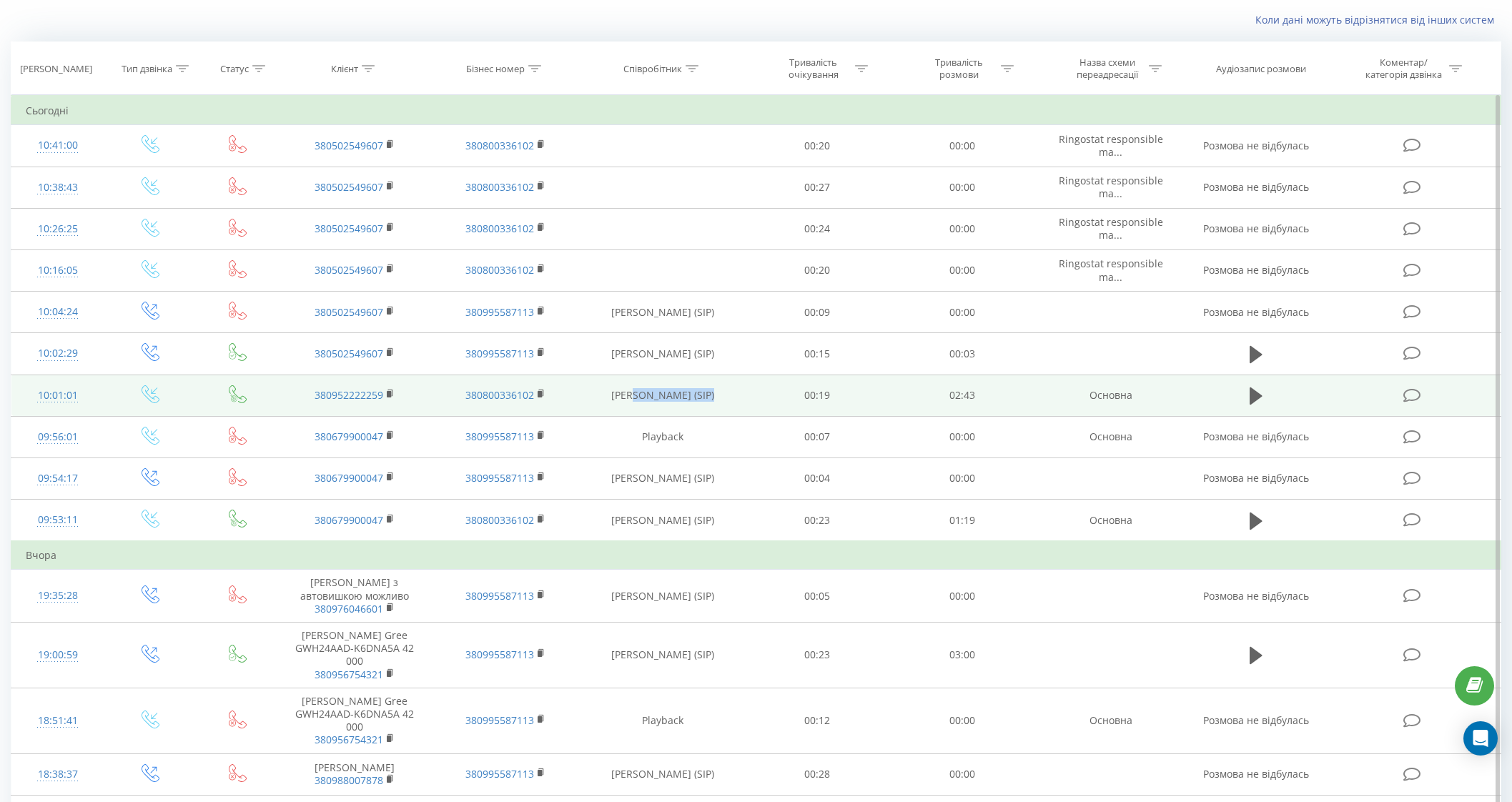
drag, startPoint x: 713, startPoint y: 389, endPoint x: 640, endPoint y: 390, distance: 73.0
click at [640, 390] on td "Тетяна Качкан (SIP)" at bounding box center [662, 395] width 163 height 41
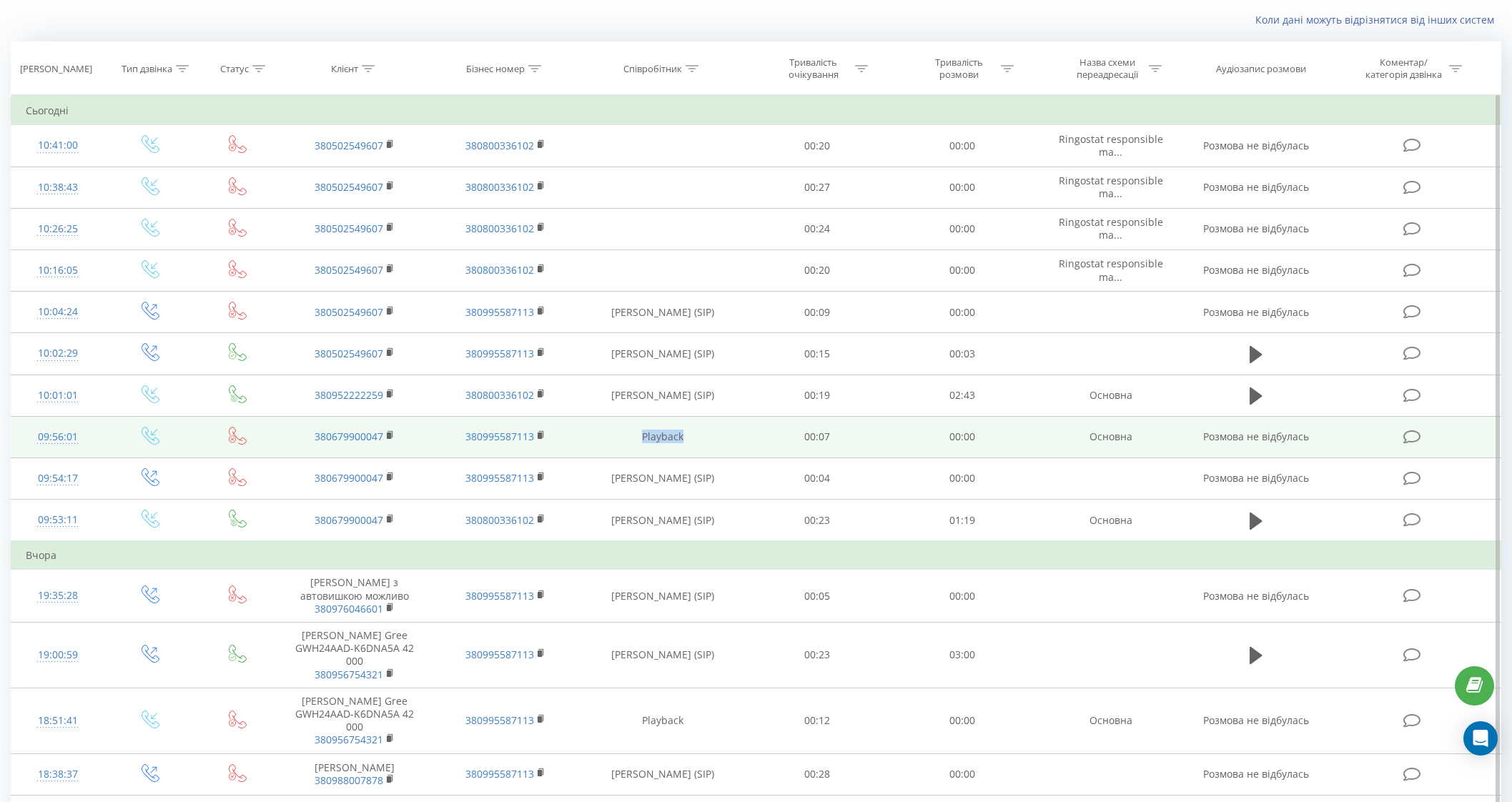
drag, startPoint x: 740, startPoint y: 443, endPoint x: 603, endPoint y: 437, distance: 137.1
click at [603, 437] on td "Playback" at bounding box center [662, 437] width 163 height 41
click at [41, 435] on div "09:56:01" at bounding box center [58, 437] width 64 height 28
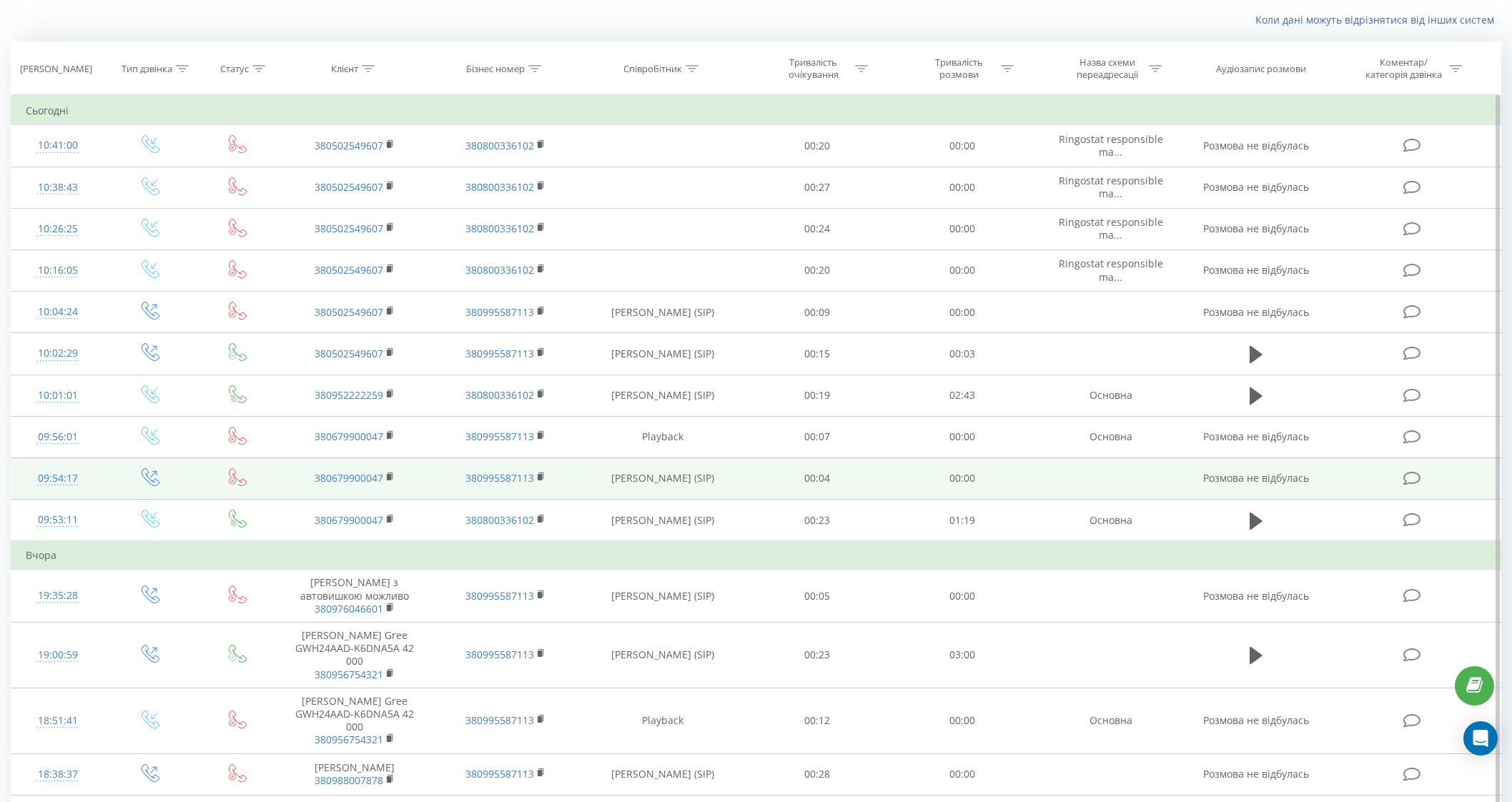
click at [148, 472] on icon at bounding box center [150, 477] width 18 height 18
click at [53, 485] on div at bounding box center [58, 485] width 64 height 1
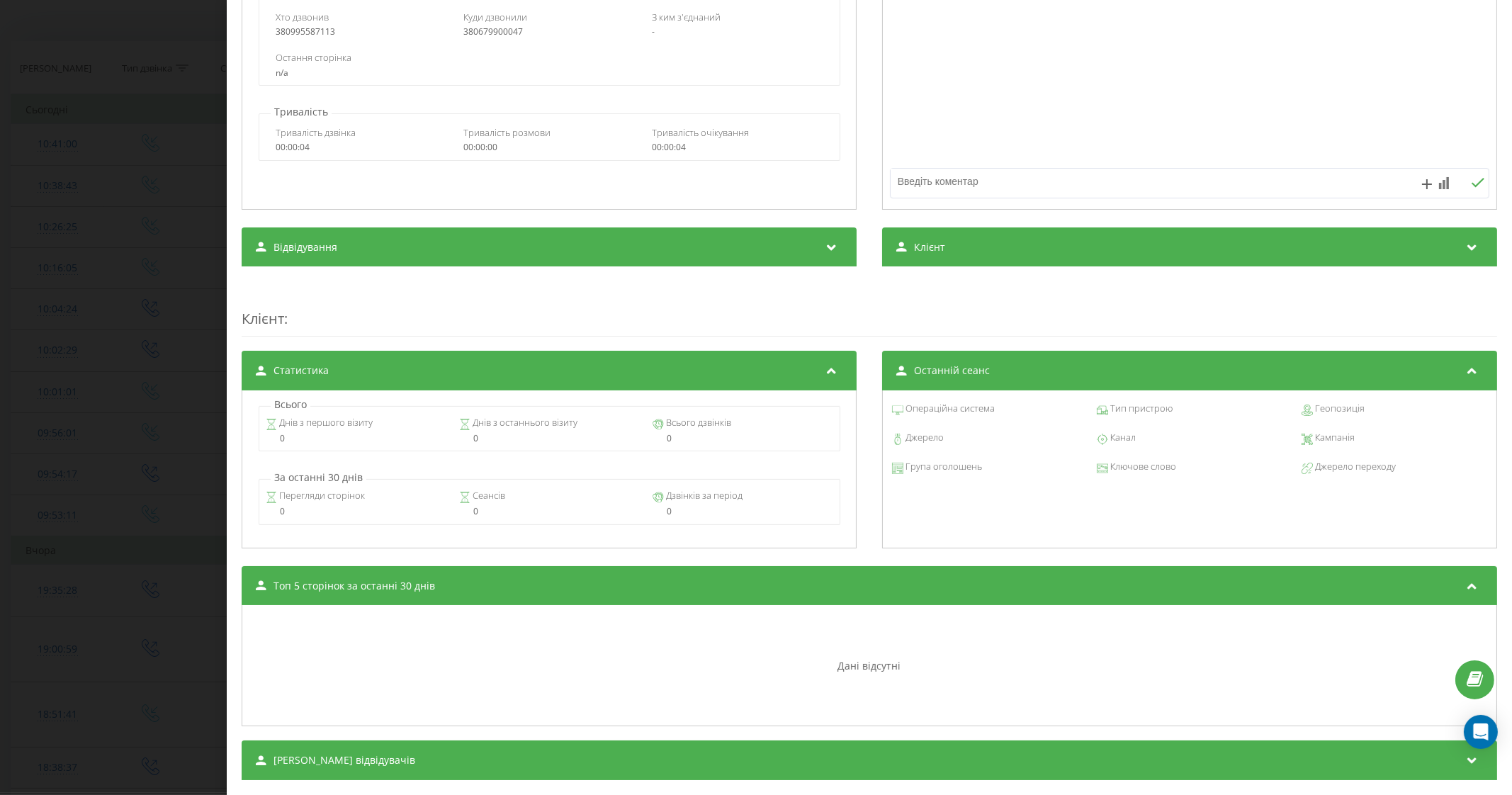
scroll to position [238, 0]
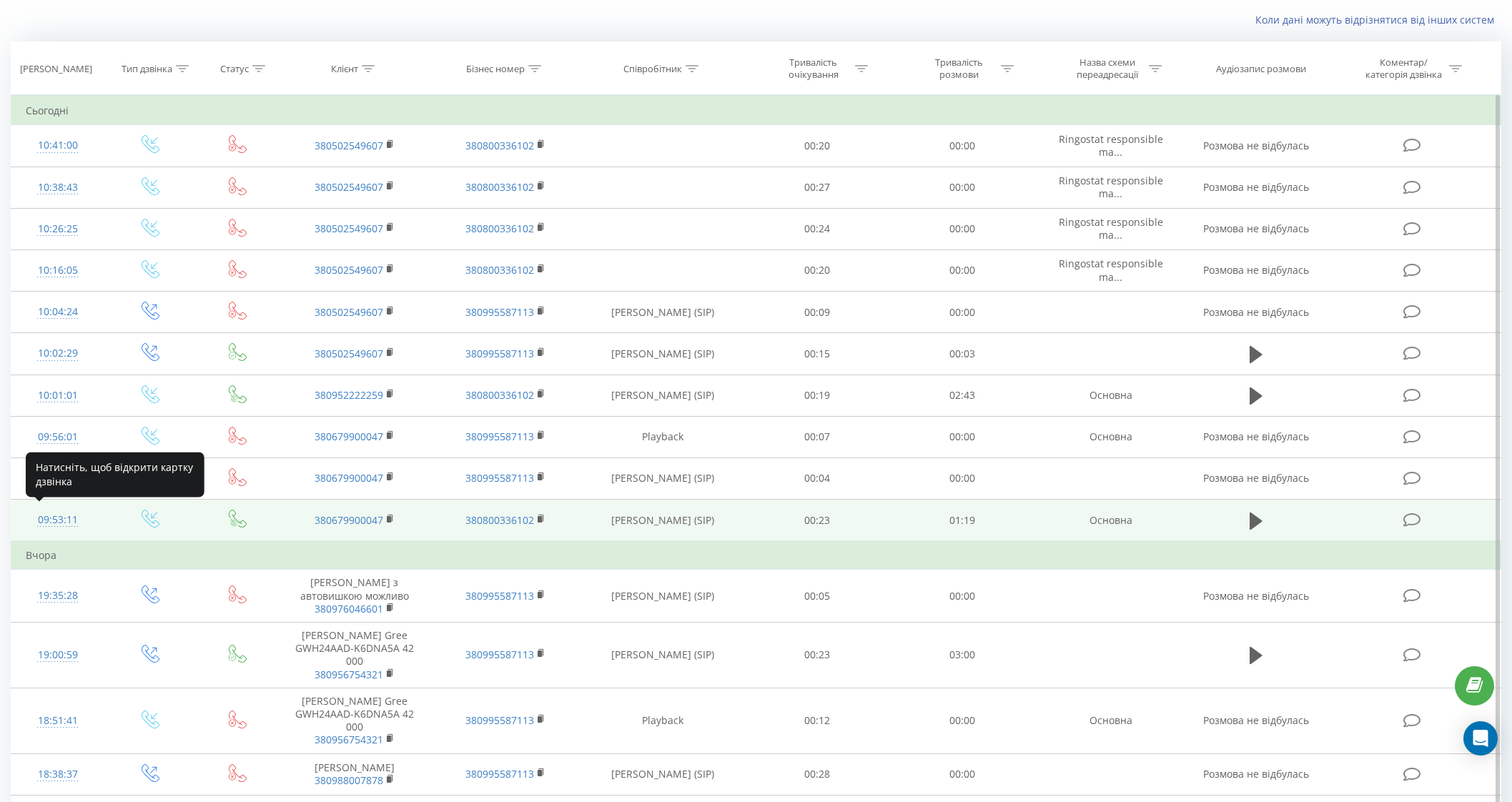
click at [58, 514] on div "09:53:11" at bounding box center [58, 520] width 64 height 28
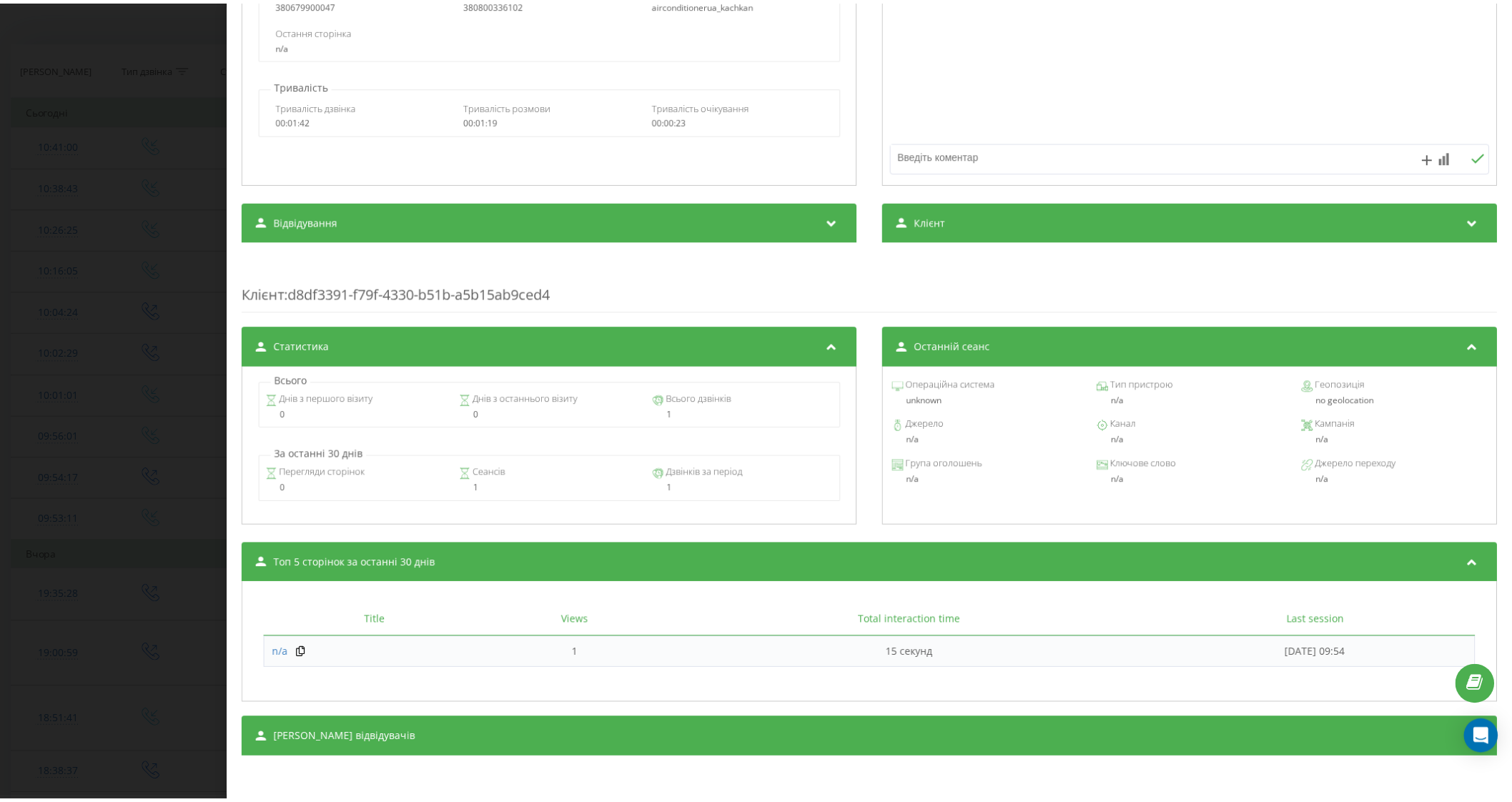
scroll to position [122, 0]
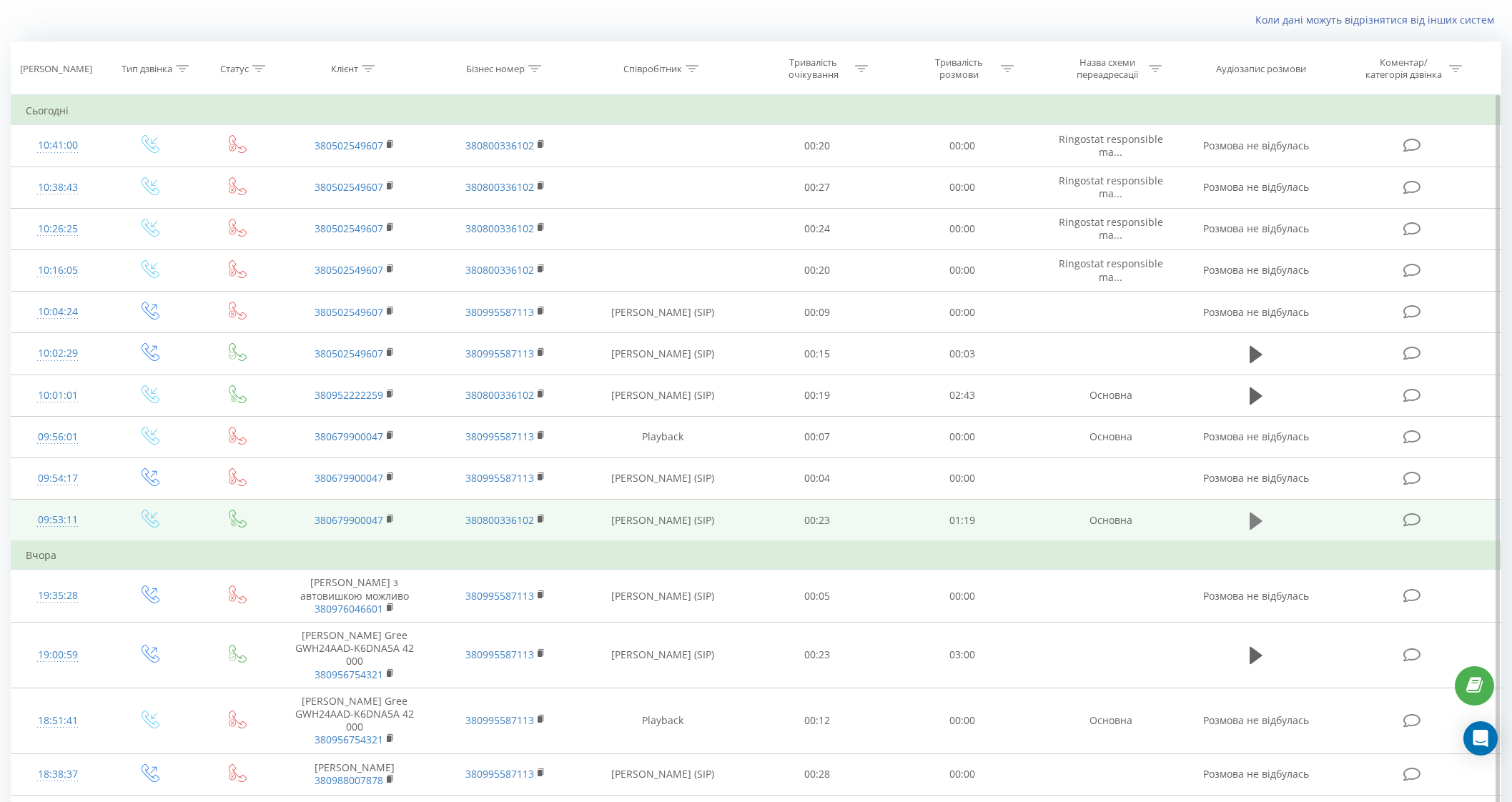
click at [1252, 514] on icon at bounding box center [1256, 520] width 13 height 17
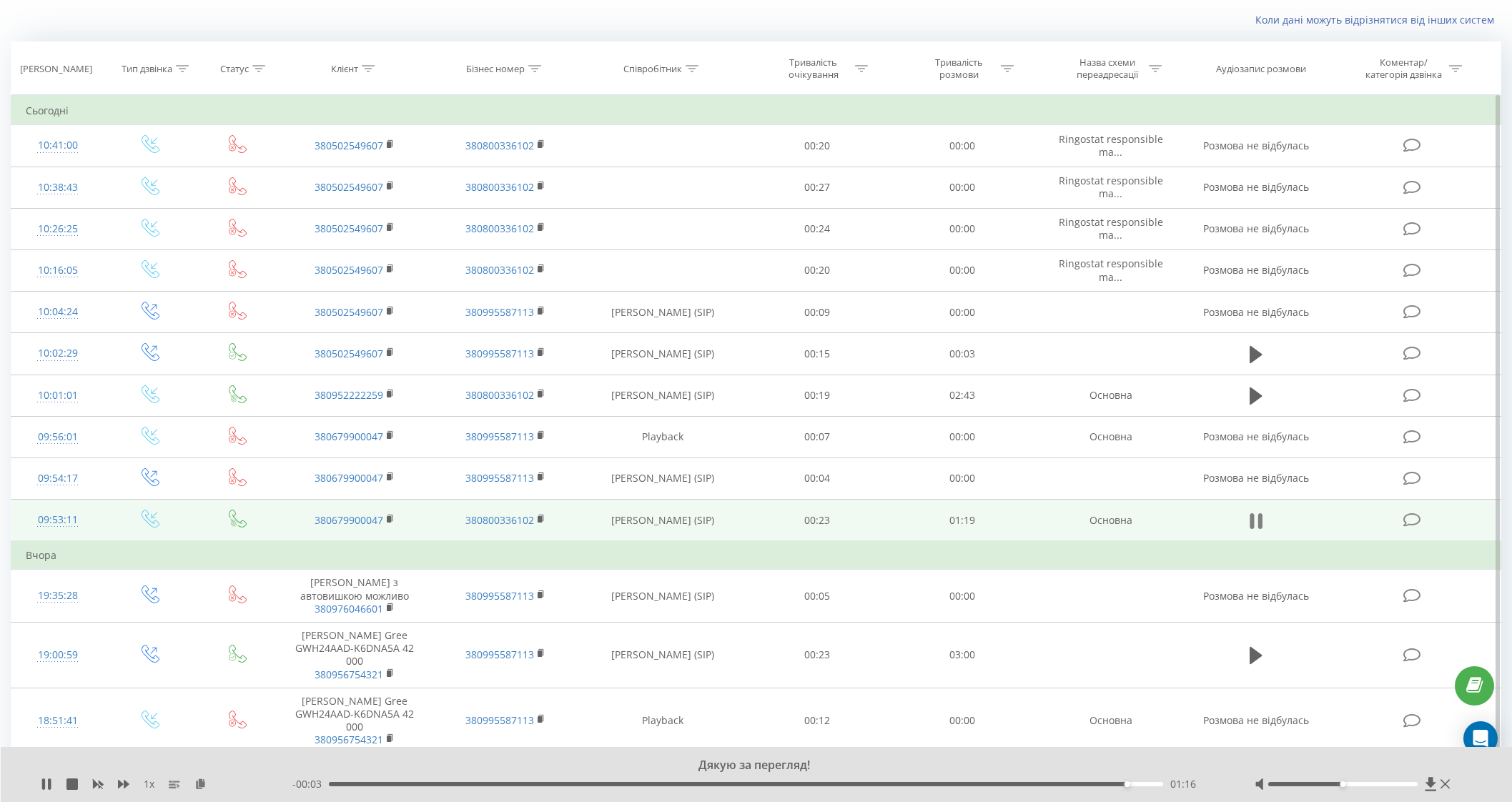
click at [1257, 520] on icon at bounding box center [1256, 521] width 13 height 20
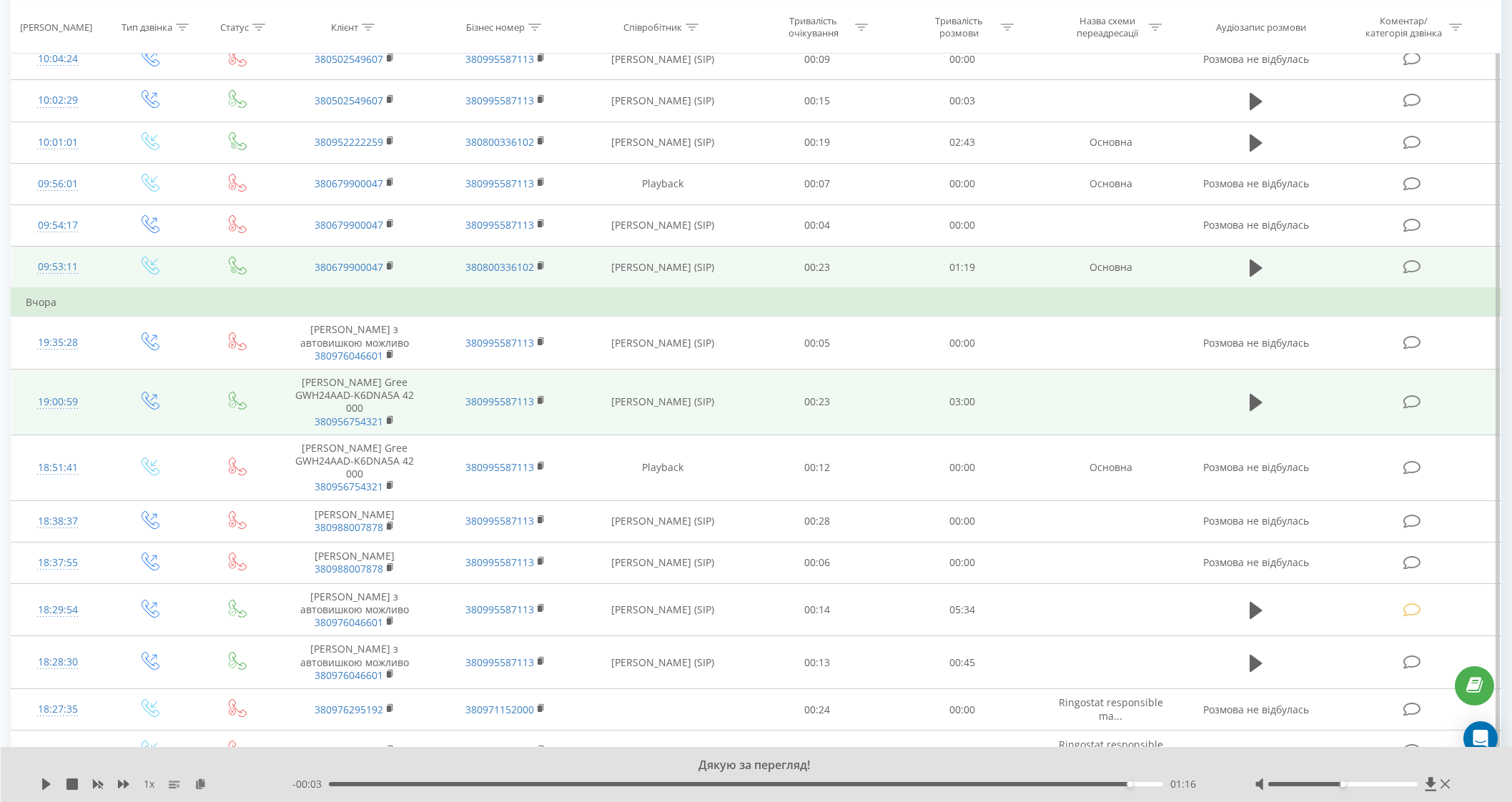
scroll to position [356, 0]
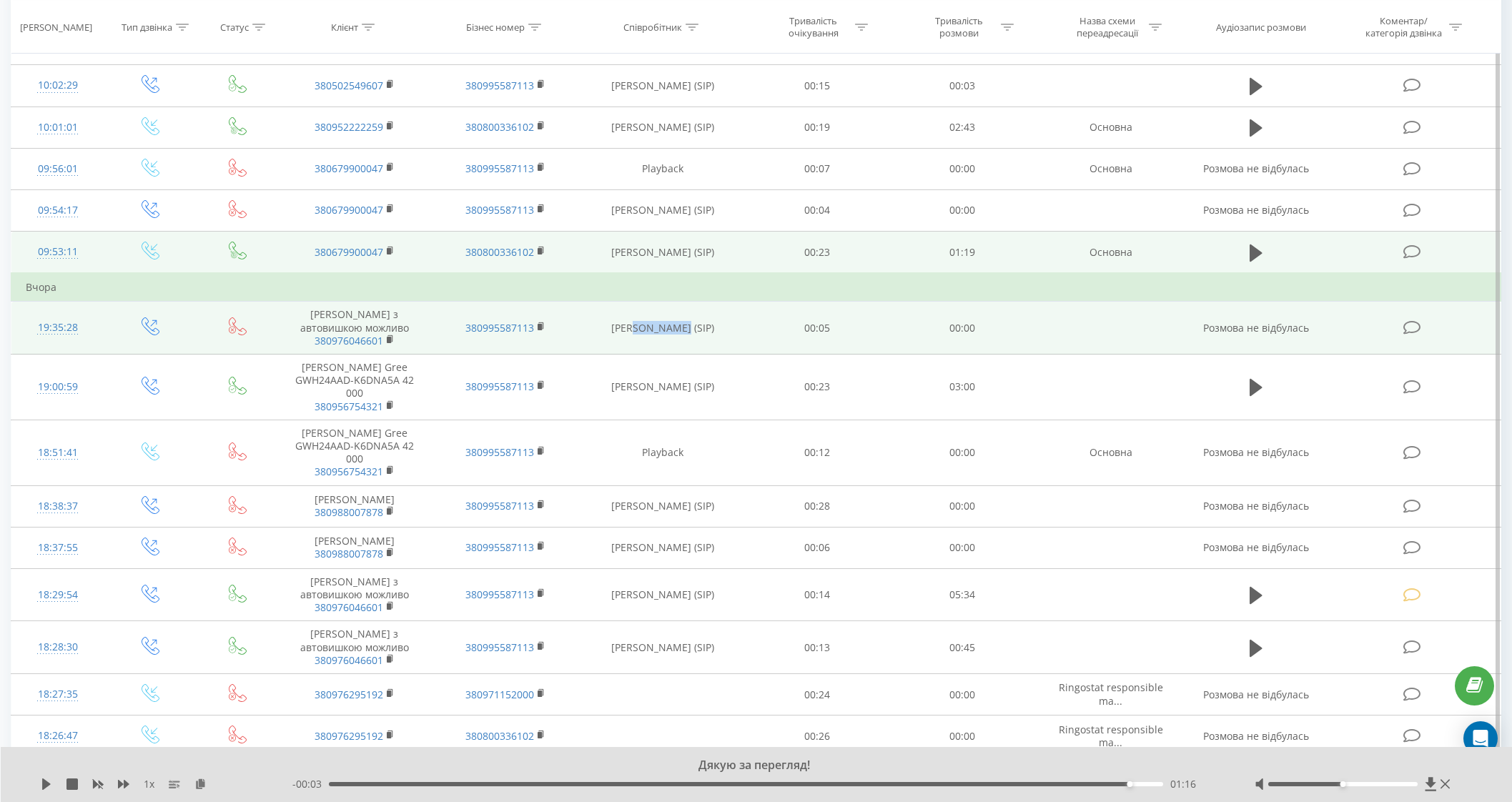
drag, startPoint x: 636, startPoint y: 326, endPoint x: 689, endPoint y: 327, distance: 53.0
click at [689, 327] on td "Андрій Павлюк (SIP)" at bounding box center [662, 328] width 163 height 53
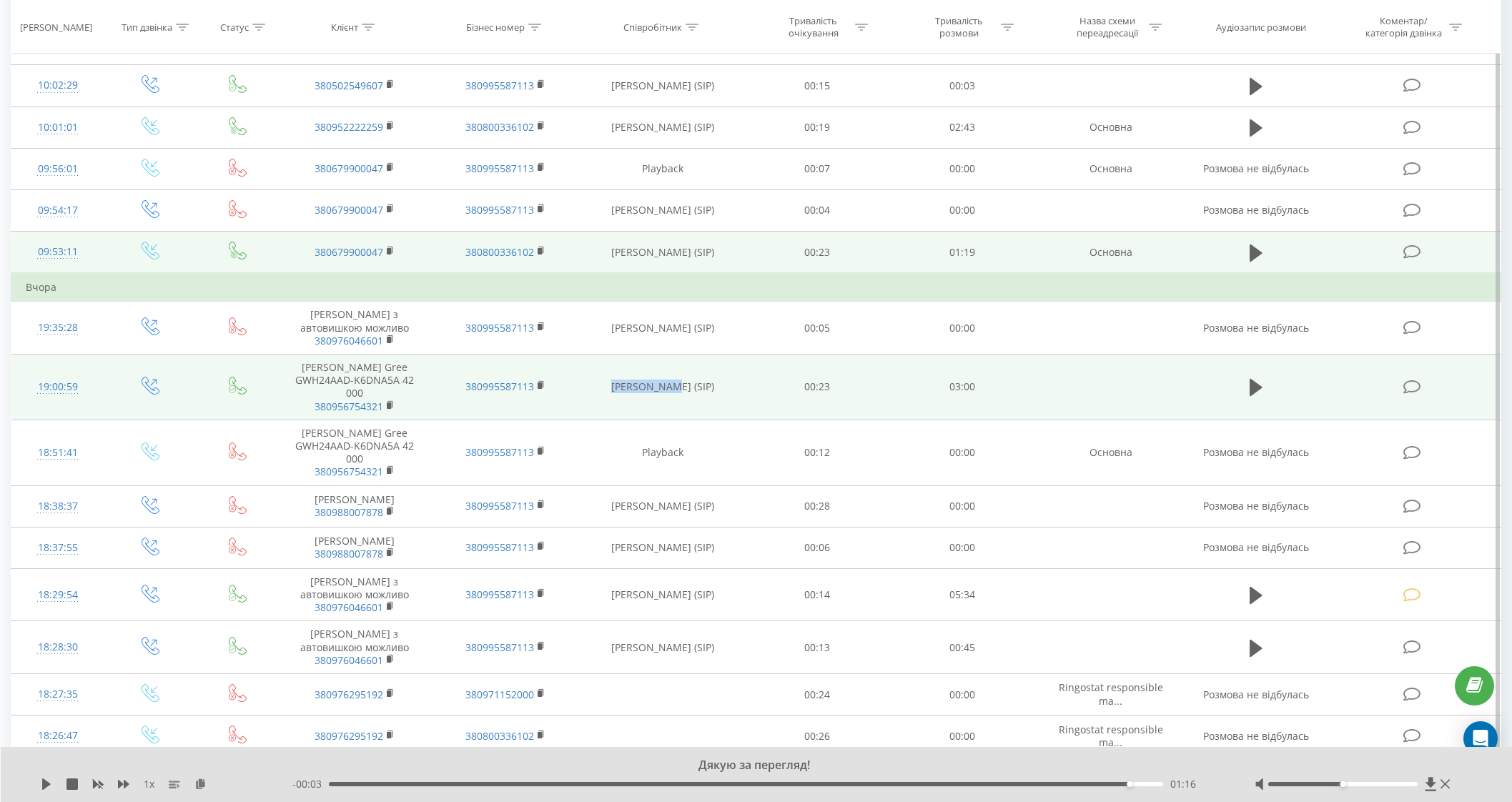
drag, startPoint x: 612, startPoint y: 384, endPoint x: 675, endPoint y: 387, distance: 63.1
click at [675, 387] on td "Андрій Павлюк (SIP)" at bounding box center [662, 388] width 163 height 66
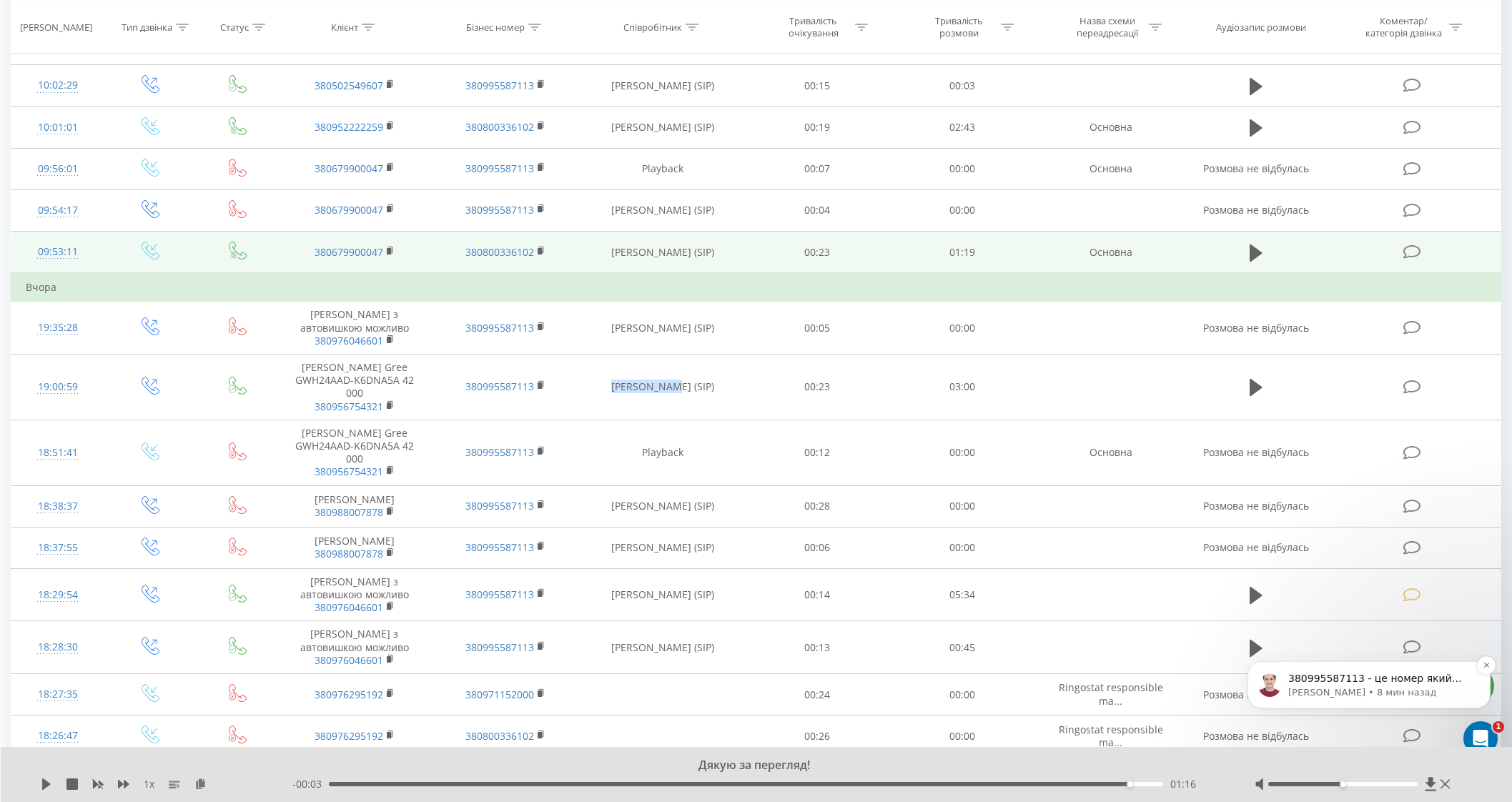
click at [1336, 680] on p "380995587113 - це номер який використовуэться для коллбеку. Ми бачимо два дзвін…" at bounding box center [1380, 679] width 184 height 14
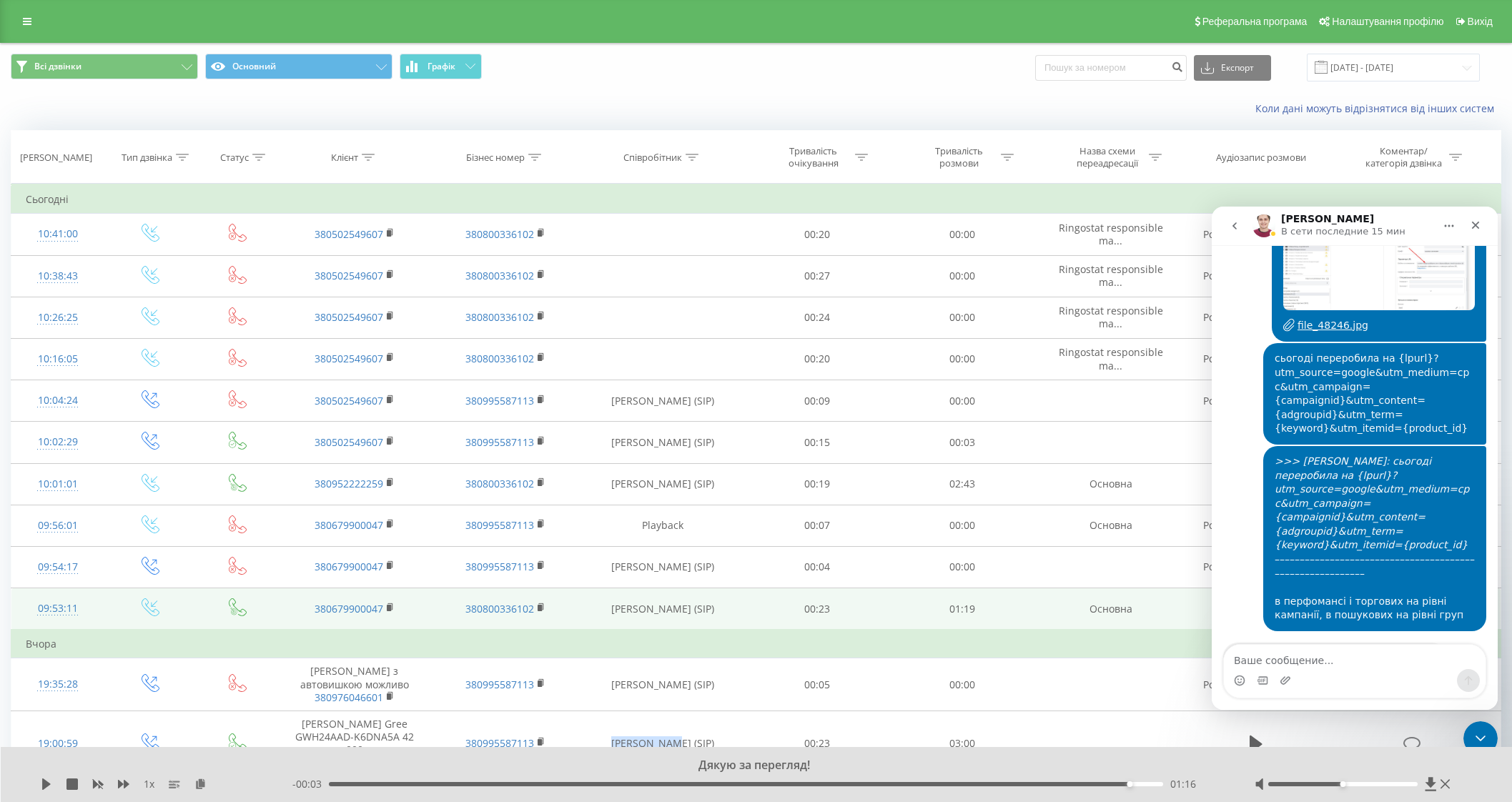
scroll to position [14830, 0]
click at [1355, 225] on icon "Закрыть" at bounding box center [1476, 225] width 12 height 12
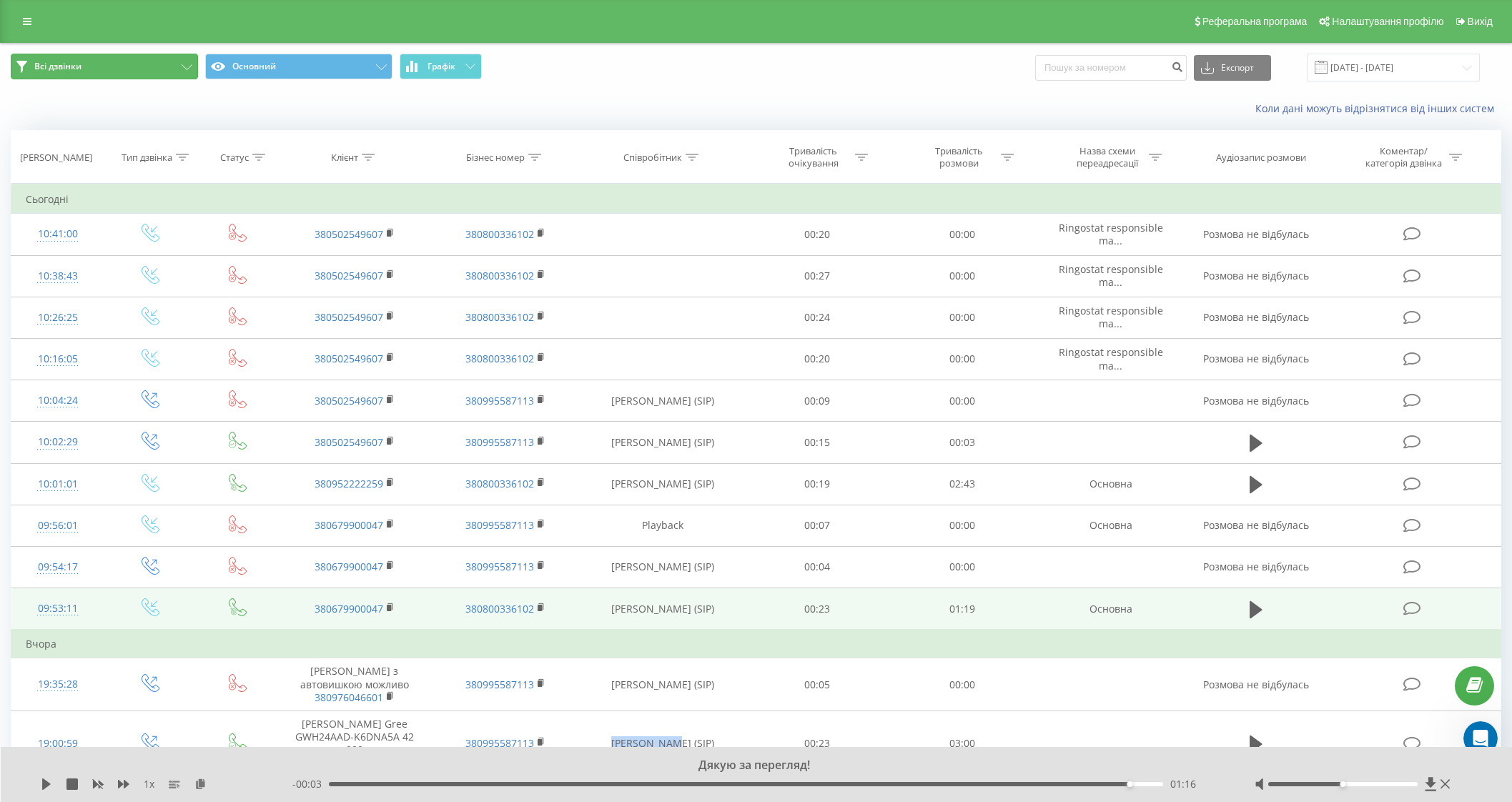
click at [86, 65] on button "Всі дзвінки" at bounding box center [104, 66] width 188 height 26
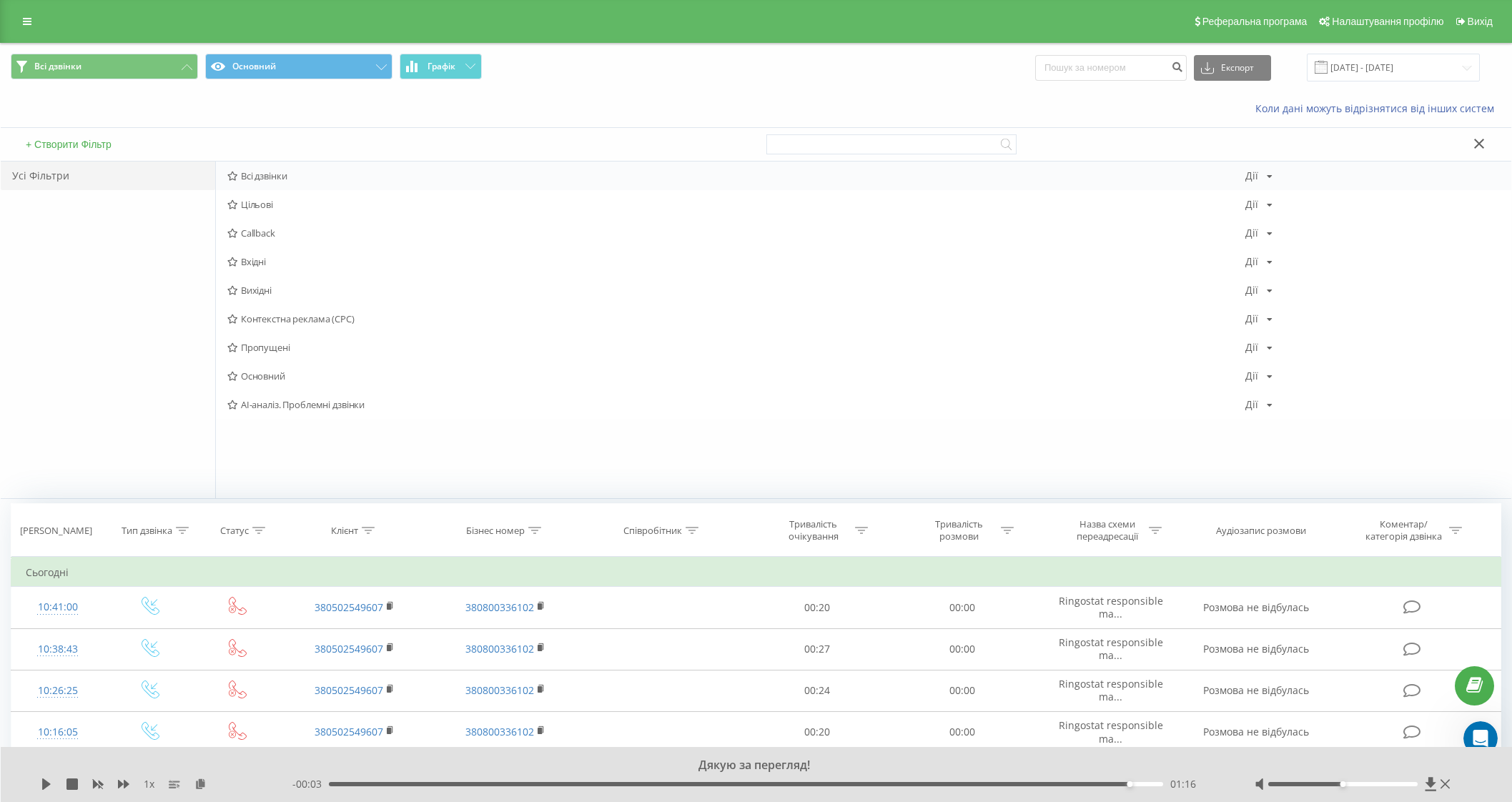
click at [255, 176] on span "Всі дзвінки" at bounding box center [736, 176] width 1018 height 10
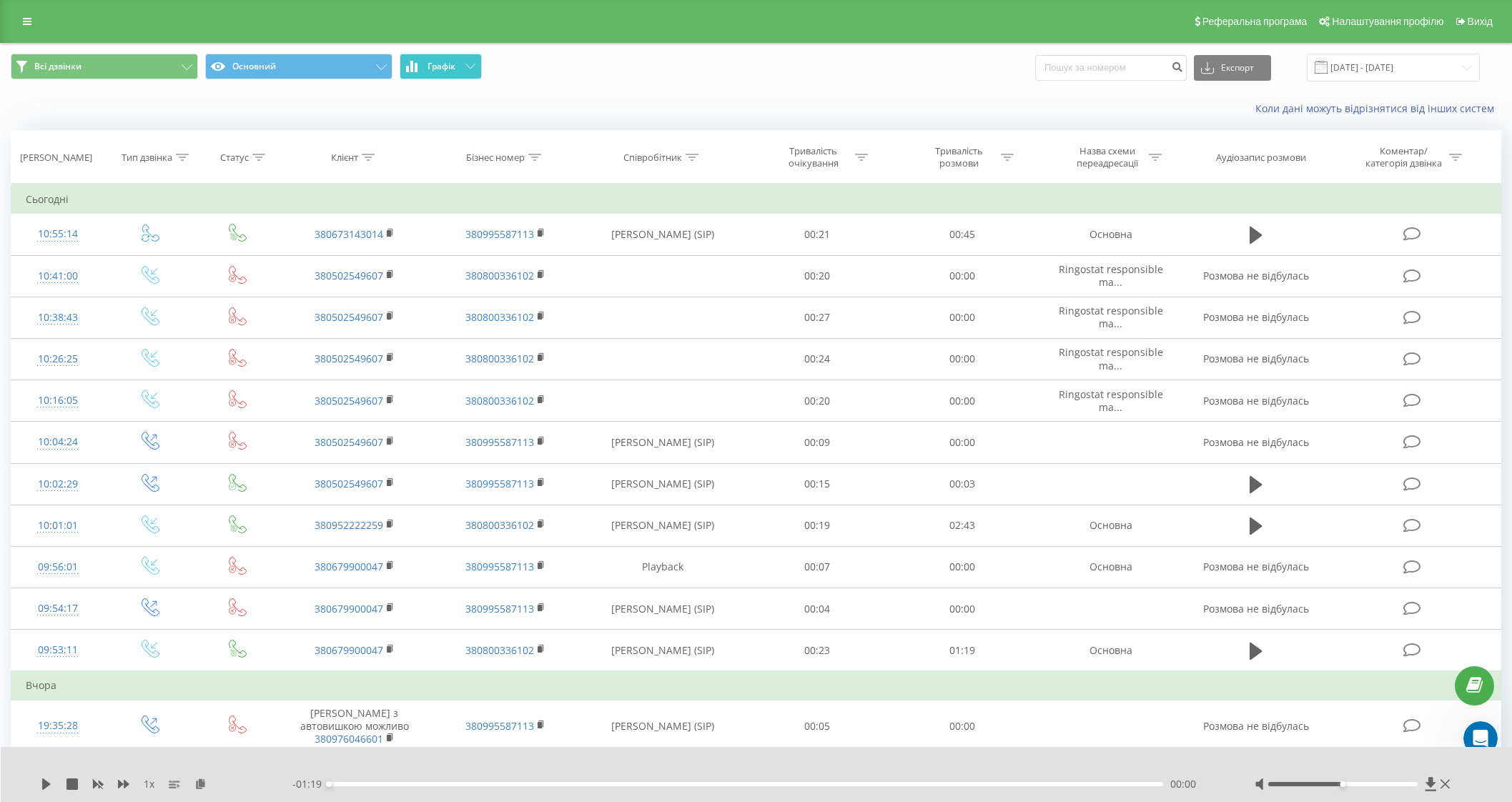
click at [461, 68] on button "Графік" at bounding box center [440, 66] width 82 height 26
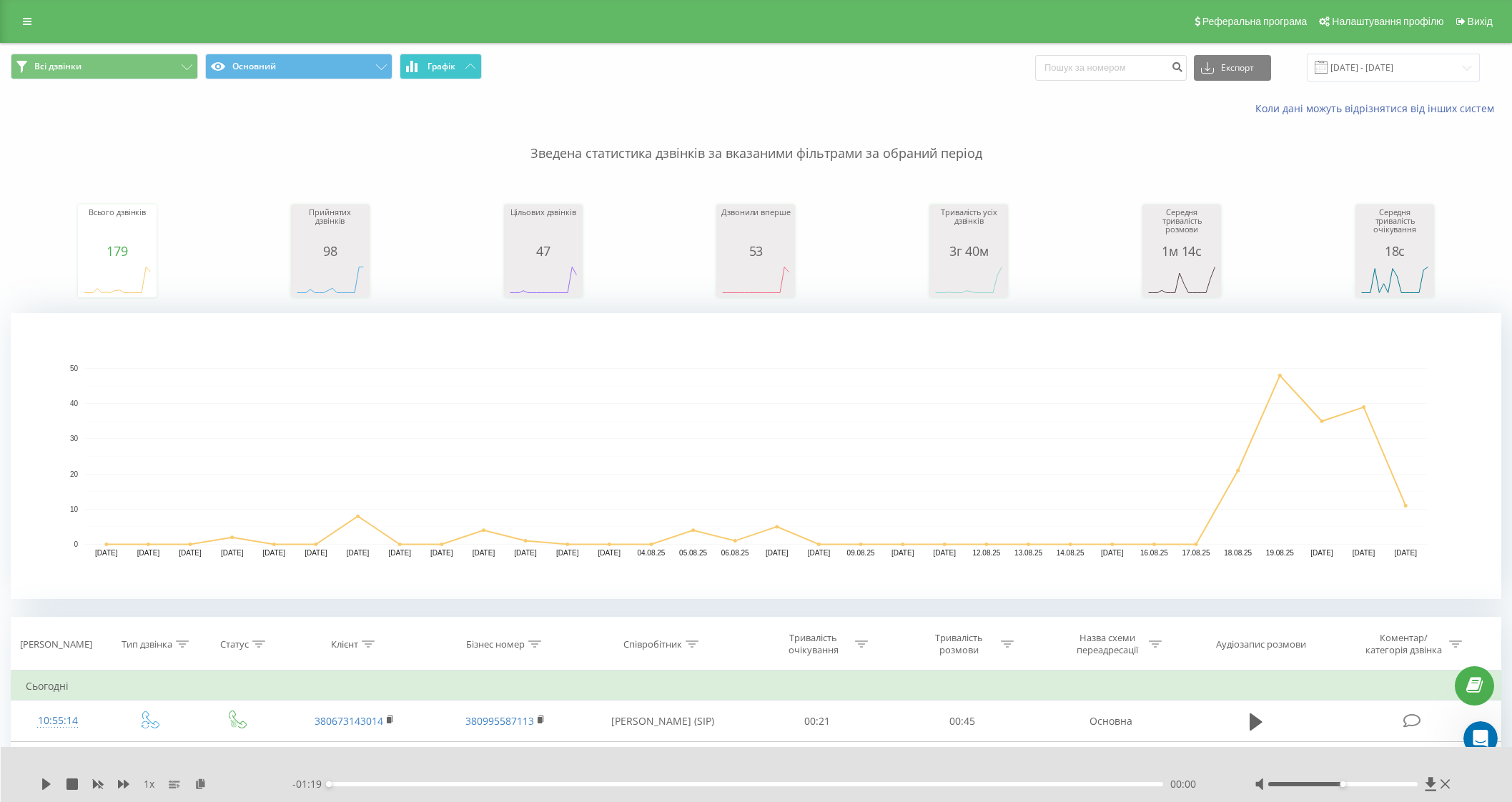
click at [426, 59] on button "Графік" at bounding box center [440, 66] width 82 height 26
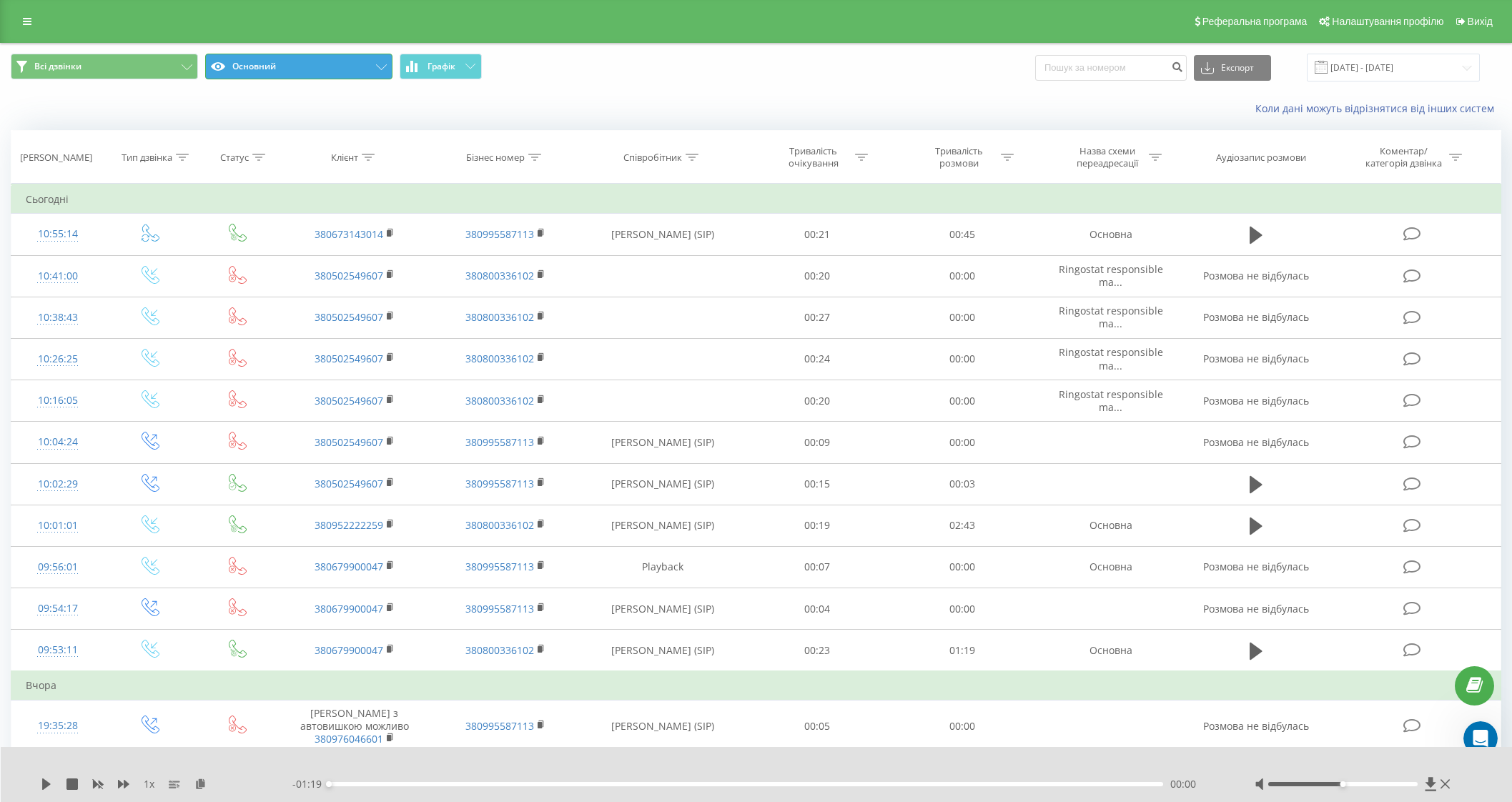
click at [336, 72] on button "Основний" at bounding box center [298, 66] width 188 height 26
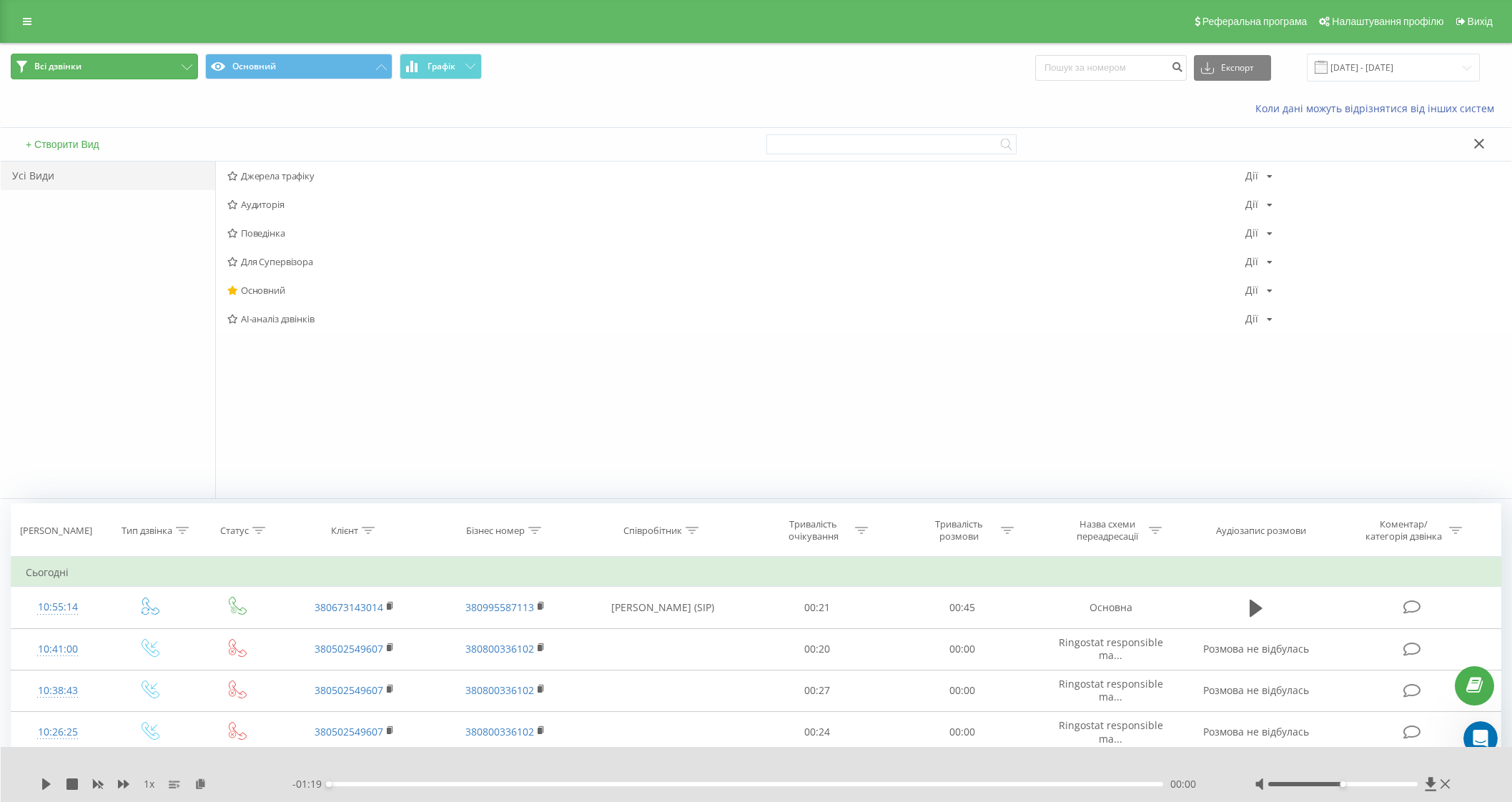
click at [57, 63] on span "Всі дзвінки" at bounding box center [57, 66] width 47 height 12
click at [24, 19] on icon at bounding box center [27, 21] width 8 height 10
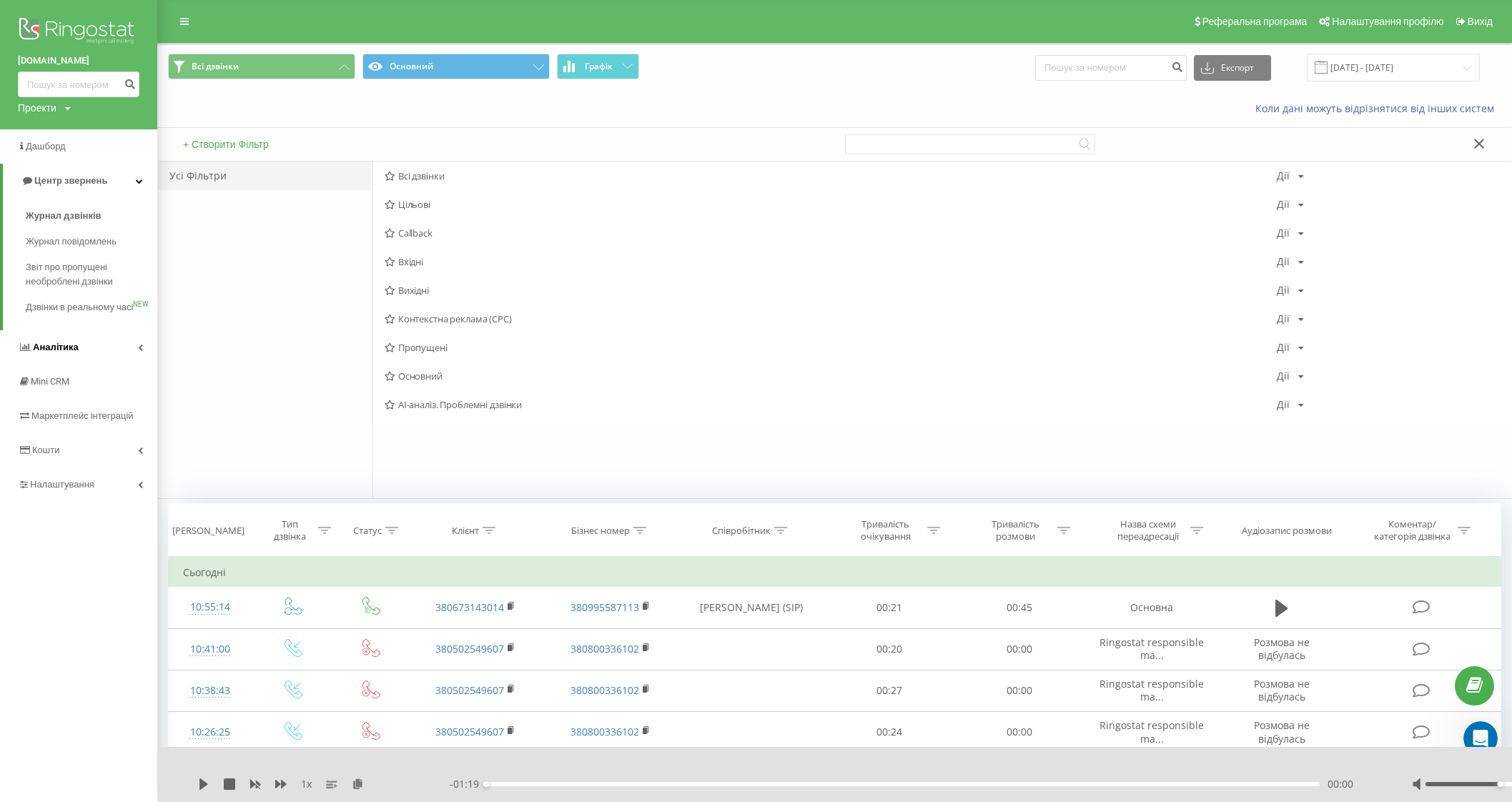
click at [45, 352] on span "Аналiтика" at bounding box center [55, 346] width 45 height 11
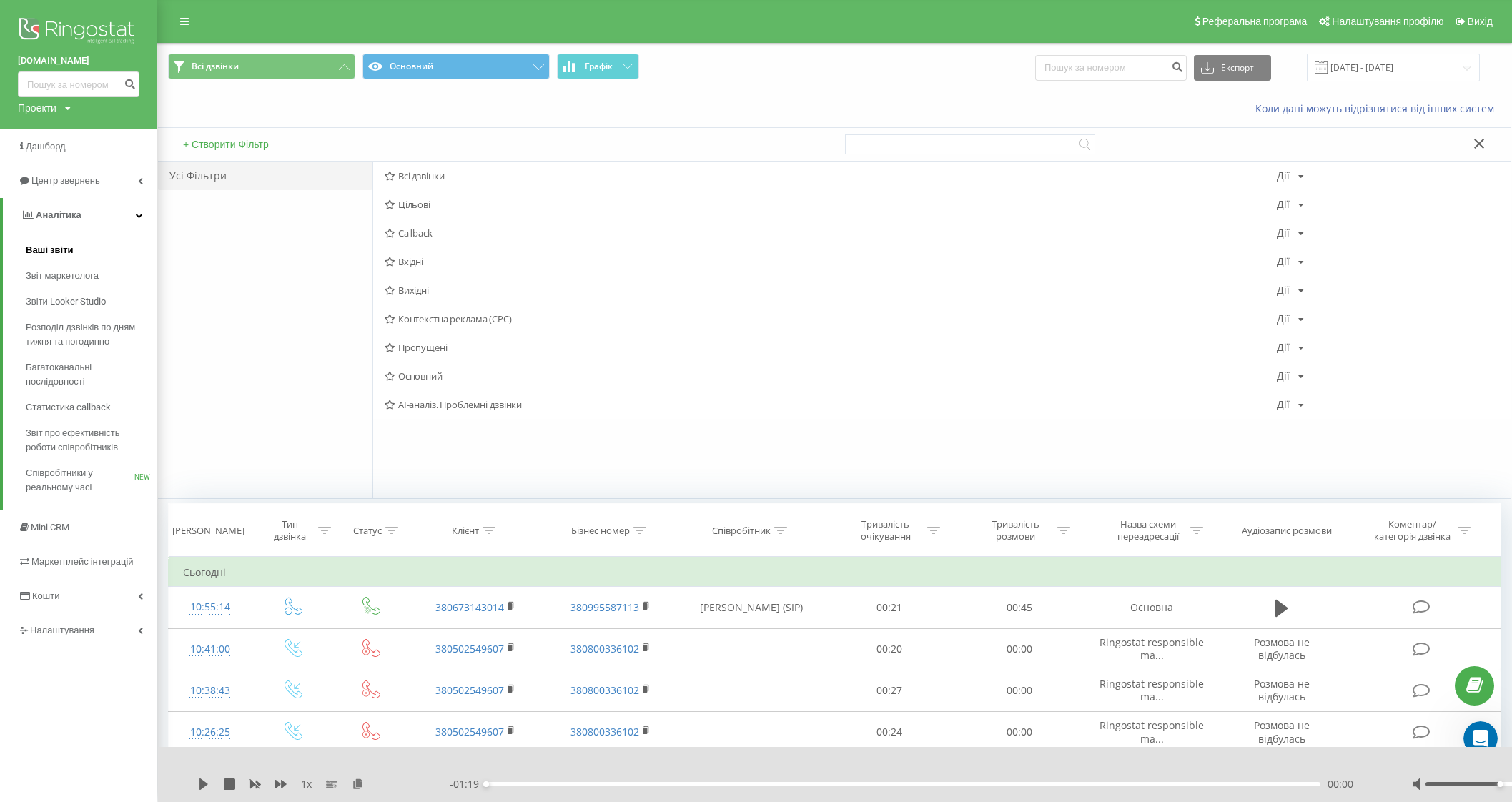
click at [47, 252] on span "Ваші звіти" at bounding box center [50, 250] width 48 height 14
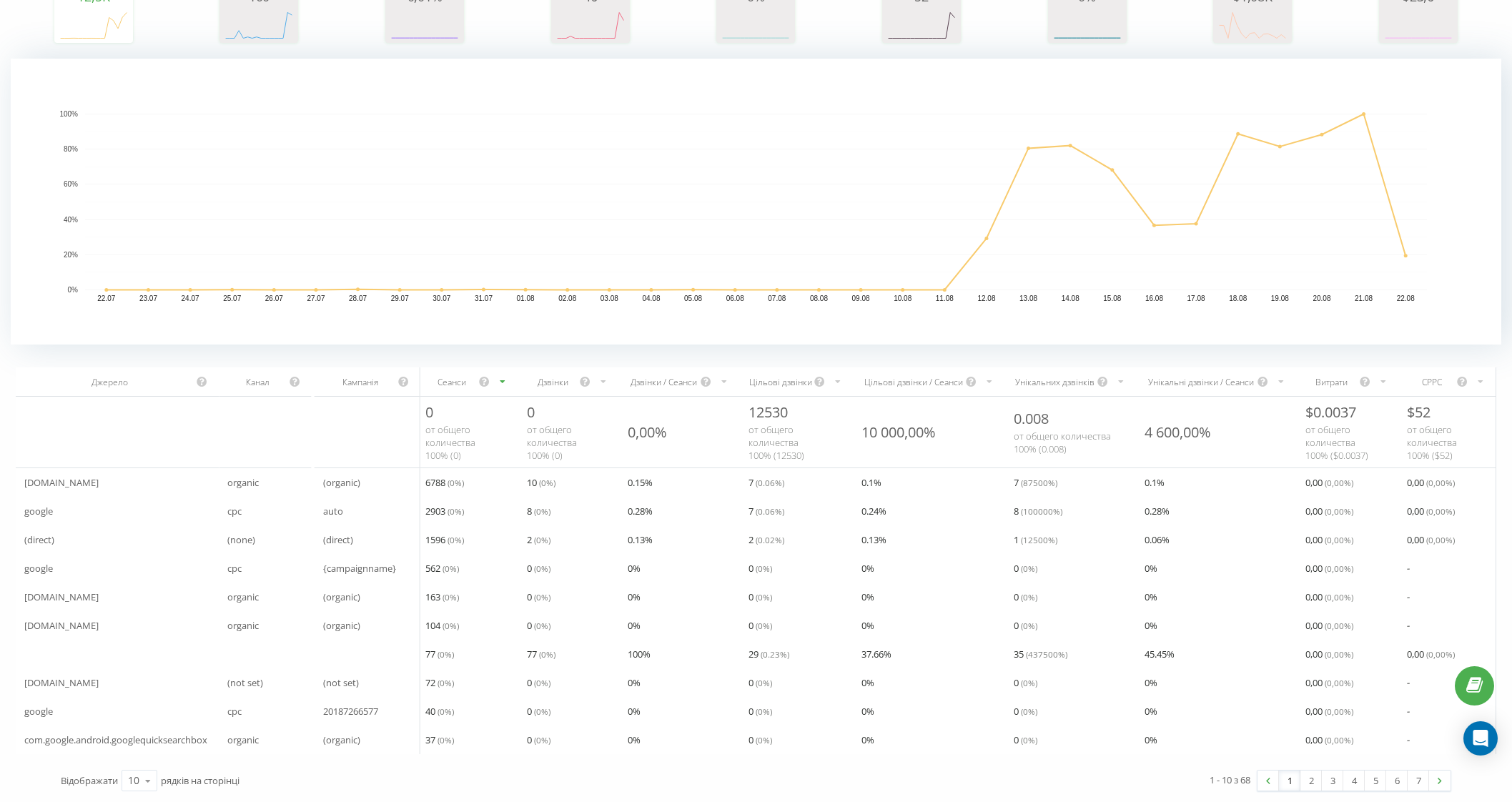
scroll to position [179, 0]
click at [138, 783] on icon at bounding box center [148, 781] width 21 height 28
click at [140, 760] on span "100" at bounding box center [136, 760] width 17 height 13
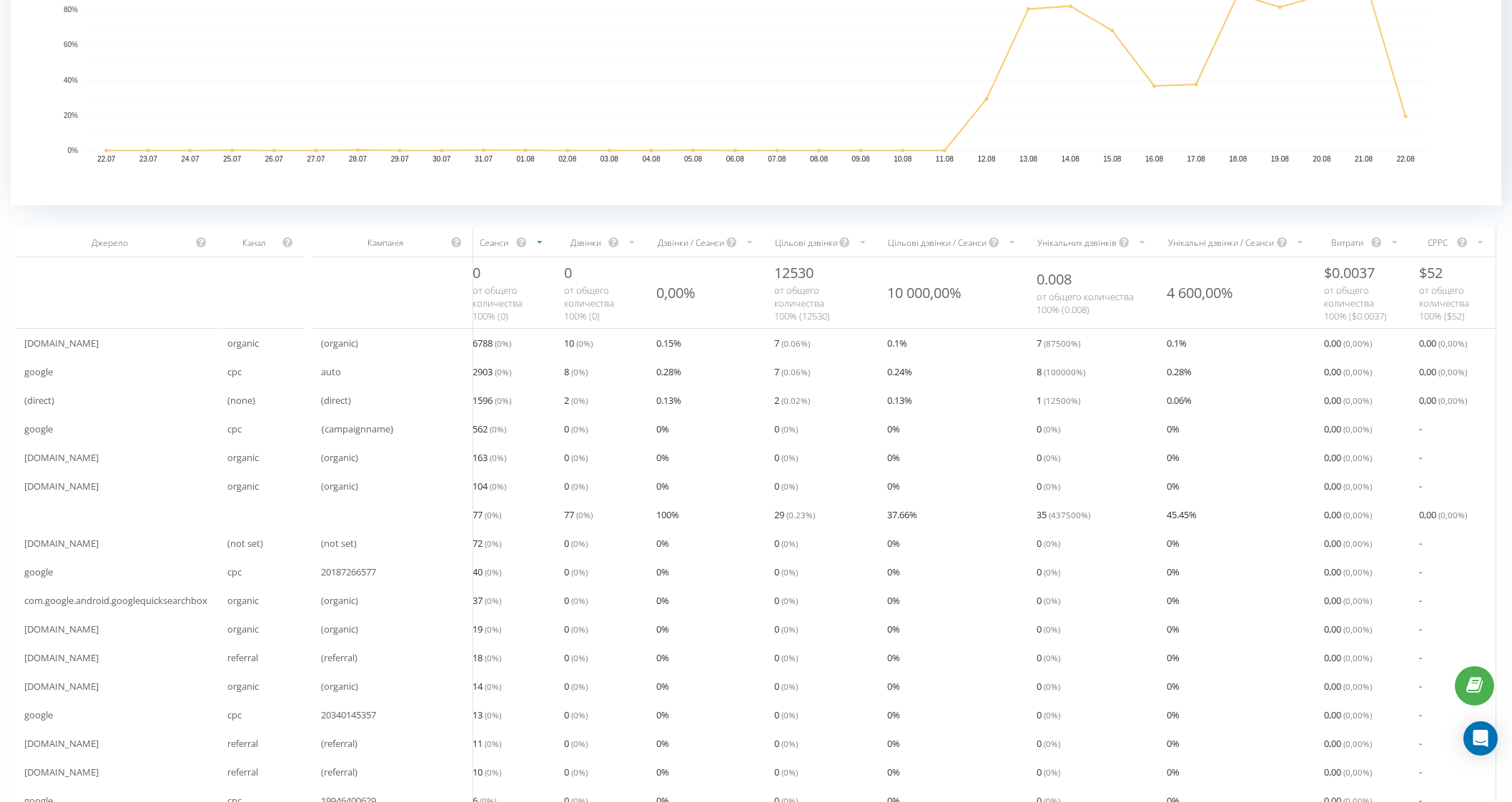
scroll to position [231, 0]
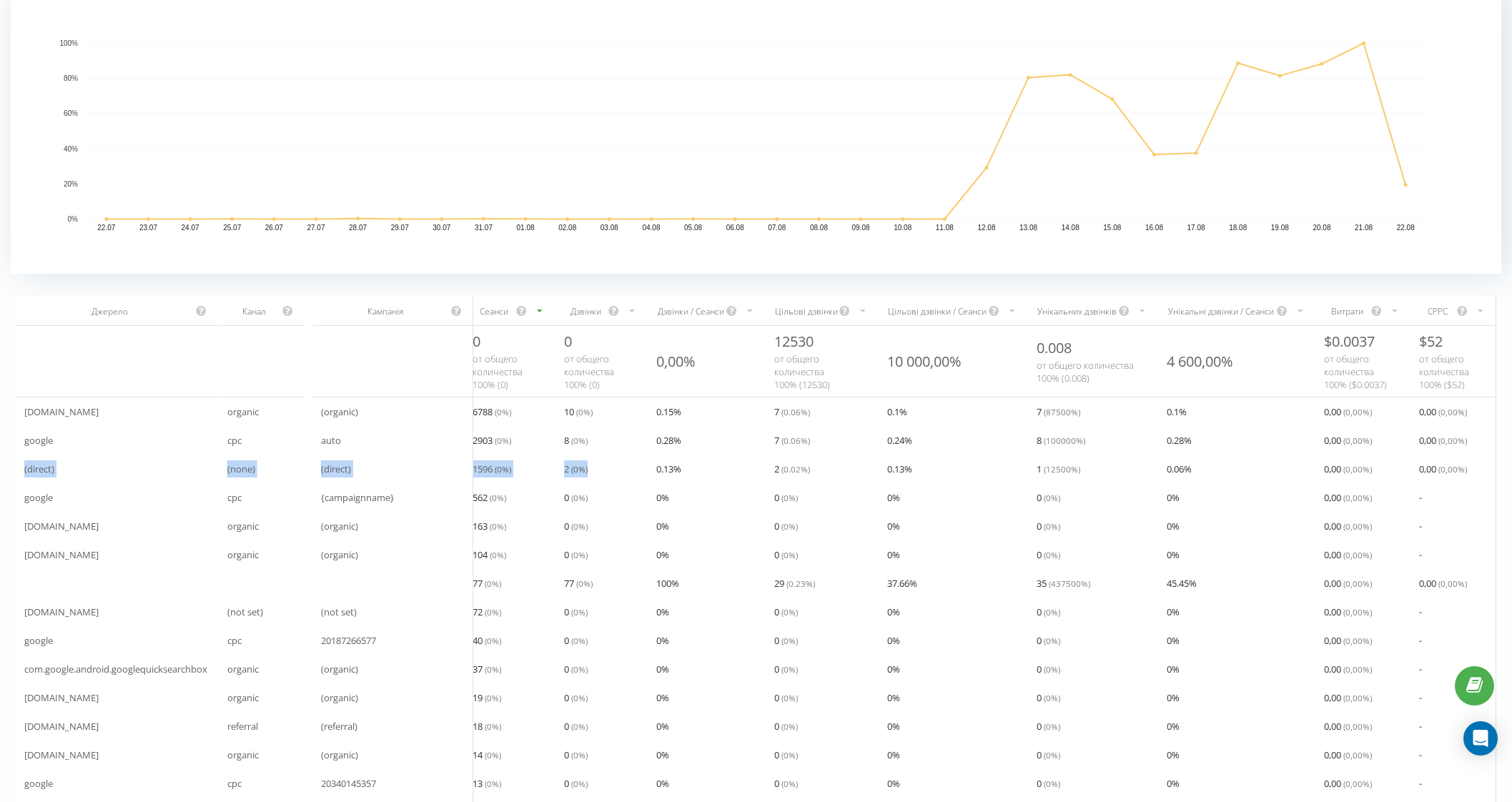
drag, startPoint x: 558, startPoint y: 466, endPoint x: 21, endPoint y: 472, distance: 537.0
click at [21, 472] on tr "(direct) (none) (direct) 1596 ( 0 %) 2 ( 0 %) 0.13 % 2 ( 0.02 %) 0.13 % 1 ( 125…" at bounding box center [756, 469] width 1480 height 29
click at [564, 308] on div "Дзвінки" at bounding box center [585, 311] width 44 height 12
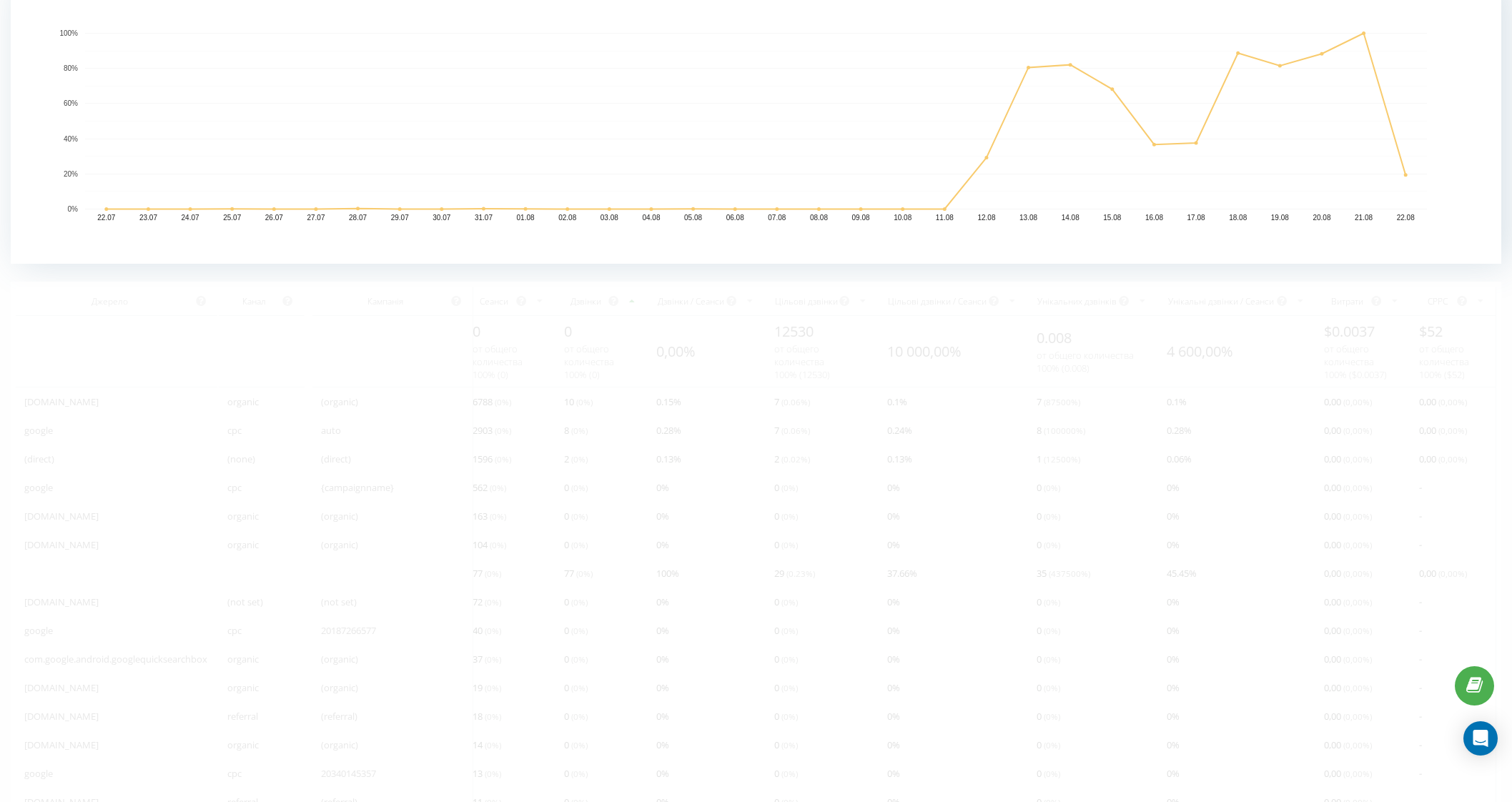
scroll to position [231, 0]
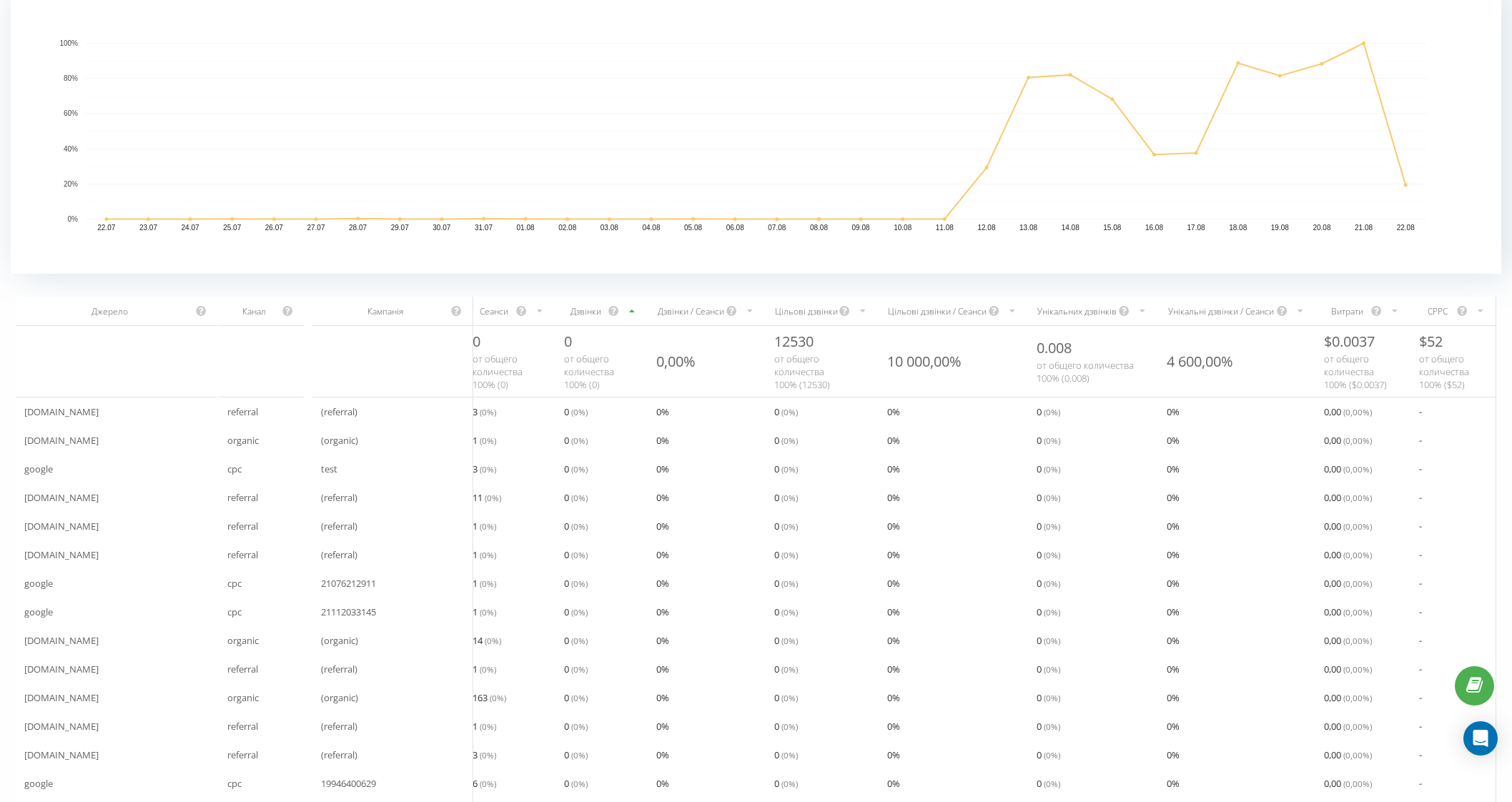
click at [564, 311] on div "Дзвінки" at bounding box center [585, 311] width 44 height 12
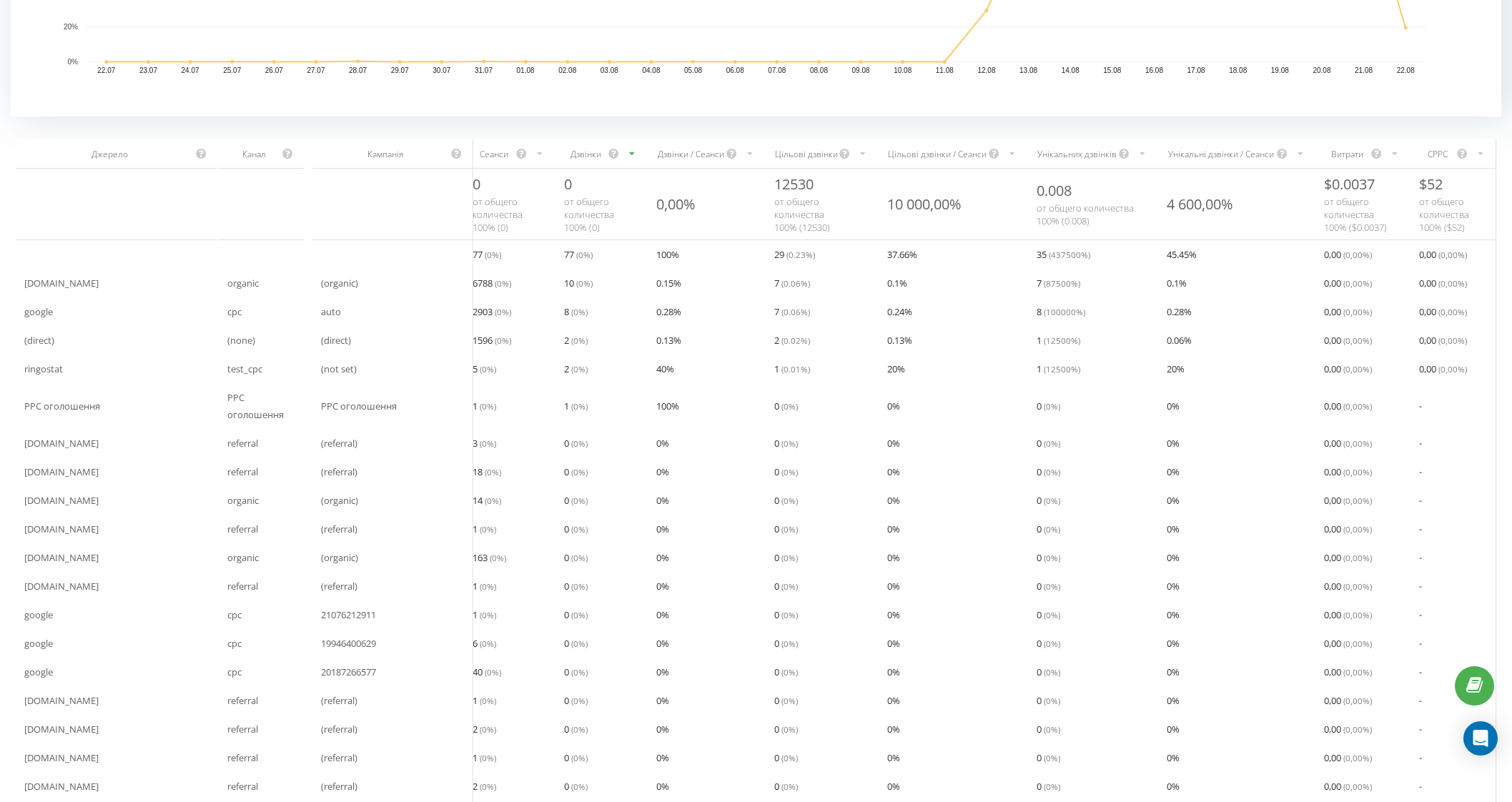
scroll to position [419, 0]
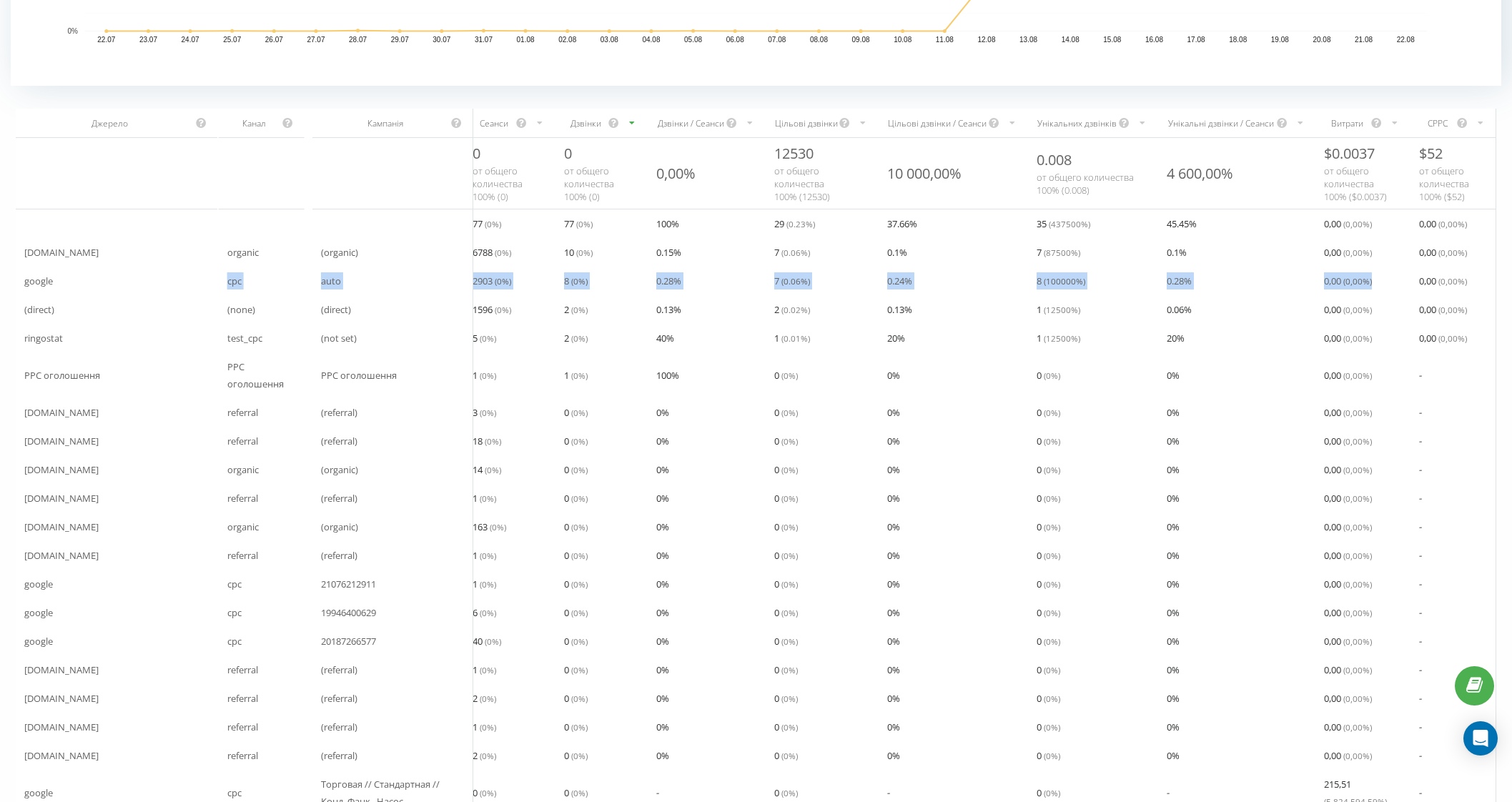
drag, startPoint x: 217, startPoint y: 283, endPoint x: 1394, endPoint y: 294, distance: 1177.1
click at [1394, 294] on tr "google cpc auto 2903 ( 0 %) 8 ( 0 %) 0.28 % 7 ( 0.06 %) 0.24 % 8 ( 100000 %) 0.…" at bounding box center [756, 280] width 1480 height 29
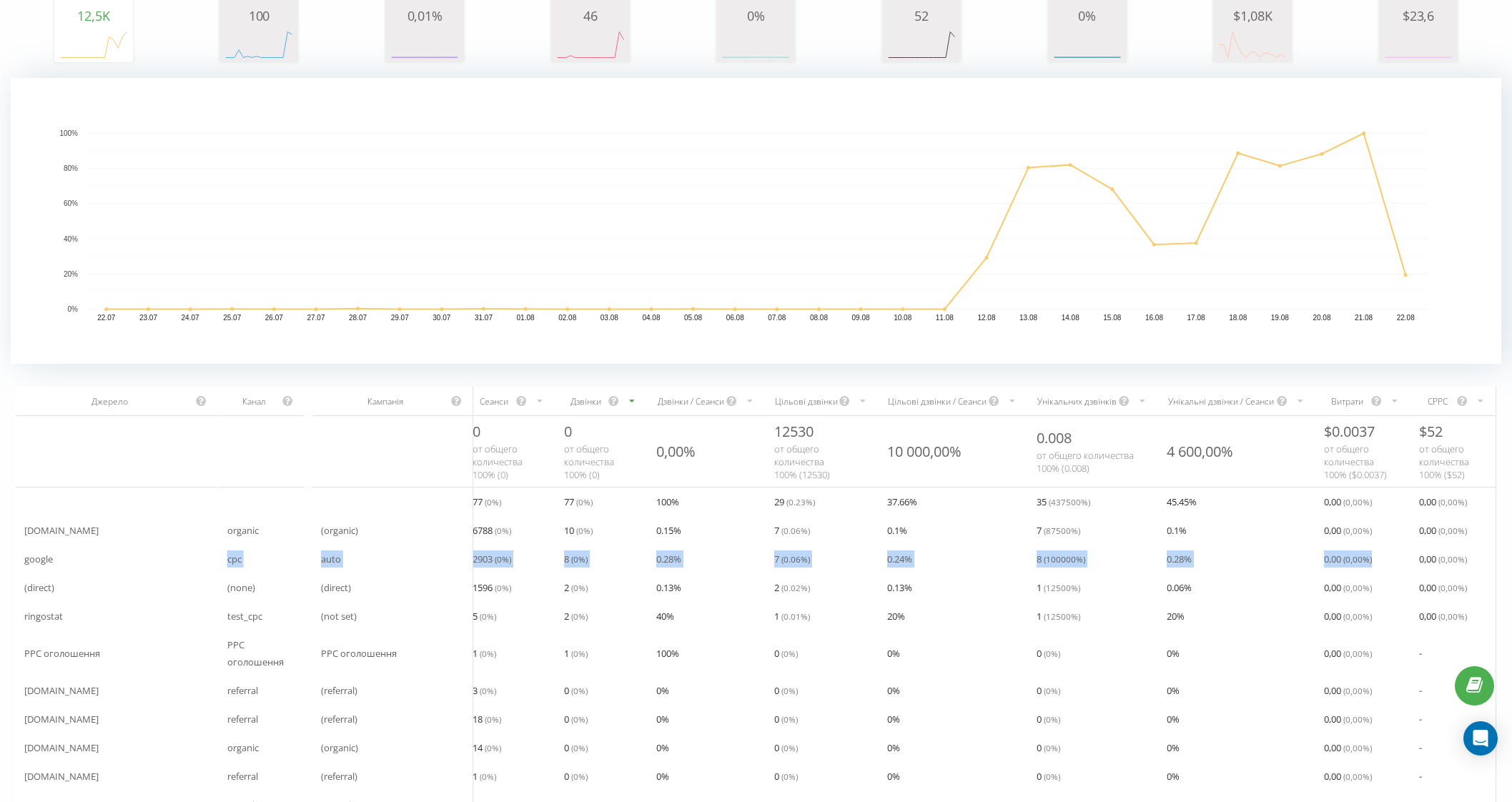
scroll to position [0, 0]
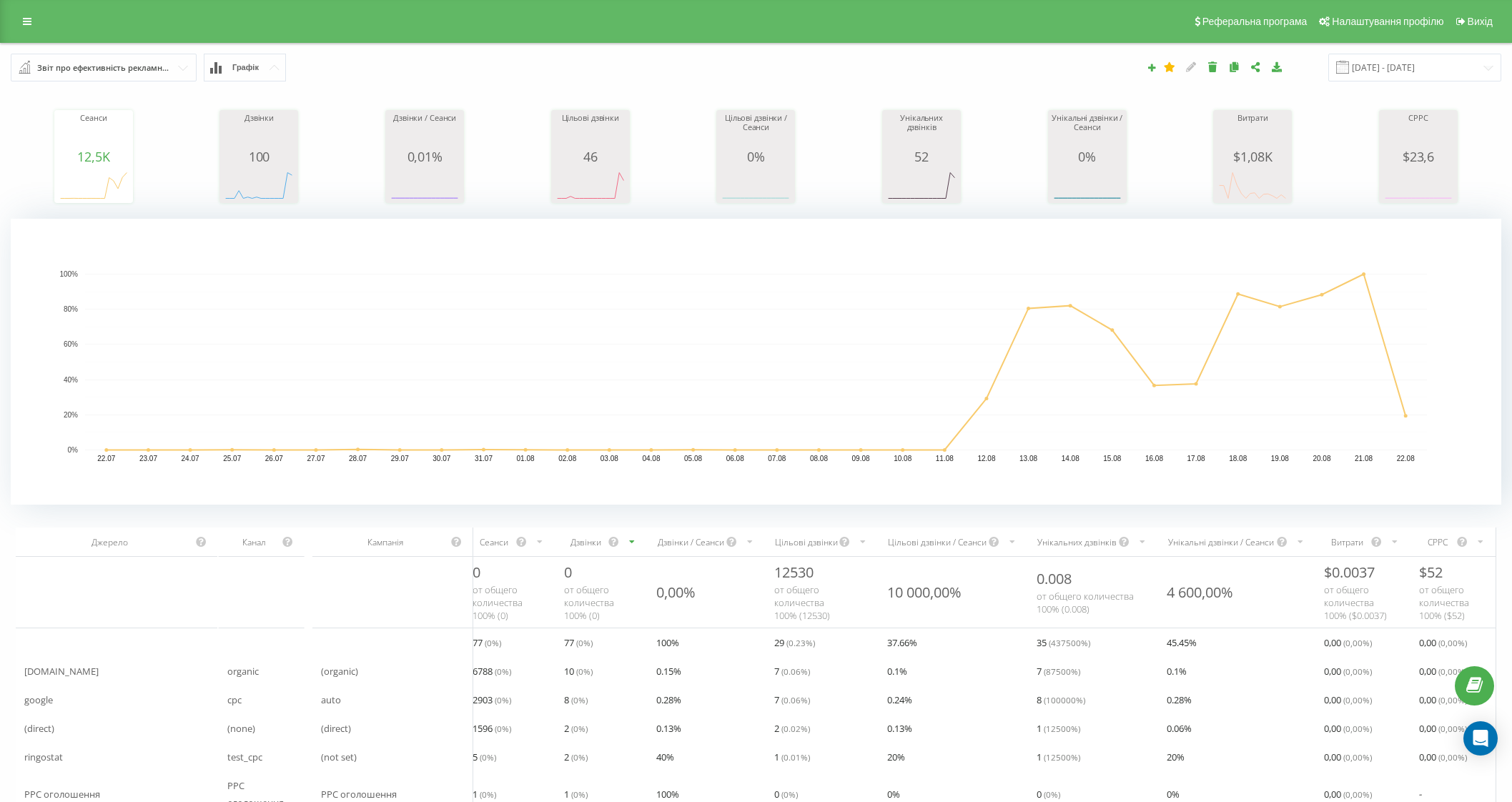
click at [180, 70] on input "text" at bounding box center [104, 67] width 184 height 26
click at [393, 74] on div "Звіт про ефективність рекламних кампаній Браузер відвідувачів За сторінкою вихо…" at bounding box center [284, 68] width 566 height 28
click at [29, 18] on icon at bounding box center [27, 21] width 8 height 10
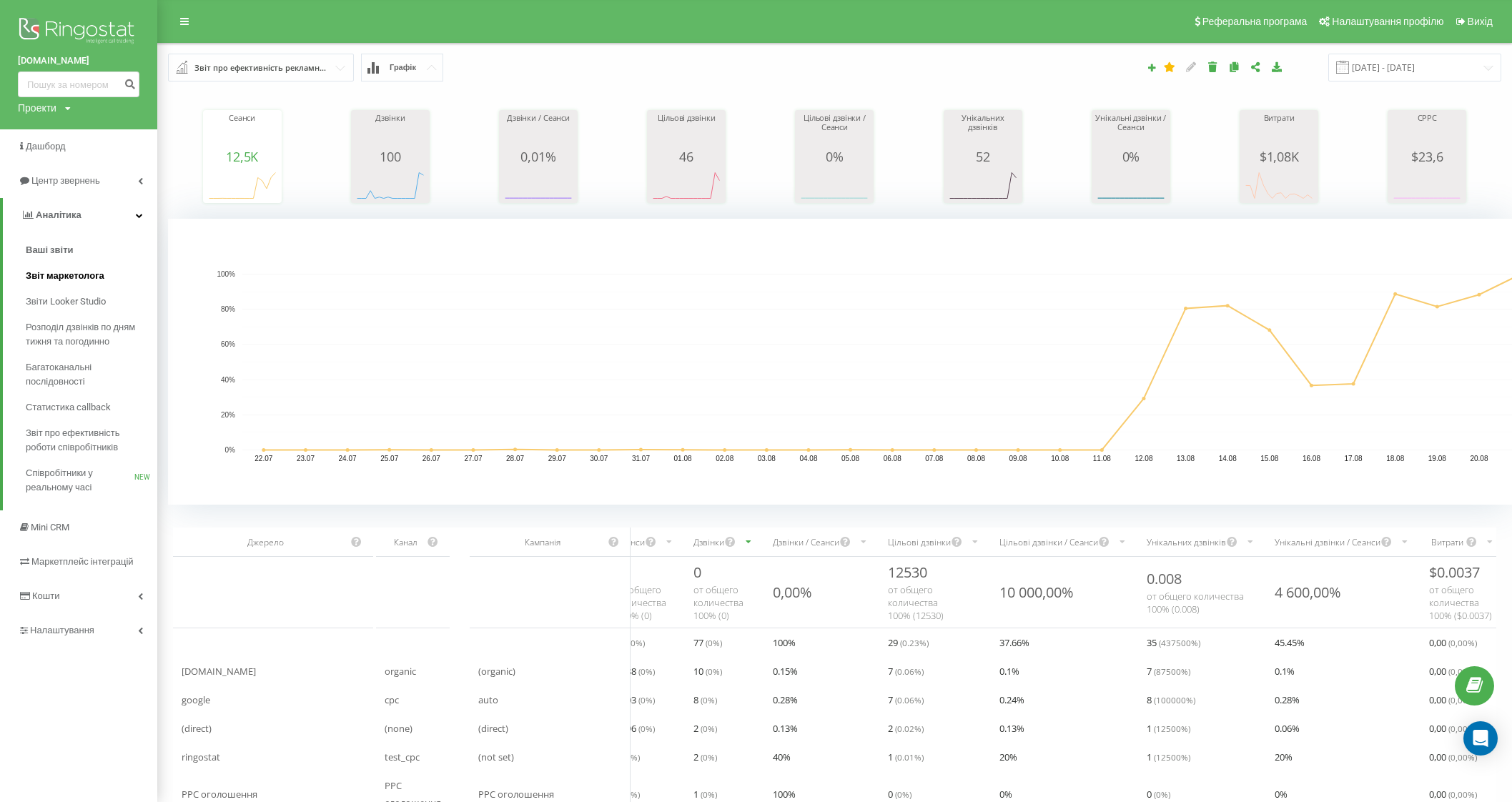
click at [40, 273] on span "Звіт маркетолога" at bounding box center [64, 275] width 79 height 14
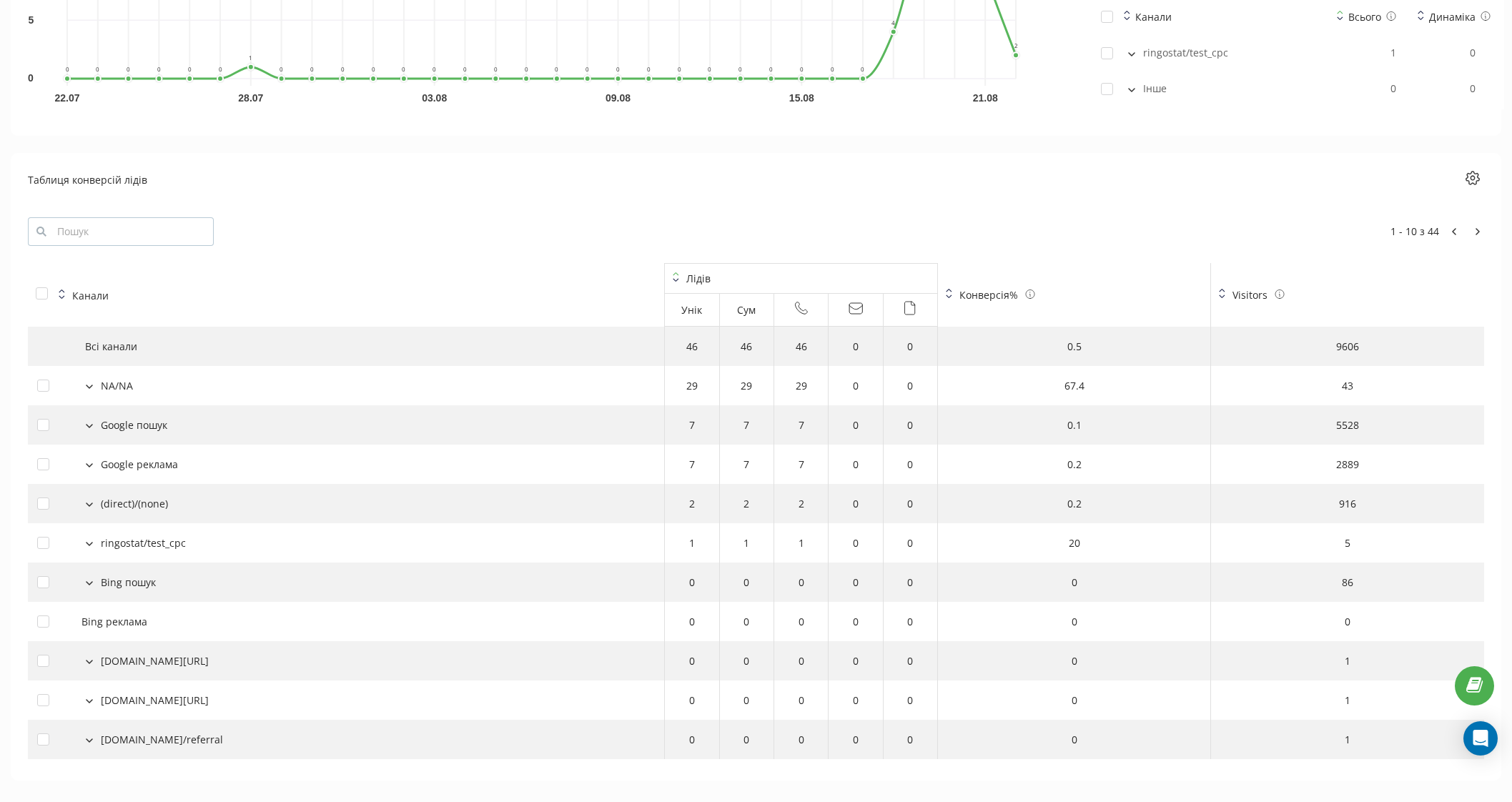
scroll to position [1361, 0]
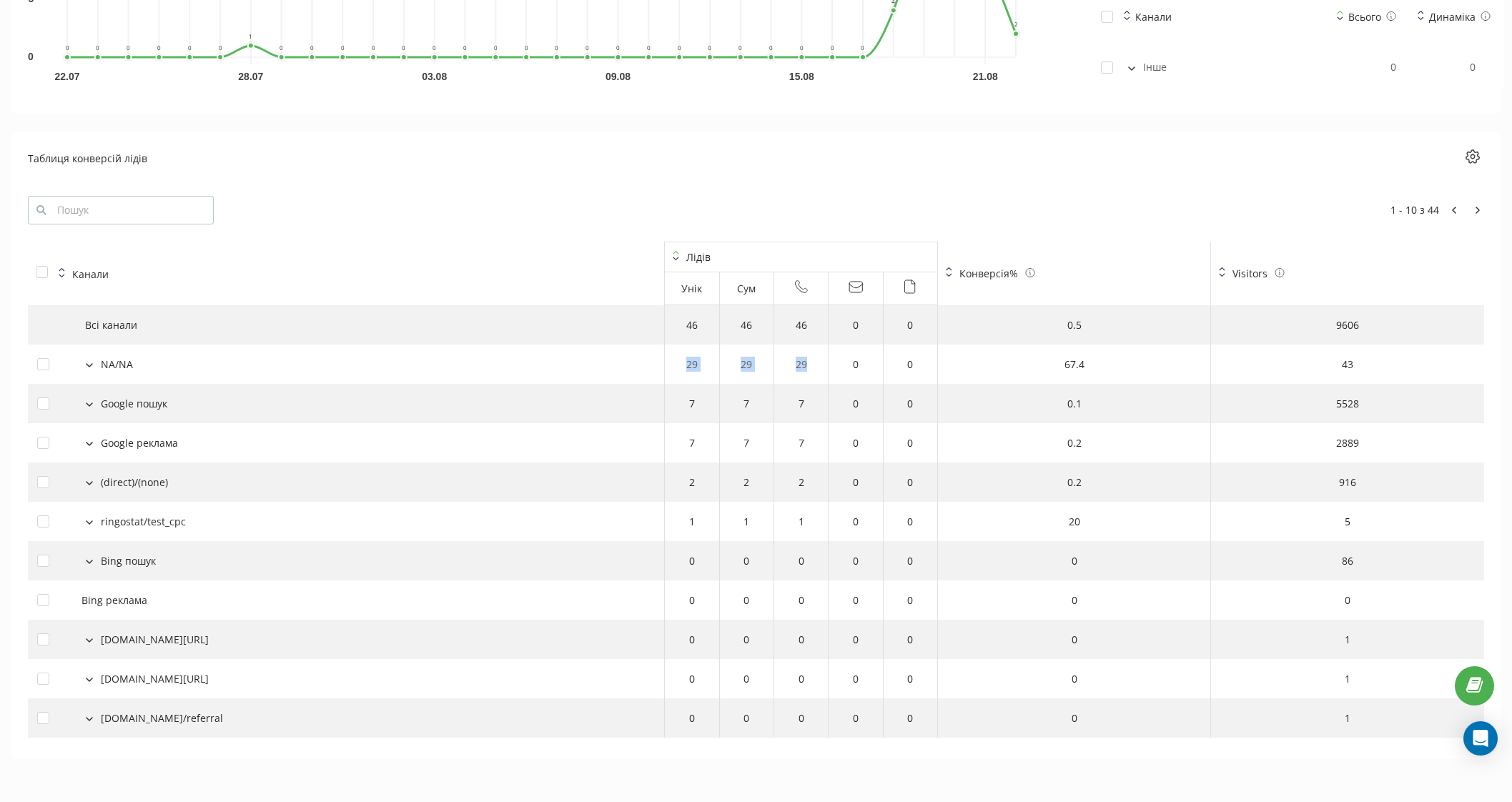
drag, startPoint x: 675, startPoint y: 365, endPoint x: 821, endPoint y: 368, distance: 146.0
click at [821, 368] on tr "NA/NA 29 29 29 0 0 67.4 43" at bounding box center [756, 365] width 1456 height 40
click at [88, 363] on icon at bounding box center [89, 365] width 7 height 4
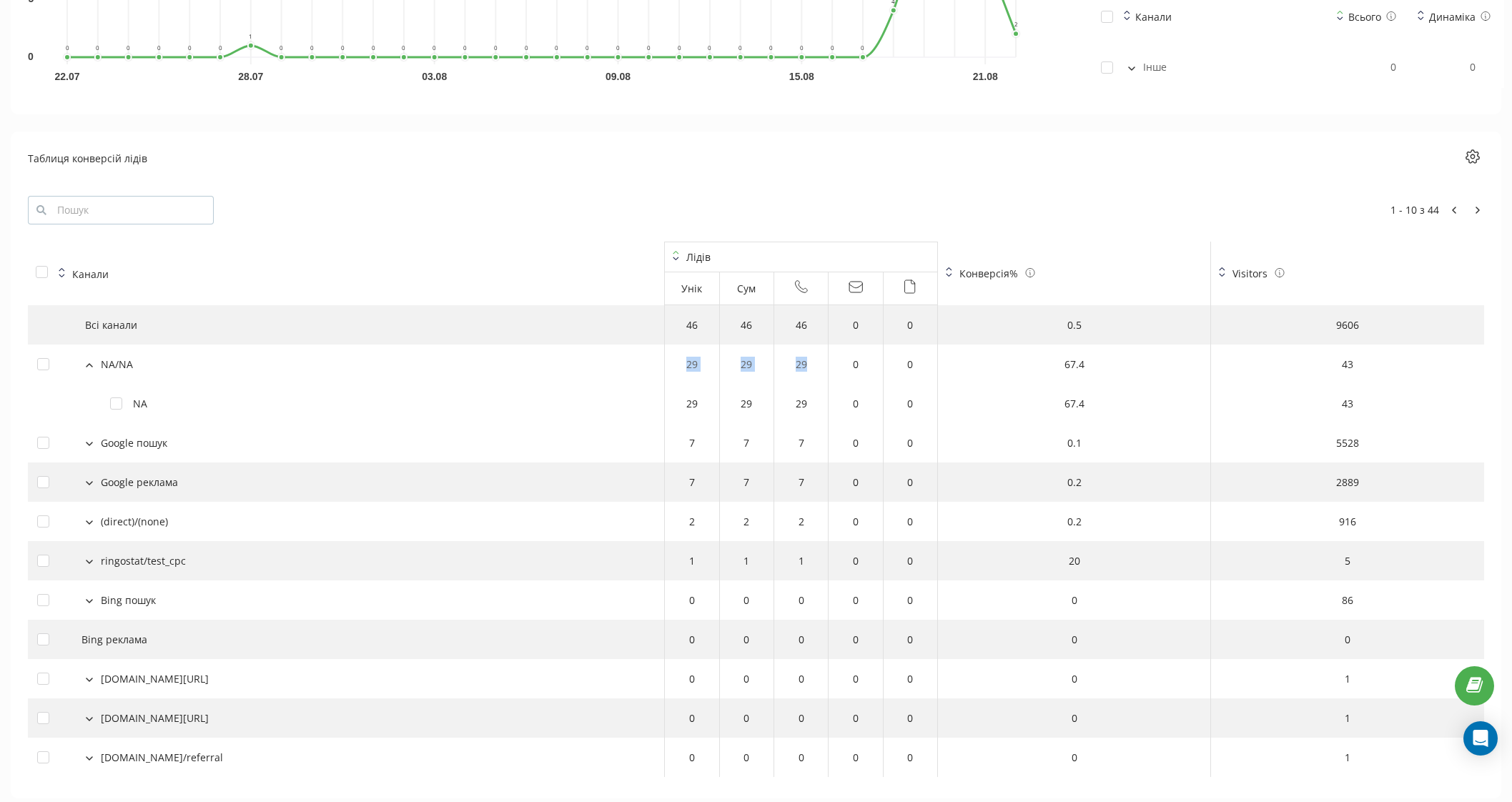
click at [88, 363] on icon at bounding box center [89, 365] width 7 height 4
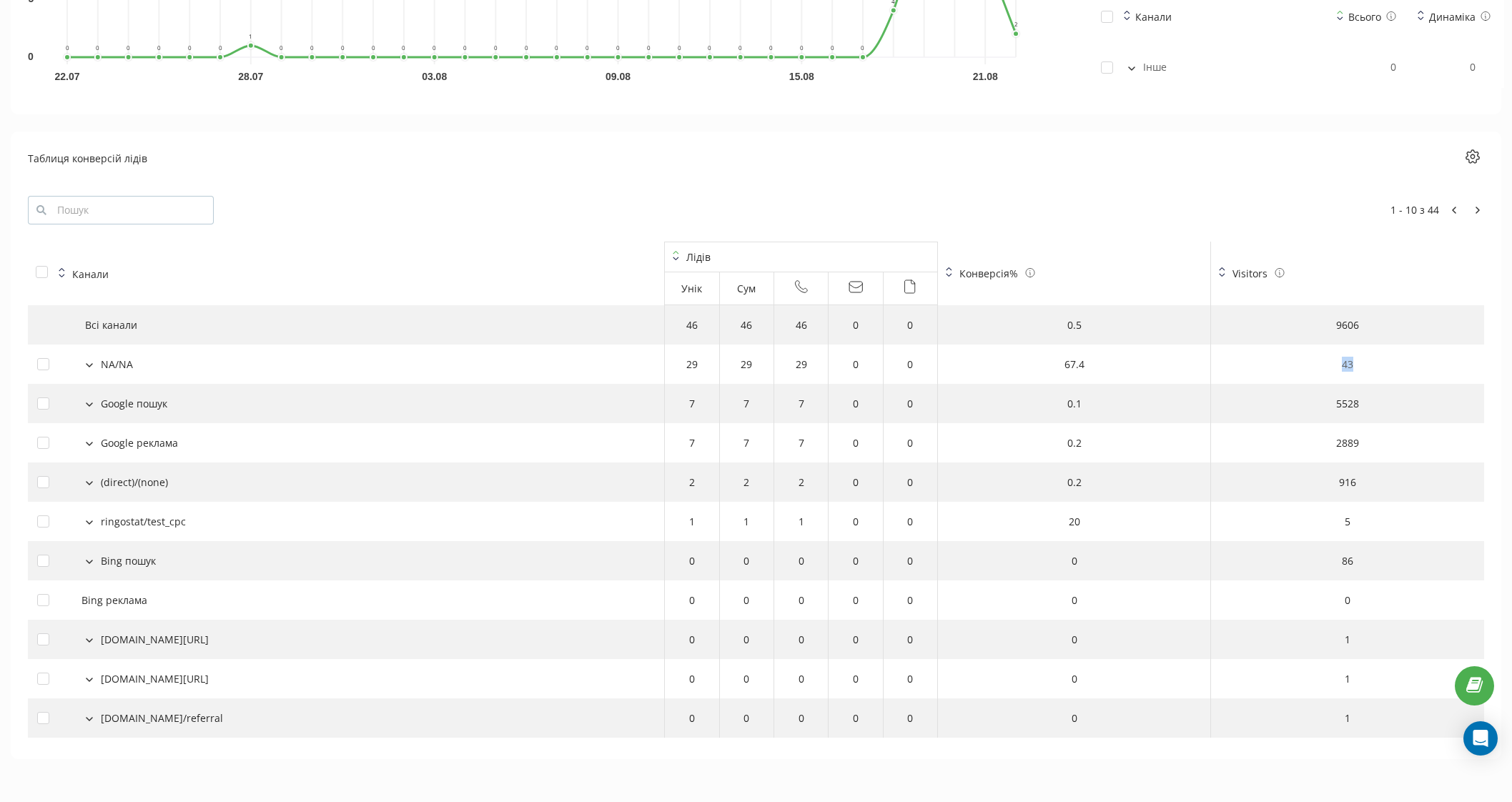
drag, startPoint x: 1095, startPoint y: 366, endPoint x: 1375, endPoint y: 366, distance: 280.0
click at [1375, 366] on tr "NA/NA 29 29 29 0 0 67.4 43" at bounding box center [756, 365] width 1456 height 40
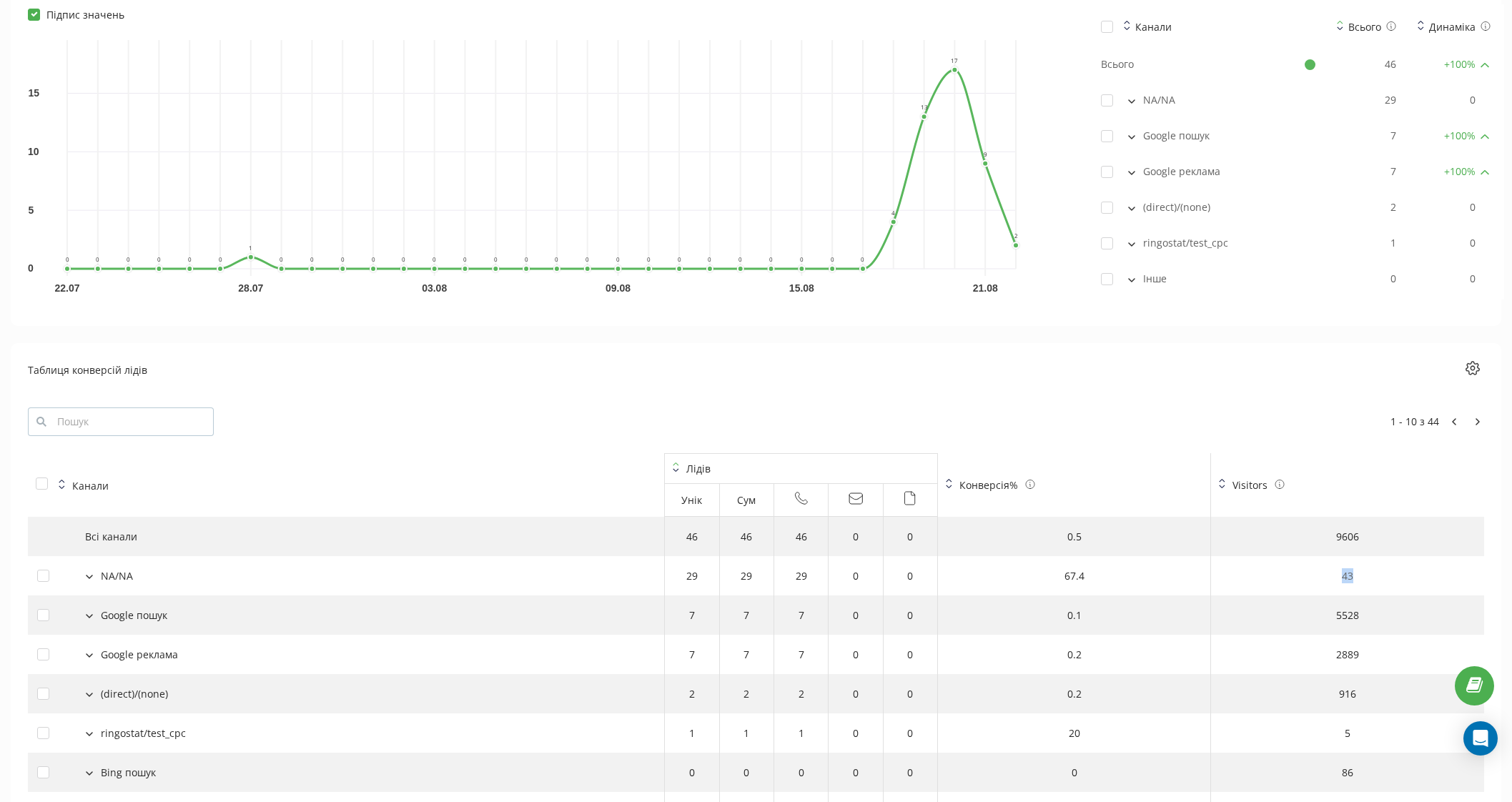
scroll to position [1005, 0]
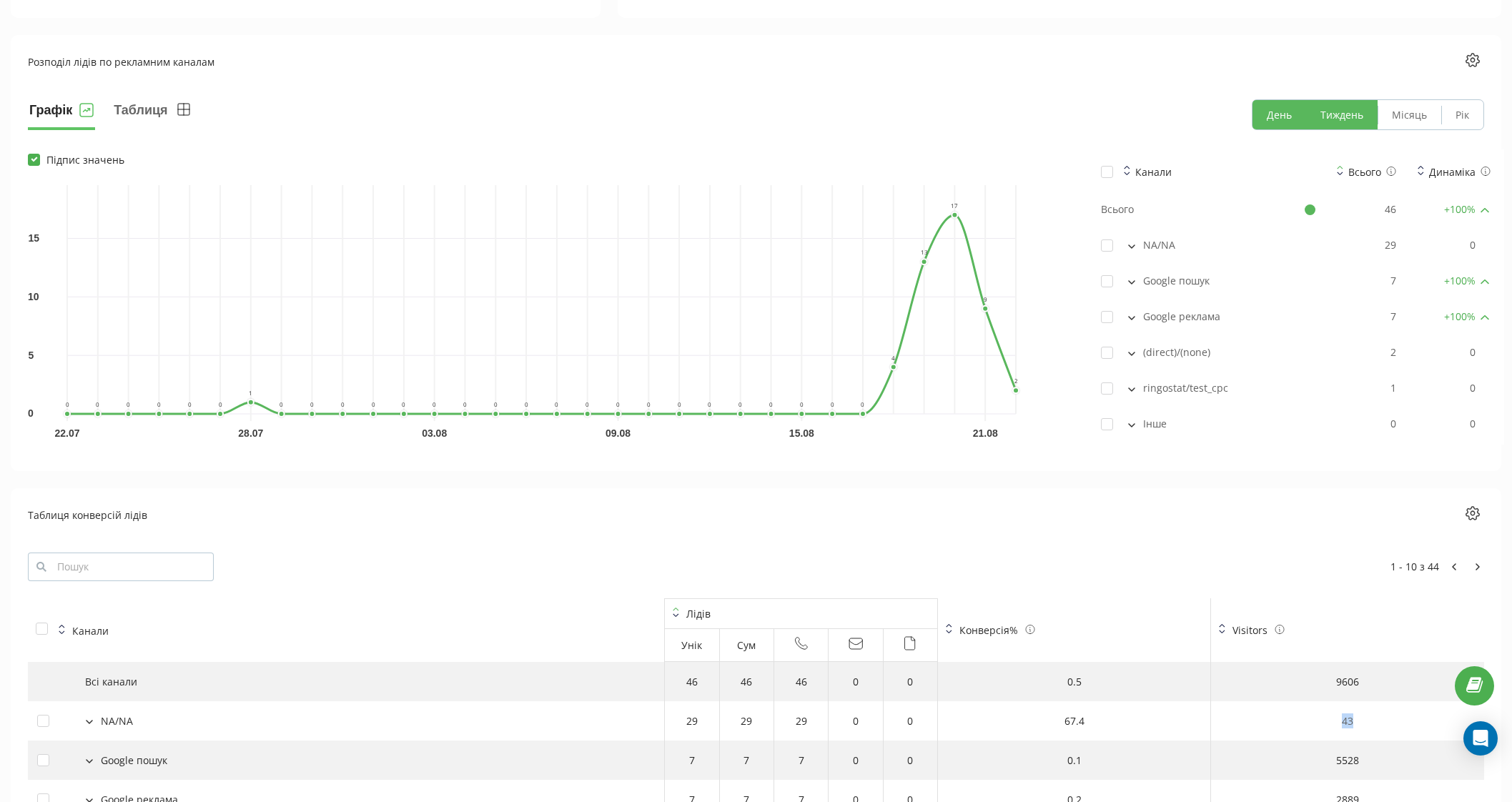
click at [1338, 111] on button "Тиждень" at bounding box center [1342, 114] width 71 height 29
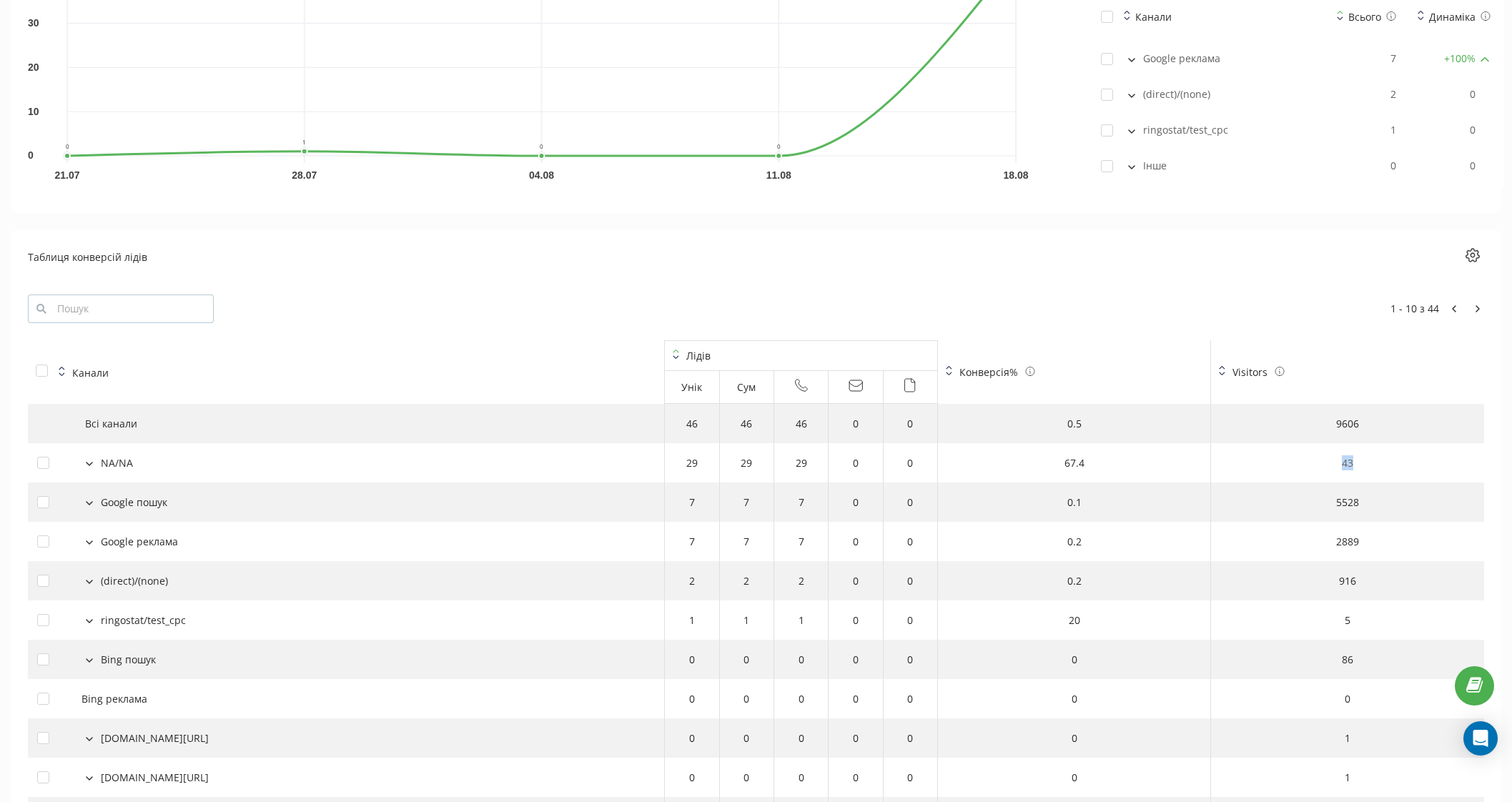
scroll to position [1361, 0]
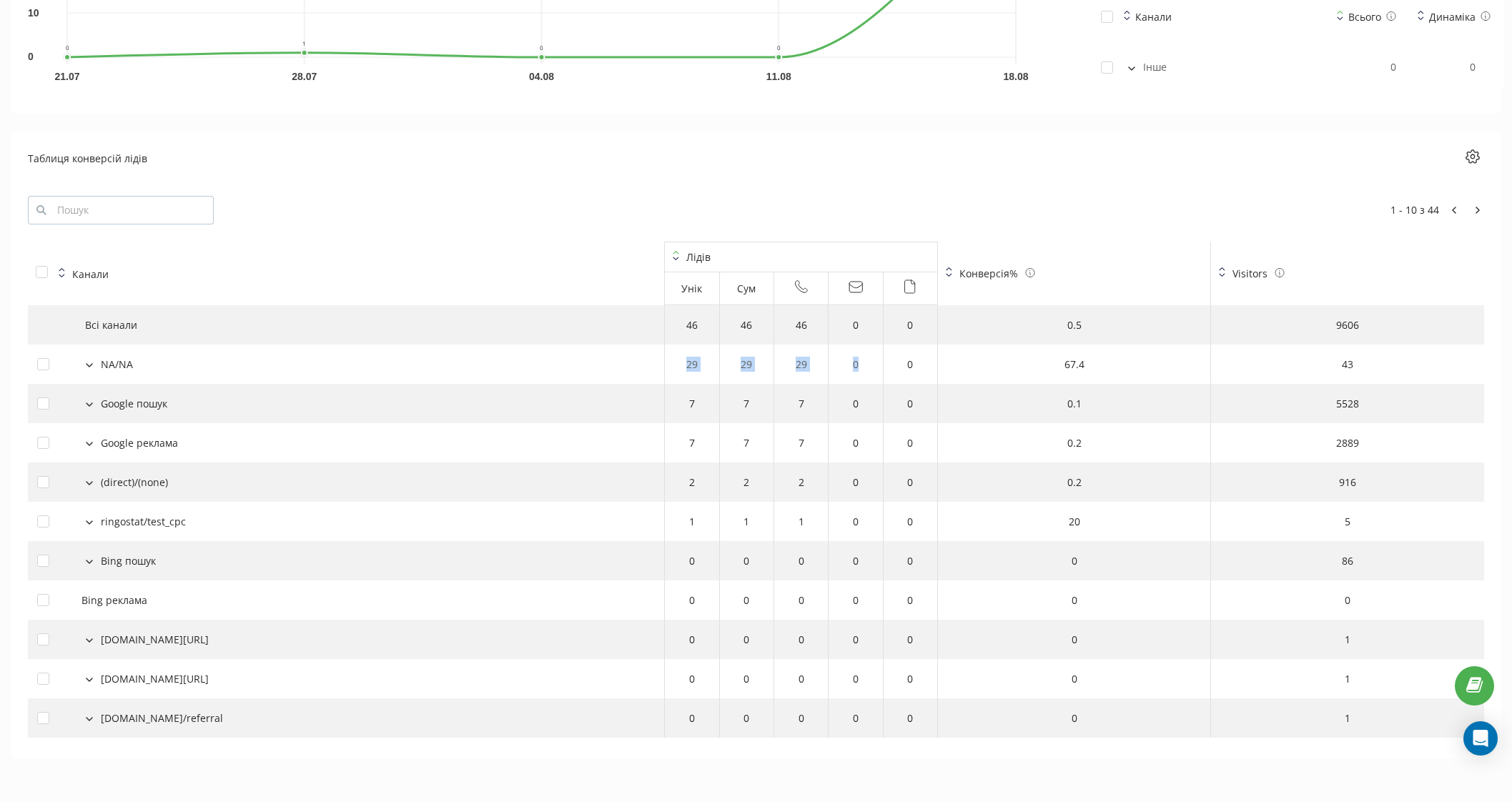
drag, startPoint x: 687, startPoint y: 362, endPoint x: 871, endPoint y: 366, distance: 184.0
click at [870, 361] on tr "NA/NA 29 29 29 0 0 67.4 43" at bounding box center [756, 365] width 1456 height 40
drag, startPoint x: 1090, startPoint y: 365, endPoint x: 1058, endPoint y: 364, distance: 32.0
click at [1058, 364] on td "67.4" at bounding box center [1074, 365] width 273 height 40
drag, startPoint x: 684, startPoint y: 357, endPoint x: 715, endPoint y: 356, distance: 31.0
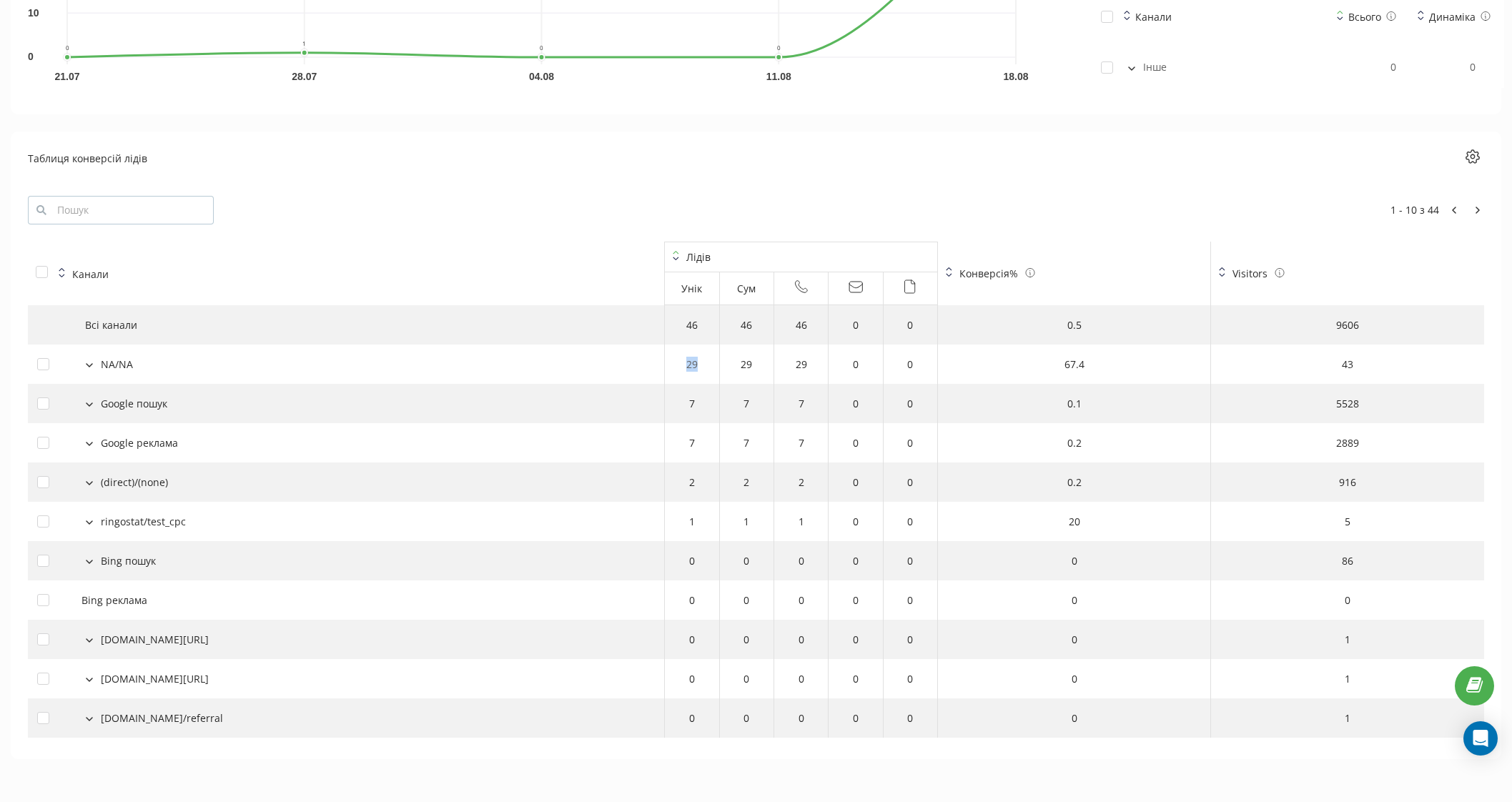
click at [715, 356] on td "29" at bounding box center [692, 365] width 55 height 40
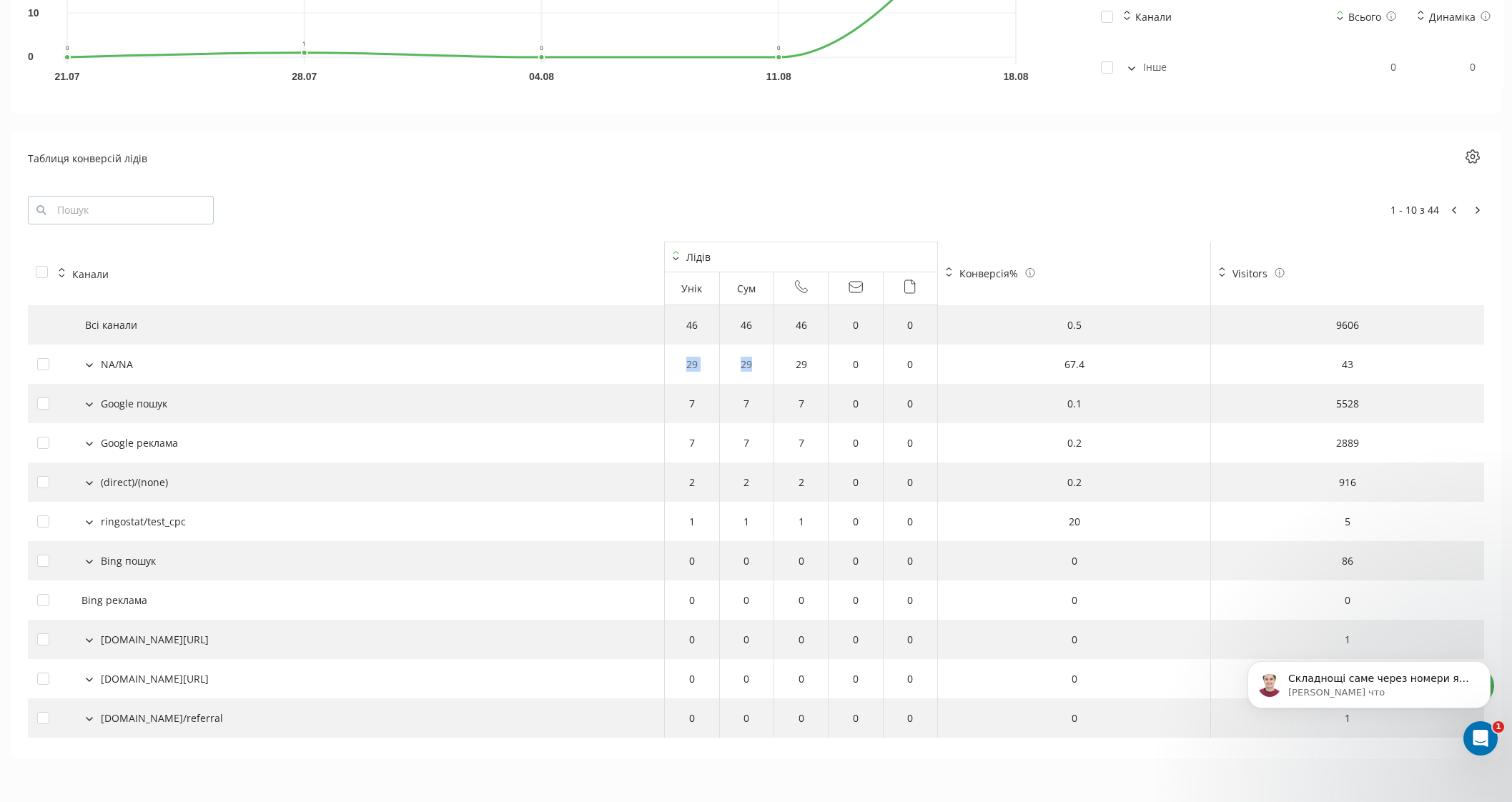
scroll to position [0, 0]
drag, startPoint x: 681, startPoint y: 361, endPoint x: 751, endPoint y: 356, distance: 70.2
click at [751, 356] on tr "NA/NA 29 29 29 0 0 67.4 43" at bounding box center [756, 365] width 1456 height 40
